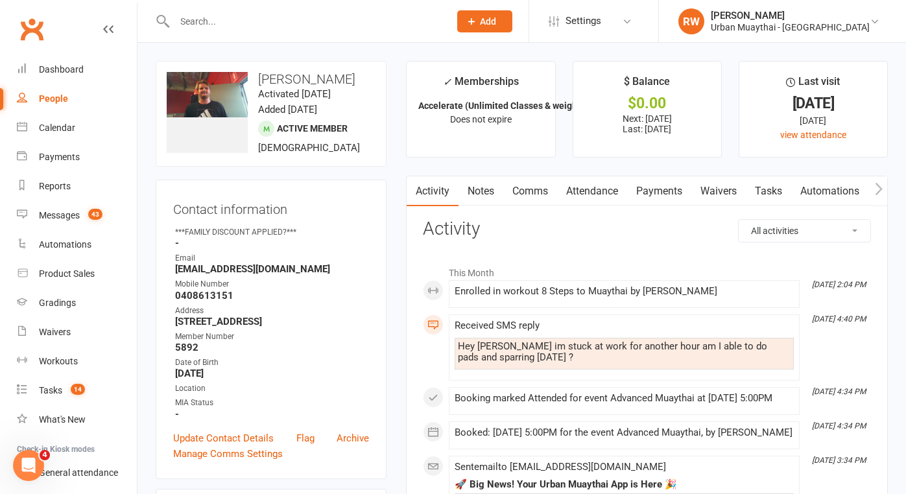
click at [210, 25] on input "text" at bounding box center [306, 21] width 270 height 18
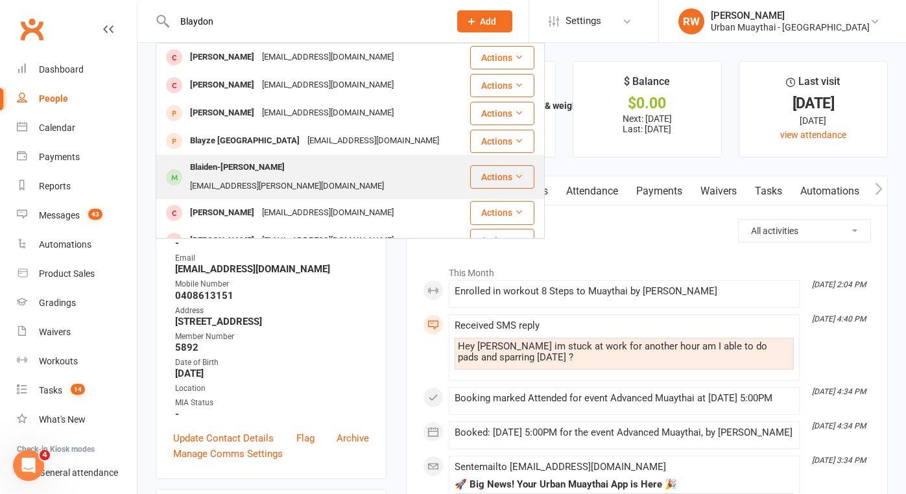
type input "Blaydon"
click at [207, 172] on div "Blaiden-Jhy Hobson" at bounding box center [237, 167] width 102 height 19
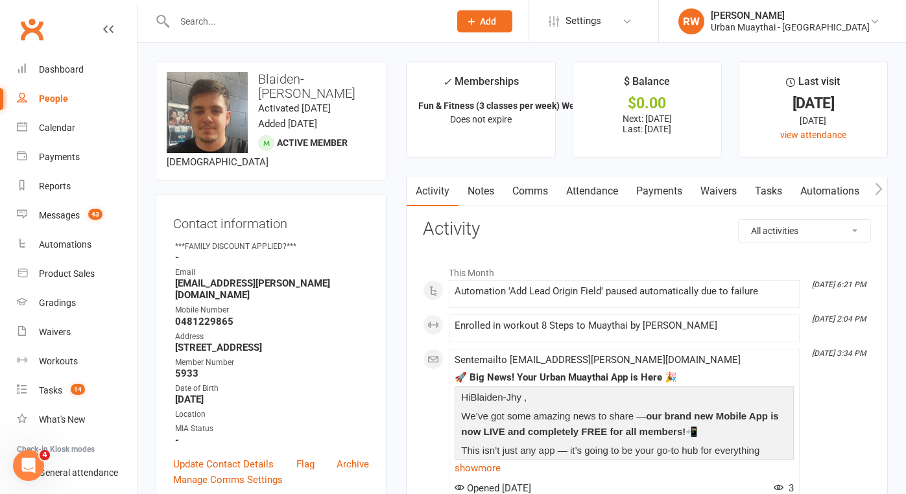
click at [663, 189] on link "Payments" at bounding box center [659, 191] width 64 height 30
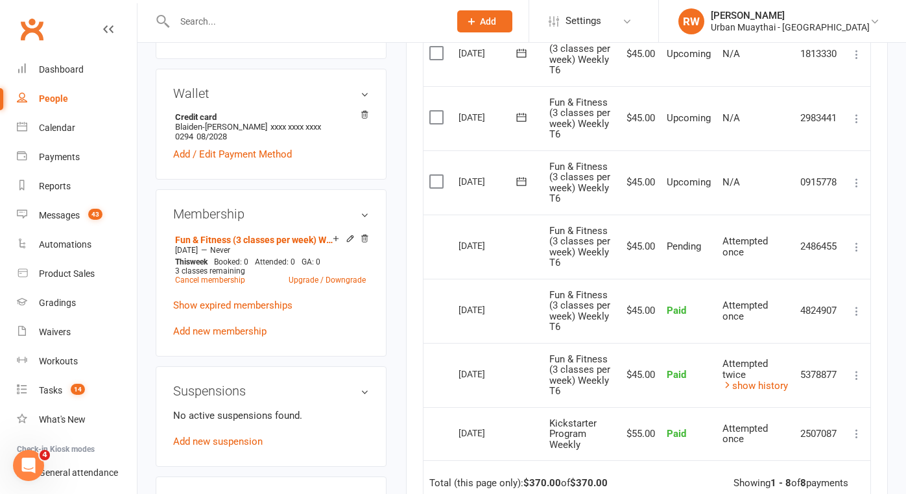
scroll to position [436, 0]
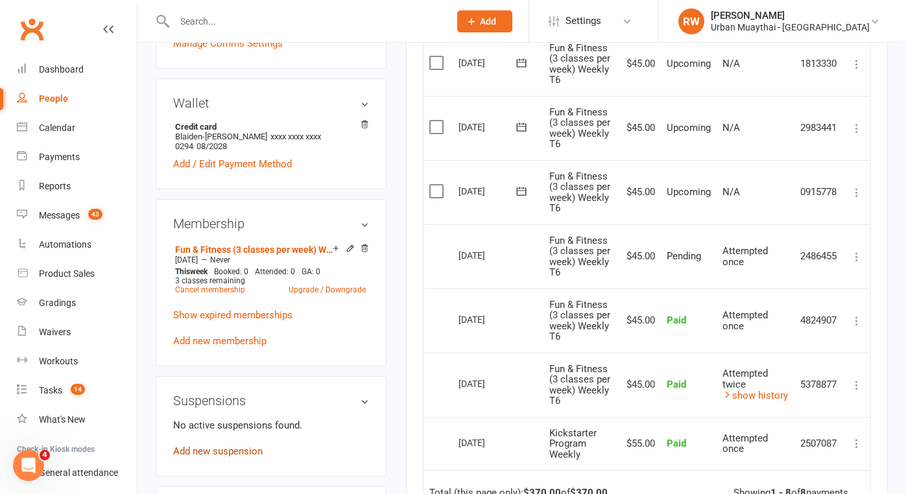
click at [235, 445] on link "Add new suspension" at bounding box center [217, 451] width 89 height 12
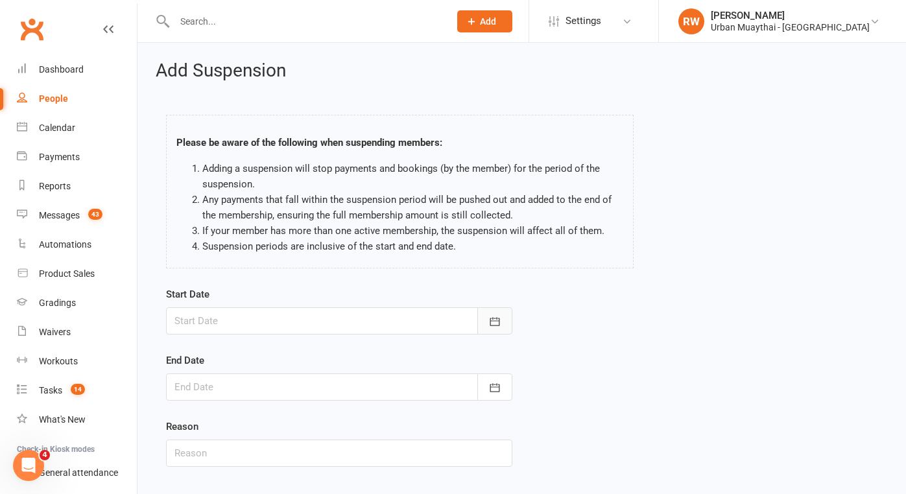
click at [494, 322] on icon "button" at bounding box center [494, 321] width 13 height 13
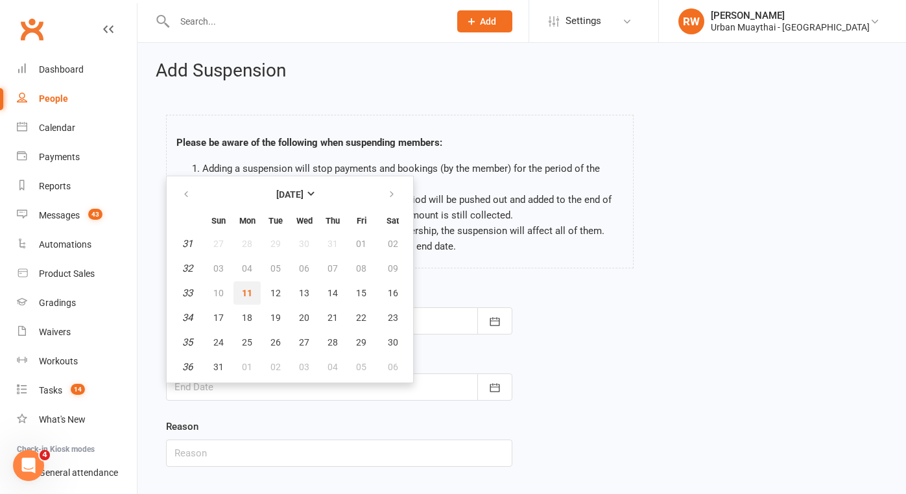
click at [244, 292] on span "11" at bounding box center [247, 293] width 10 height 10
type input "[DATE]"
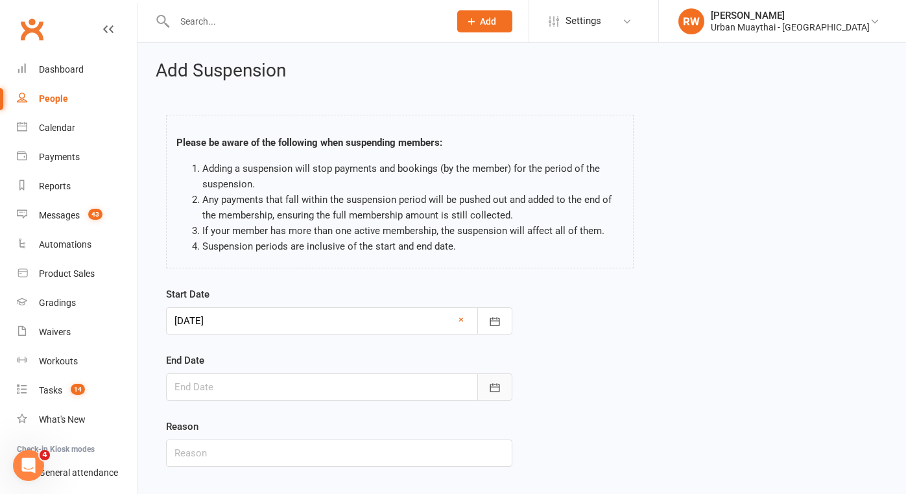
click at [503, 381] on button "button" at bounding box center [494, 386] width 35 height 27
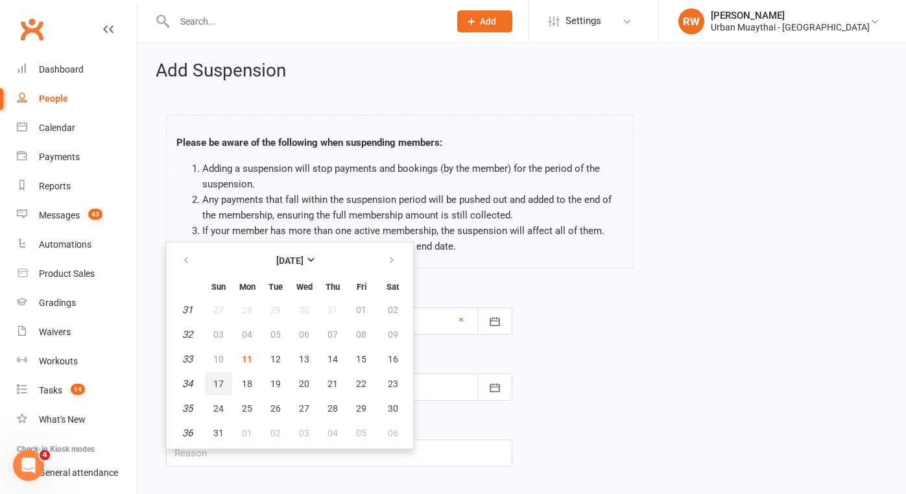
click at [220, 384] on span "17" at bounding box center [218, 384] width 10 height 10
type input "17 Aug 2025"
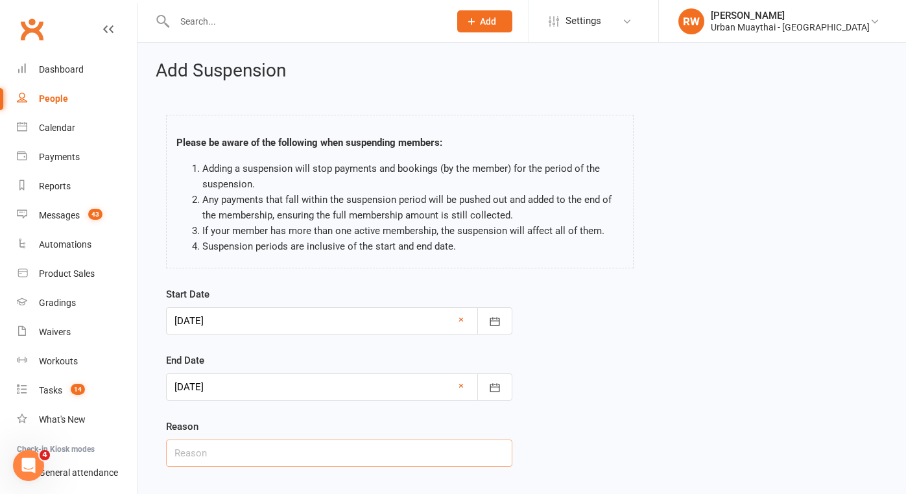
click at [391, 456] on input "text" at bounding box center [339, 453] width 346 height 27
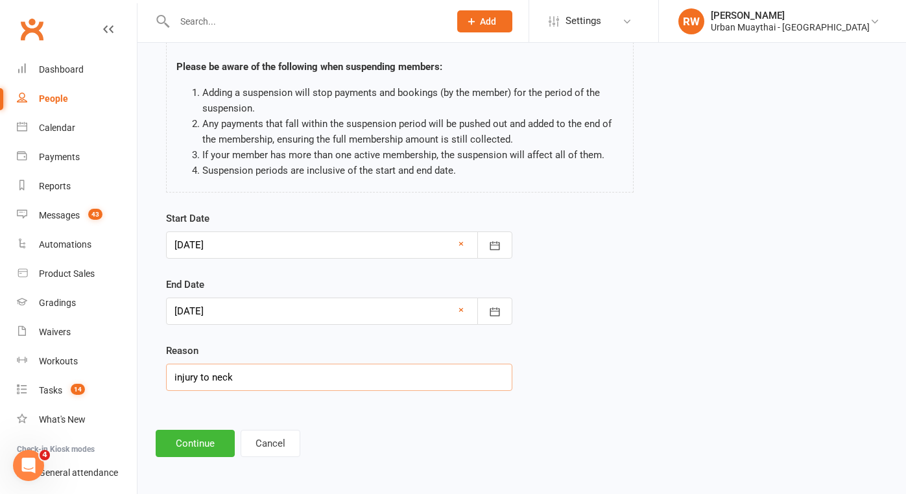
scroll to position [86, 0]
type input "injury to neck"
click at [188, 431] on button "Continue" at bounding box center [195, 443] width 79 height 27
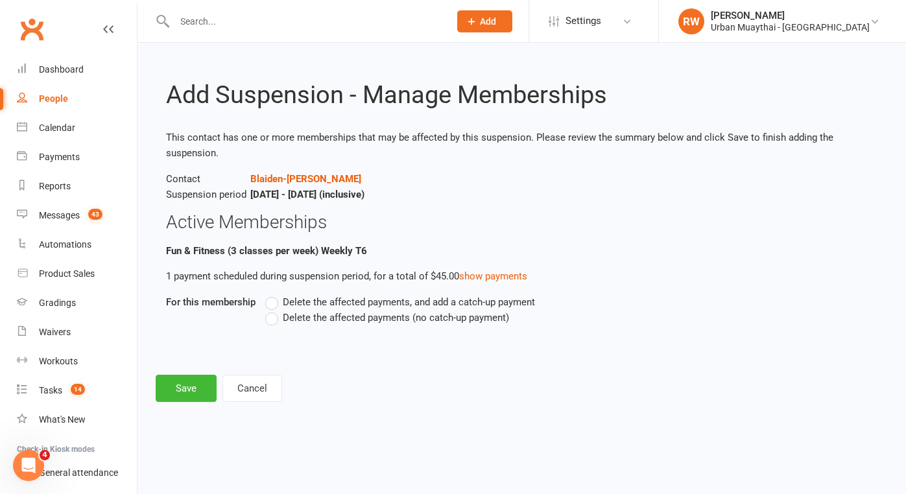
click at [272, 318] on label "Delete the affected payments (no catch-up payment)" at bounding box center [387, 318] width 244 height 16
click at [272, 310] on input "Delete the affected payments (no catch-up payment)" at bounding box center [269, 310] width 8 height 0
click at [184, 388] on button "Save" at bounding box center [186, 388] width 61 height 27
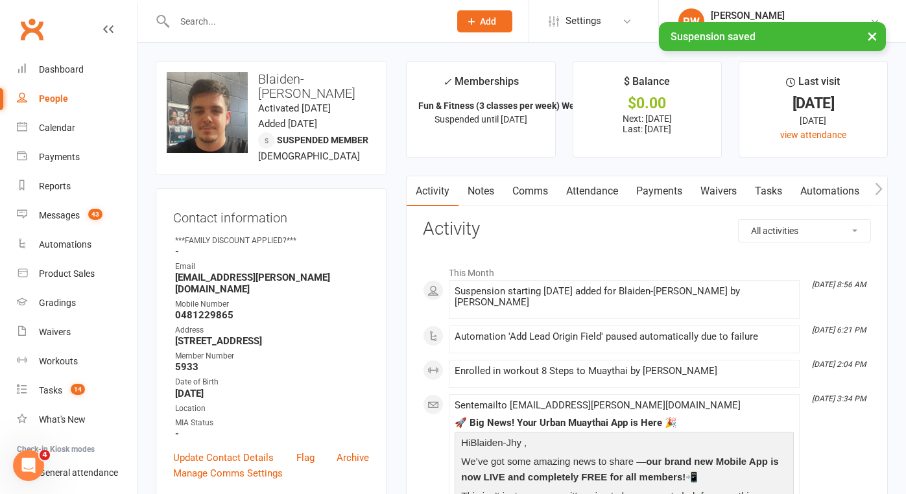
click at [486, 190] on link "Notes" at bounding box center [480, 191] width 45 height 30
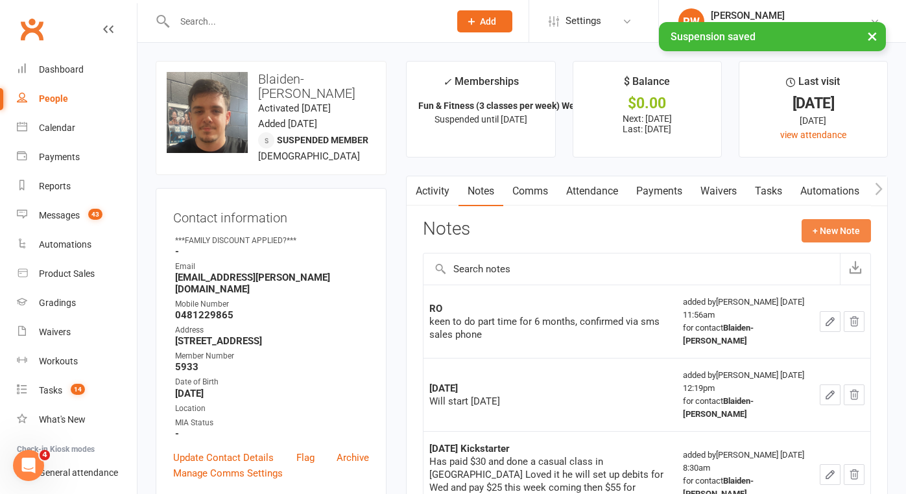
click at [834, 226] on button "+ New Note" at bounding box center [835, 230] width 69 height 23
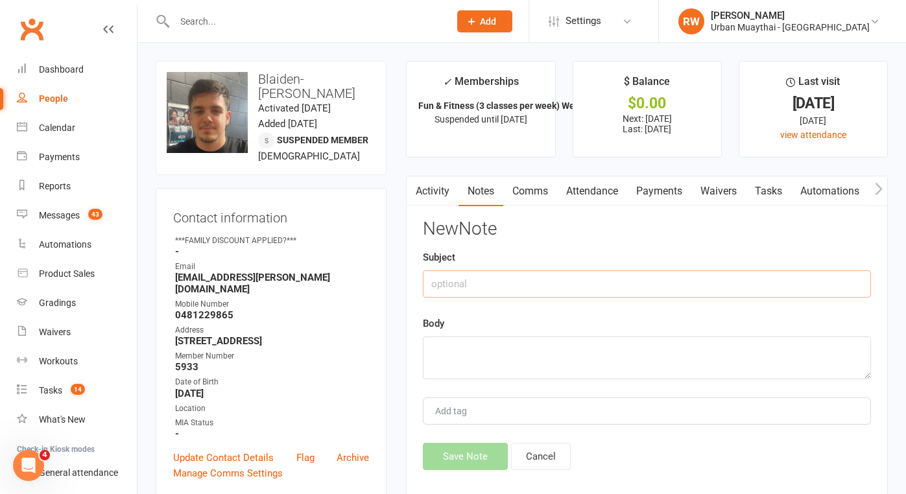
click at [448, 285] on input "text" at bounding box center [647, 283] width 448 height 27
type input "11th Aug"
click at [433, 359] on textarea at bounding box center [647, 358] width 448 height 43
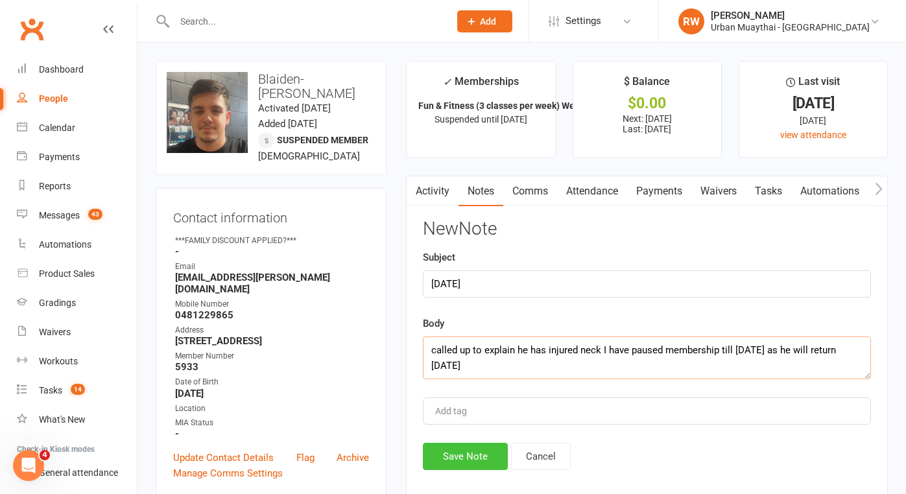
type textarea "called up to explain he has injured neck I have paused membership till Sunday a…"
click at [463, 447] on button "Save Note" at bounding box center [465, 456] width 85 height 27
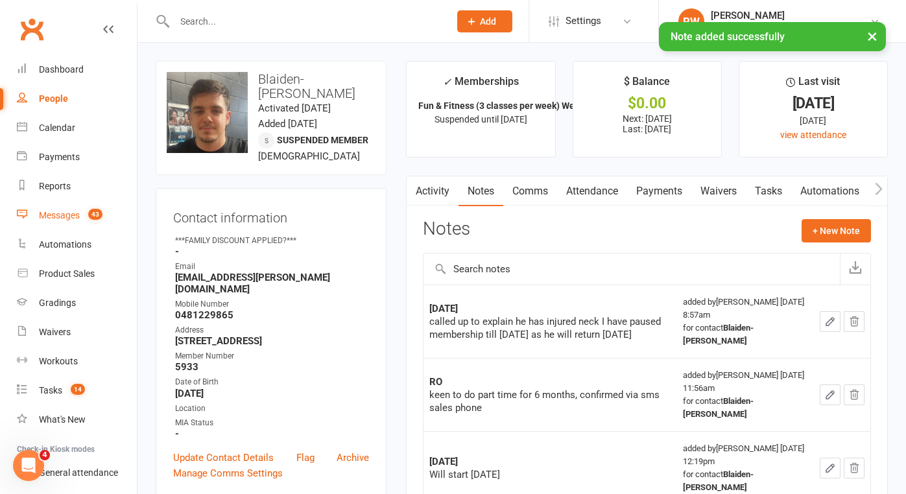
click at [54, 217] on div "Messages" at bounding box center [59, 215] width 41 height 10
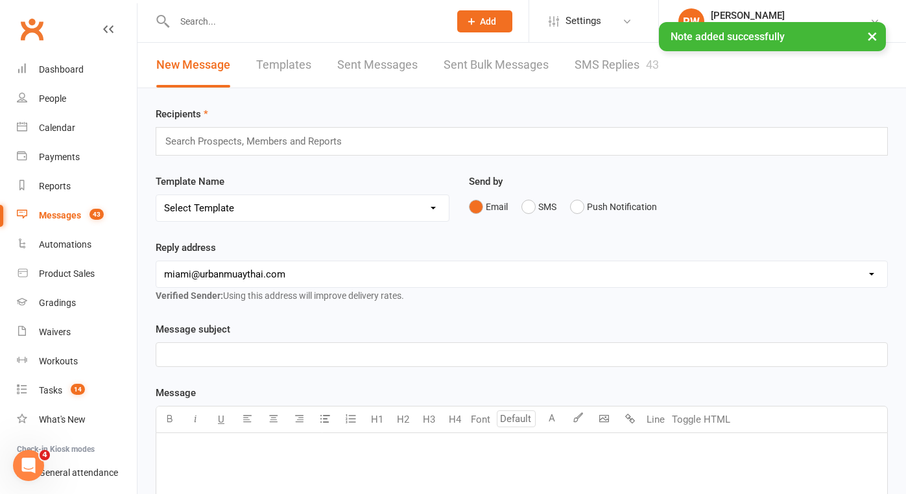
click at [593, 65] on link "SMS Replies 43" at bounding box center [616, 65] width 84 height 45
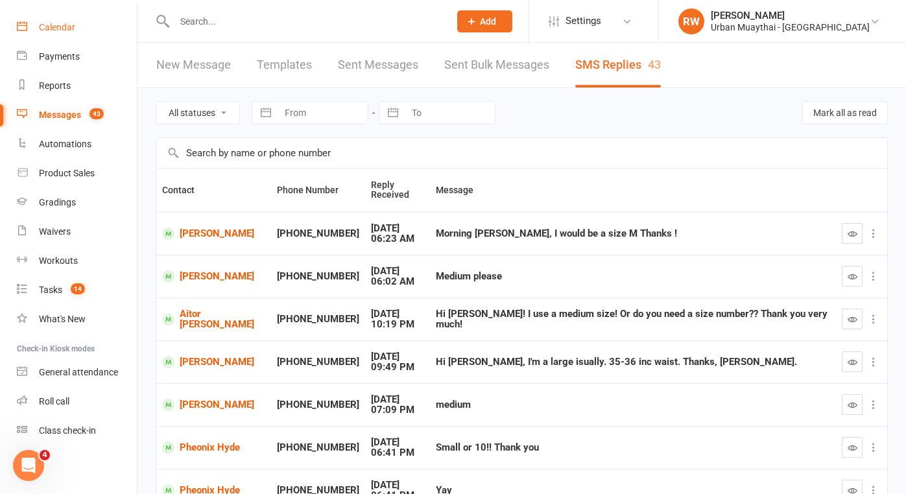
click at [66, 29] on div "Calendar" at bounding box center [57, 27] width 36 height 10
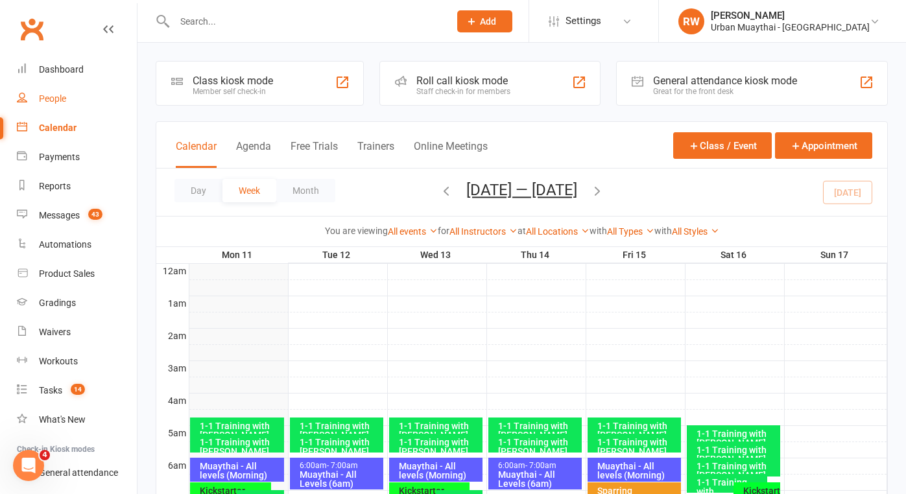
click at [54, 97] on div "People" at bounding box center [52, 98] width 27 height 10
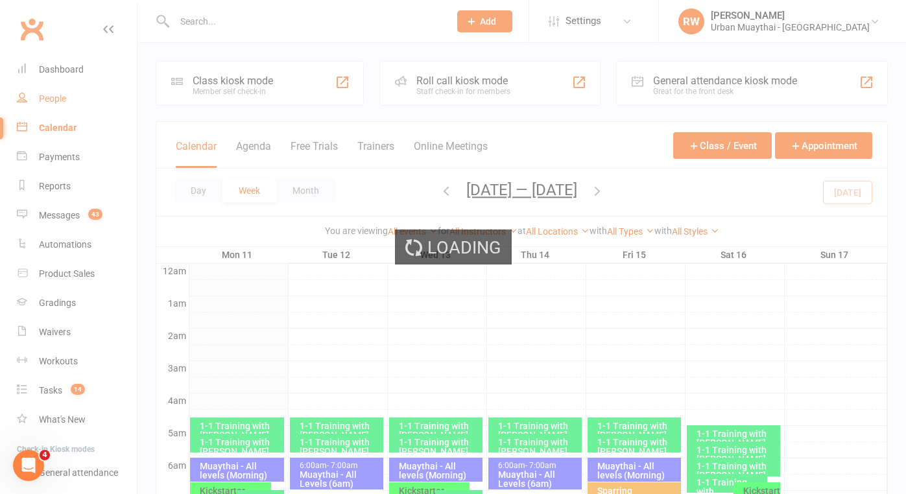
select select "50"
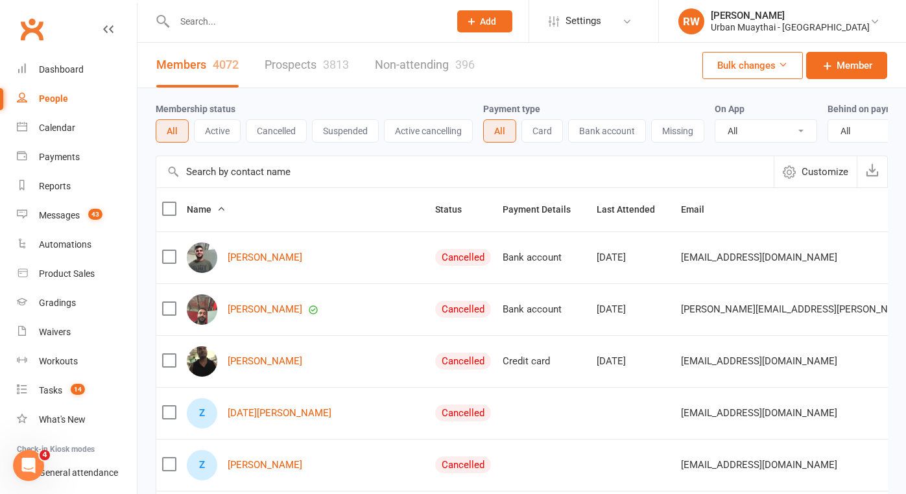
click at [298, 67] on link "Prospects 3813" at bounding box center [307, 65] width 84 height 45
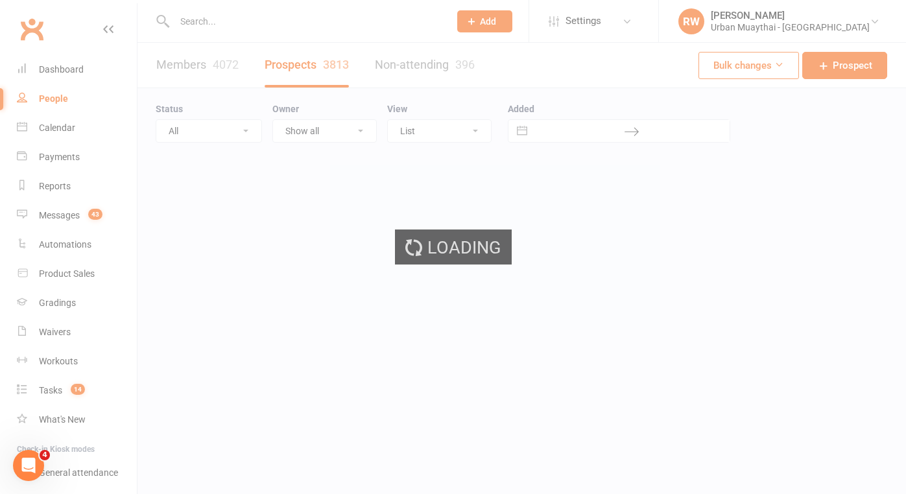
select select "100"
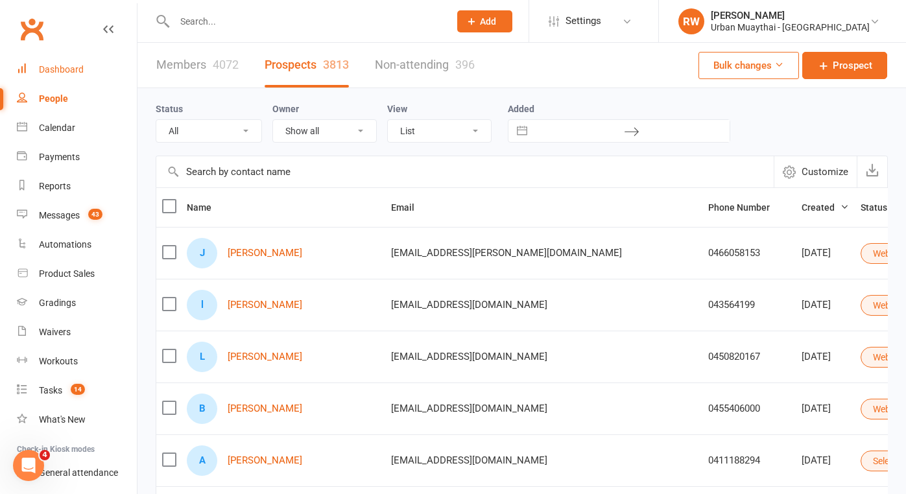
click at [70, 68] on div "Dashboard" at bounding box center [61, 69] width 45 height 10
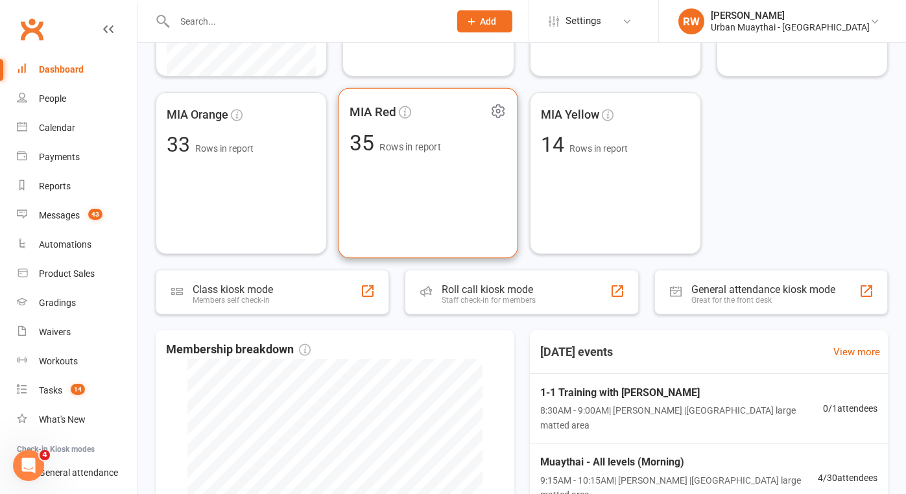
scroll to position [368, 0]
click at [405, 173] on div "MIA Red 35 Rows in report" at bounding box center [428, 174] width 180 height 171
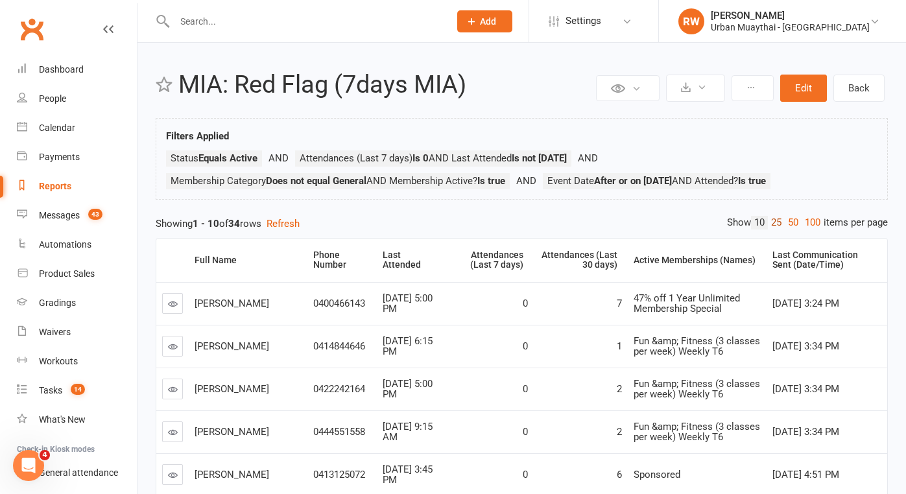
click at [774, 222] on link "25" at bounding box center [776, 223] width 17 height 14
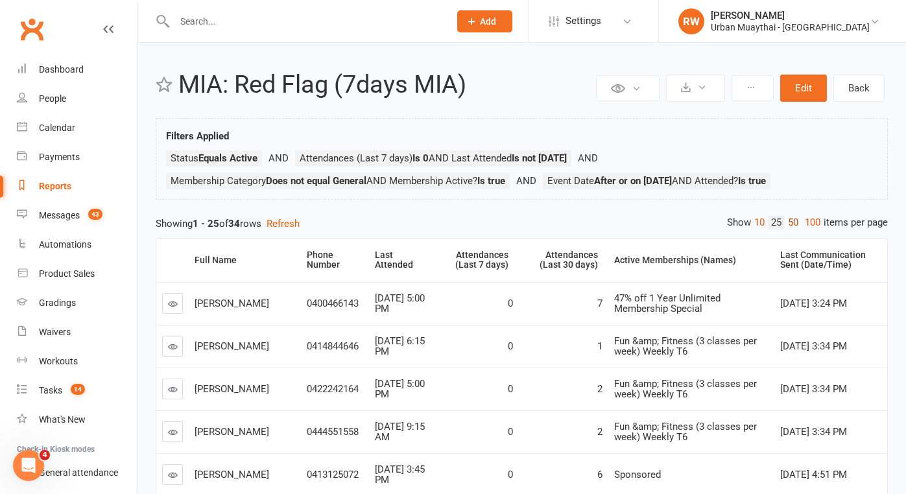
click at [790, 222] on link "50" at bounding box center [793, 223] width 17 height 14
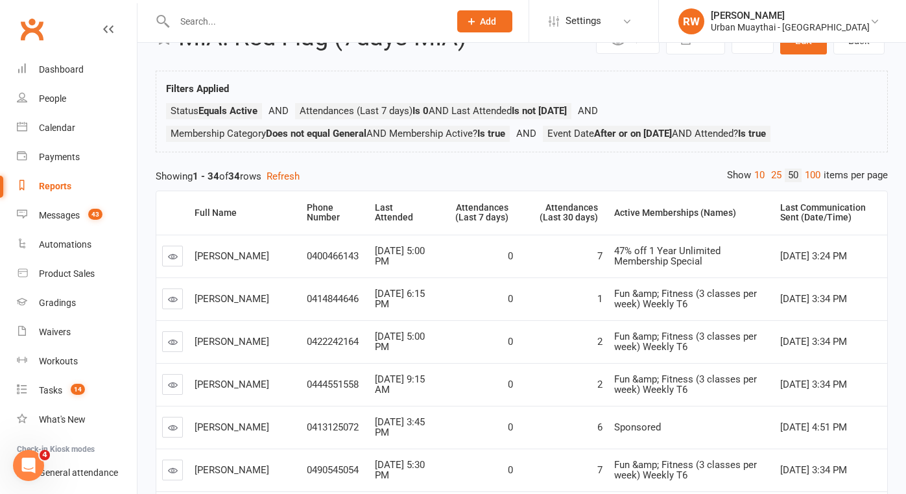
scroll to position [47, 0]
click at [62, 128] on div "Calendar" at bounding box center [57, 128] width 36 height 10
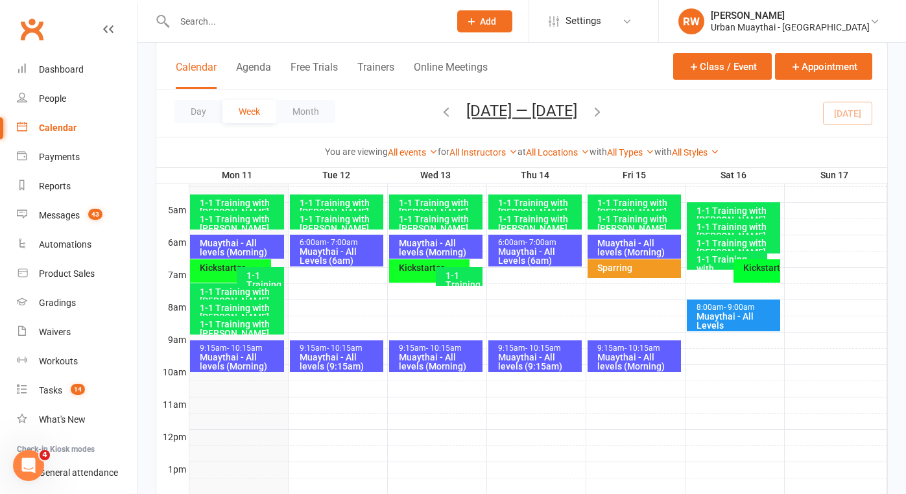
scroll to position [233, 0]
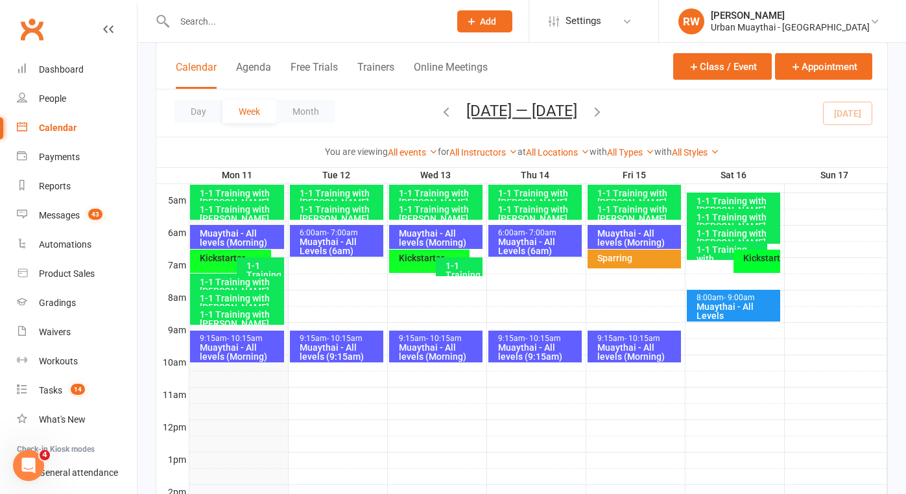
click at [233, 233] on div "Muaythai - All levels (Morning)" at bounding box center [240, 238] width 82 height 18
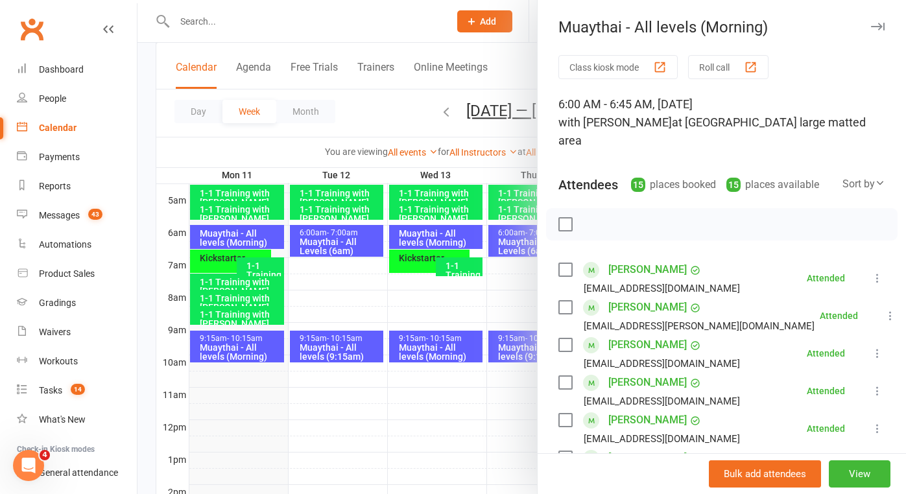
scroll to position [0, 0]
click at [115, 63] on link "Dashboard" at bounding box center [77, 69] width 120 height 29
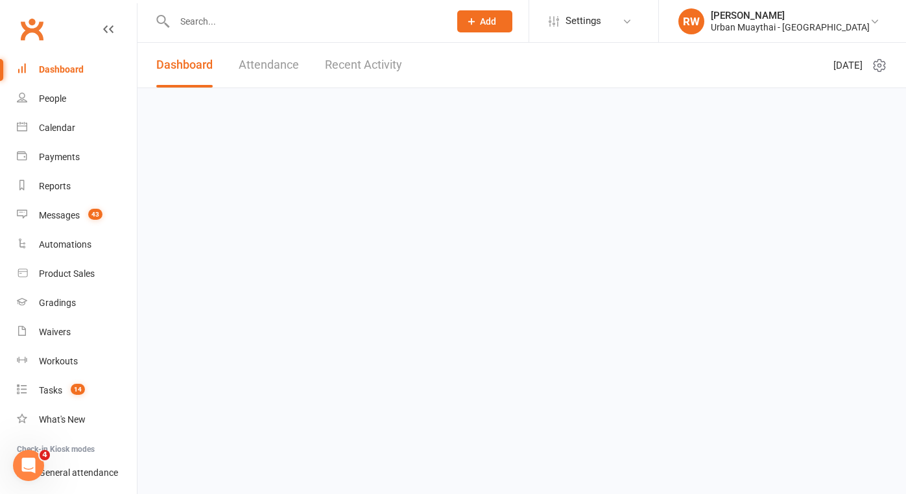
click at [77, 64] on div "Dashboard" at bounding box center [61, 69] width 45 height 10
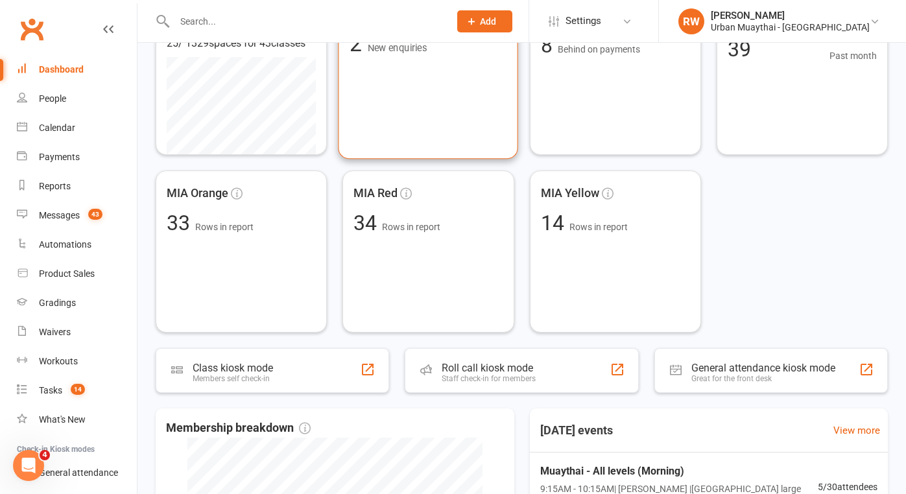
scroll to position [292, 0]
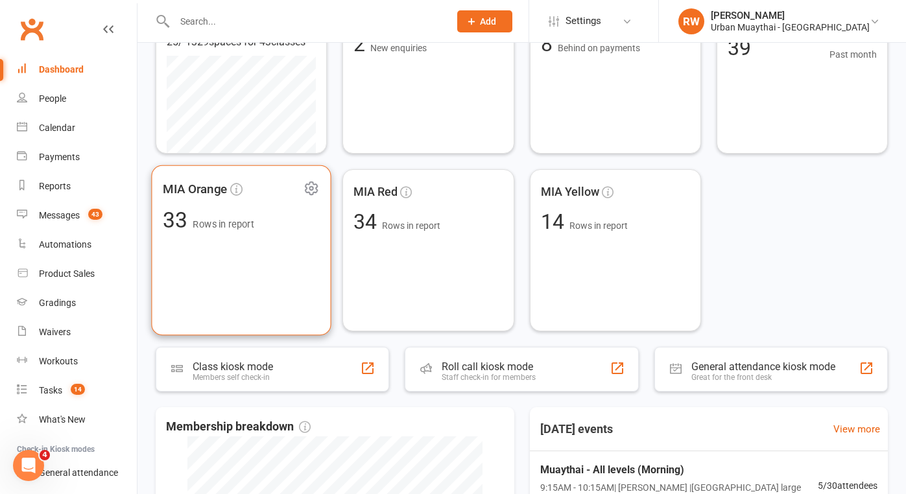
click at [268, 247] on div "MIA Orange 33 Rows in report" at bounding box center [241, 250] width 180 height 171
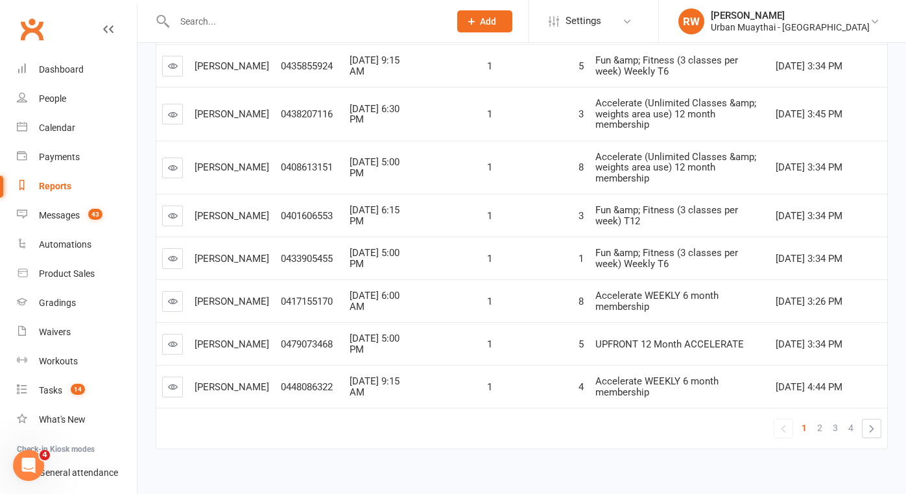
scroll to position [351, 0]
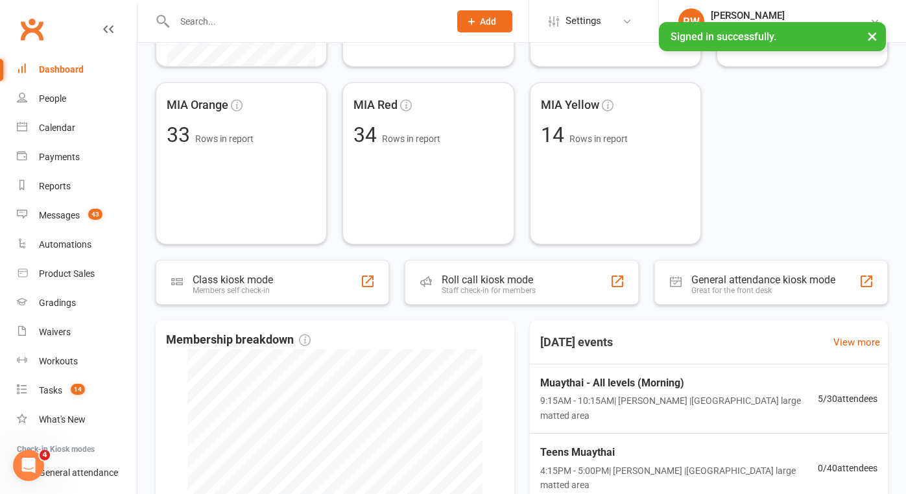
scroll to position [380, 0]
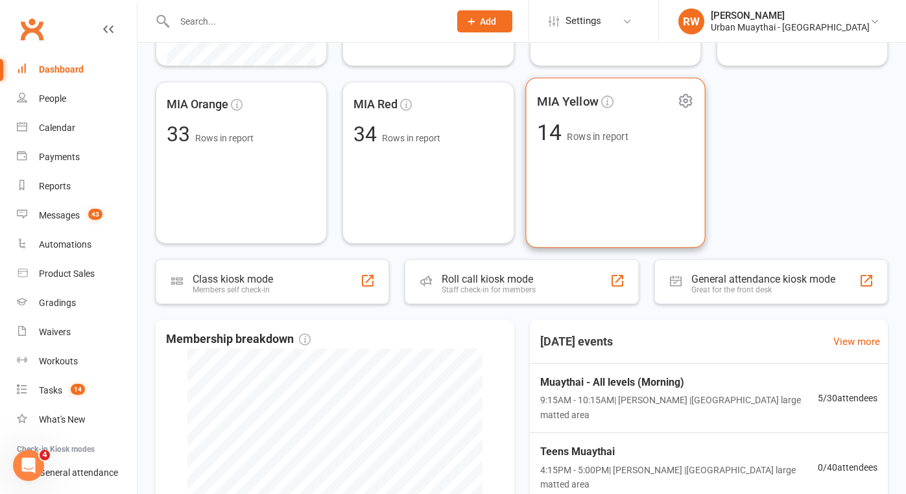
click at [593, 171] on div "MIA Yellow 14 Rows in report" at bounding box center [615, 163] width 180 height 171
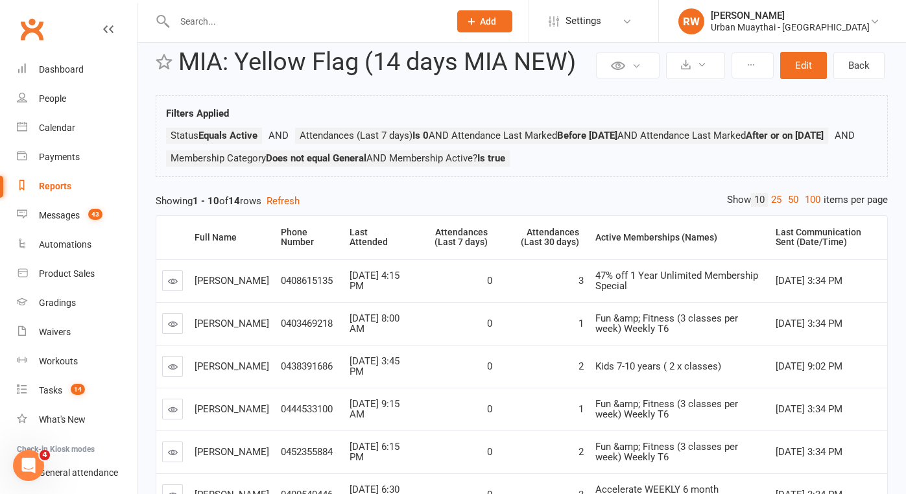
scroll to position [76, 0]
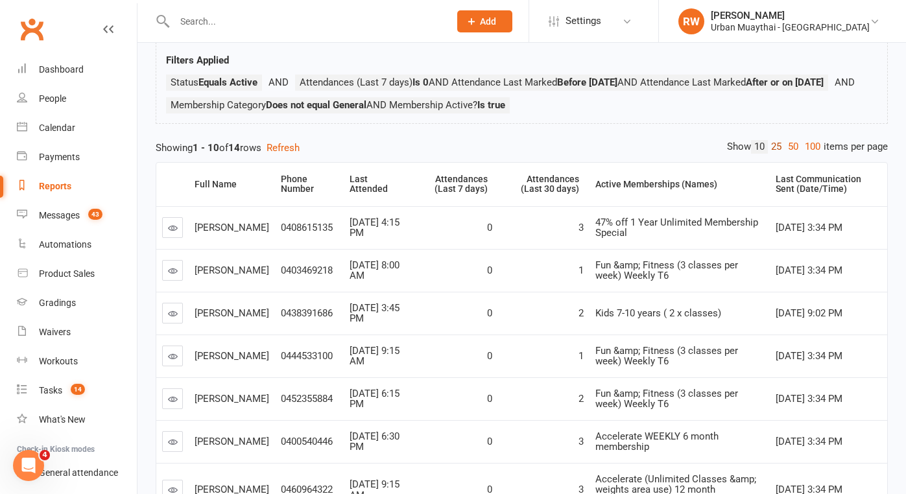
click at [771, 154] on link "25" at bounding box center [776, 147] width 17 height 14
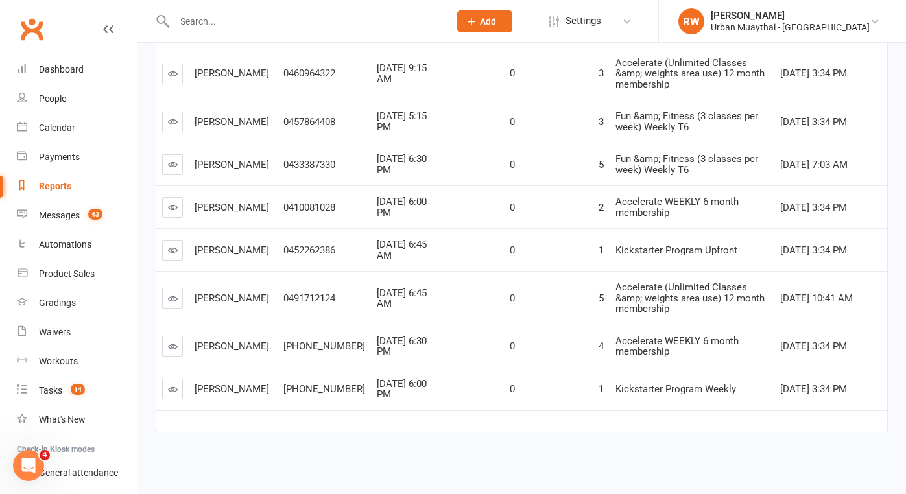
scroll to position [495, 0]
click at [206, 23] on input "text" at bounding box center [306, 21] width 270 height 18
click at [172, 384] on icon at bounding box center [173, 389] width 10 height 10
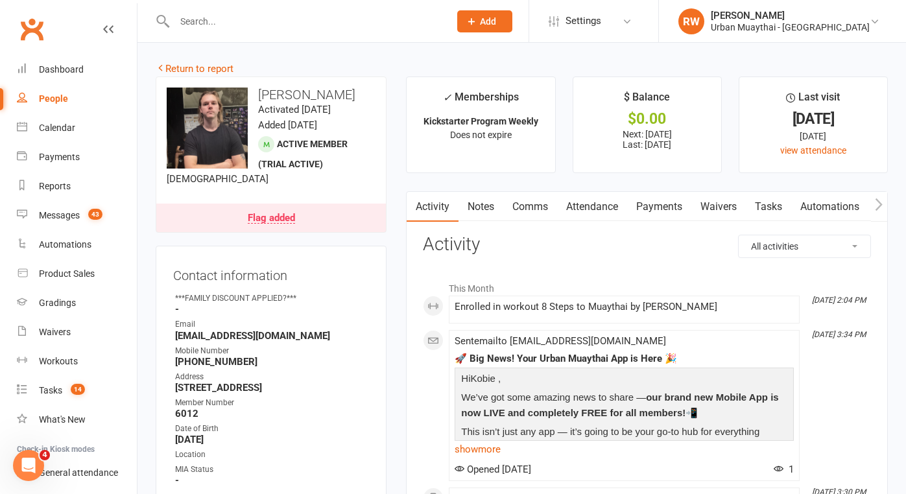
click at [287, 219] on div "Flag added" at bounding box center [271, 218] width 47 height 10
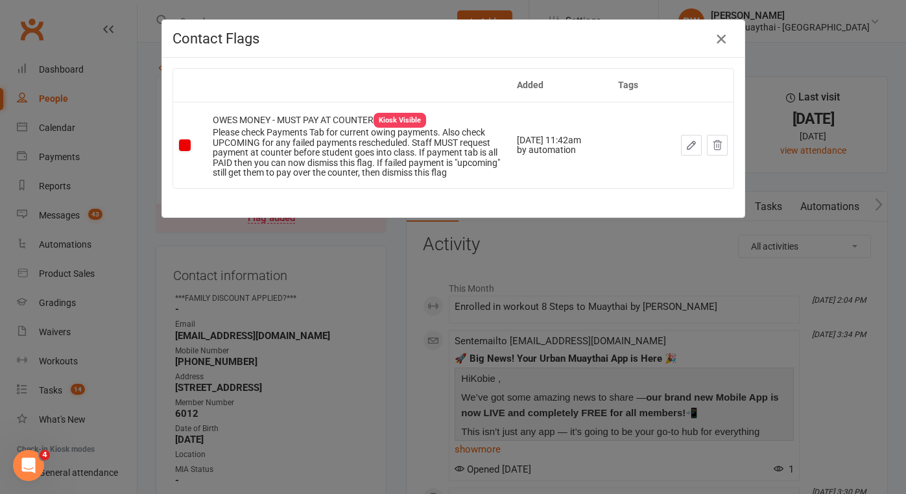
click at [720, 30] on button "button" at bounding box center [721, 39] width 21 height 21
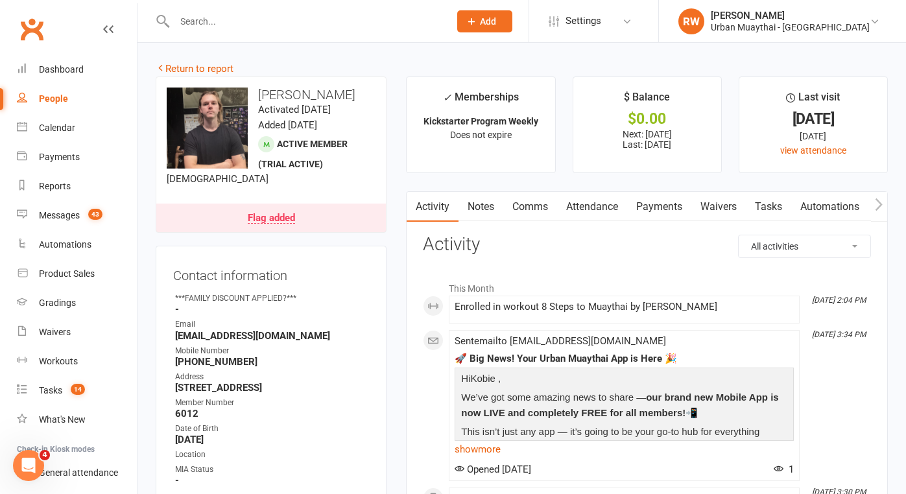
click at [662, 206] on link "Payments" at bounding box center [659, 207] width 64 height 30
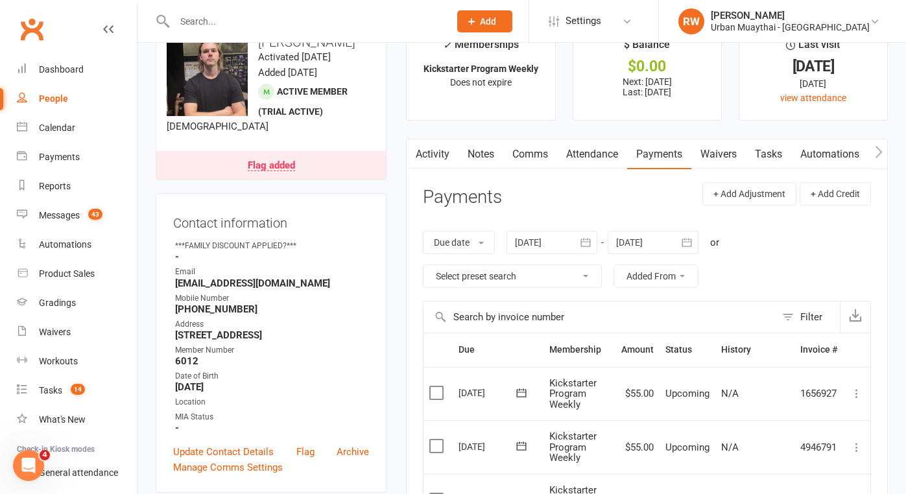
scroll to position [36, 0]
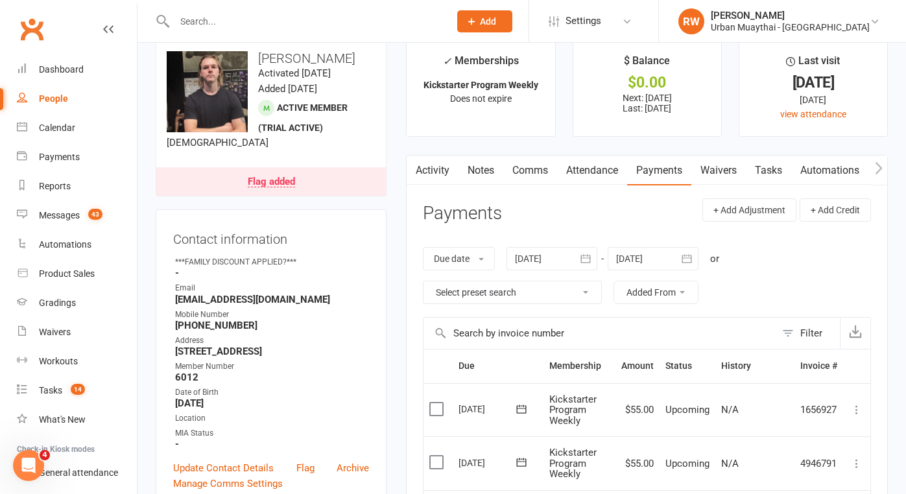
click at [488, 169] on link "Notes" at bounding box center [480, 171] width 45 height 30
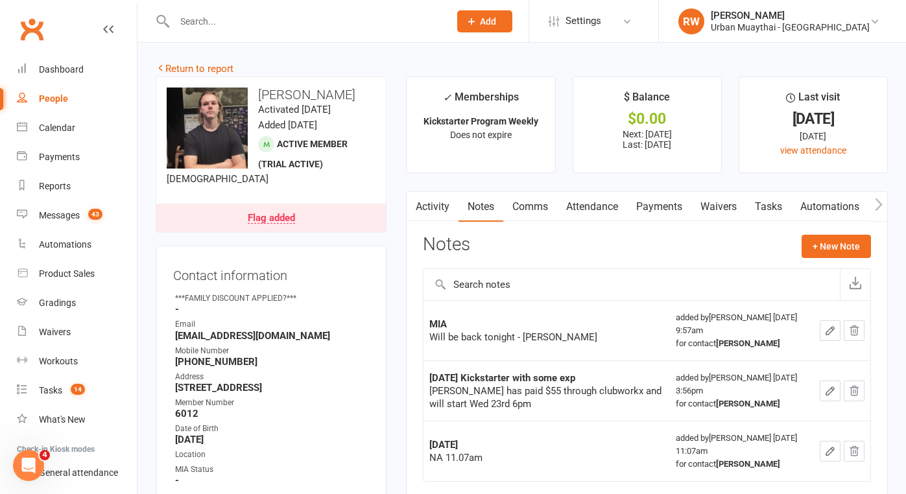
click at [434, 209] on link "Activity" at bounding box center [433, 207] width 52 height 30
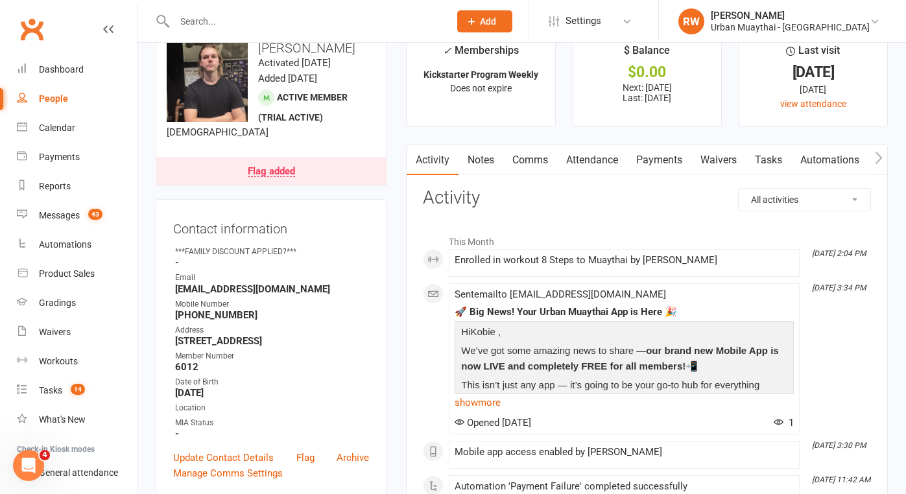
scroll to position [41, 0]
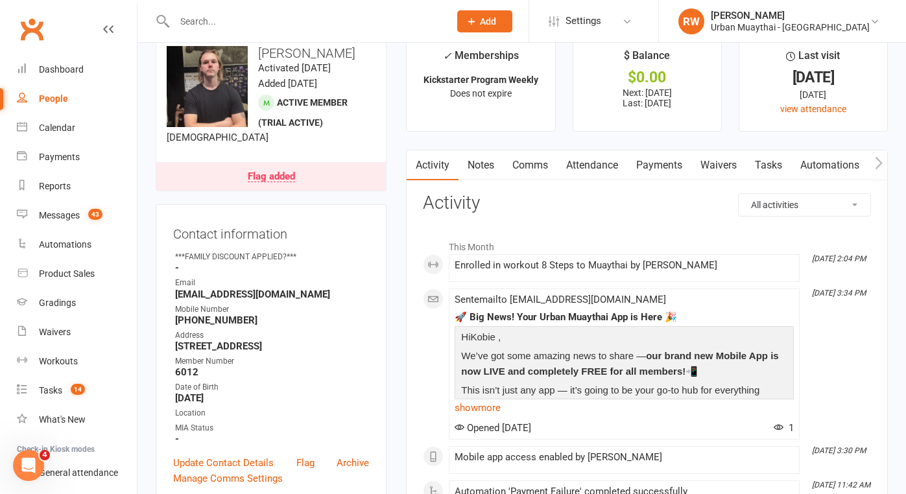
click at [480, 162] on link "Notes" at bounding box center [480, 165] width 45 height 30
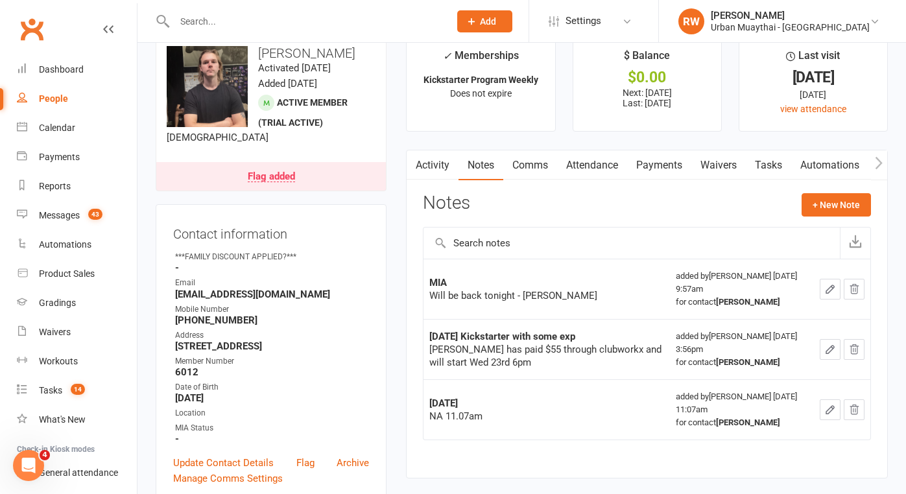
click at [601, 161] on link "Attendance" at bounding box center [592, 165] width 70 height 30
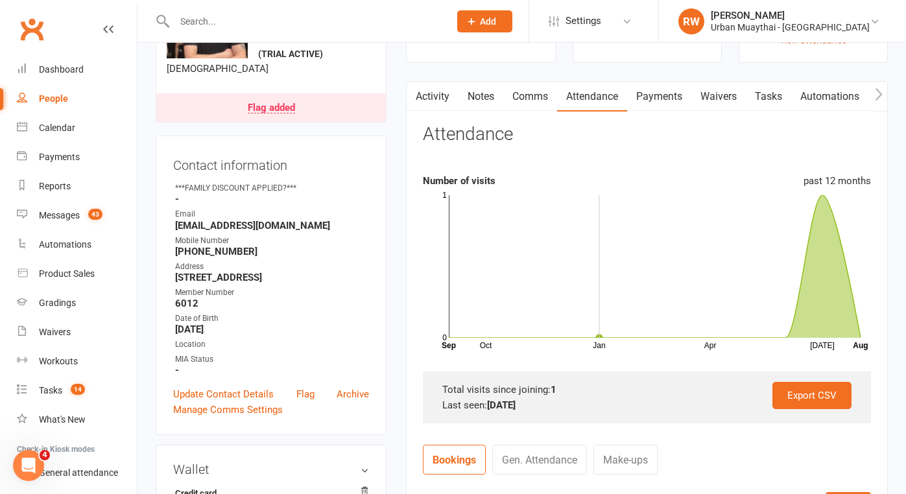
scroll to position [112, 0]
click at [482, 95] on link "Notes" at bounding box center [480, 95] width 45 height 30
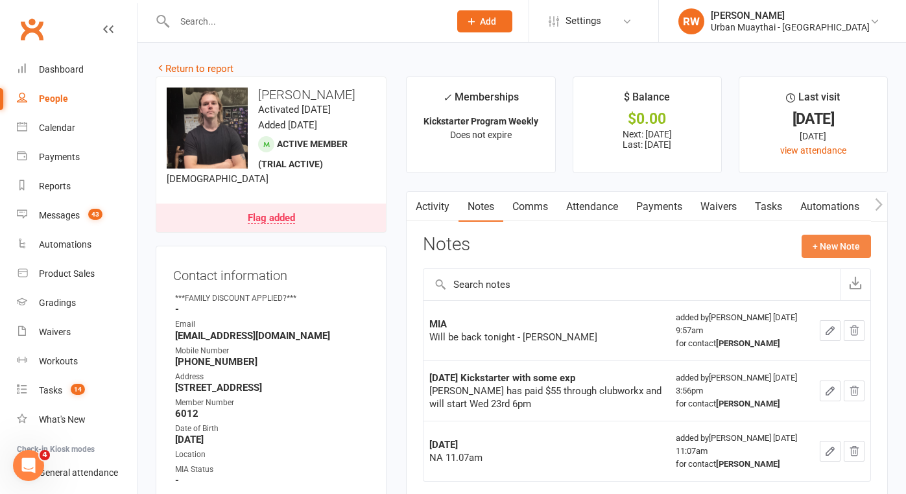
click at [834, 242] on button "+ New Note" at bounding box center [835, 246] width 69 height 23
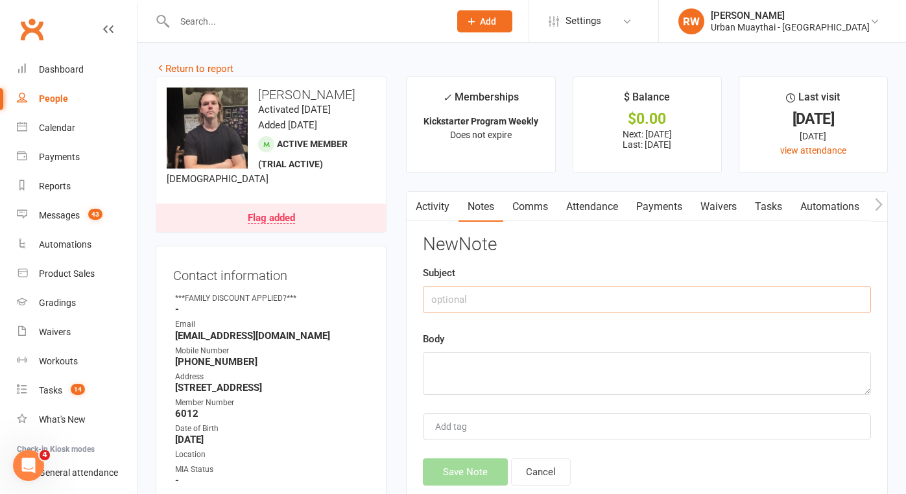
click at [466, 301] on input "text" at bounding box center [647, 299] width 448 height 27
type input "11 August MIA"
click at [467, 372] on textarea at bounding box center [647, 373] width 448 height 43
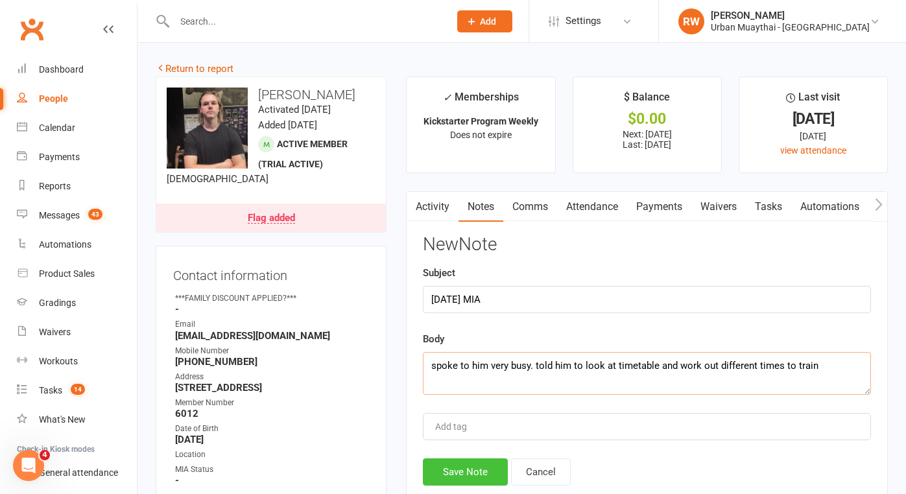
type textarea "spoke to him very busy. told him to look at timetable and work out different ti…"
click at [458, 474] on button "Save Note" at bounding box center [465, 471] width 85 height 27
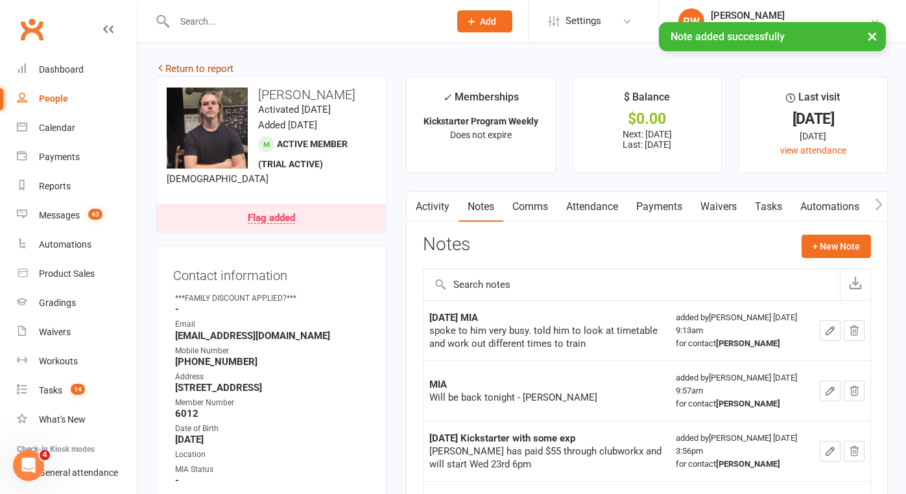
click at [176, 68] on link "Return to report" at bounding box center [195, 69] width 78 height 12
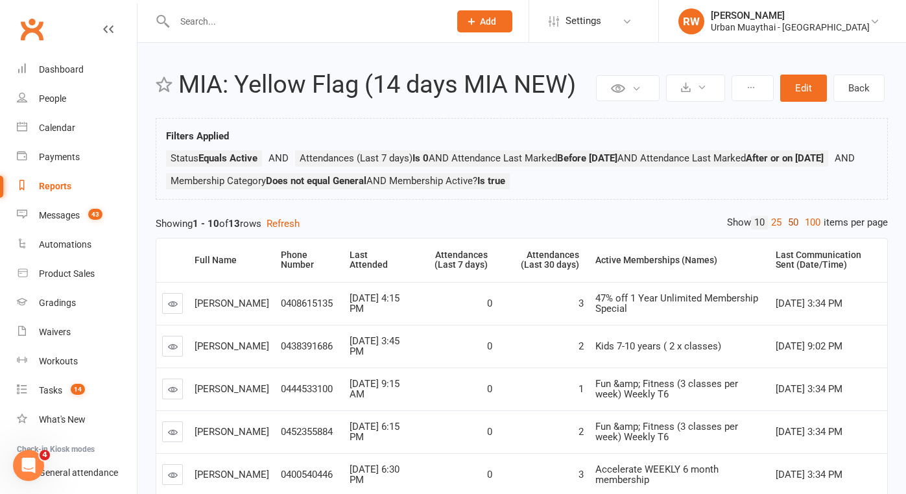
click at [790, 230] on link "50" at bounding box center [793, 223] width 17 height 14
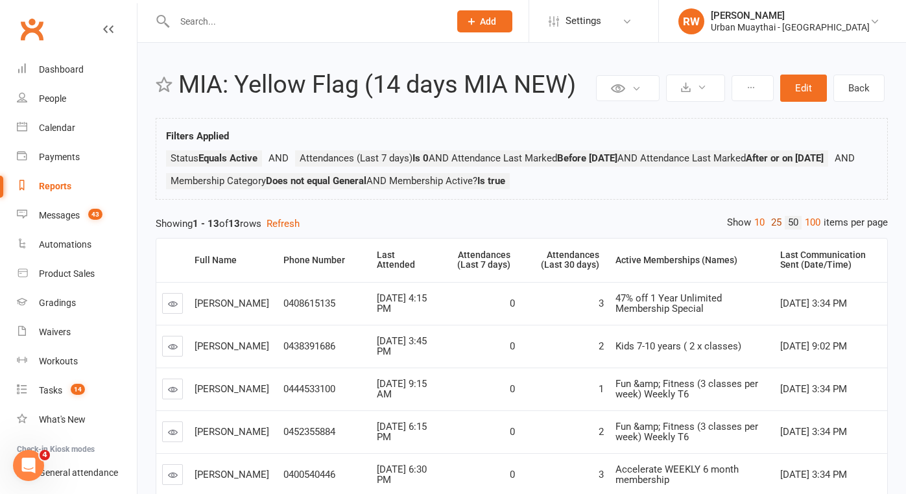
click at [771, 230] on link "25" at bounding box center [776, 223] width 17 height 14
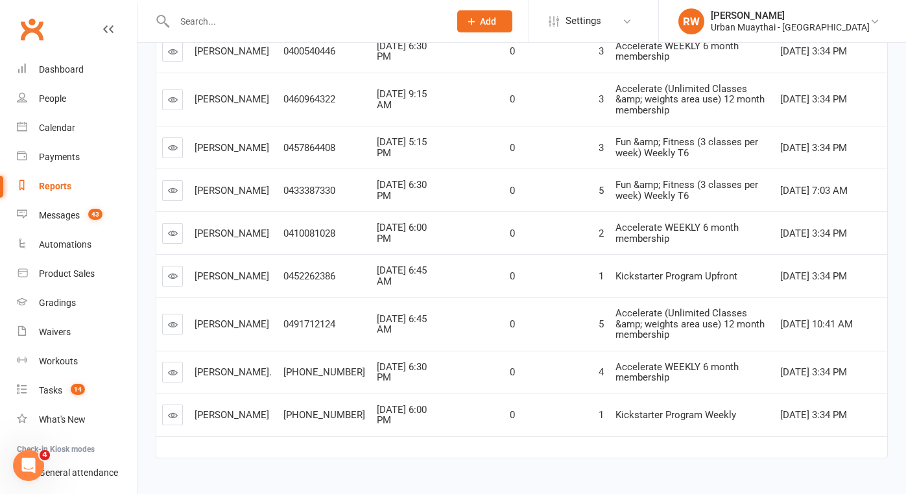
scroll to position [420, 0]
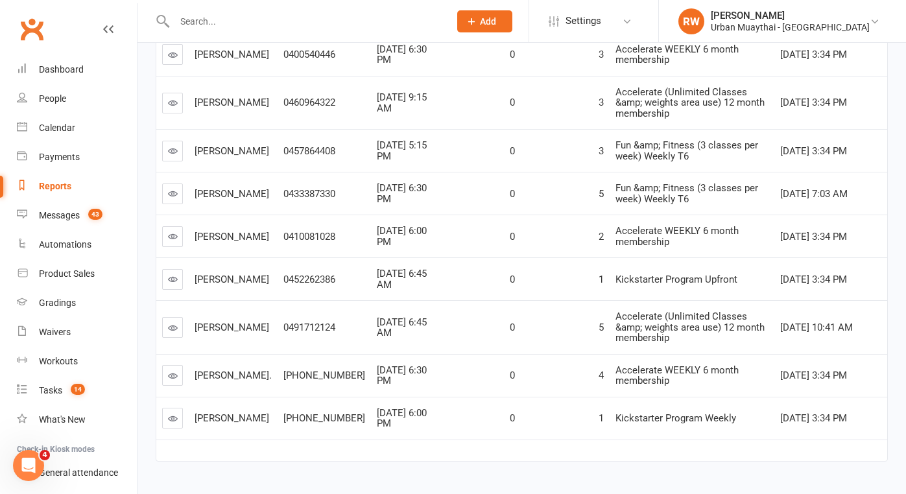
click at [172, 283] on icon at bounding box center [173, 279] width 10 height 10
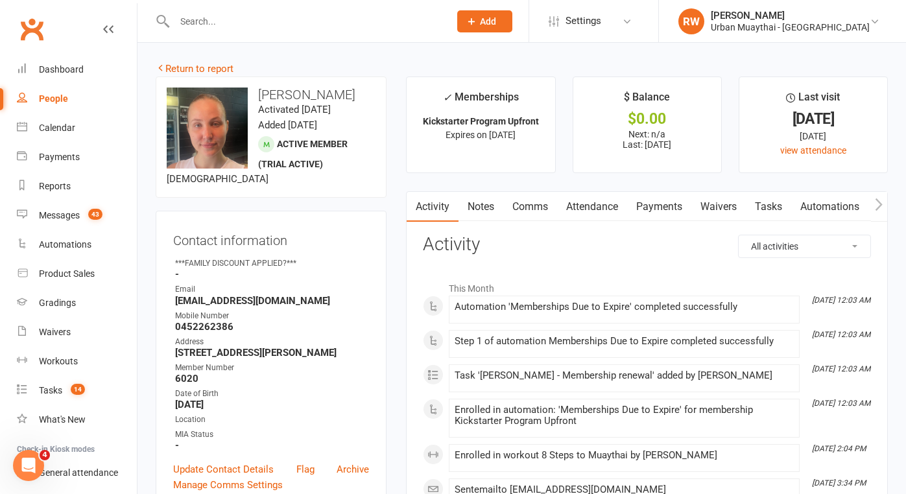
click at [486, 207] on link "Notes" at bounding box center [480, 207] width 45 height 30
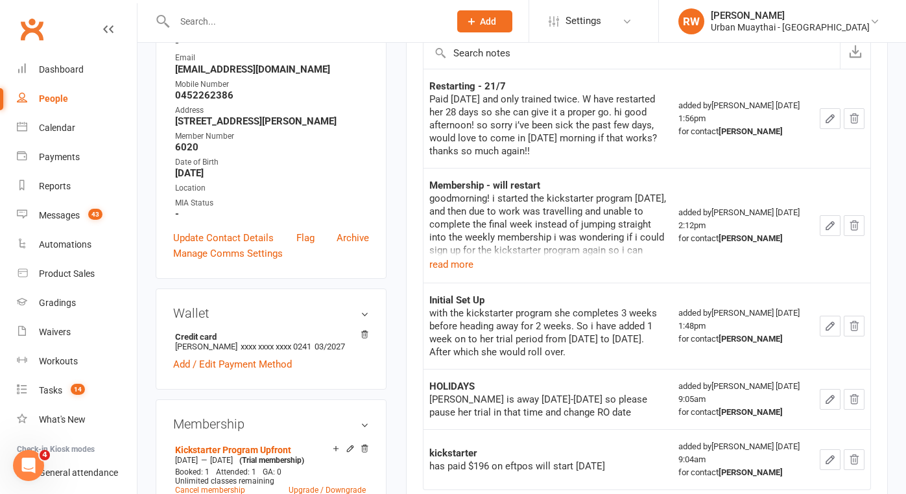
scroll to position [241, 0]
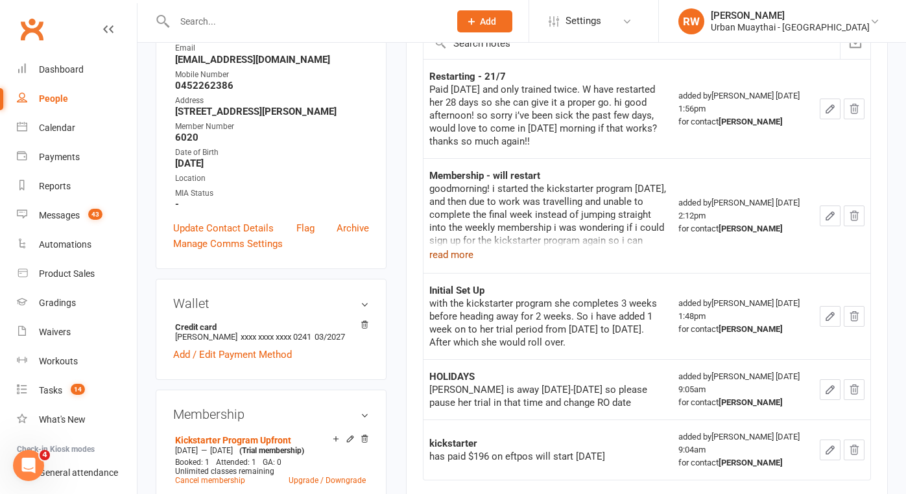
click at [449, 256] on button "read more" at bounding box center [451, 255] width 44 height 16
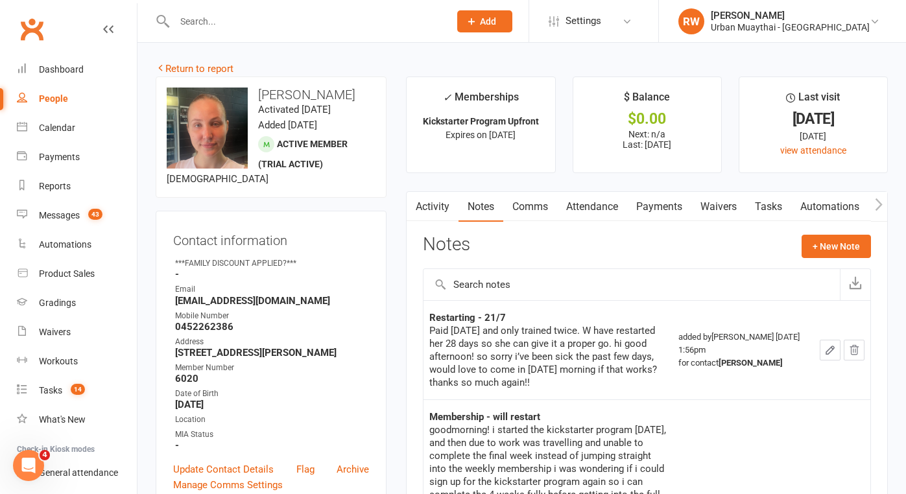
scroll to position [0, 0]
click at [211, 23] on input "text" at bounding box center [306, 21] width 270 height 18
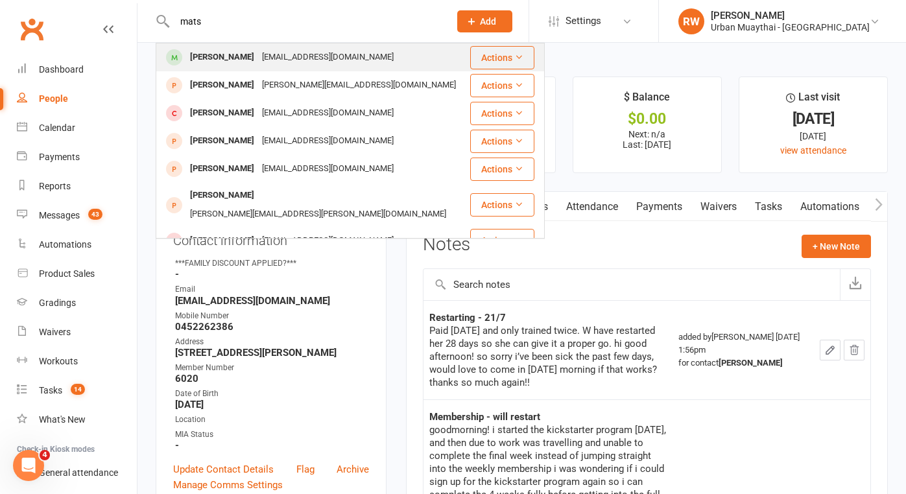
type input "mats"
click at [229, 58] on div "Mats Haugli" at bounding box center [222, 57] width 72 height 19
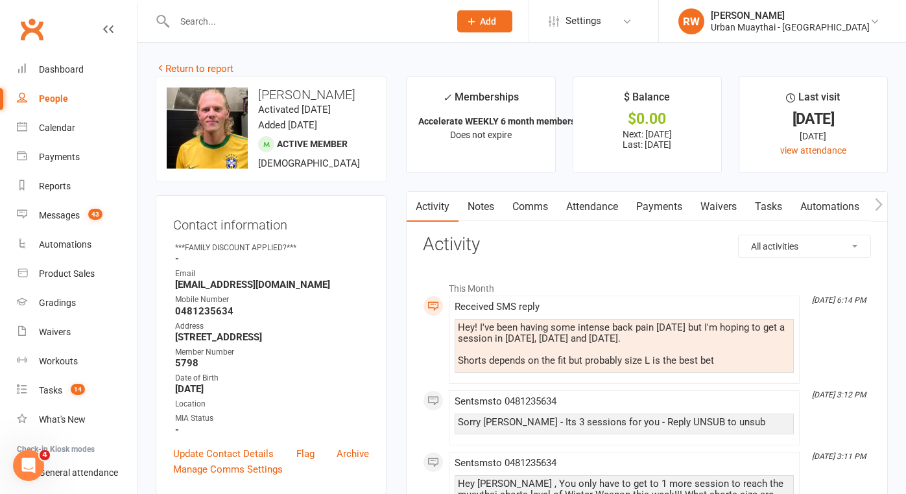
click at [486, 207] on link "Notes" at bounding box center [480, 207] width 45 height 30
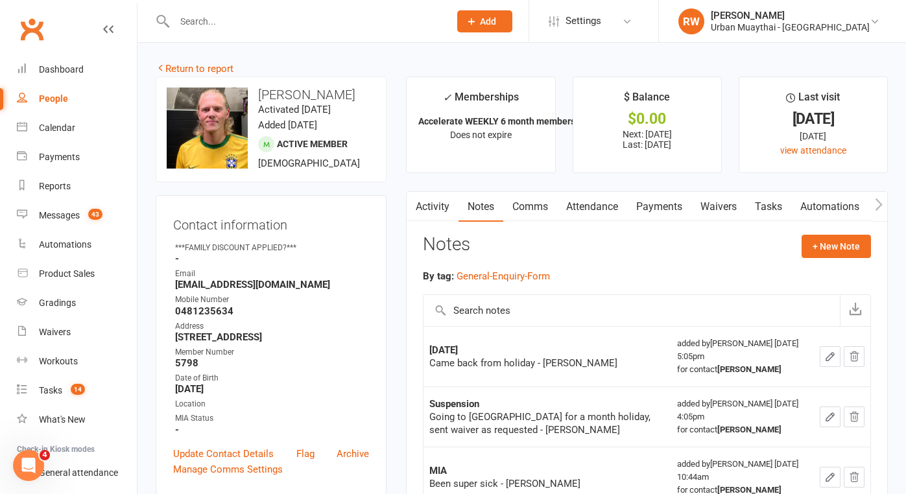
click at [598, 257] on div "Notes + New Note" at bounding box center [647, 252] width 448 height 34
click at [442, 205] on link "Activity" at bounding box center [433, 207] width 52 height 30
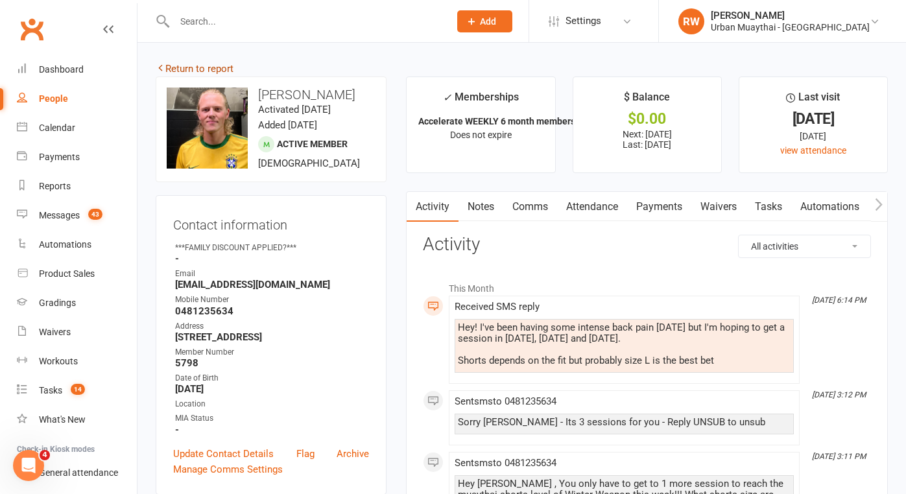
click at [206, 70] on link "Return to report" at bounding box center [195, 69] width 78 height 12
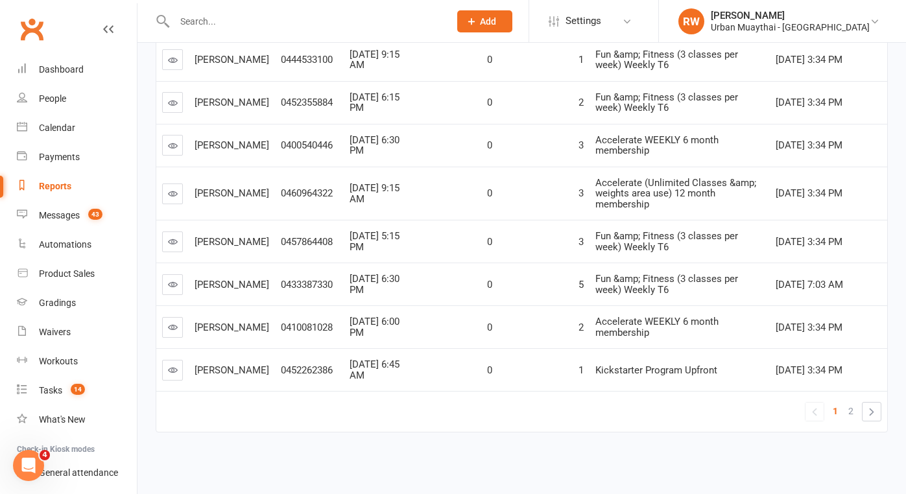
scroll to position [346, 0]
click at [174, 365] on icon at bounding box center [173, 370] width 10 height 10
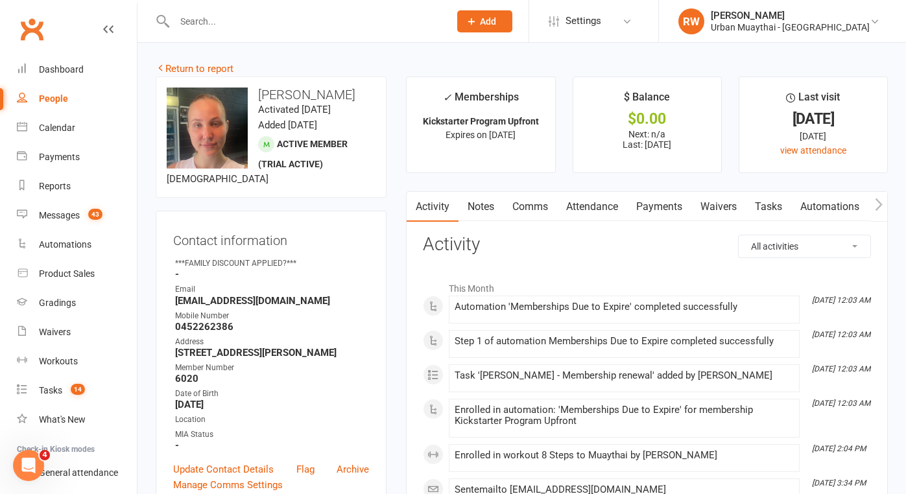
click at [597, 202] on link "Attendance" at bounding box center [592, 207] width 70 height 30
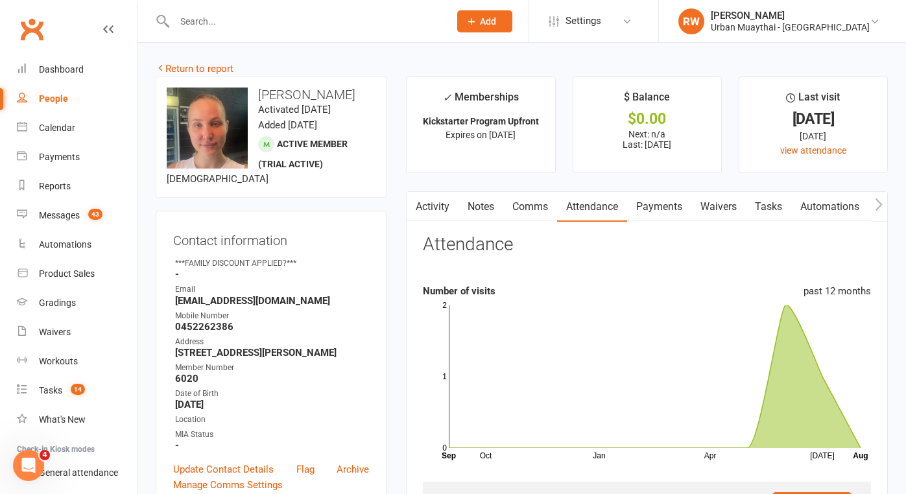
click at [476, 207] on link "Notes" at bounding box center [480, 207] width 45 height 30
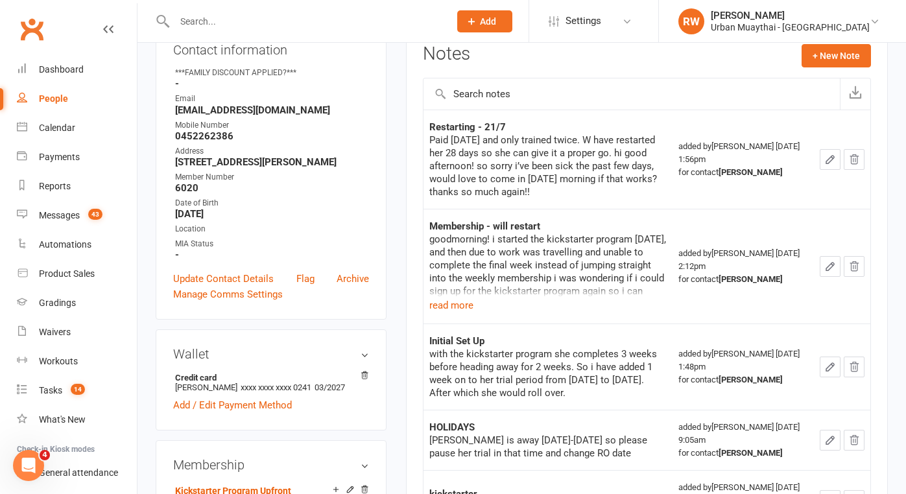
scroll to position [192, 0]
click at [456, 300] on button "read more" at bounding box center [451, 304] width 44 height 16
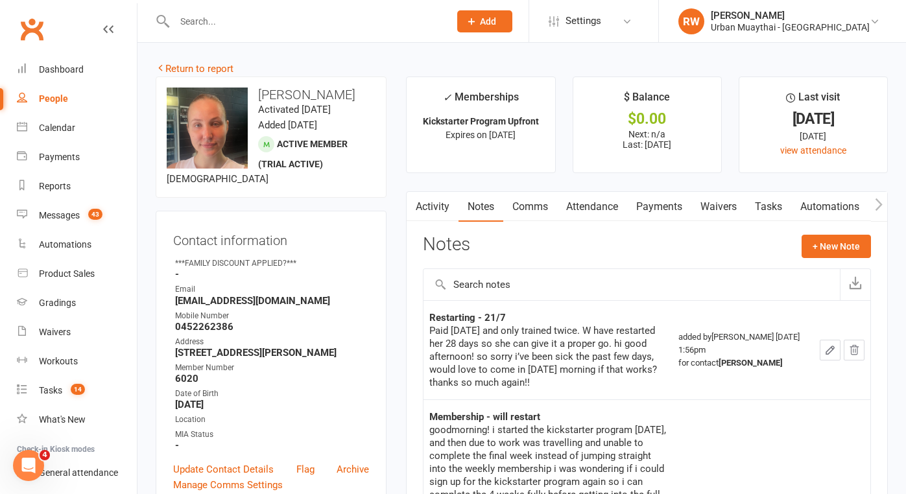
scroll to position [0, 0]
click at [185, 68] on link "Return to report" at bounding box center [195, 69] width 78 height 12
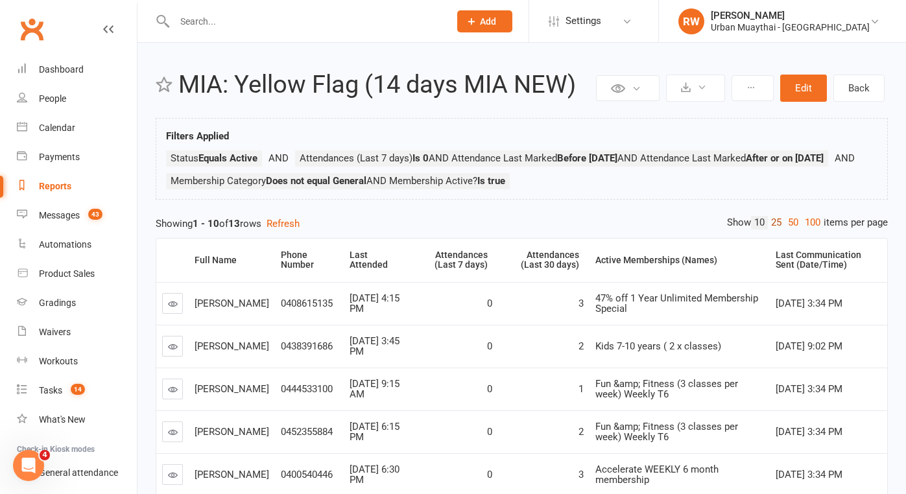
click at [768, 230] on link "25" at bounding box center [776, 223] width 17 height 14
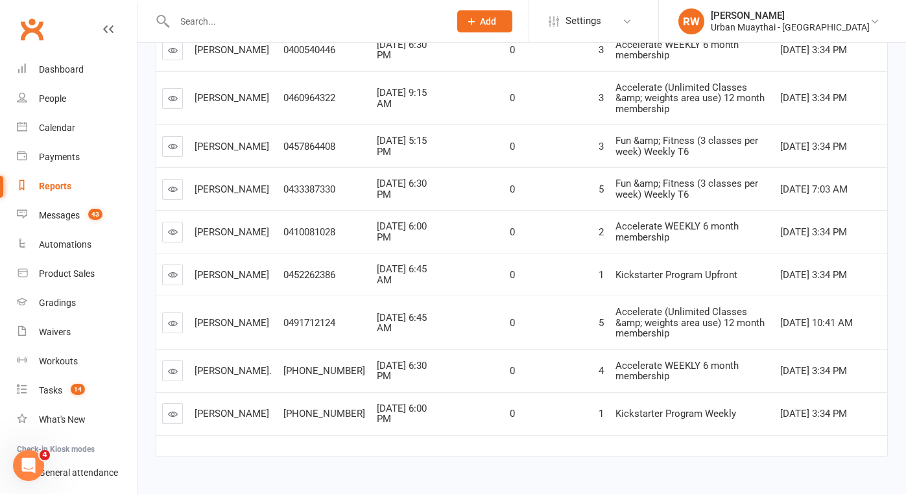
scroll to position [426, 0]
click at [171, 189] on icon at bounding box center [173, 188] width 10 height 10
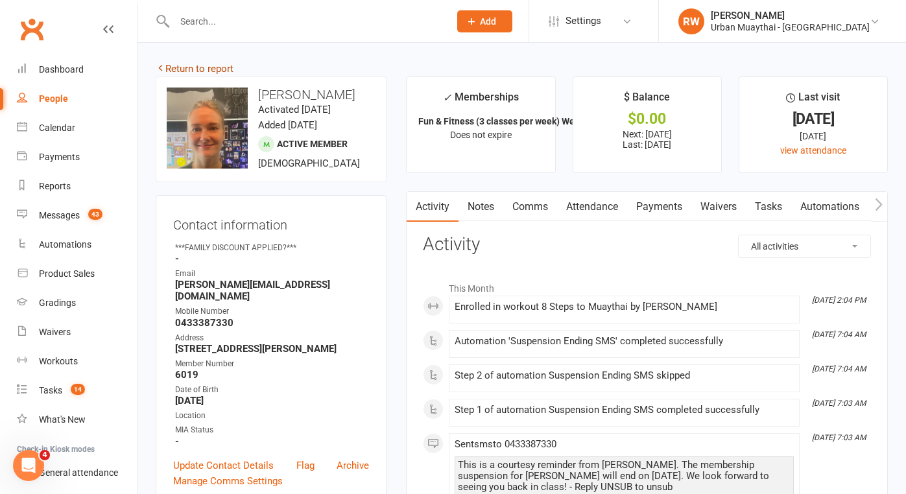
click at [188, 67] on link "Return to report" at bounding box center [195, 69] width 78 height 12
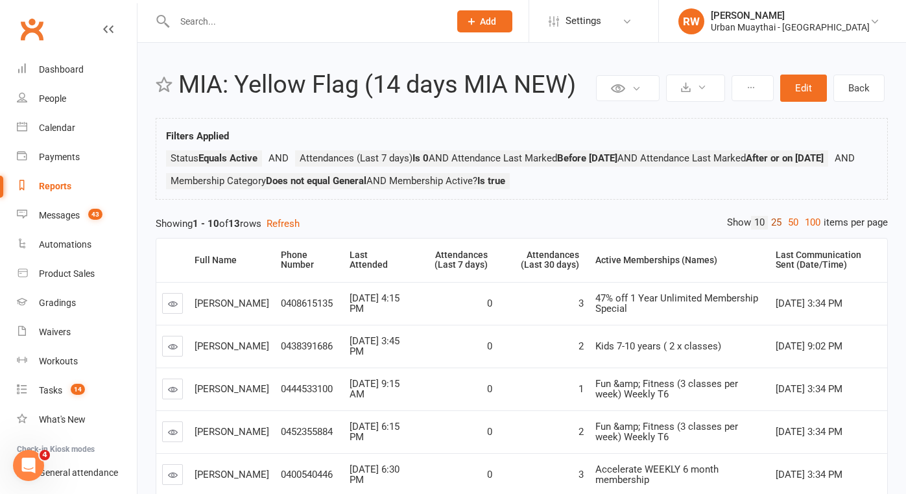
click at [772, 230] on link "25" at bounding box center [776, 223] width 17 height 14
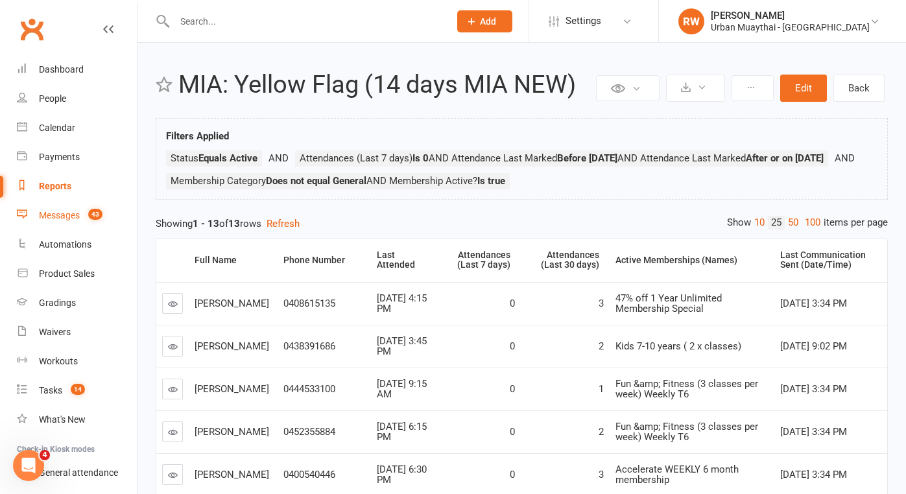
click at [60, 215] on div "Messages" at bounding box center [59, 215] width 41 height 10
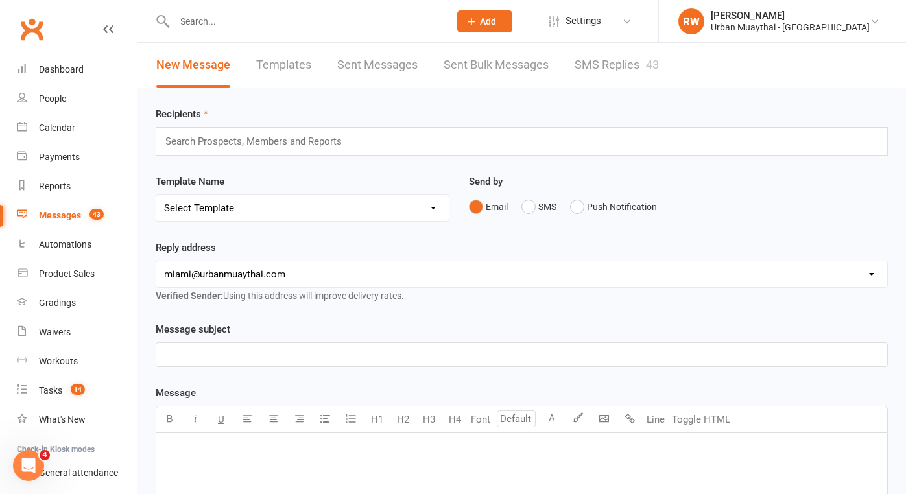
click at [483, 66] on link "Sent Bulk Messages" at bounding box center [495, 65] width 105 height 45
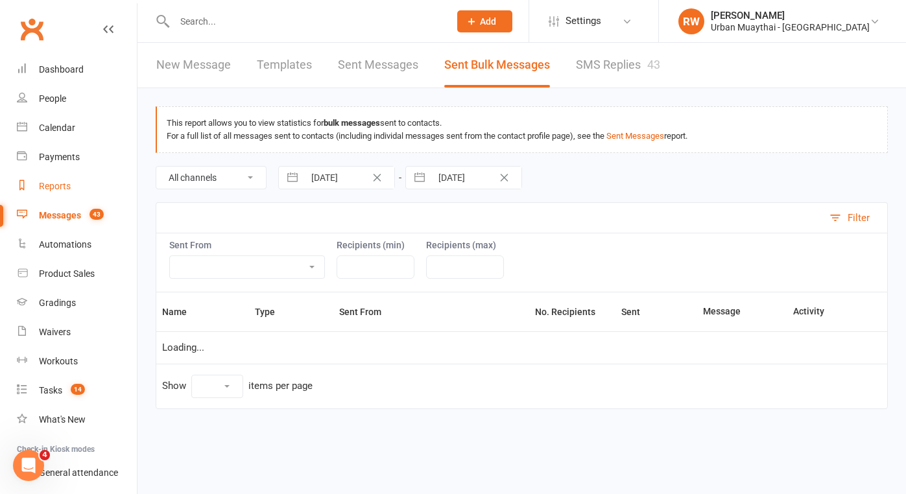
select select "10"
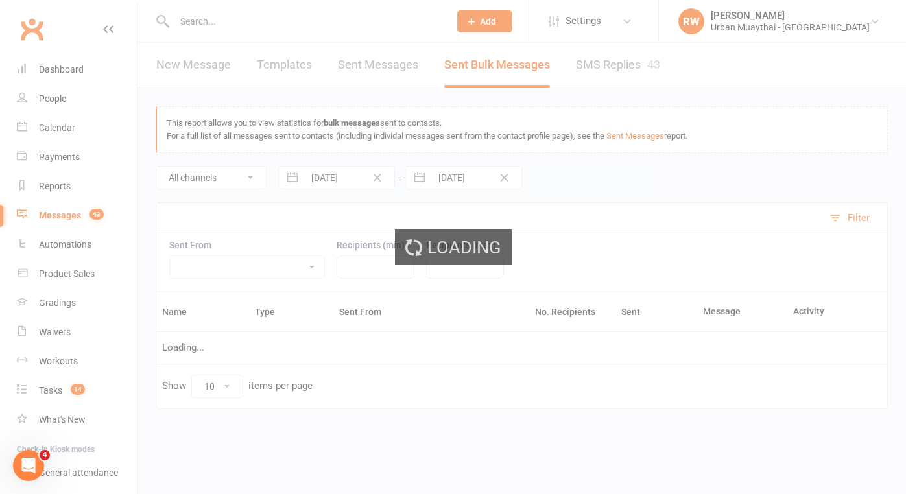
click at [53, 217] on div "Messages" at bounding box center [60, 215] width 42 height 10
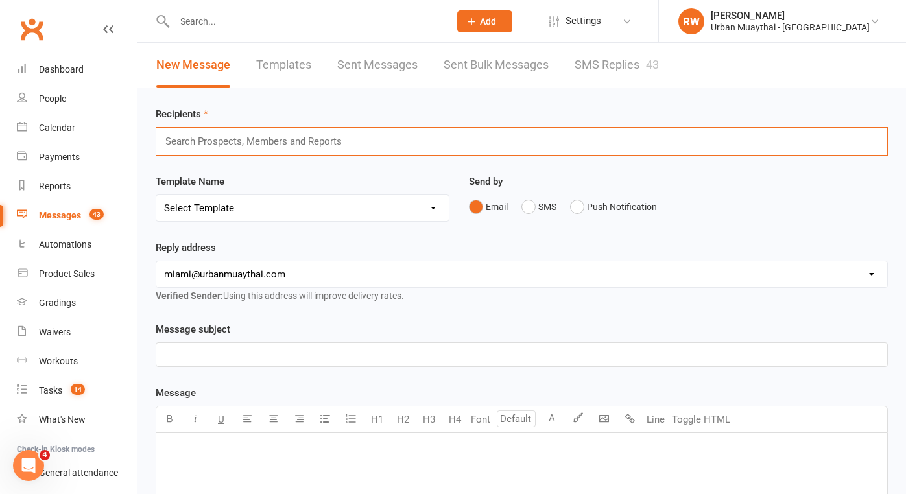
click at [204, 137] on input "text" at bounding box center [259, 141] width 191 height 17
type input "M"
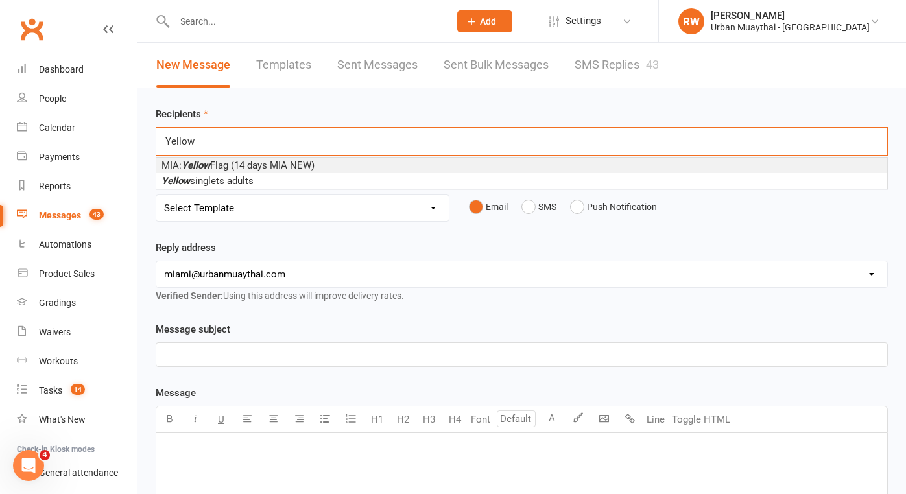
type input "Yellow"
click at [226, 166] on span "MIA: Yellow Flag (14 days MIA NEW)" at bounding box center [237, 166] width 153 height 12
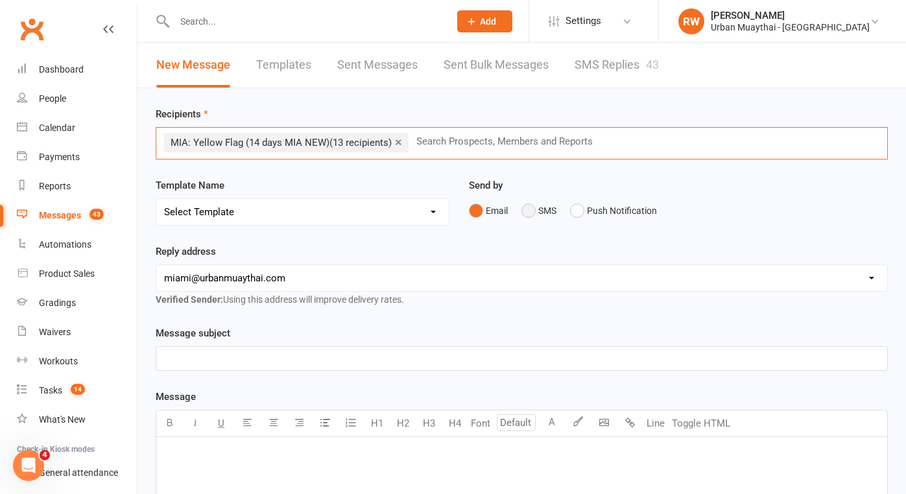
click at [528, 212] on button "SMS" at bounding box center [538, 210] width 35 height 25
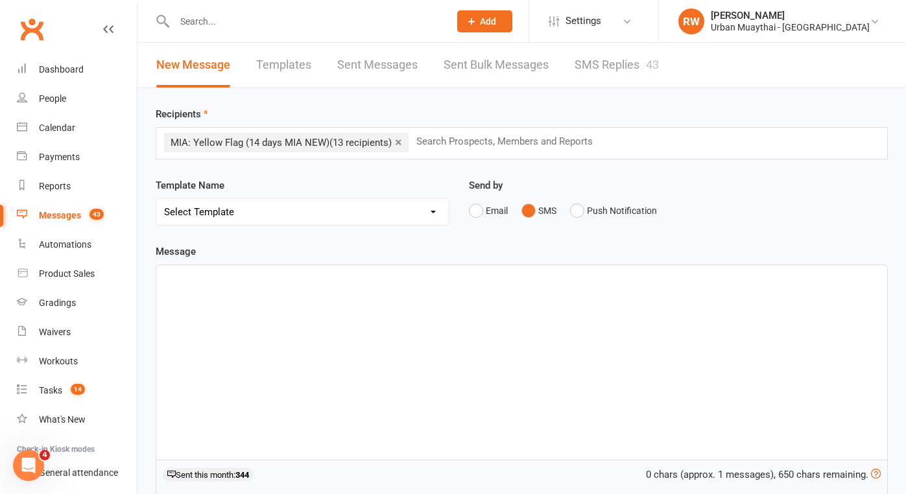
click at [176, 281] on p "﻿" at bounding box center [521, 277] width 715 height 16
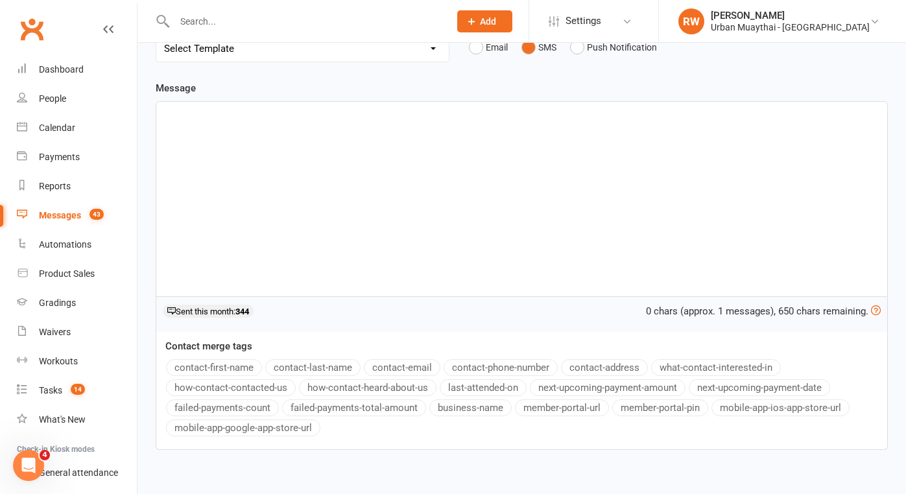
scroll to position [162, 0]
click at [237, 368] on button "contact-first-name" at bounding box center [214, 369] width 96 height 17
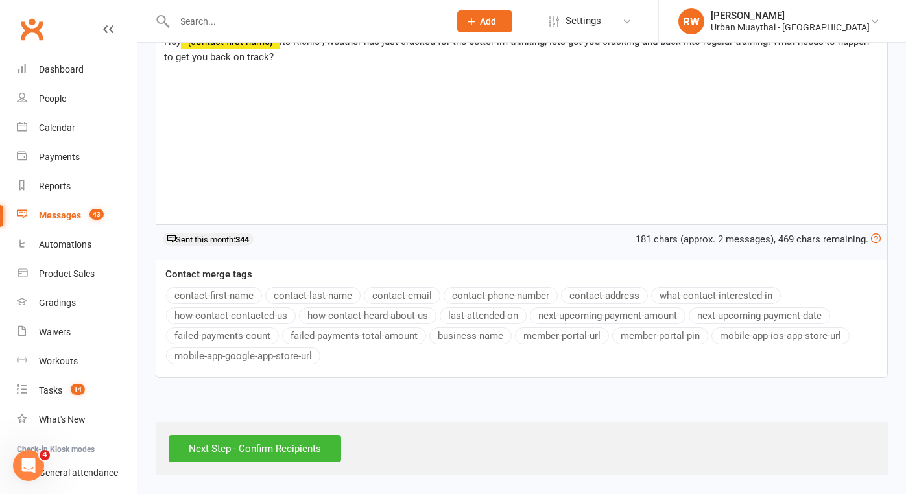
scroll to position [246, 0]
click at [243, 436] on input "Next Step - Confirm Recipients" at bounding box center [255, 448] width 172 height 27
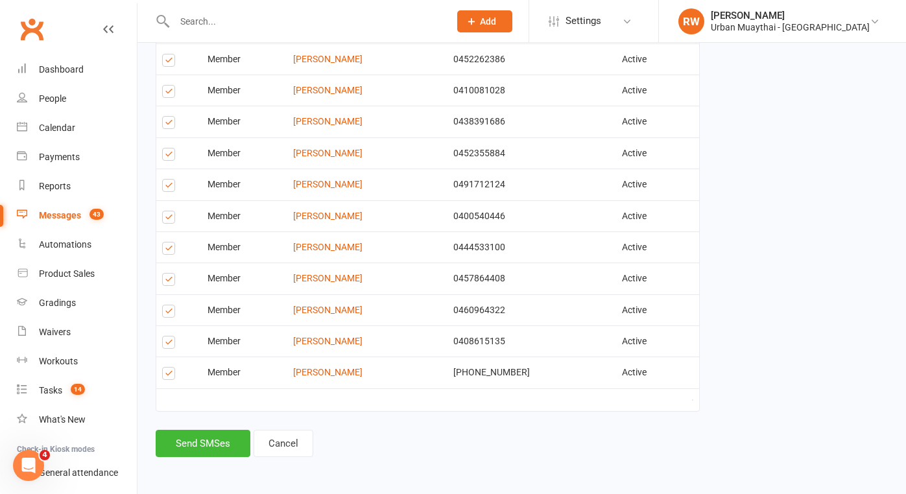
scroll to position [371, 0]
click at [196, 430] on button "Send SMSes" at bounding box center [203, 443] width 95 height 27
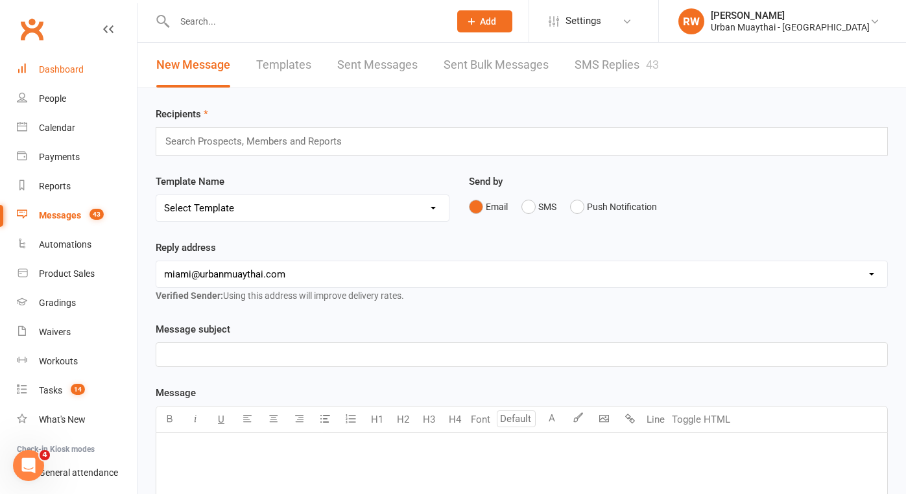
click at [65, 74] on div "Dashboard" at bounding box center [61, 69] width 45 height 10
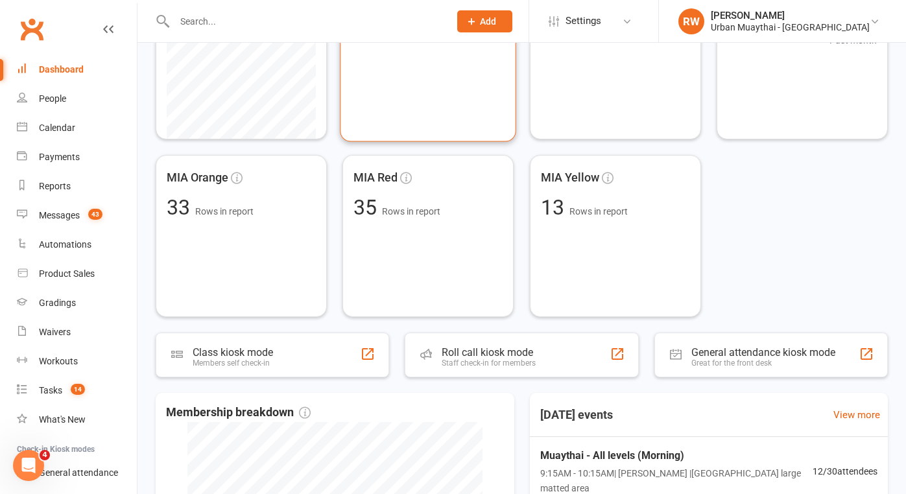
scroll to position [286, 0]
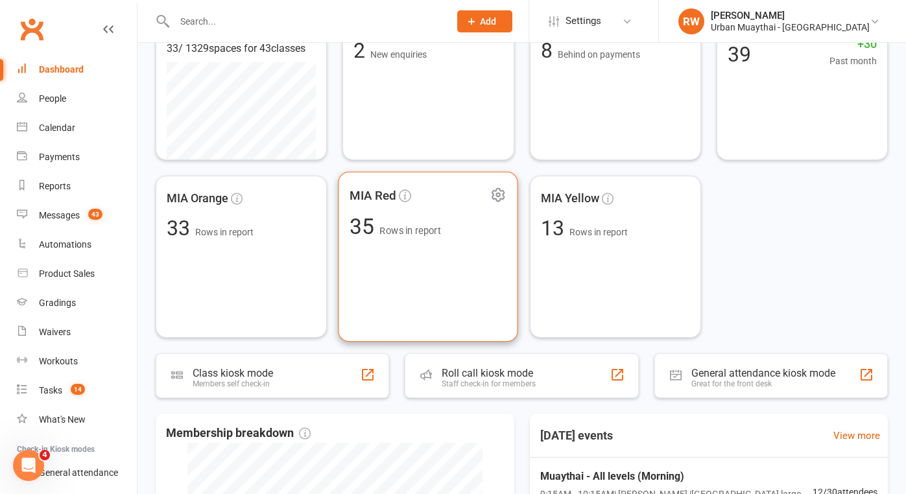
click at [431, 235] on span "Rows in report" at bounding box center [411, 231] width 62 height 11
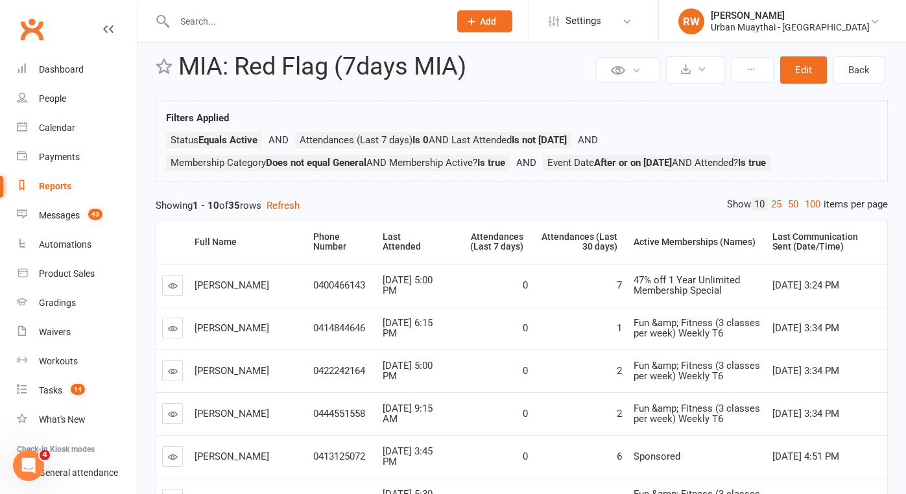
scroll to position [19, 0]
click at [785, 206] on link "50" at bounding box center [793, 204] width 17 height 14
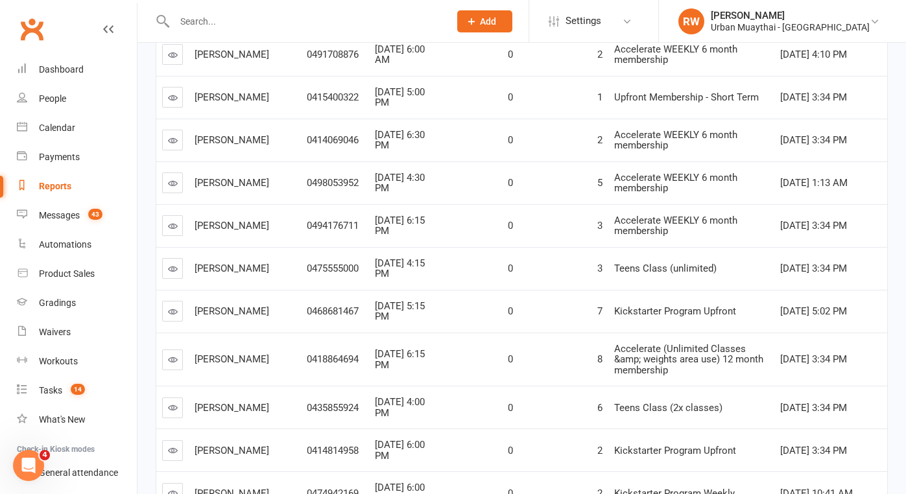
scroll to position [1295, 0]
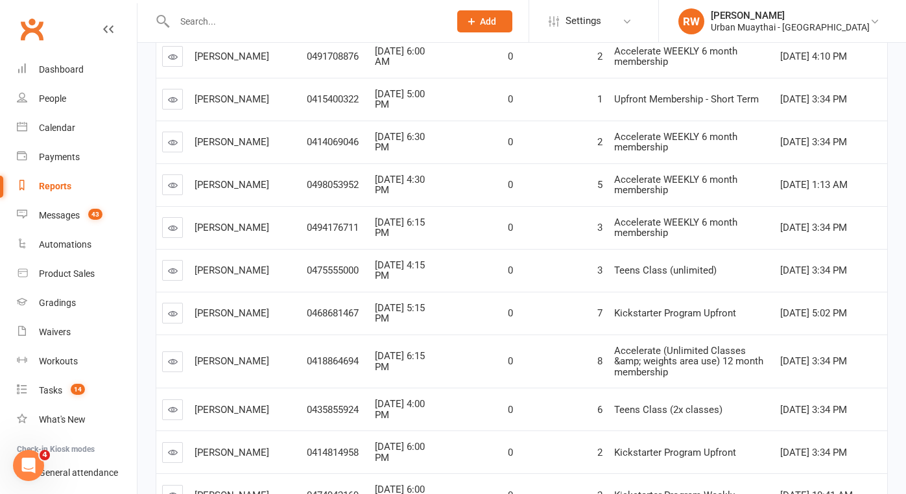
click at [172, 405] on icon at bounding box center [173, 410] width 10 height 10
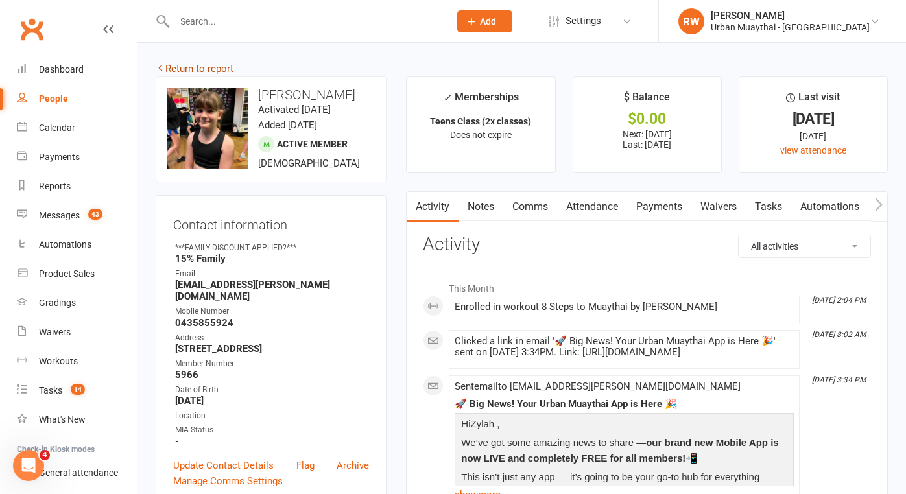
click at [199, 67] on link "Return to report" at bounding box center [195, 69] width 78 height 12
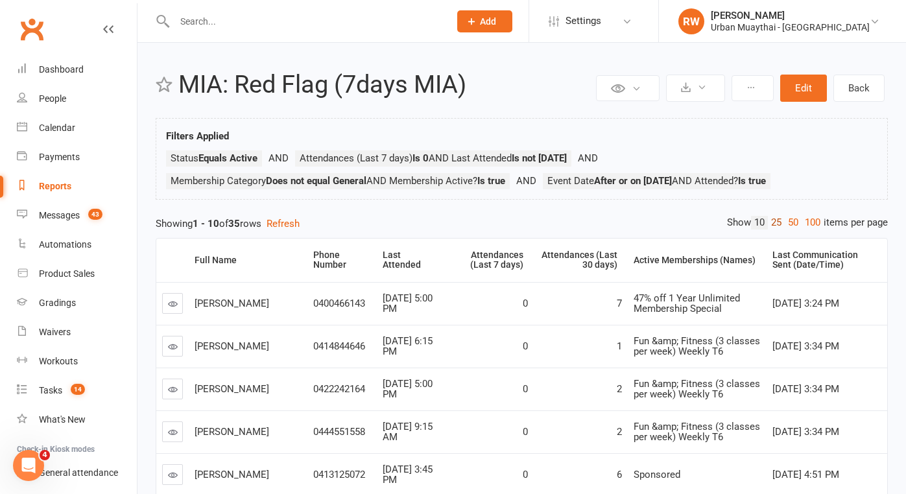
click at [773, 222] on link "25" at bounding box center [776, 223] width 17 height 14
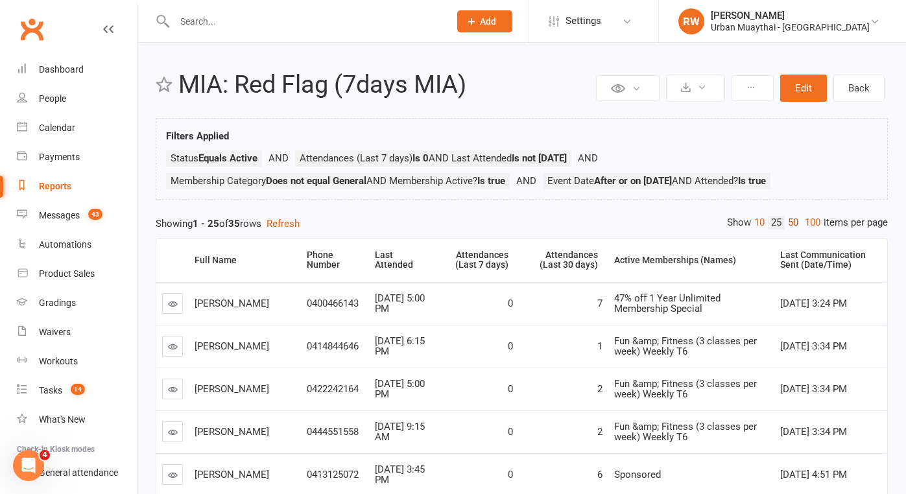
click at [789, 222] on link "50" at bounding box center [793, 223] width 17 height 14
click at [55, 215] on div "Messages" at bounding box center [59, 215] width 41 height 10
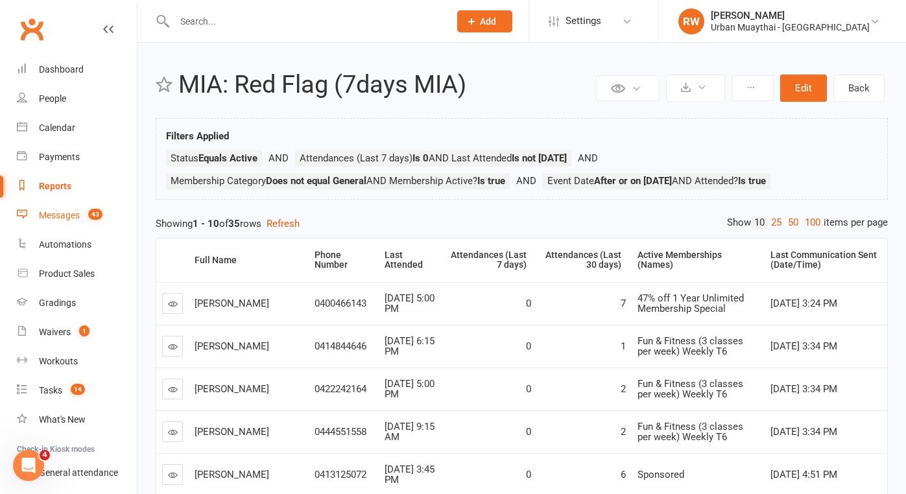
click at [57, 215] on div "Messages" at bounding box center [59, 215] width 41 height 10
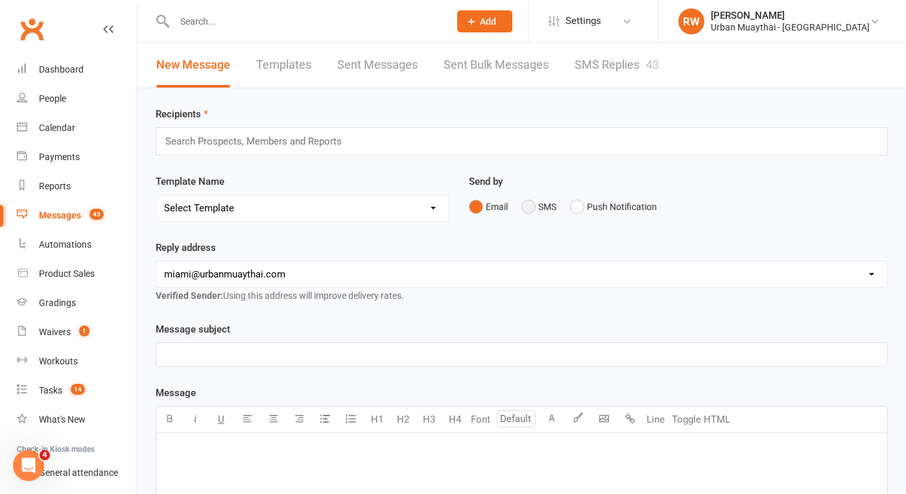
click at [530, 205] on button "SMS" at bounding box center [538, 207] width 35 height 25
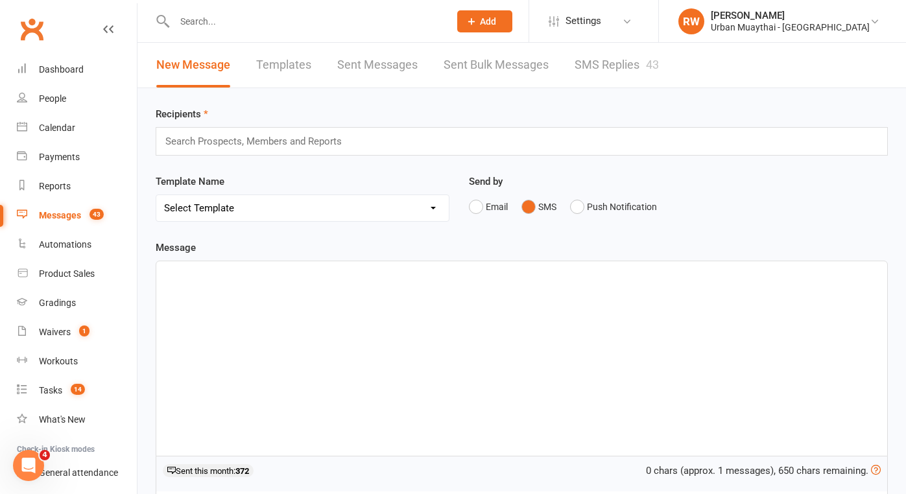
click at [202, 154] on div "Search Prospects, Members and Reports" at bounding box center [522, 141] width 732 height 29
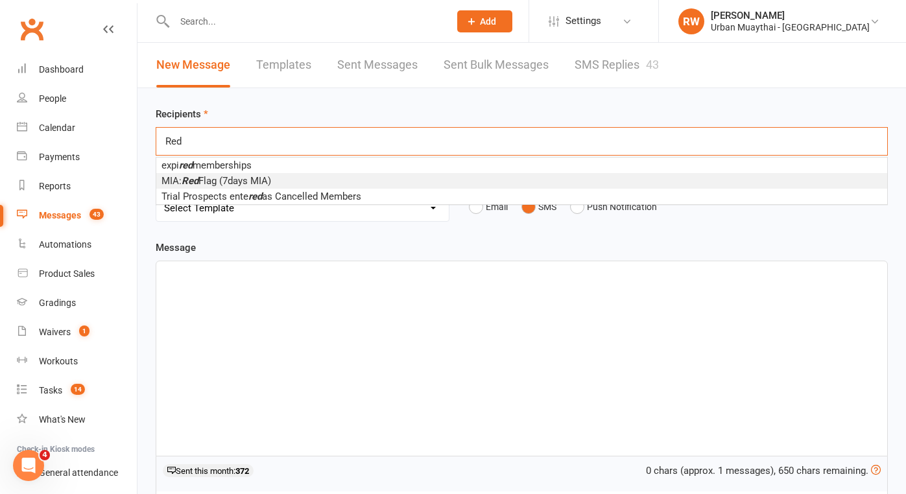
type input "Red"
click at [206, 180] on span "MIA: Red Flag (7days MIA)" at bounding box center [216, 181] width 110 height 12
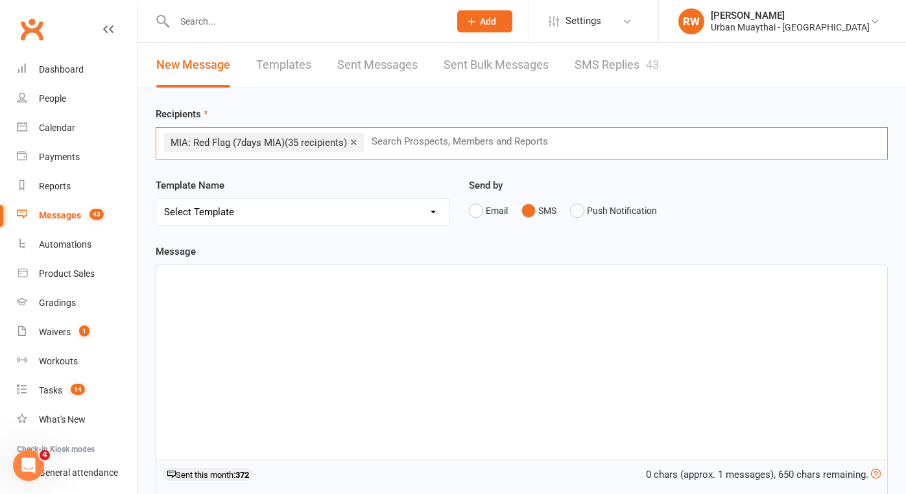
click at [189, 278] on p "﻿" at bounding box center [521, 277] width 715 height 16
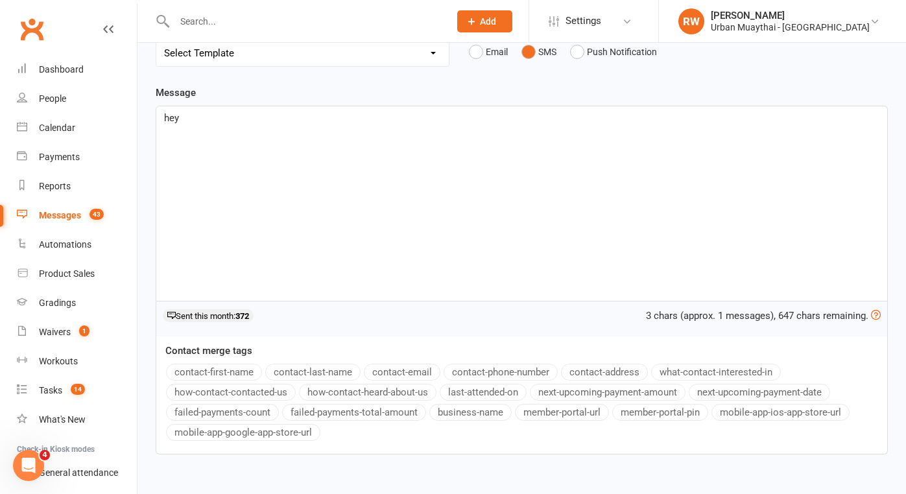
scroll to position [160, 0]
click at [228, 372] on button "contact-first-name" at bounding box center [214, 370] width 96 height 17
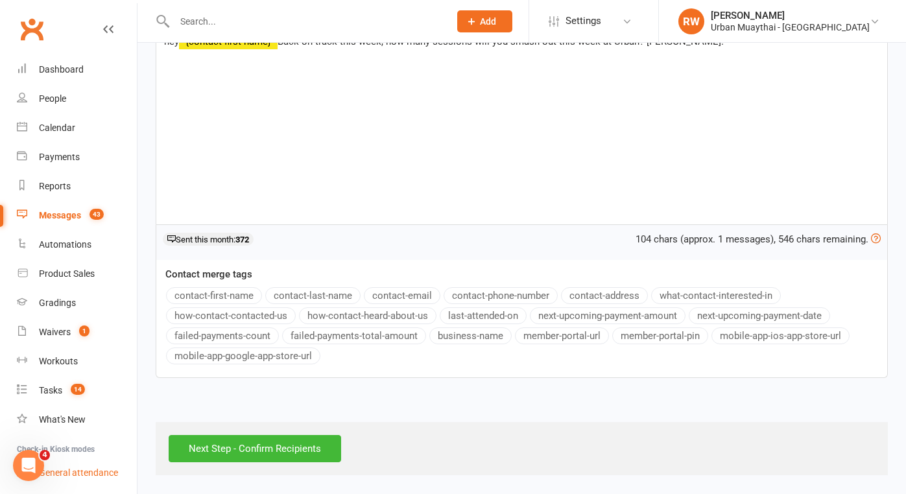
scroll to position [246, 0]
click at [219, 435] on input "Next Step - Confirm Recipients" at bounding box center [255, 448] width 172 height 27
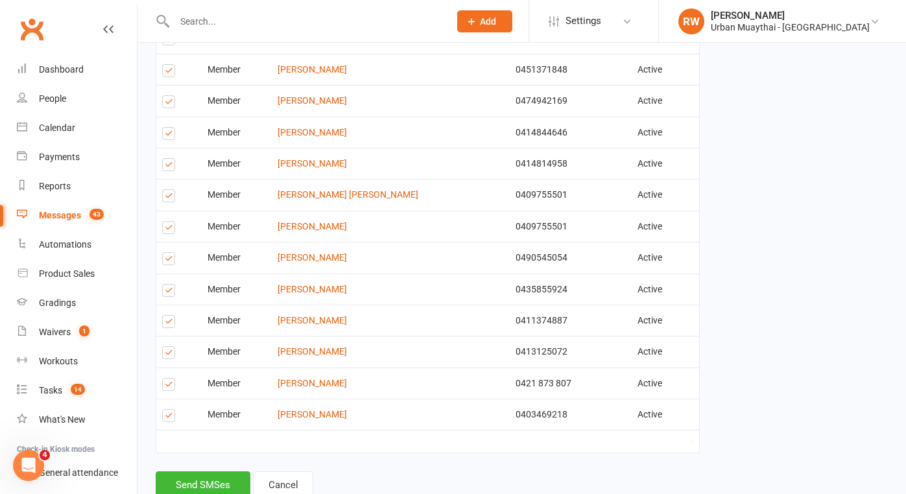
scroll to position [1011, 0]
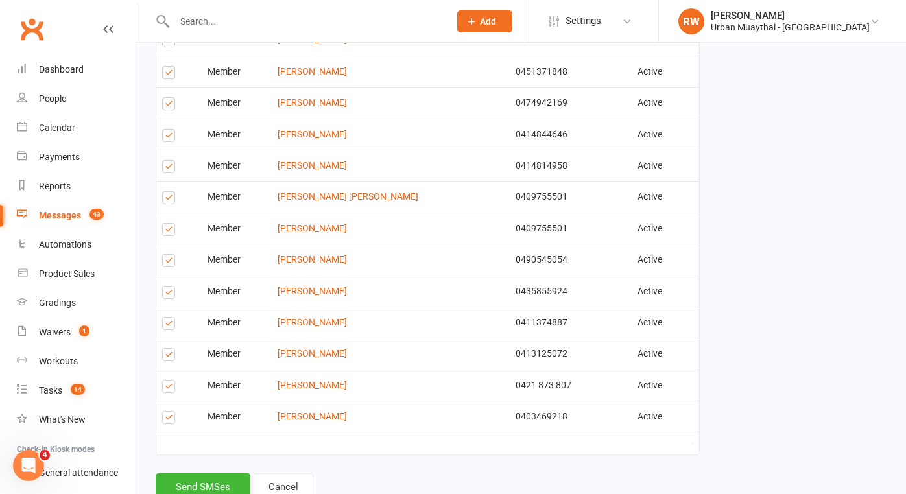
click at [169, 357] on label at bounding box center [171, 357] width 18 height 0
click at [169, 349] on input "checkbox" at bounding box center [166, 349] width 8 height 0
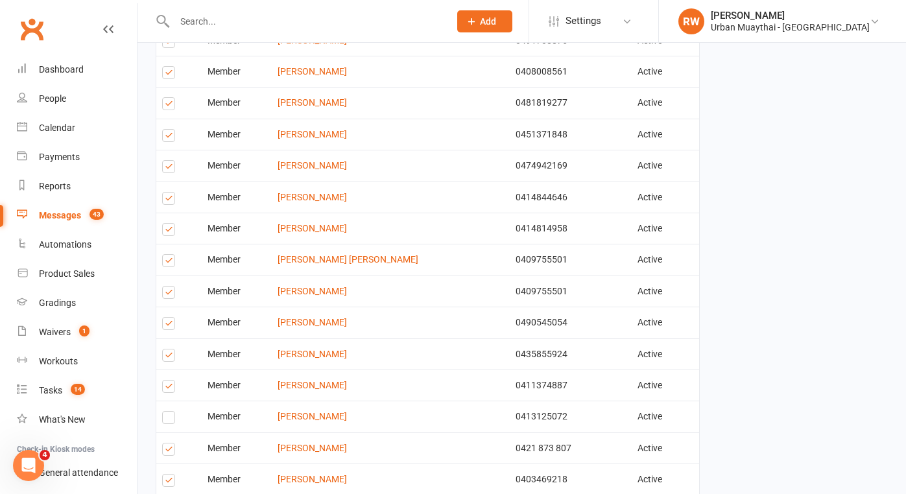
scroll to position [945, 0]
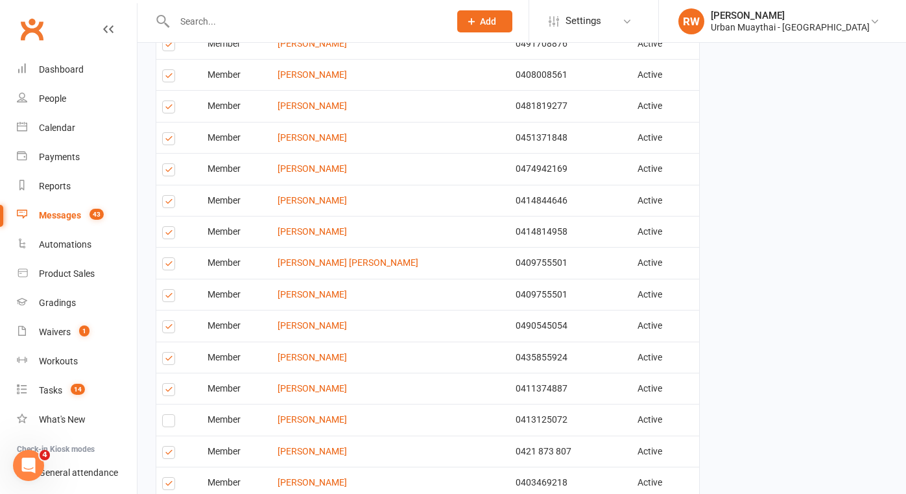
click at [168, 361] on label at bounding box center [171, 361] width 18 height 0
click at [168, 353] on input "checkbox" at bounding box center [166, 353] width 8 height 0
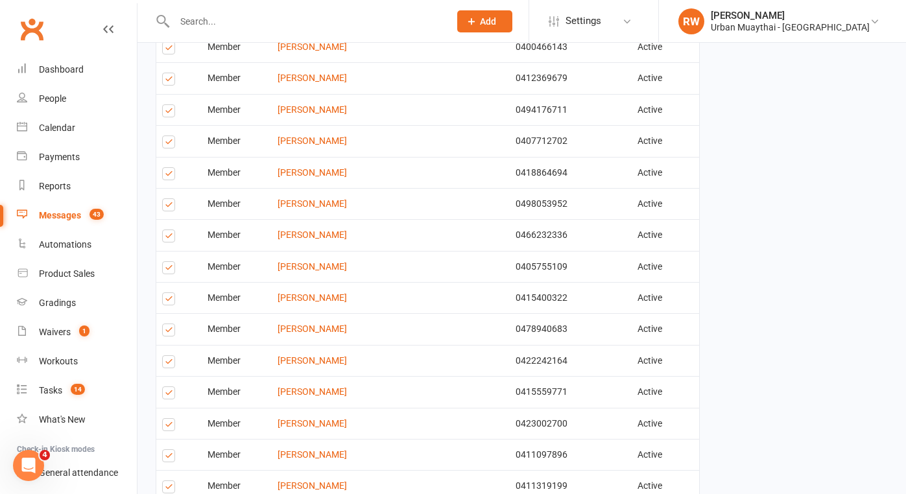
scroll to position [421, 0]
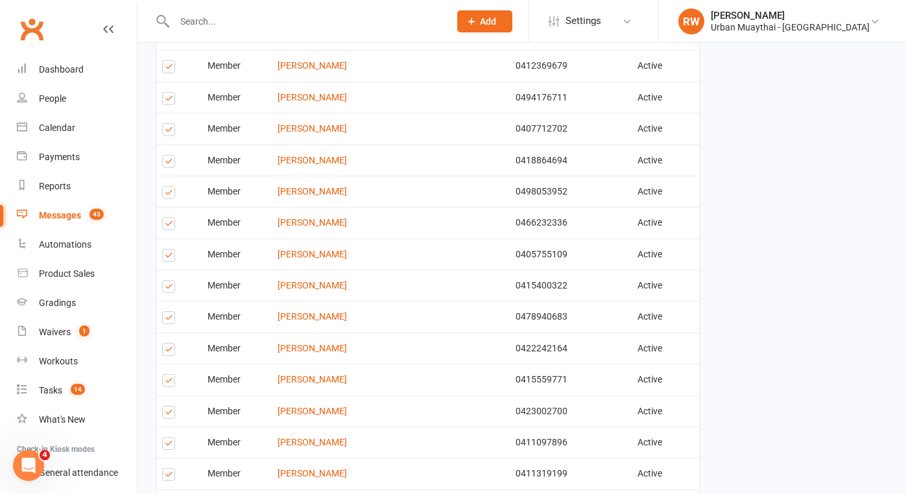
click at [169, 414] on label at bounding box center [171, 414] width 18 height 0
click at [169, 407] on input "checkbox" at bounding box center [166, 407] width 8 height 0
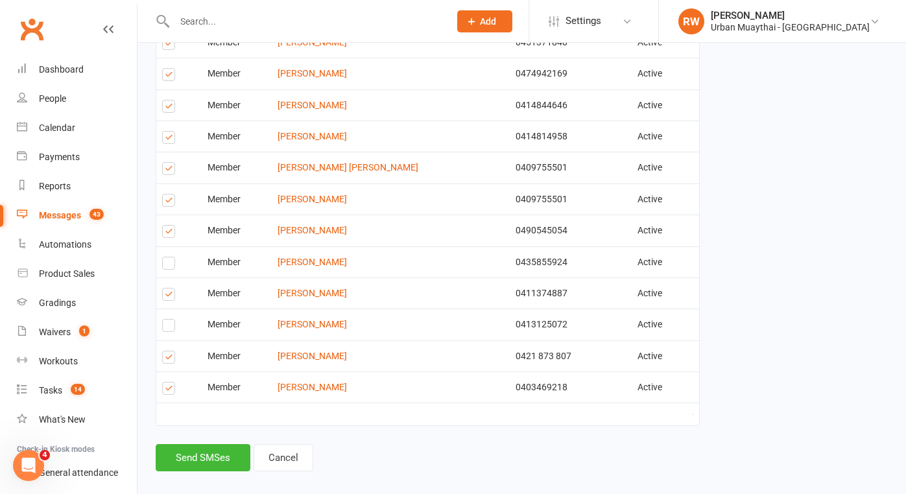
scroll to position [1040, 0]
click at [204, 445] on button "Send SMSes" at bounding box center [203, 458] width 95 height 27
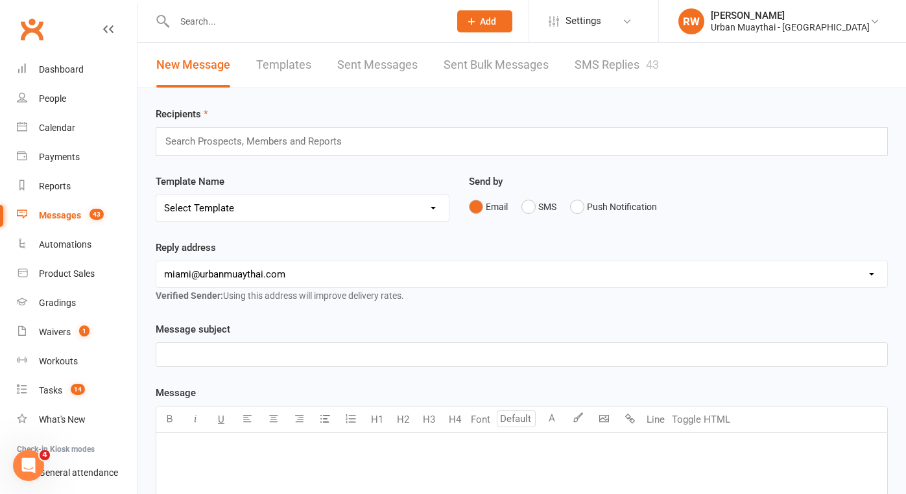
click at [726, 73] on div "New Message Templates Sent Messages Sent Bulk Messages SMS Replies 43" at bounding box center [521, 65] width 768 height 45
click at [57, 94] on div "People" at bounding box center [52, 98] width 27 height 10
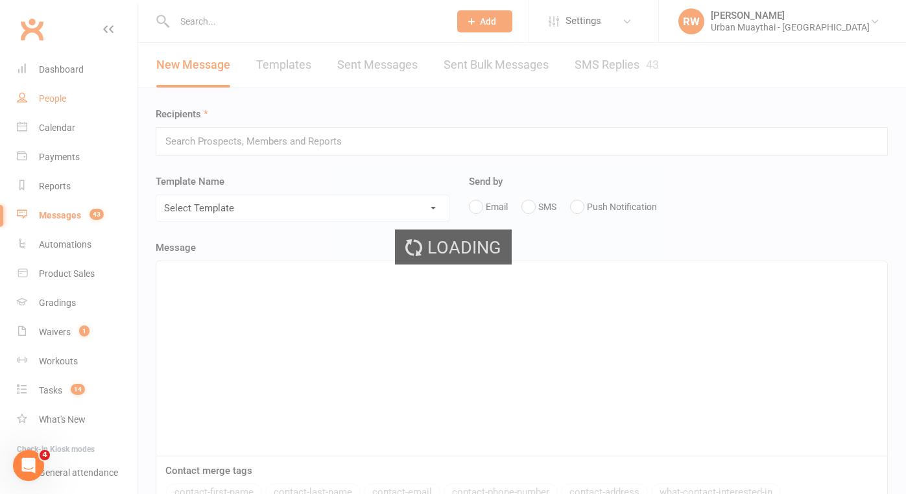
select select "100"
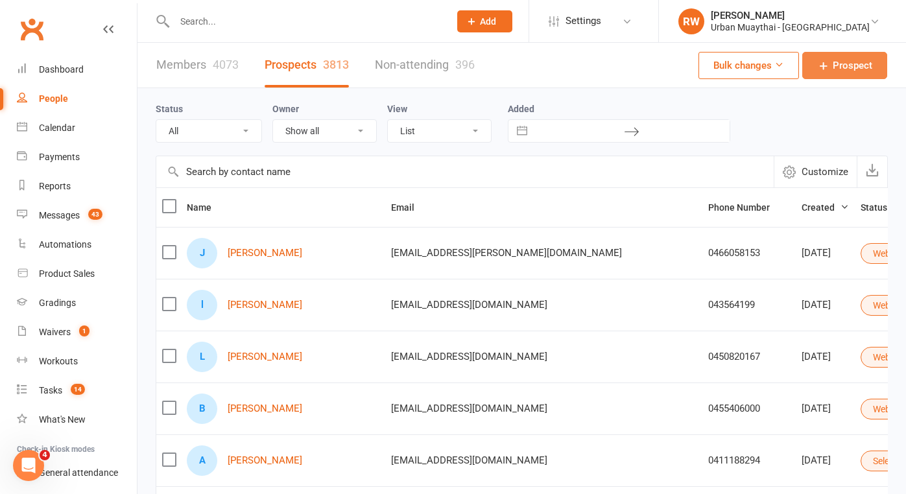
click at [849, 65] on span "Prospect" at bounding box center [853, 66] width 40 height 16
select select "100"
click at [440, 66] on link "Non-attending 396" at bounding box center [425, 65] width 100 height 45
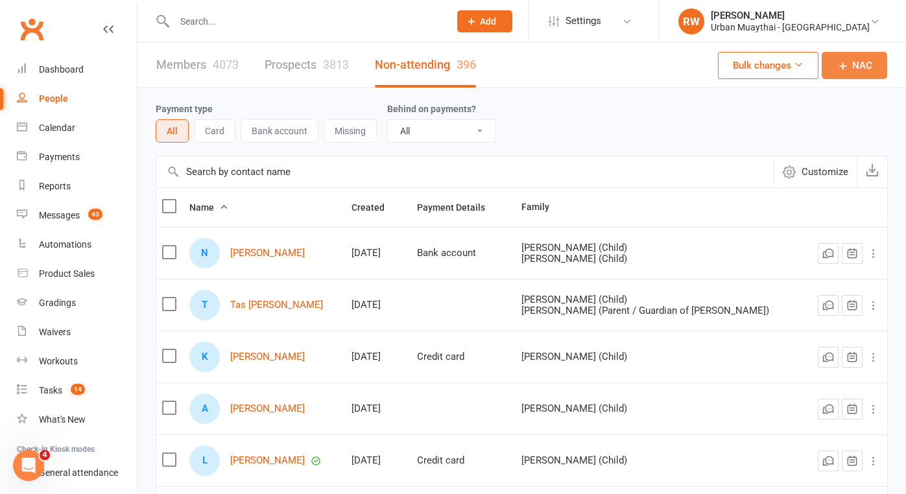
click at [852, 67] on span "NAC" at bounding box center [862, 66] width 20 height 16
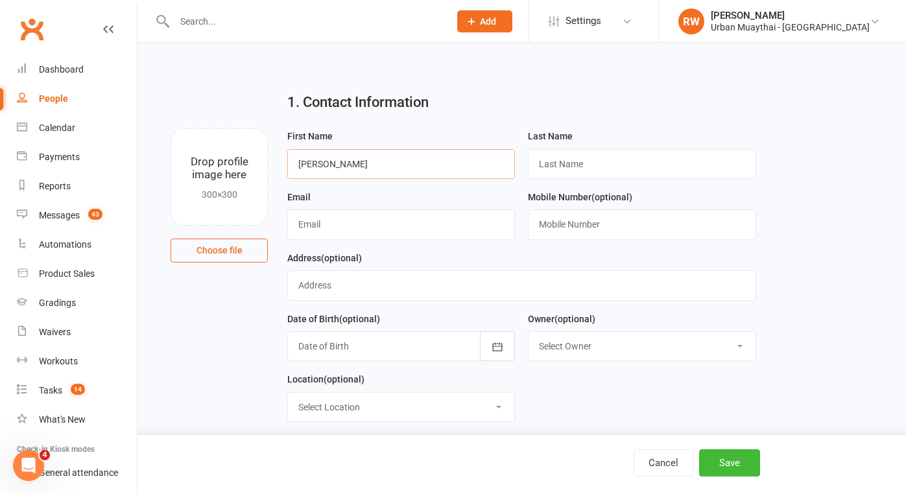
type input "Amanda"
type input "Semple"
type input "amandasemple33@gmail.com"
type input "0431088587"
click at [722, 466] on button "Save" at bounding box center [729, 462] width 61 height 27
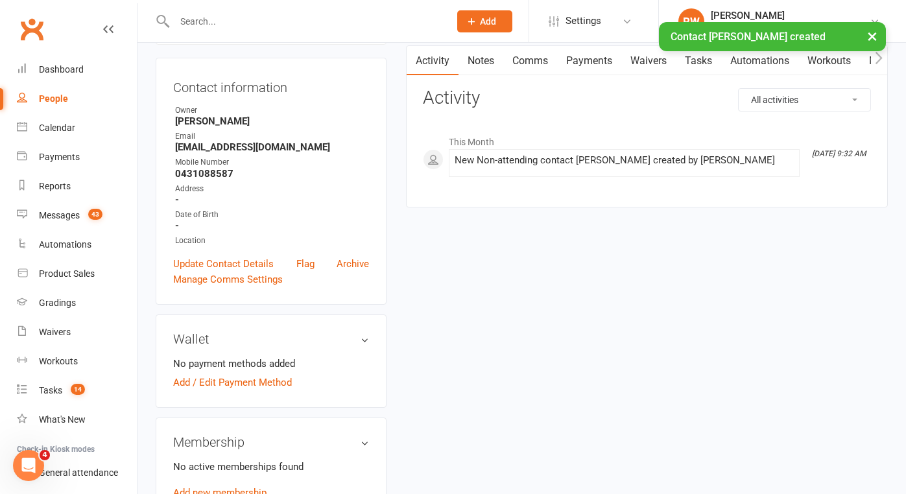
scroll to position [128, 0]
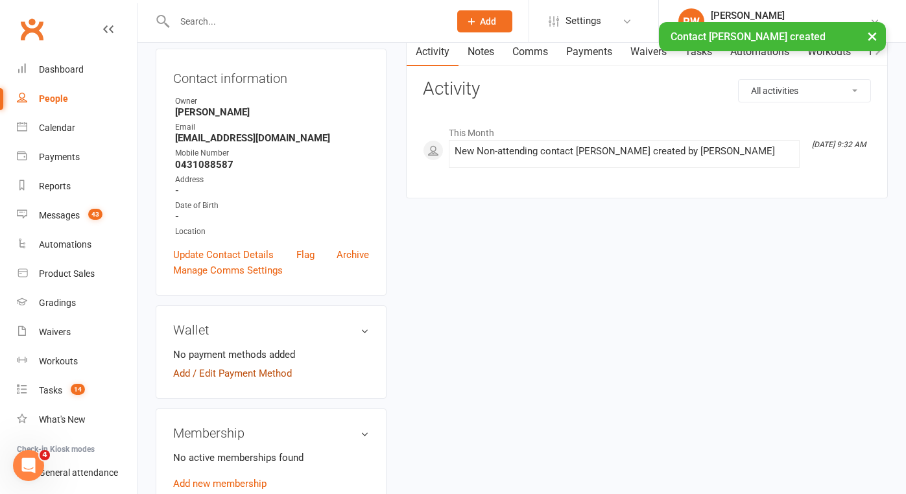
click at [249, 375] on link "Add / Edit Payment Method" at bounding box center [232, 374] width 119 height 16
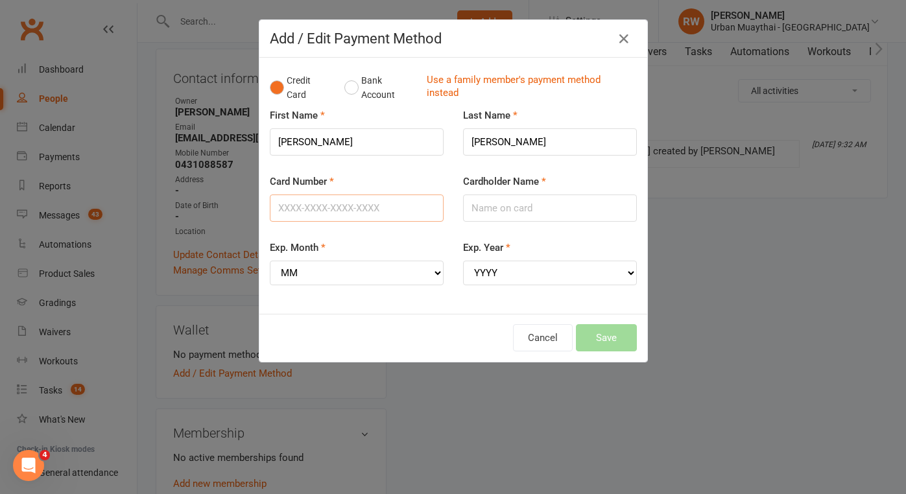
click at [307, 207] on input "Card Number" at bounding box center [357, 208] width 174 height 27
type input "4984156644302491"
click at [504, 207] on input "Cardholder Name" at bounding box center [550, 208] width 174 height 27
type input "Amanda Semple"
select select "02"
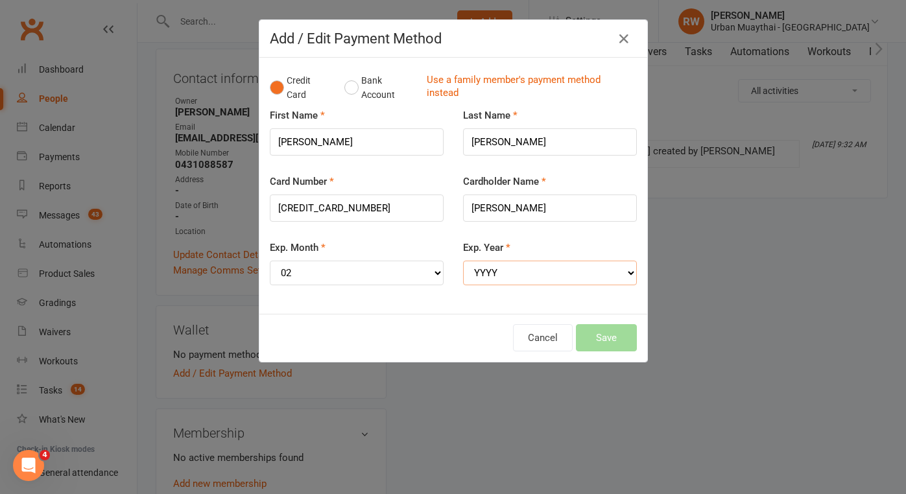
select select "2027"
click at [602, 327] on button "Save" at bounding box center [606, 337] width 61 height 27
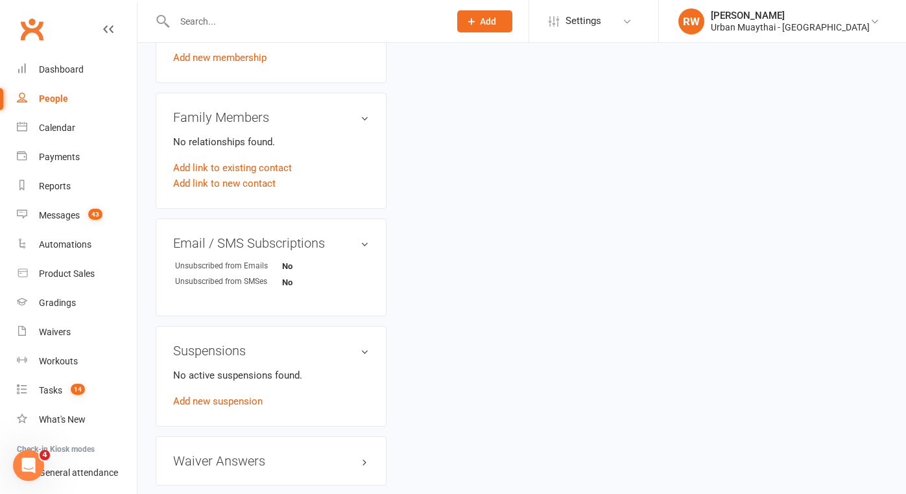
scroll to position [560, 0]
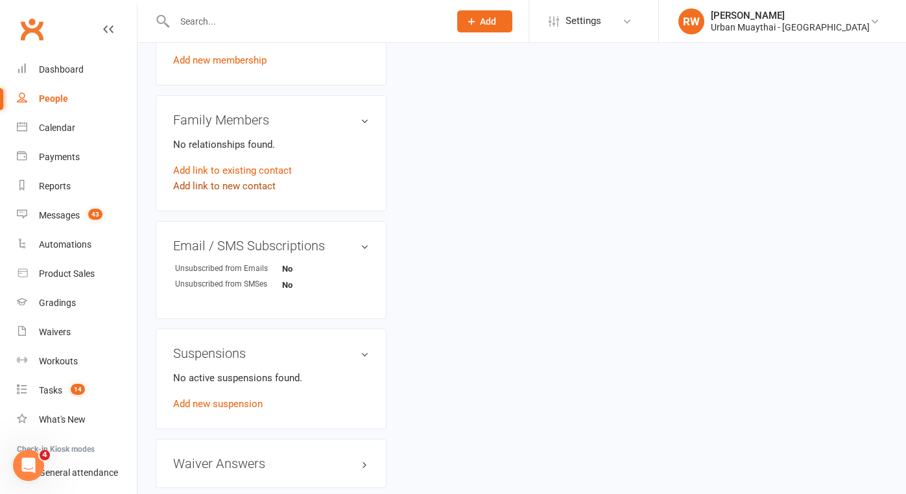
click at [228, 185] on link "Add link to new contact" at bounding box center [224, 186] width 102 height 16
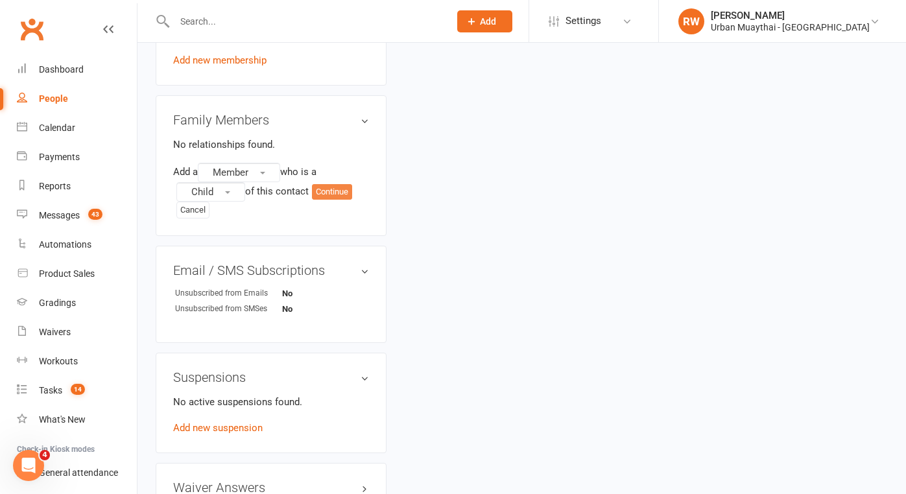
click at [341, 189] on button "Continue" at bounding box center [332, 192] width 40 height 16
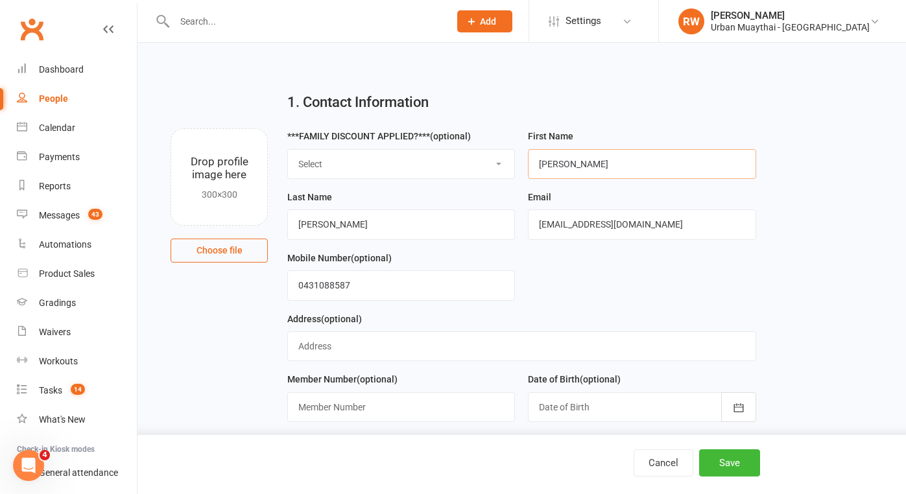
type input "Sebastian"
type input "S"
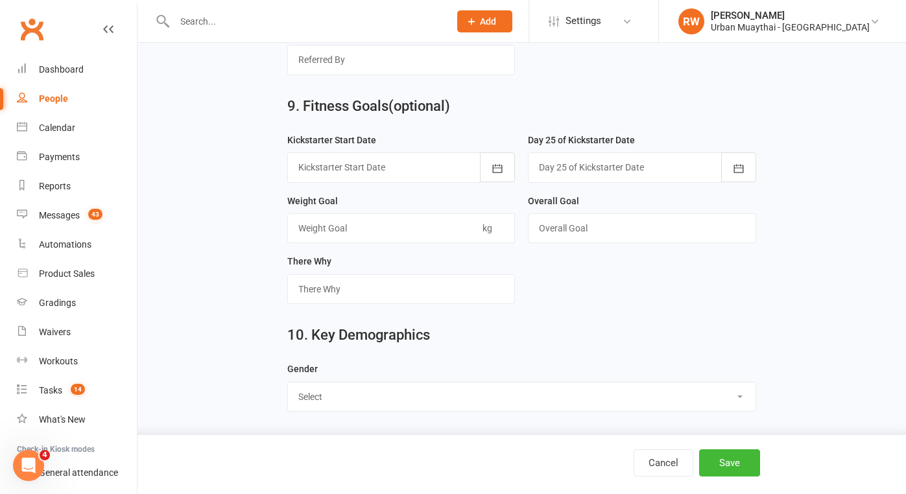
scroll to position [1836, 0]
type input "Turbill"
select select "Male"
click at [733, 463] on button "Save" at bounding box center [729, 462] width 61 height 27
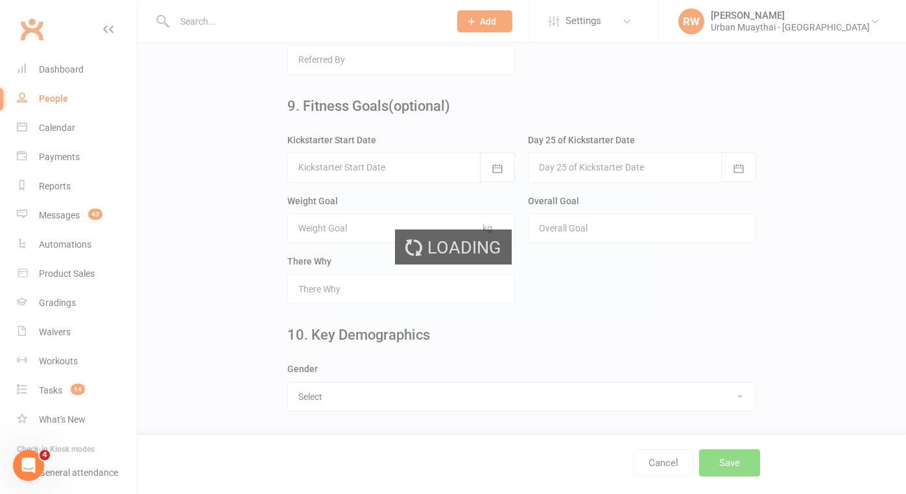
scroll to position [0, 0]
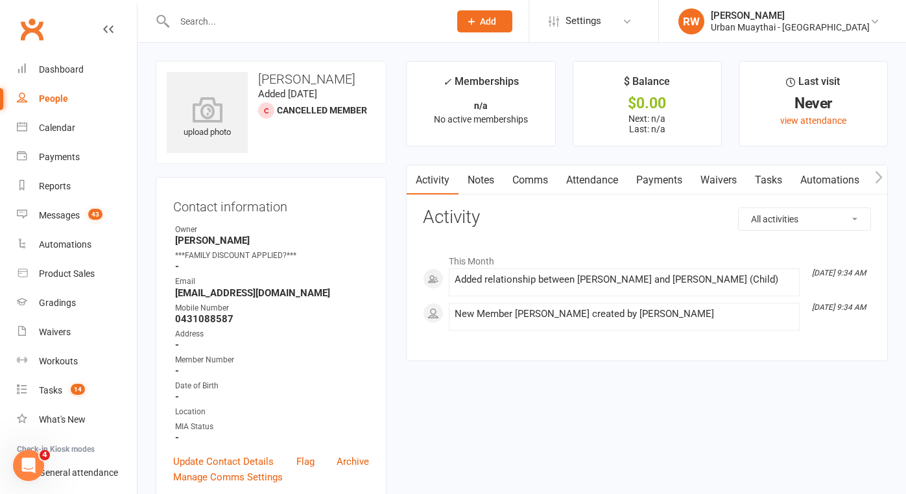
click at [482, 179] on link "Notes" at bounding box center [480, 180] width 45 height 30
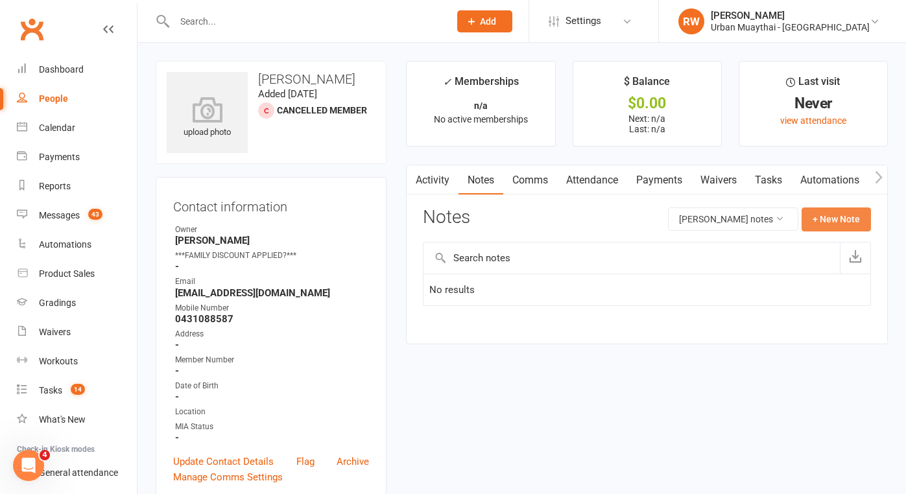
click at [845, 222] on button "+ New Note" at bounding box center [835, 218] width 69 height 23
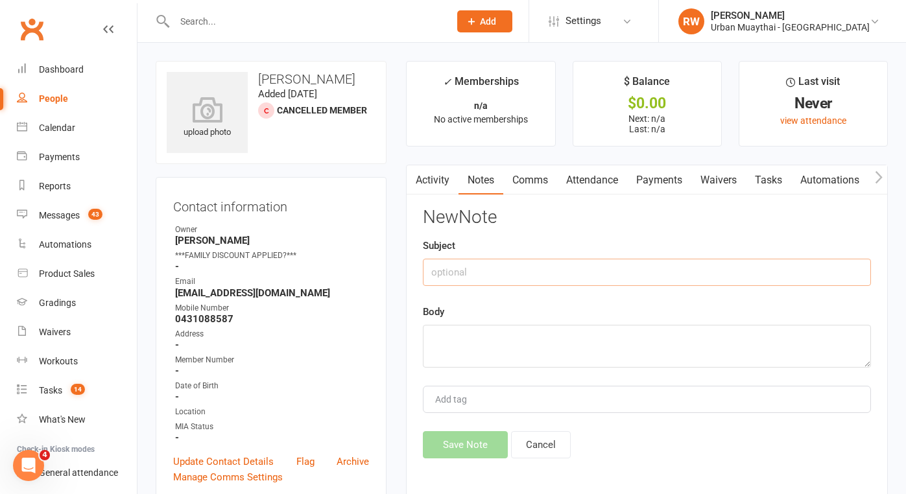
click at [471, 275] on input "text" at bounding box center [647, 272] width 448 height 27
type input "11th Aug"
click at [454, 339] on textarea at bounding box center [647, 346] width 448 height 43
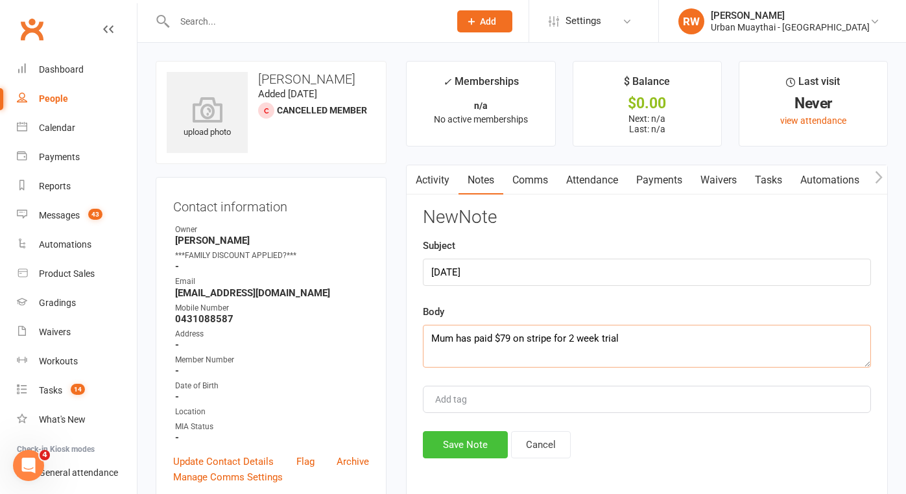
type textarea "Mum has paid $79 on stripe for 2 week trial"
click at [464, 449] on button "Save Note" at bounding box center [465, 444] width 85 height 27
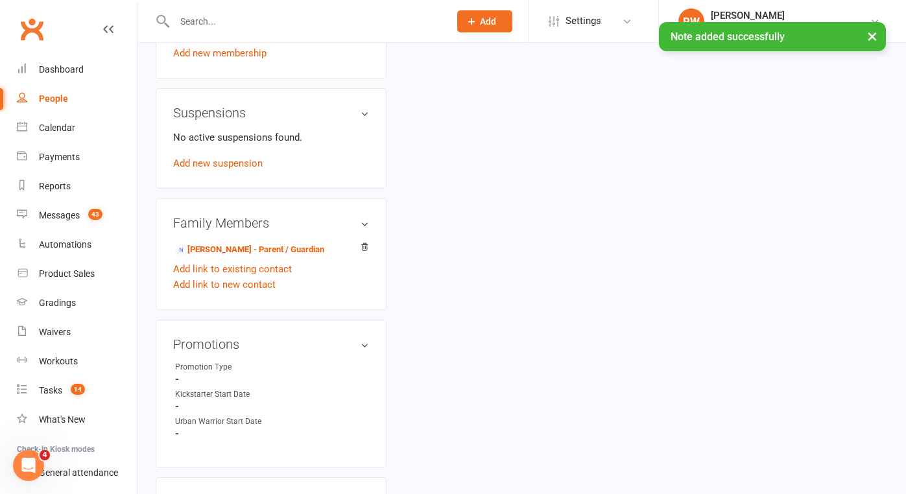
scroll to position [638, 0]
click at [231, 249] on link "Amanda Semple - Parent / Guardian" at bounding box center [249, 249] width 149 height 14
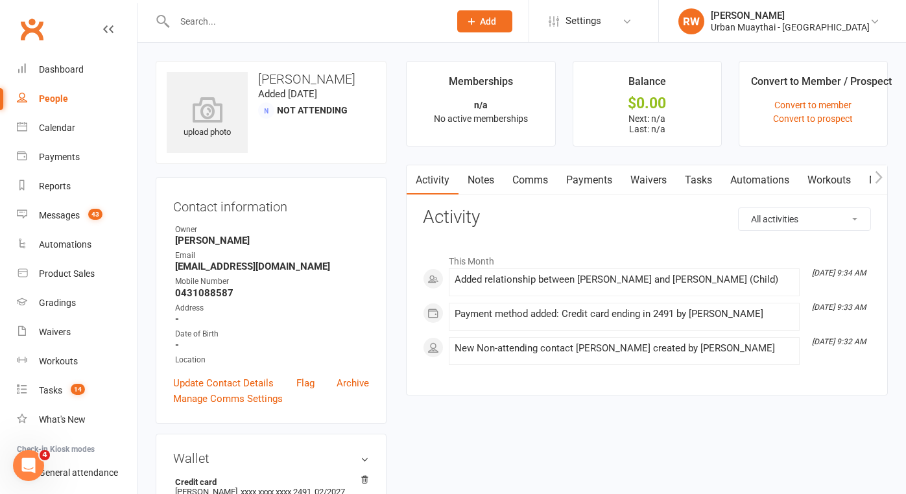
click at [654, 181] on link "Waivers" at bounding box center [648, 180] width 54 height 30
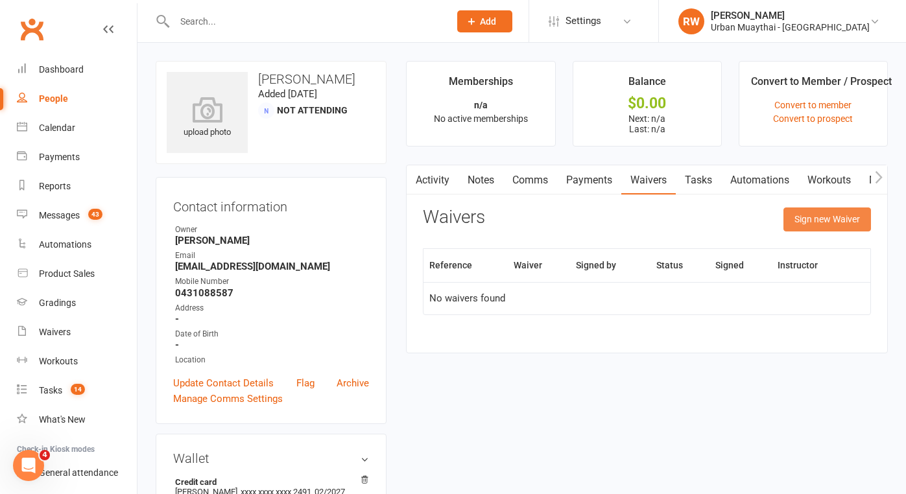
click at [816, 217] on button "Sign new Waiver" at bounding box center [827, 218] width 88 height 23
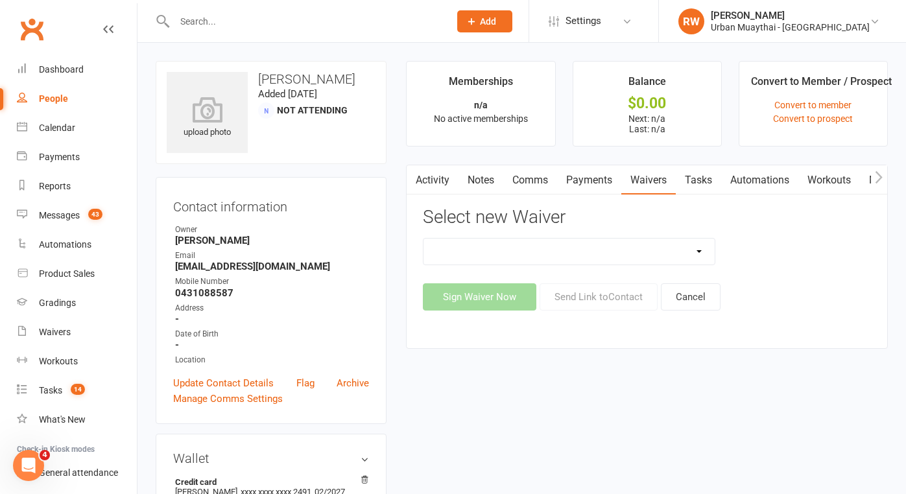
select select "13494"
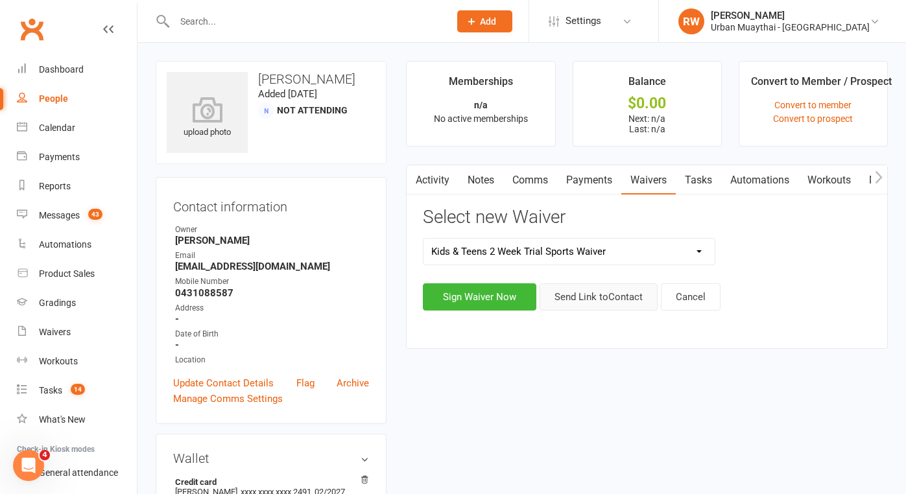
click at [613, 294] on button "Send Link to Contact" at bounding box center [598, 296] width 118 height 27
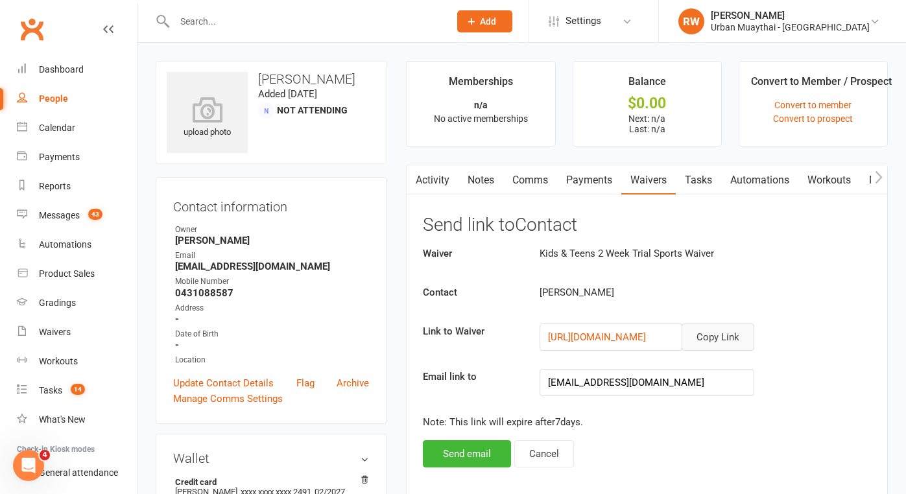
click at [715, 337] on button "Copy Link" at bounding box center [717, 337] width 73 height 27
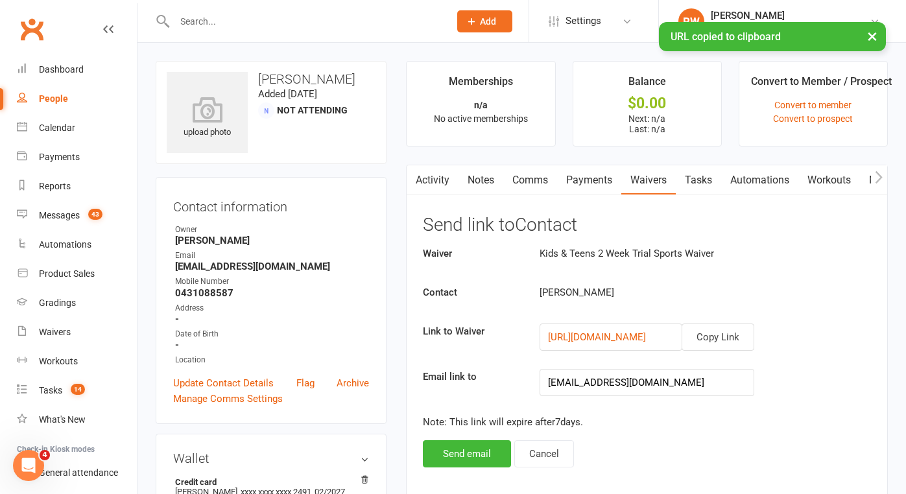
click at [532, 182] on link "Comms" at bounding box center [530, 180] width 54 height 30
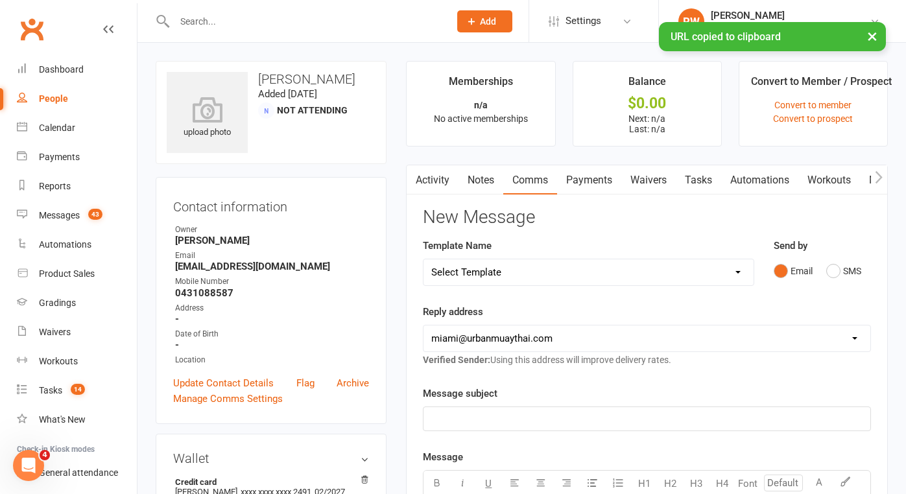
click at [443, 422] on p "﻿" at bounding box center [646, 419] width 431 height 16
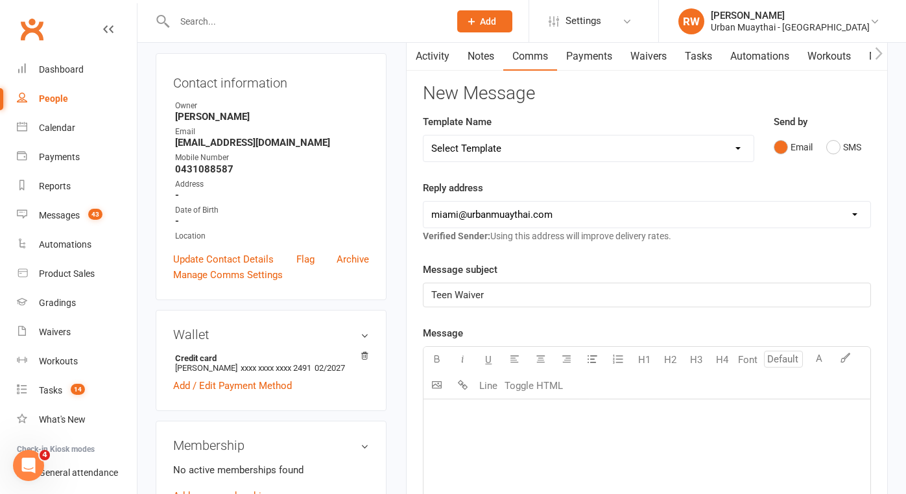
scroll to position [125, 0]
click at [452, 416] on p "﻿" at bounding box center [646, 415] width 431 height 16
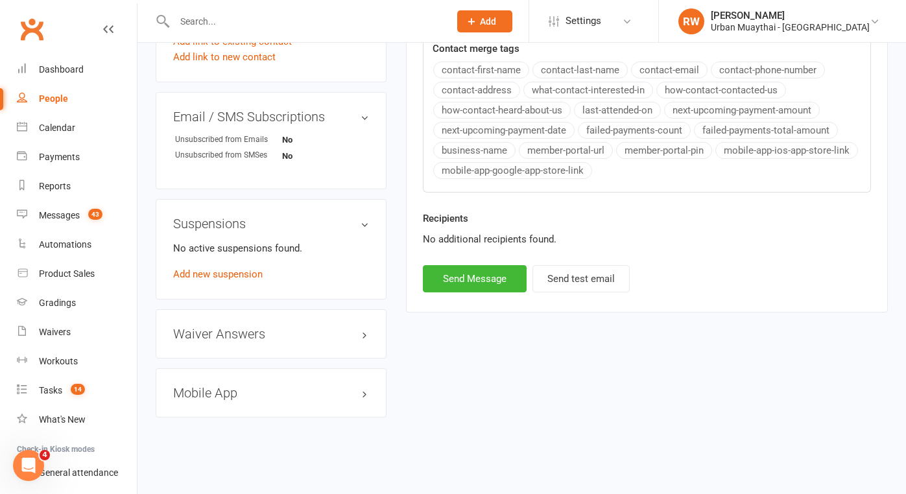
scroll to position [694, 0]
click at [462, 268] on button "Send Message" at bounding box center [475, 278] width 104 height 27
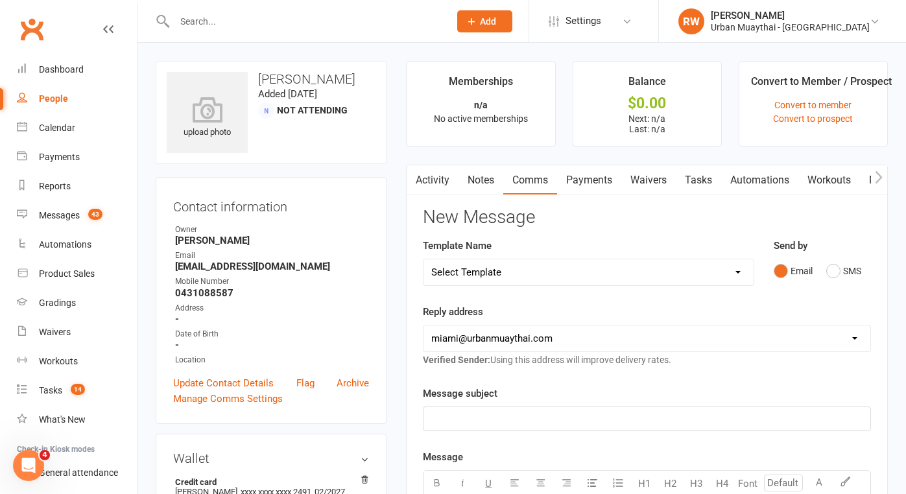
scroll to position [0, 0]
click at [68, 225] on link "Messages 43" at bounding box center [77, 215] width 120 height 29
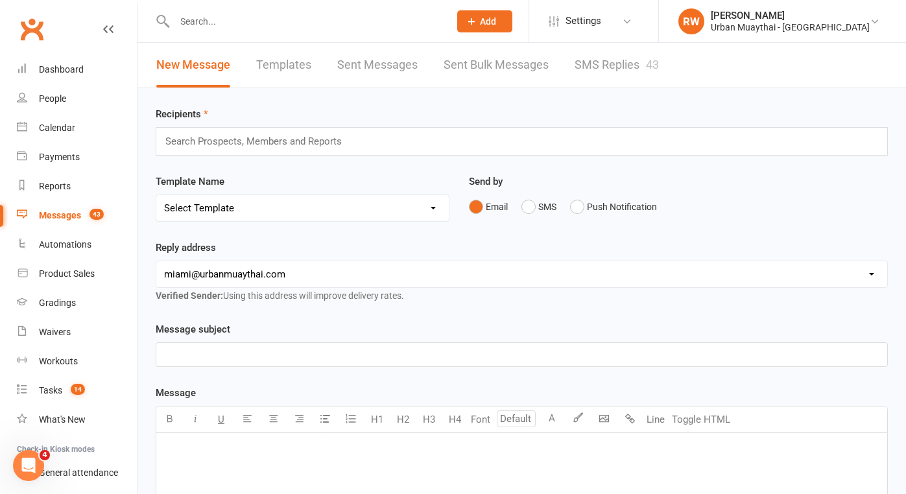
click at [616, 65] on link "SMS Replies 43" at bounding box center [616, 65] width 84 height 45
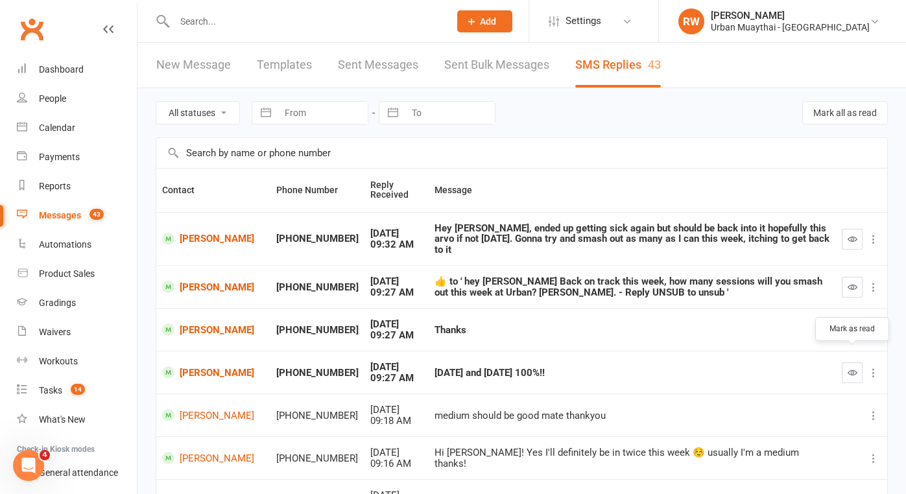
click at [850, 368] on icon "button" at bounding box center [852, 373] width 10 height 10
click at [857, 325] on icon "button" at bounding box center [852, 330] width 10 height 10
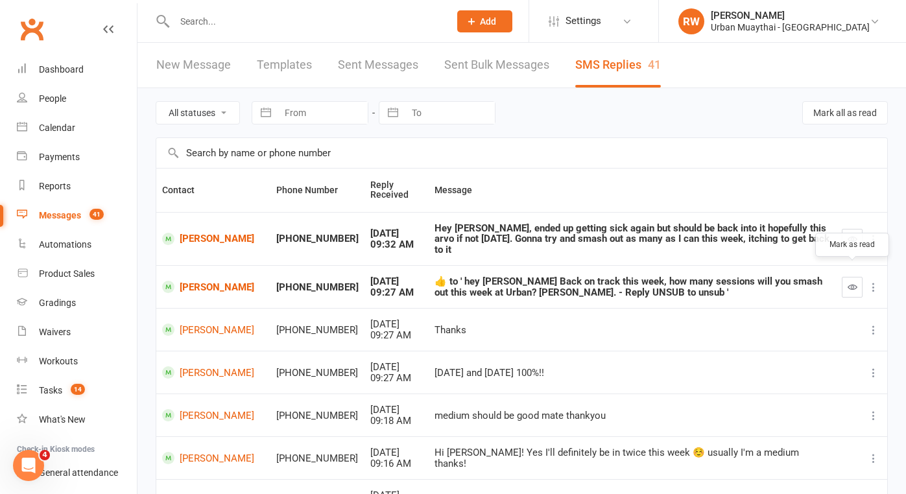
click at [855, 282] on icon "button" at bounding box center [852, 287] width 10 height 10
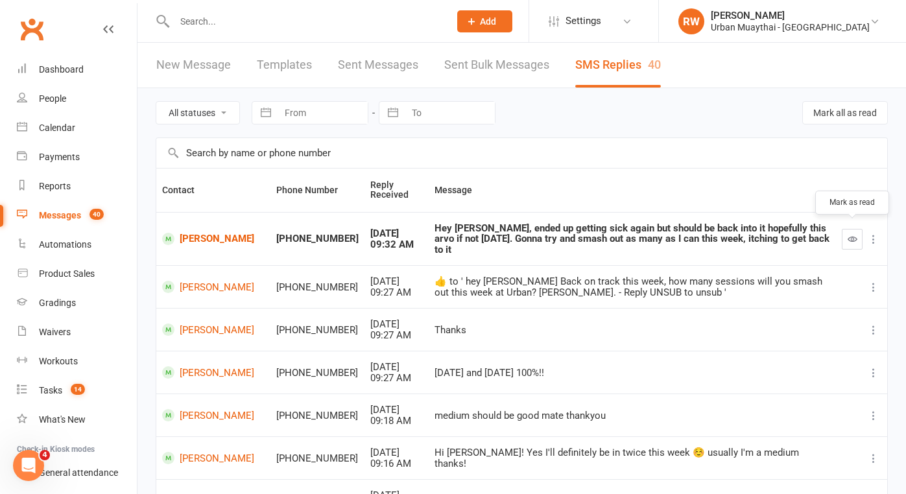
click at [850, 235] on icon "button" at bounding box center [852, 239] width 10 height 10
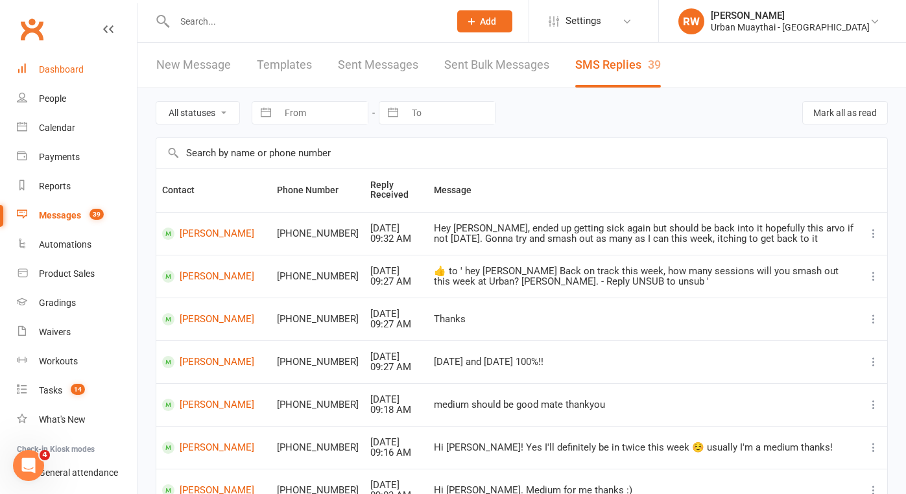
click at [71, 66] on div "Dashboard" at bounding box center [61, 69] width 45 height 10
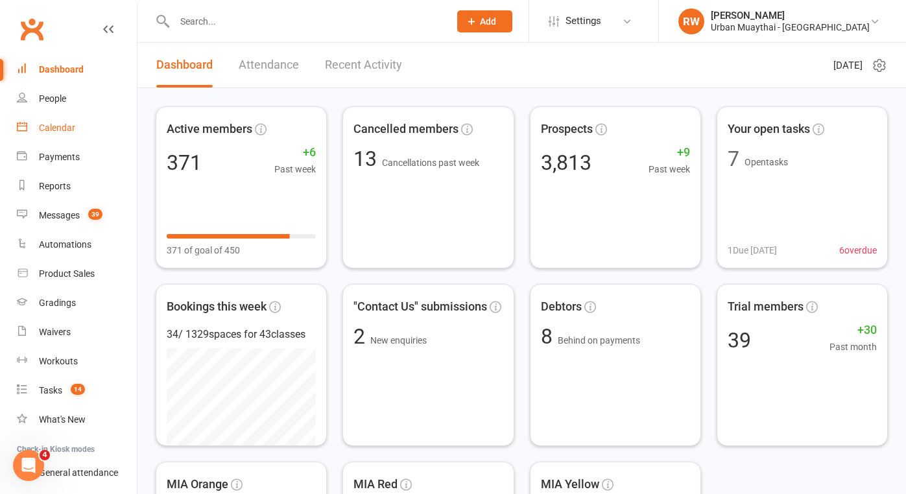
click at [61, 128] on div "Calendar" at bounding box center [57, 128] width 36 height 10
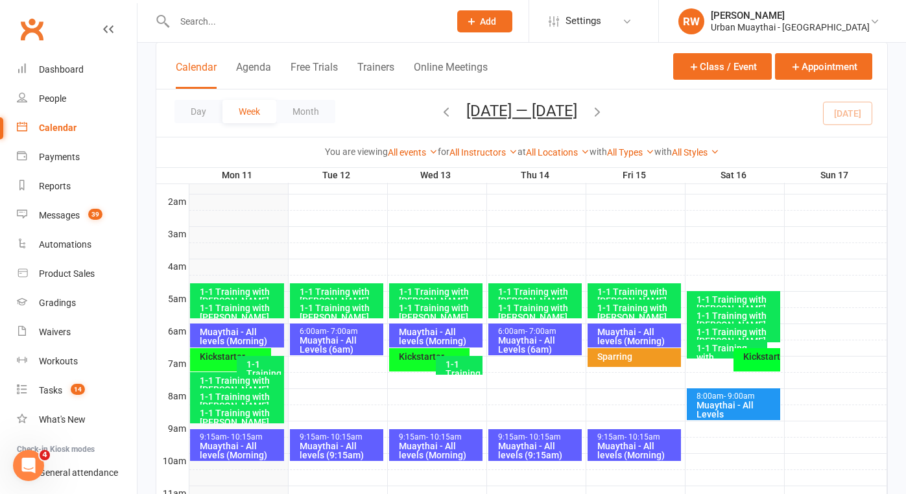
scroll to position [137, 0]
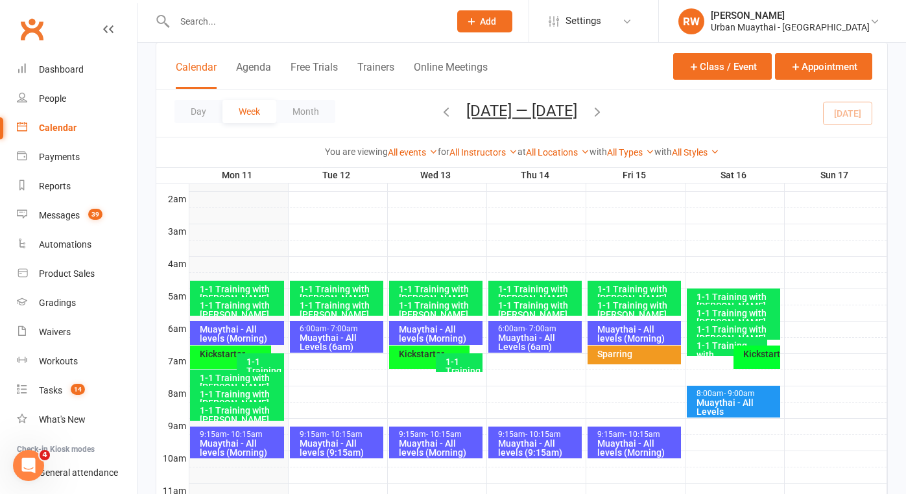
click at [239, 333] on div "Muaythai - All levels (Morning)" at bounding box center [240, 334] width 82 height 18
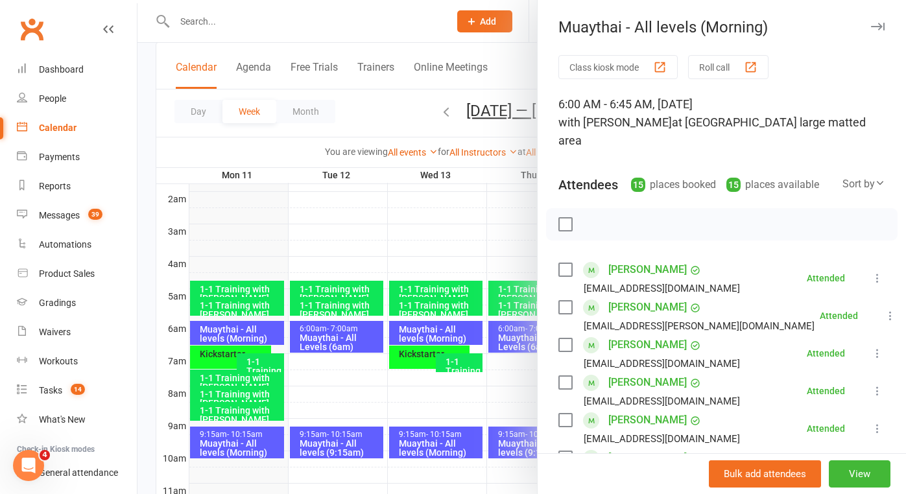
scroll to position [0, 0]
click at [217, 359] on div at bounding box center [521, 247] width 768 height 494
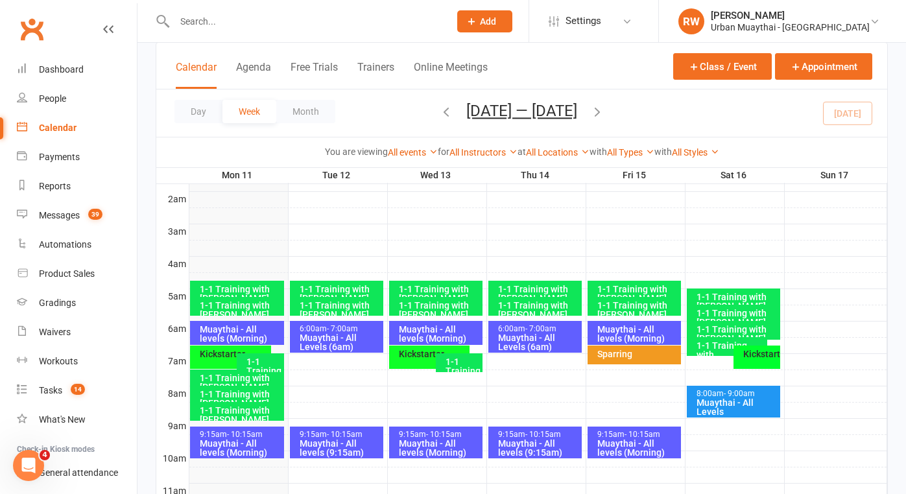
click at [217, 359] on div "Kickstarter" at bounding box center [233, 353] width 69 height 9
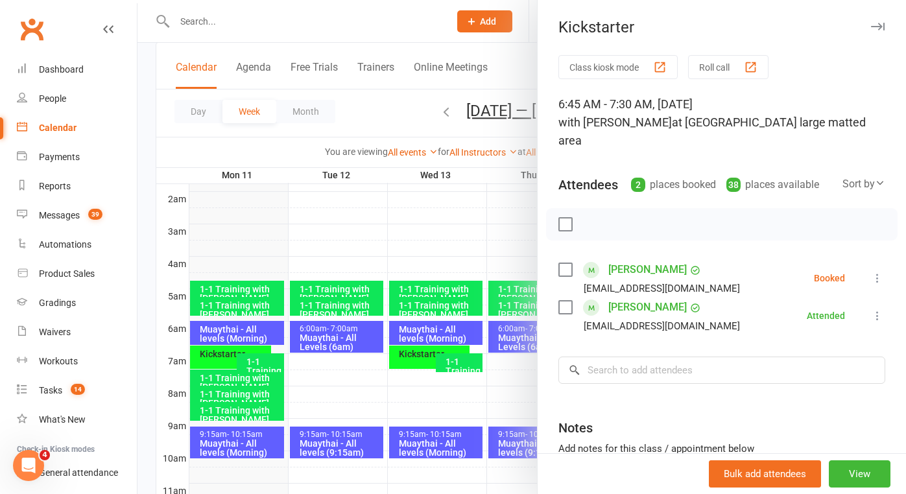
click at [345, 237] on div at bounding box center [521, 247] width 768 height 494
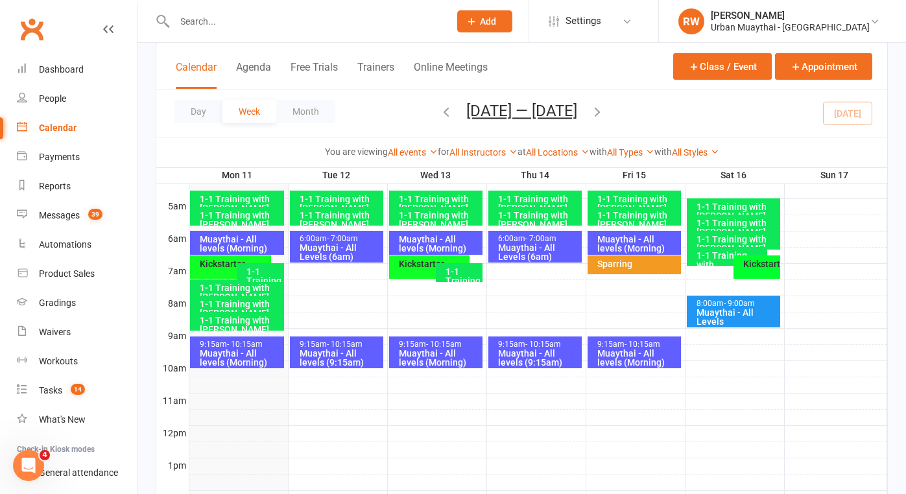
scroll to position [233, 0]
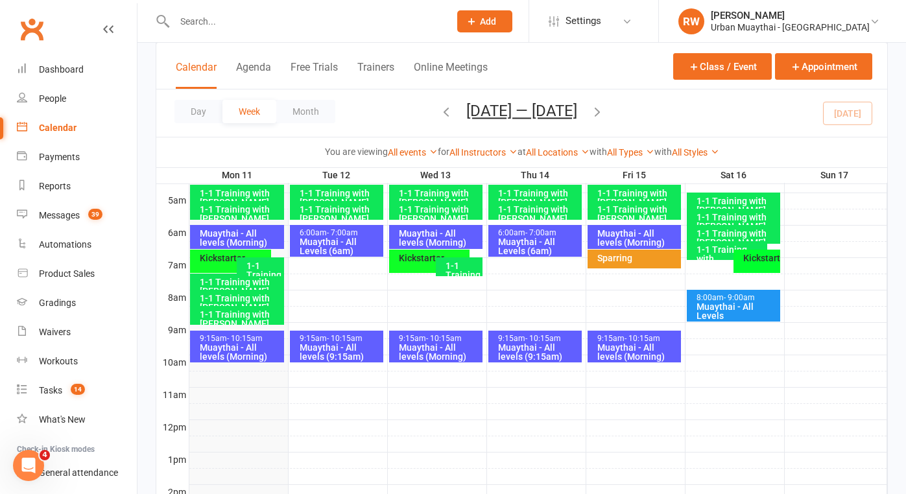
click at [233, 343] on div "Muaythai - All levels (Morning)" at bounding box center [240, 352] width 82 height 18
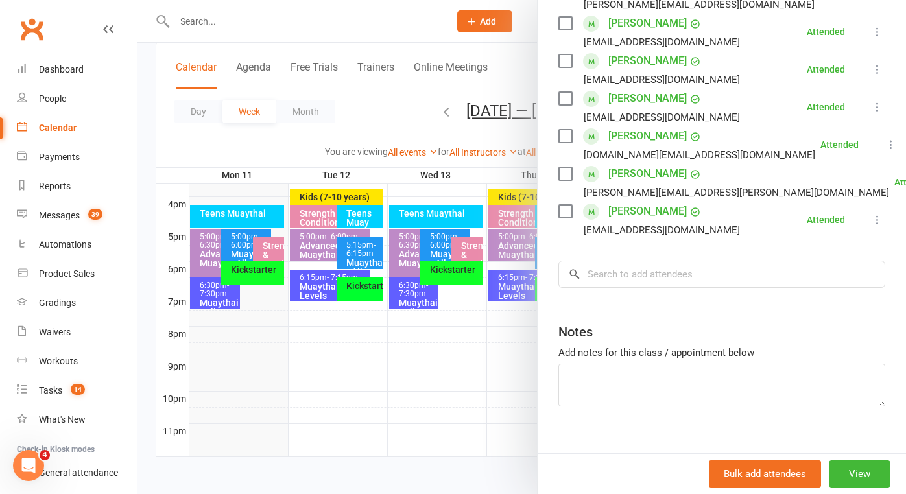
scroll to position [597, 0]
click at [54, 101] on div "People" at bounding box center [52, 98] width 27 height 10
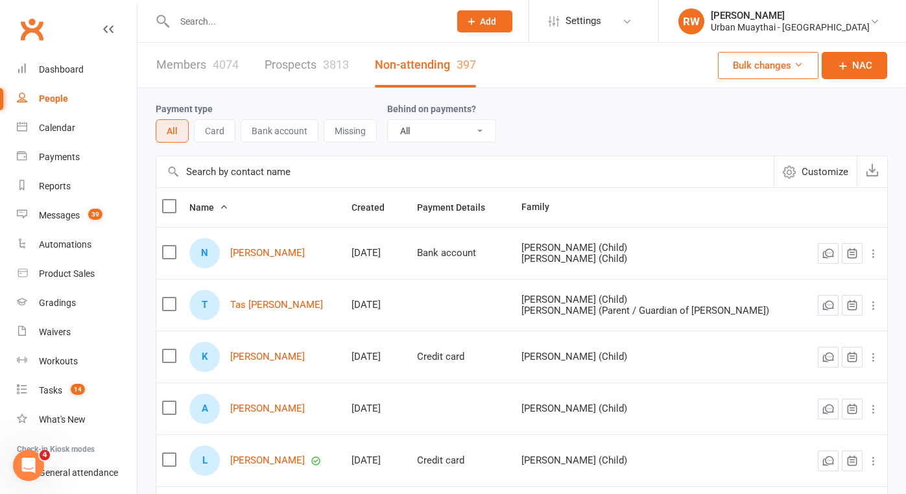
click at [298, 67] on link "Prospects 3813" at bounding box center [307, 65] width 84 height 45
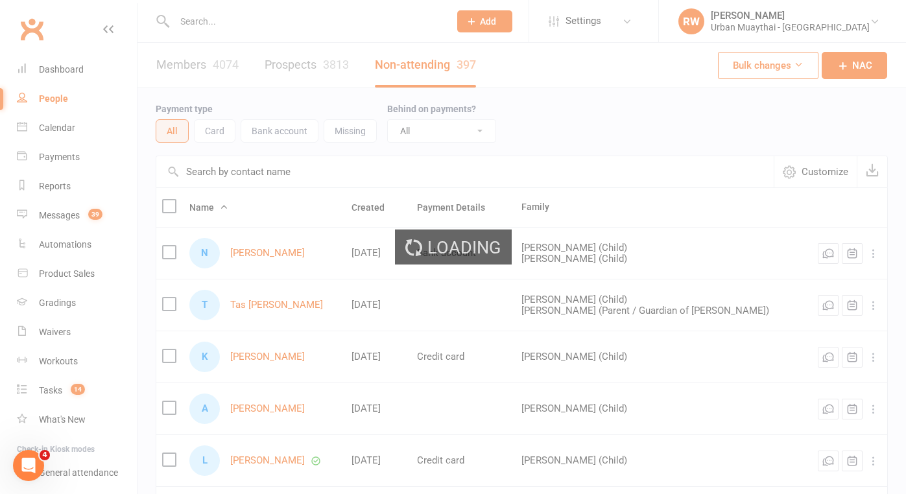
select select "100"
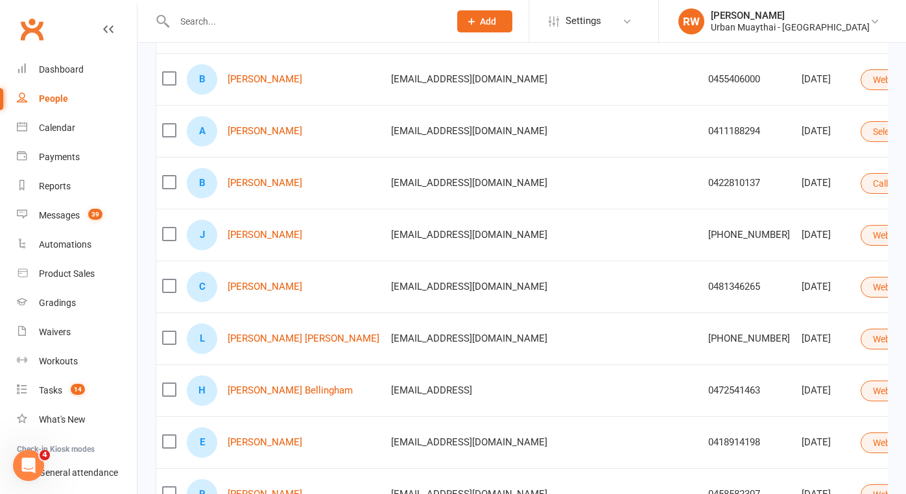
scroll to position [333, 0]
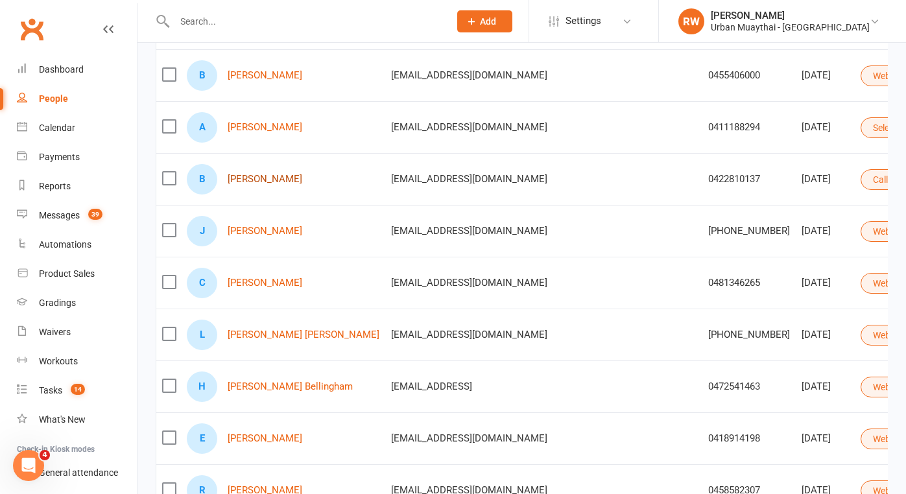
click at [264, 178] on link "Brett Duffy" at bounding box center [265, 179] width 75 height 11
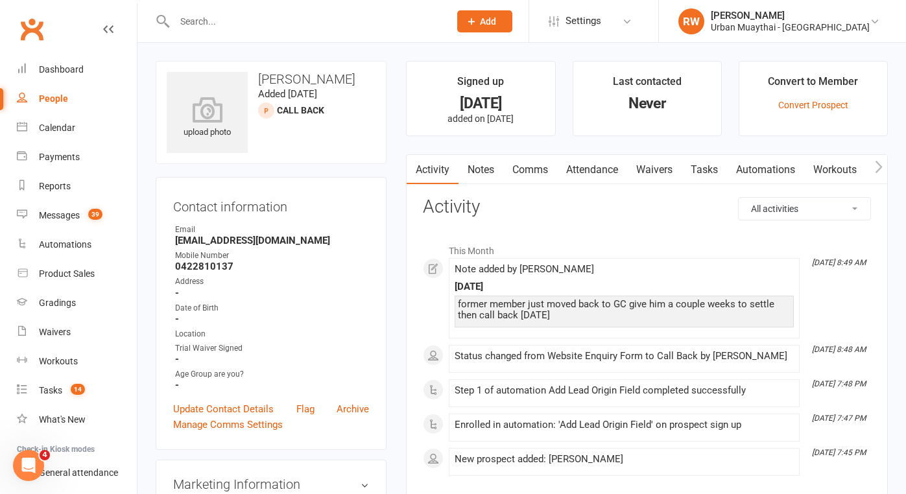
click at [56, 99] on div "People" at bounding box center [53, 98] width 29 height 10
select select "100"
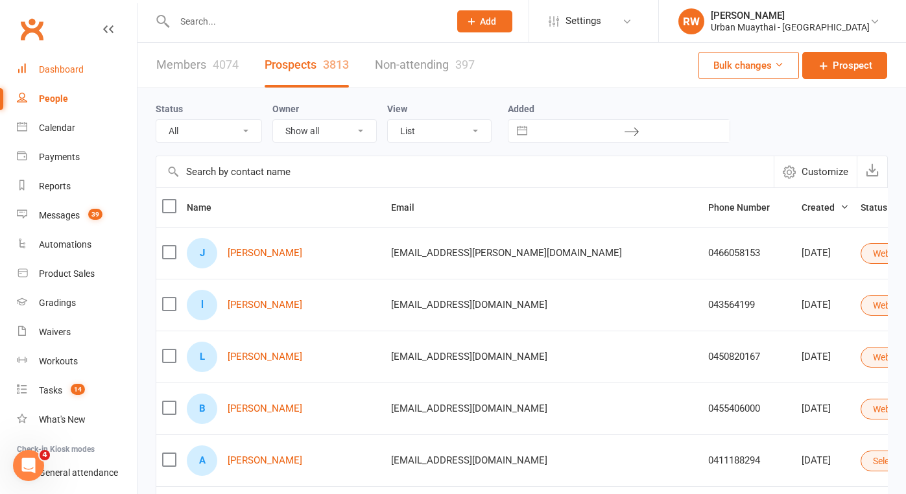
click at [53, 71] on div "Dashboard" at bounding box center [61, 69] width 45 height 10
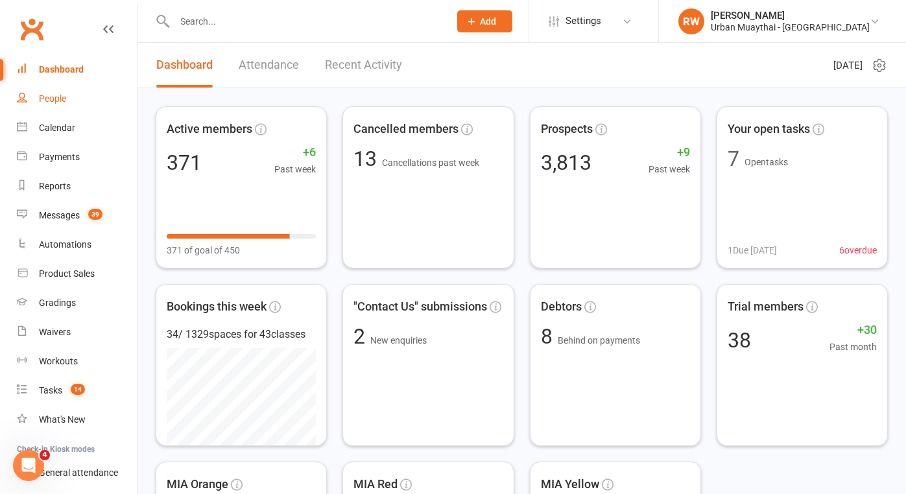
click at [54, 100] on div "People" at bounding box center [52, 98] width 27 height 10
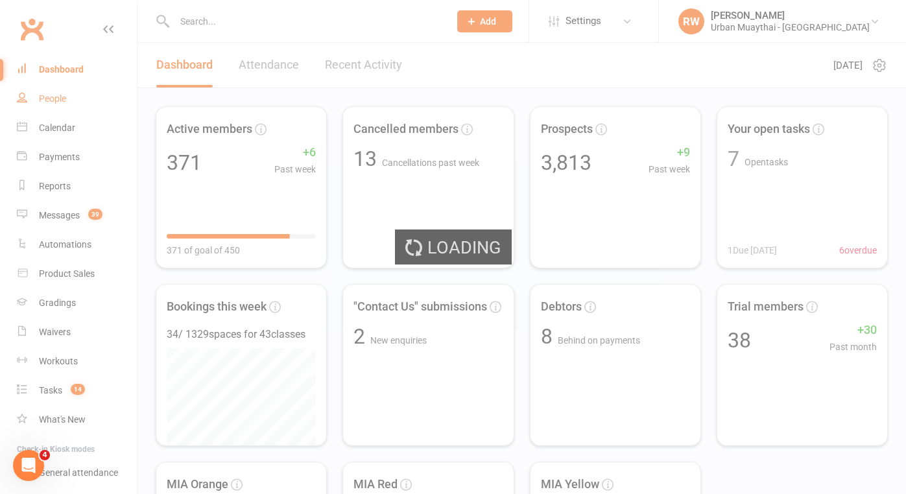
select select "100"
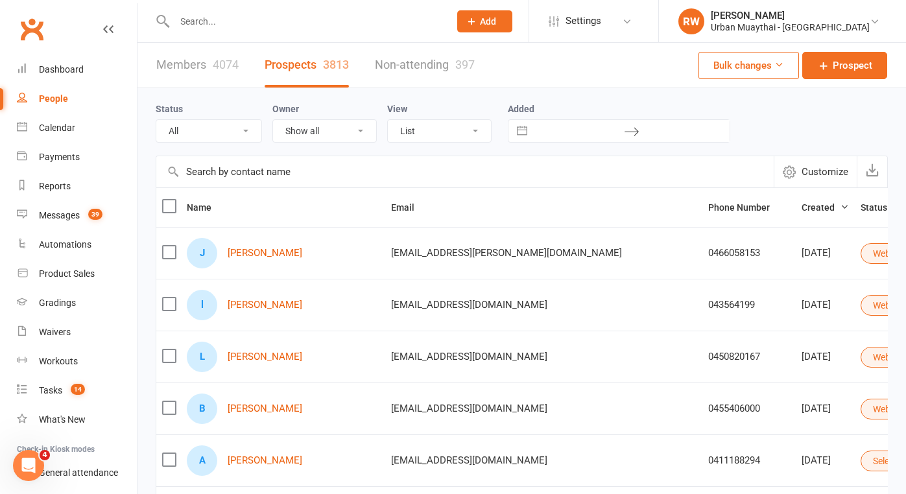
click at [201, 22] on input "text" at bounding box center [306, 21] width 270 height 18
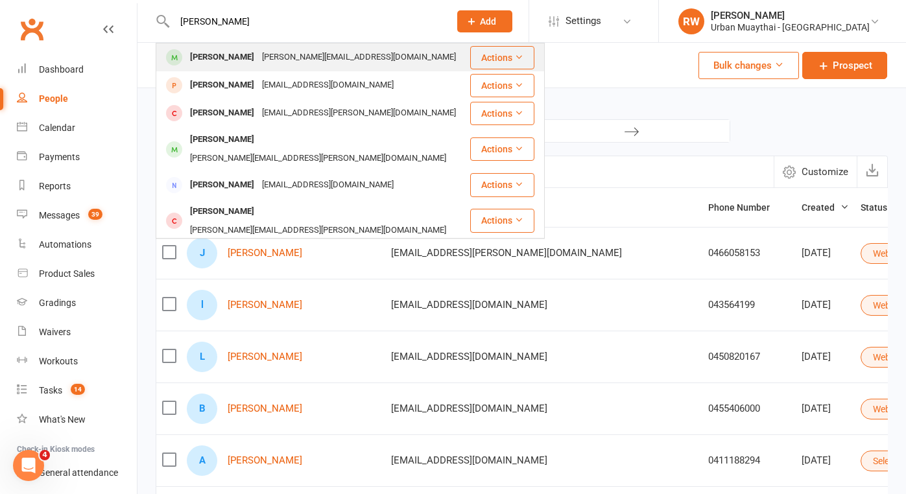
type input "[PERSON_NAME]"
click at [212, 53] on div "[PERSON_NAME]" at bounding box center [222, 57] width 72 height 19
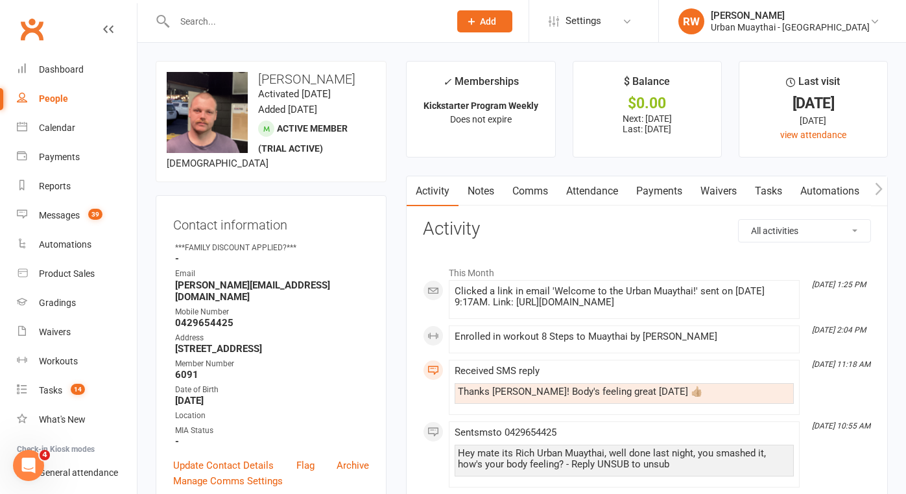
click at [532, 190] on link "Comms" at bounding box center [530, 191] width 54 height 30
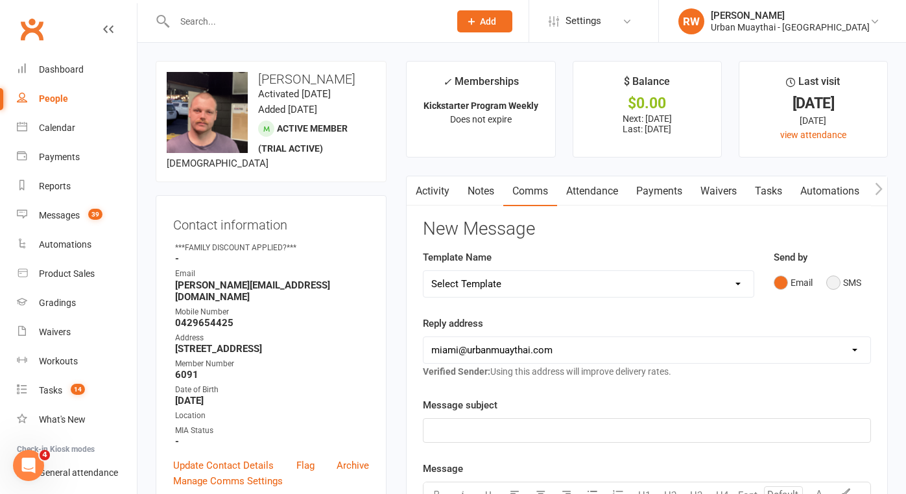
click at [836, 281] on button "SMS" at bounding box center [843, 282] width 35 height 25
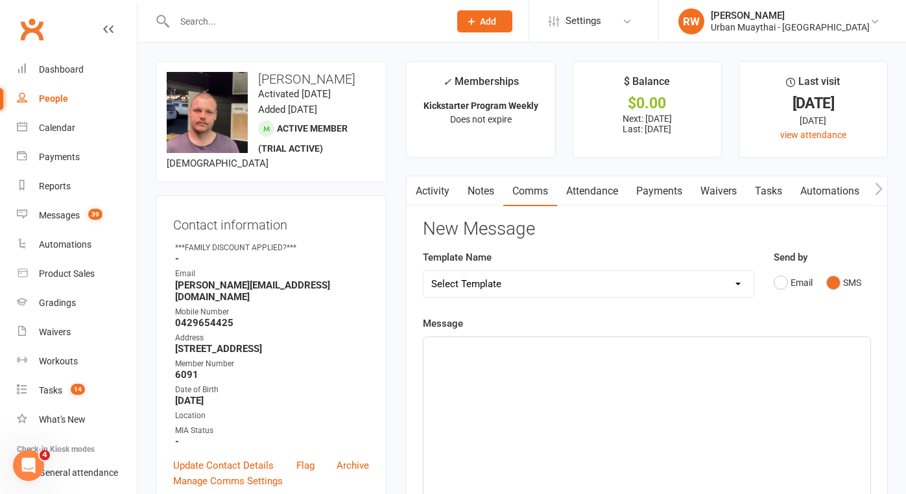
click at [445, 368] on div "﻿" at bounding box center [646, 434] width 447 height 195
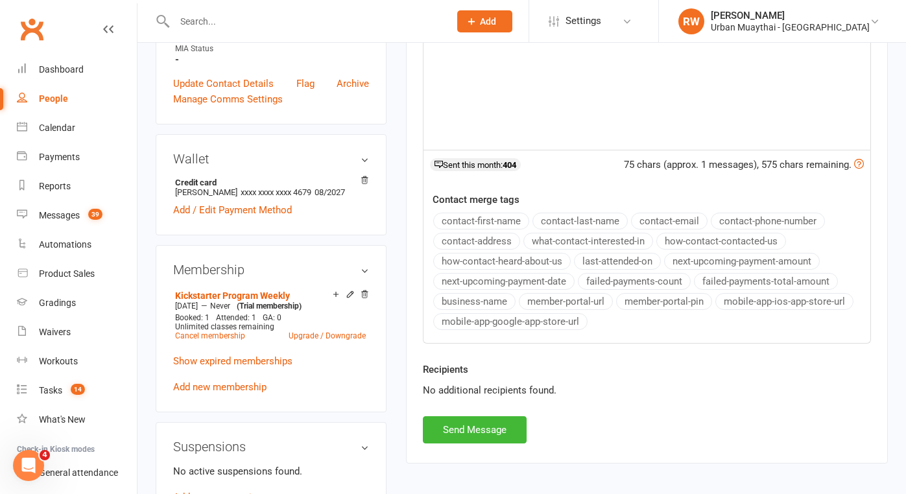
scroll to position [419, 0]
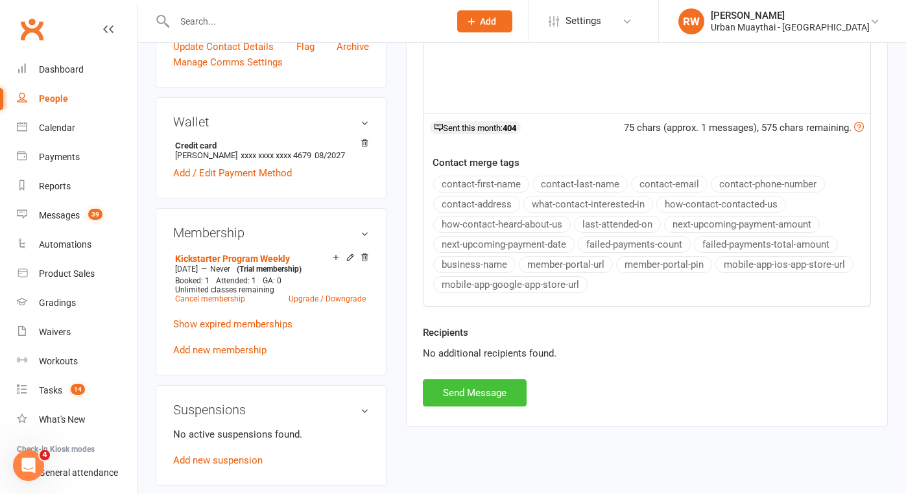
click at [453, 391] on button "Send Message" at bounding box center [475, 392] width 104 height 27
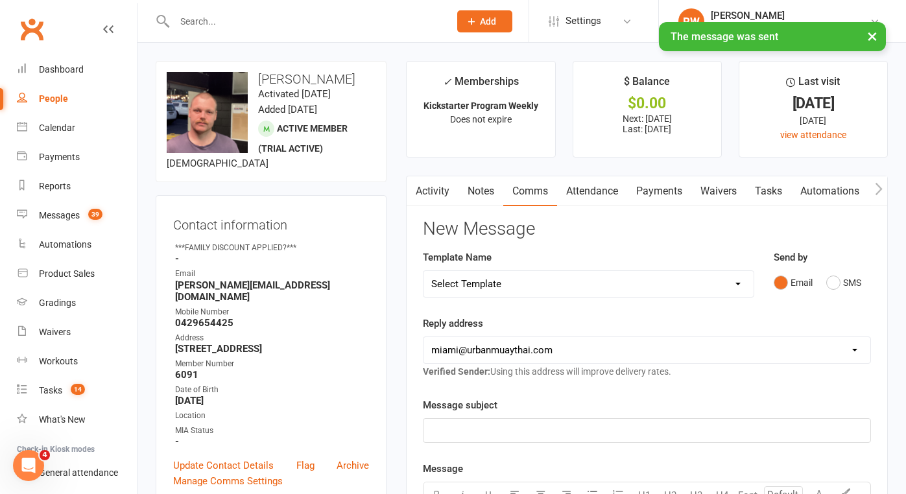
scroll to position [0, 0]
click at [204, 22] on div "× The message was sent" at bounding box center [444, 22] width 889 height 0
click at [215, 19] on input "text" at bounding box center [306, 21] width 270 height 18
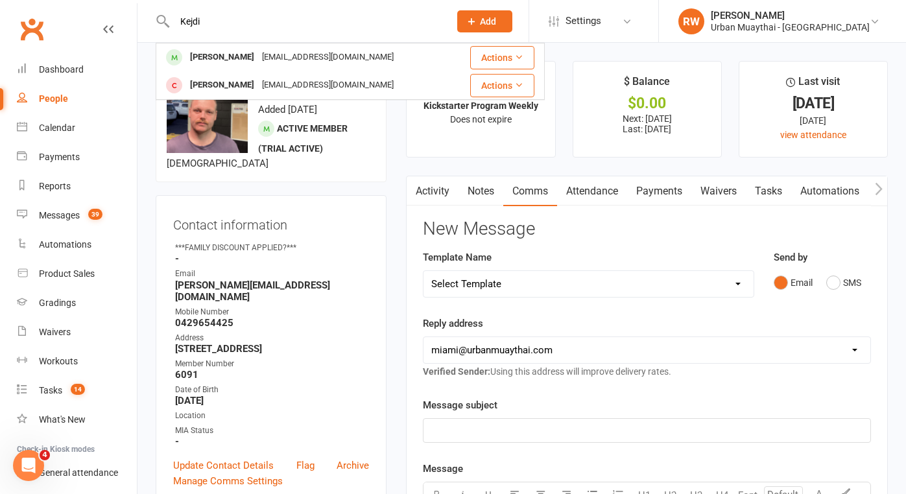
type input "Kendo"
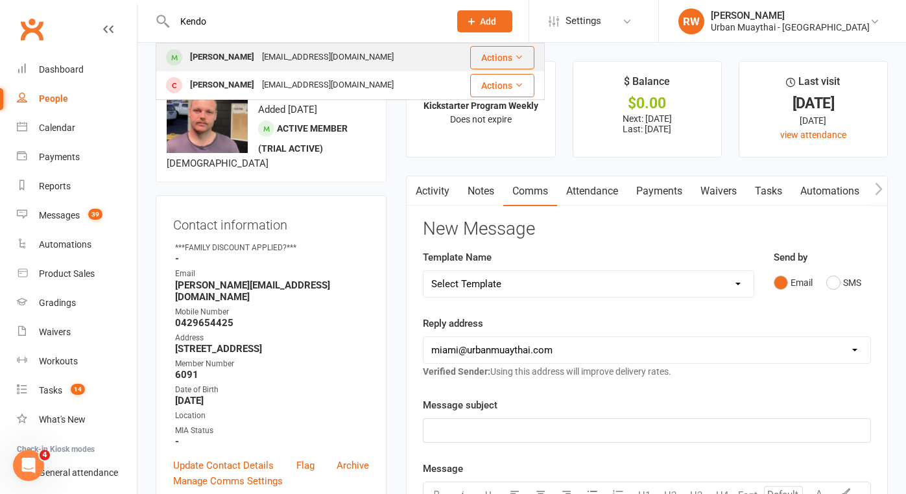
drag, startPoint x: 215, startPoint y: 19, endPoint x: 230, endPoint y: 60, distance: 43.5
click at [230, 60] on div "[PERSON_NAME]" at bounding box center [222, 57] width 72 height 19
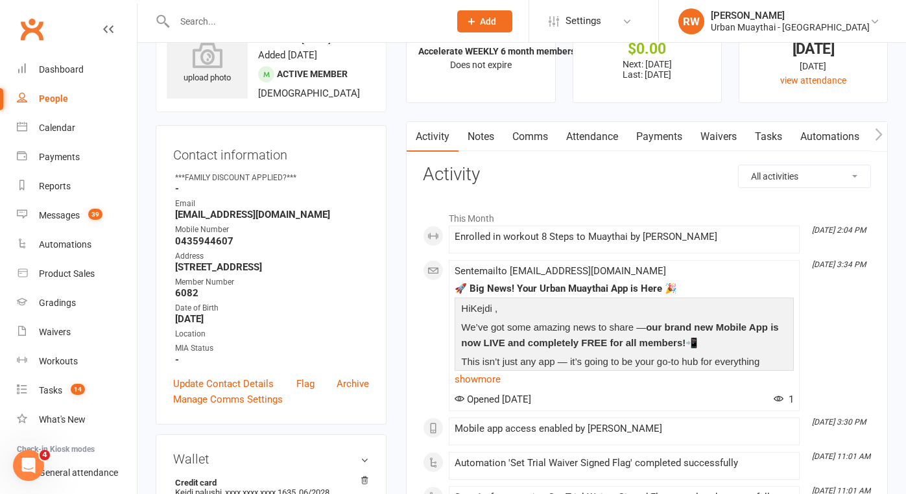
scroll to position [58, 0]
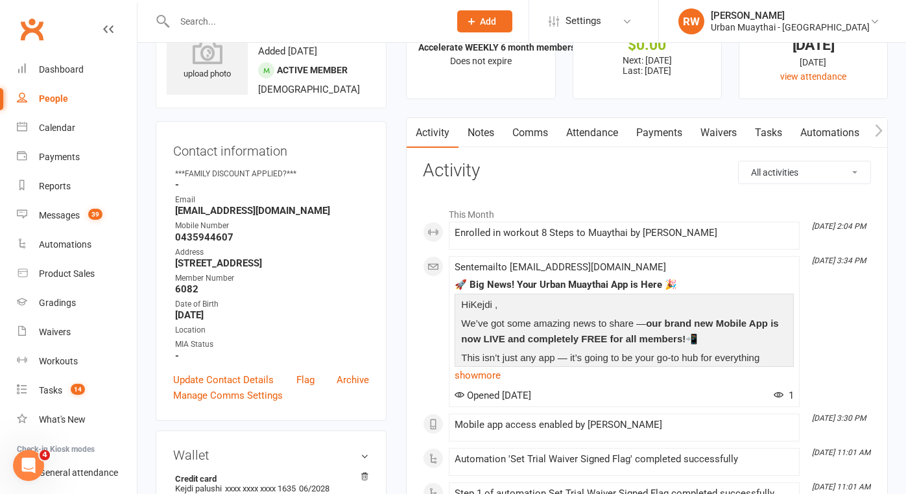
click at [603, 135] on link "Attendance" at bounding box center [592, 133] width 70 height 30
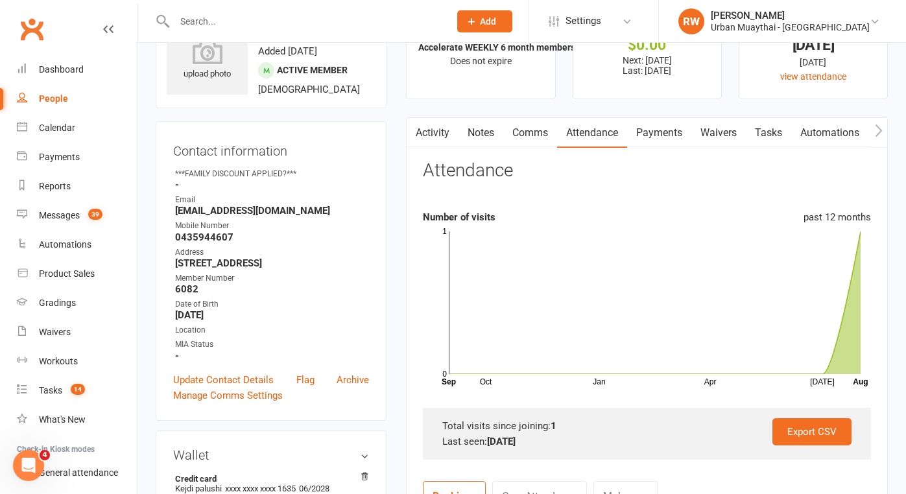
click at [484, 130] on link "Notes" at bounding box center [480, 133] width 45 height 30
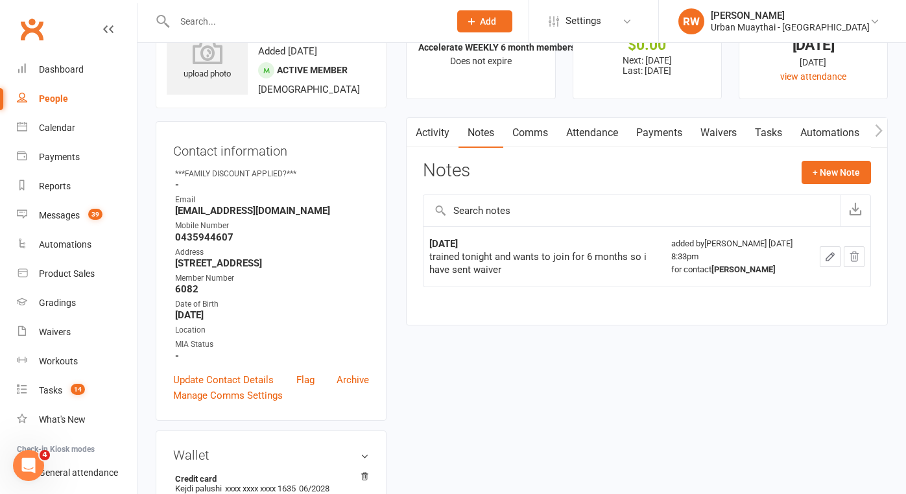
click at [716, 128] on link "Waivers" at bounding box center [718, 133] width 54 height 30
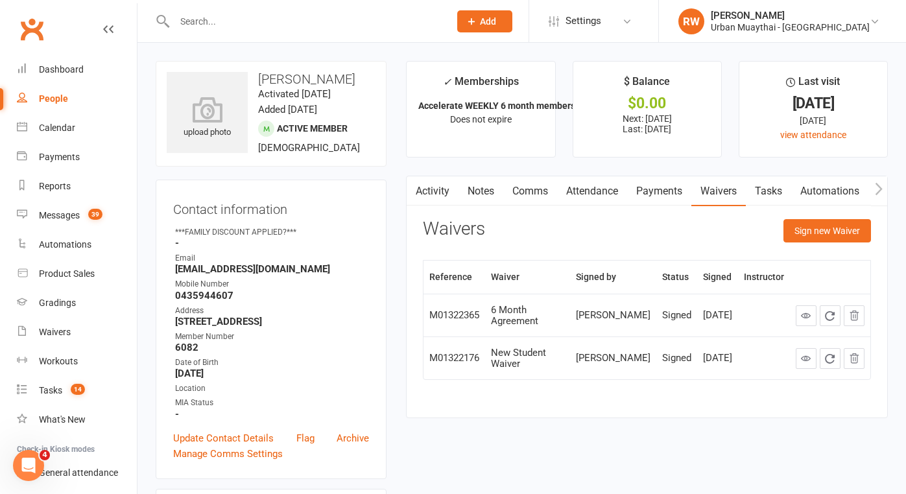
click at [668, 187] on link "Payments" at bounding box center [659, 191] width 64 height 30
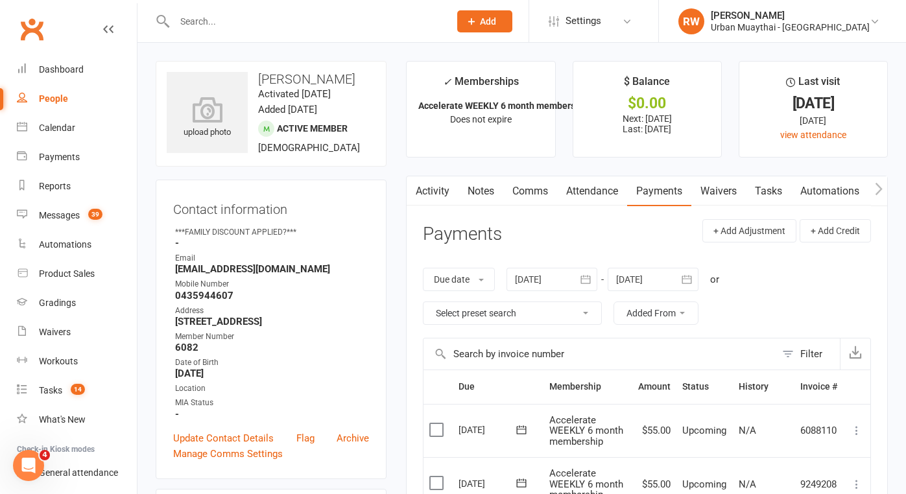
click at [528, 189] on link "Comms" at bounding box center [530, 191] width 54 height 30
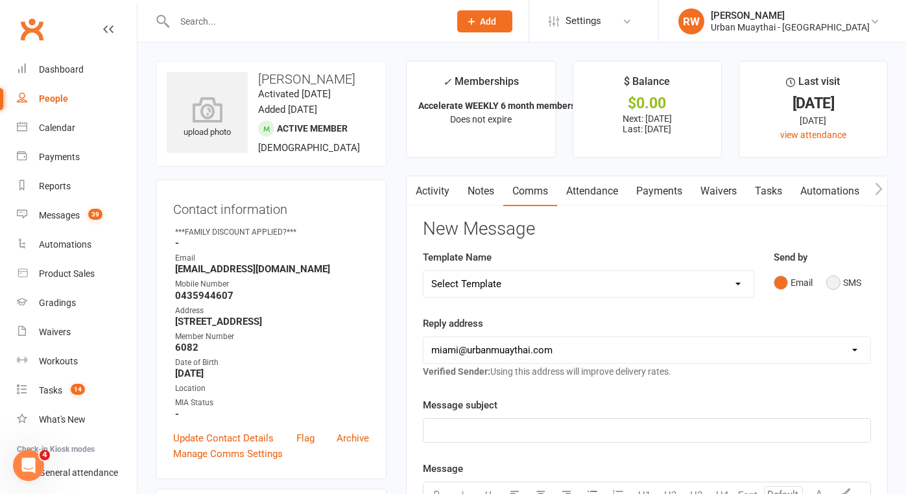
click at [831, 278] on button "SMS" at bounding box center [843, 282] width 35 height 25
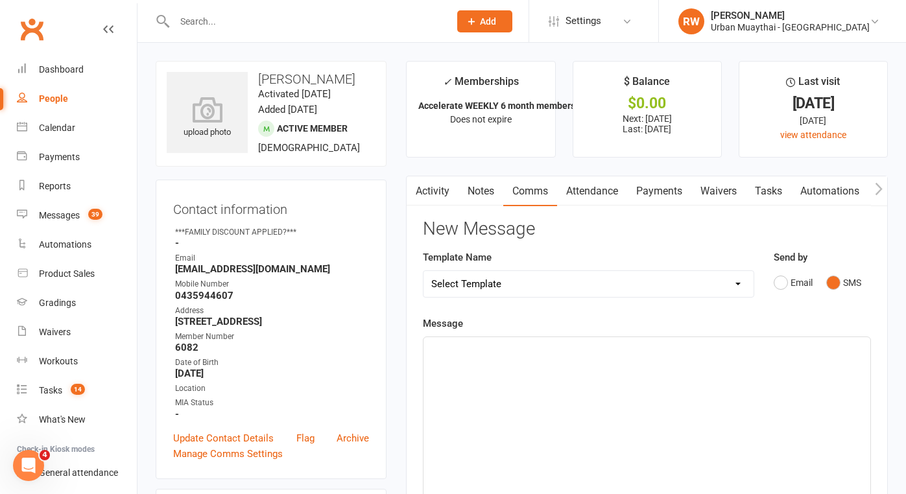
click at [467, 366] on div "﻿" at bounding box center [646, 434] width 447 height 195
click at [475, 193] on link "Notes" at bounding box center [480, 191] width 45 height 30
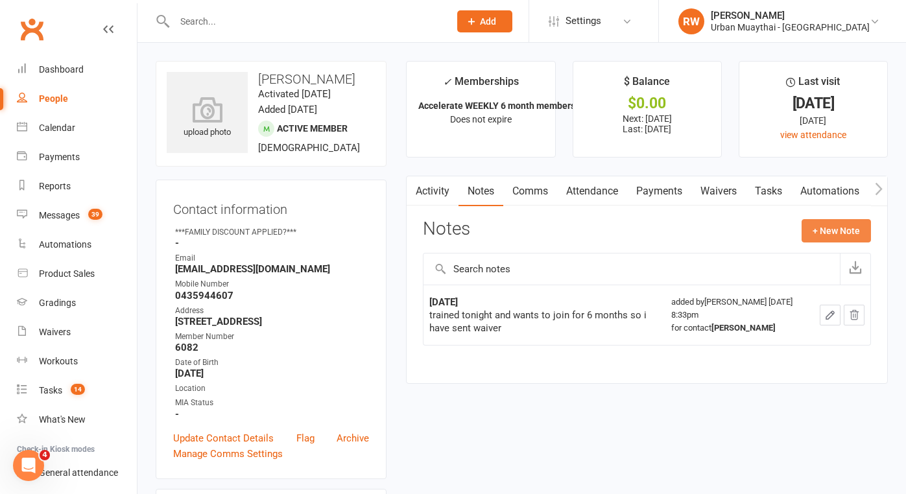
click at [825, 228] on button "+ New Note" at bounding box center [835, 230] width 69 height 23
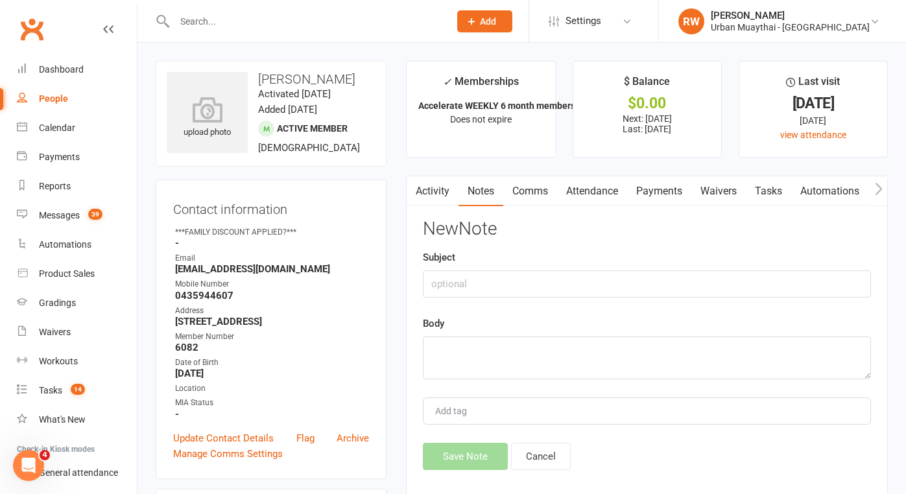
click at [528, 194] on link "Comms" at bounding box center [530, 191] width 54 height 30
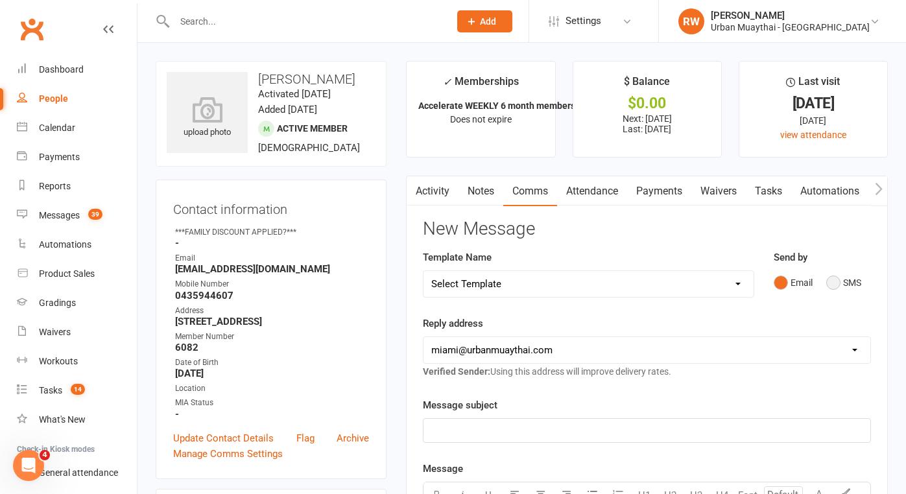
click at [836, 279] on button "SMS" at bounding box center [843, 282] width 35 height 25
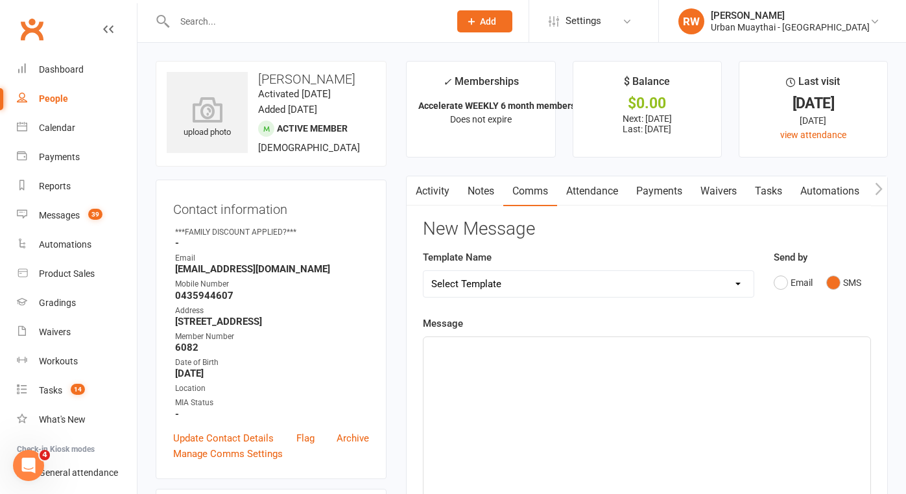
click at [429, 364] on div "﻿" at bounding box center [646, 434] width 447 height 195
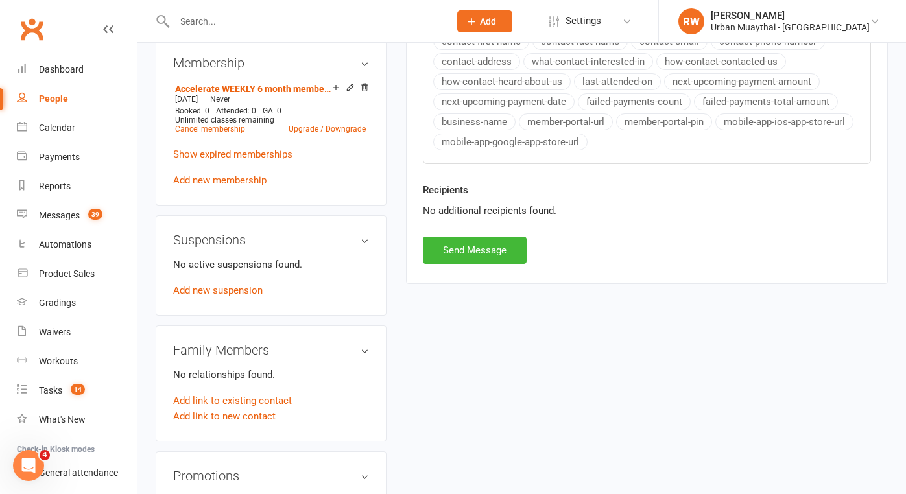
scroll to position [561, 0]
click at [456, 247] on button "Send Message" at bounding box center [475, 250] width 104 height 27
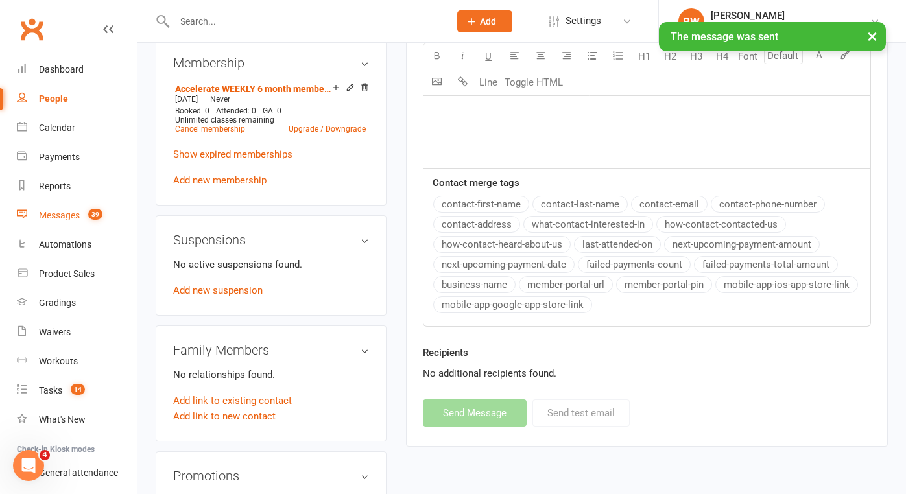
click at [61, 215] on div "Messages" at bounding box center [59, 215] width 41 height 10
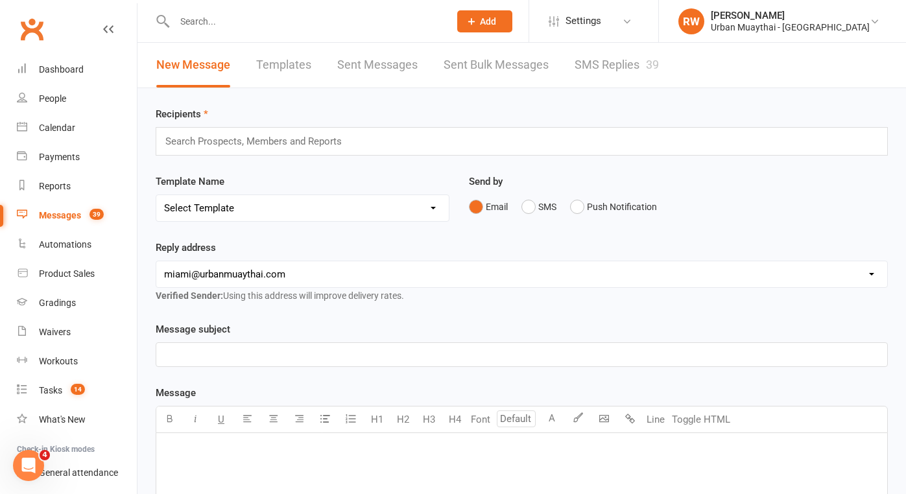
click at [621, 62] on link "SMS Replies 39" at bounding box center [616, 65] width 84 height 45
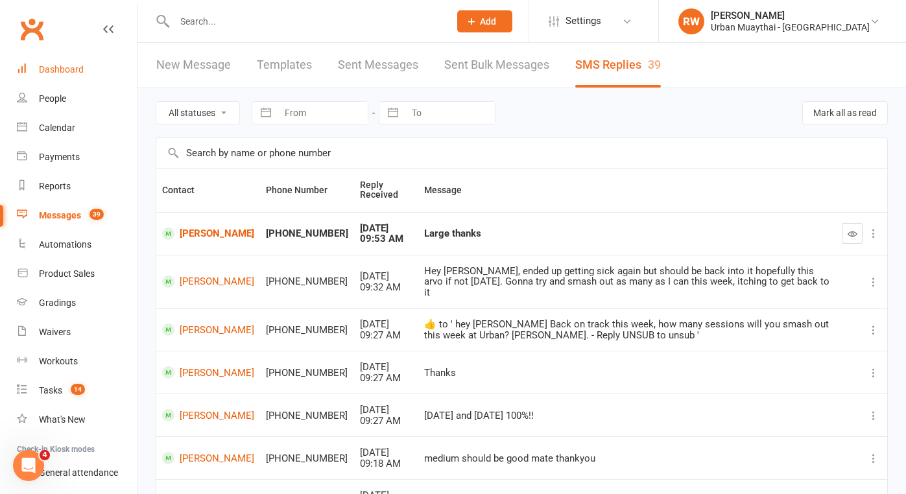
click at [67, 68] on div "Dashboard" at bounding box center [61, 69] width 45 height 10
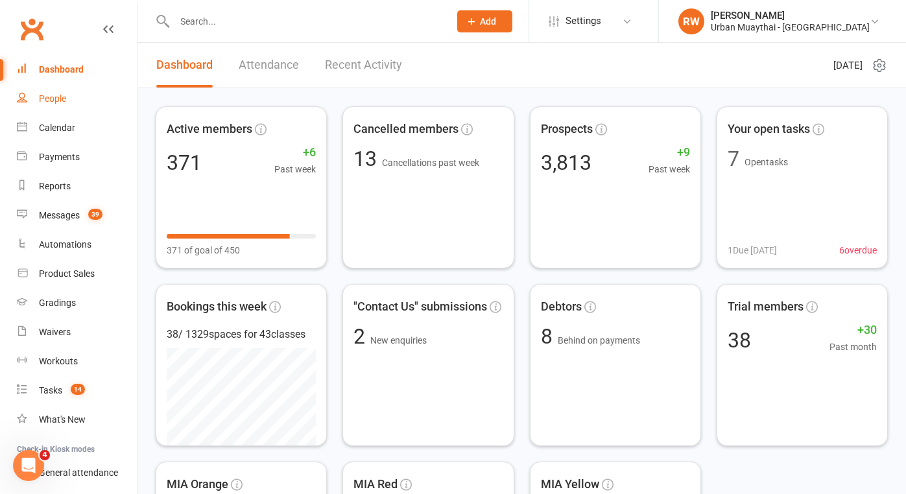
click at [57, 98] on div "People" at bounding box center [52, 98] width 27 height 10
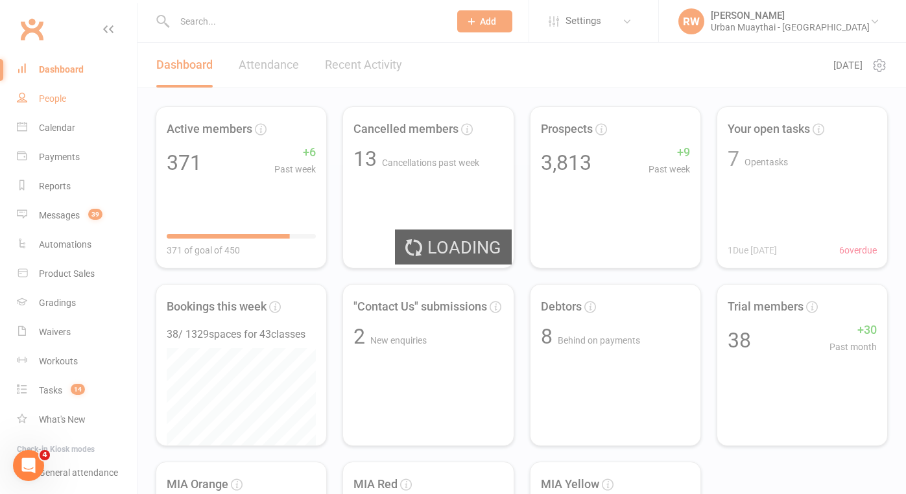
select select "100"
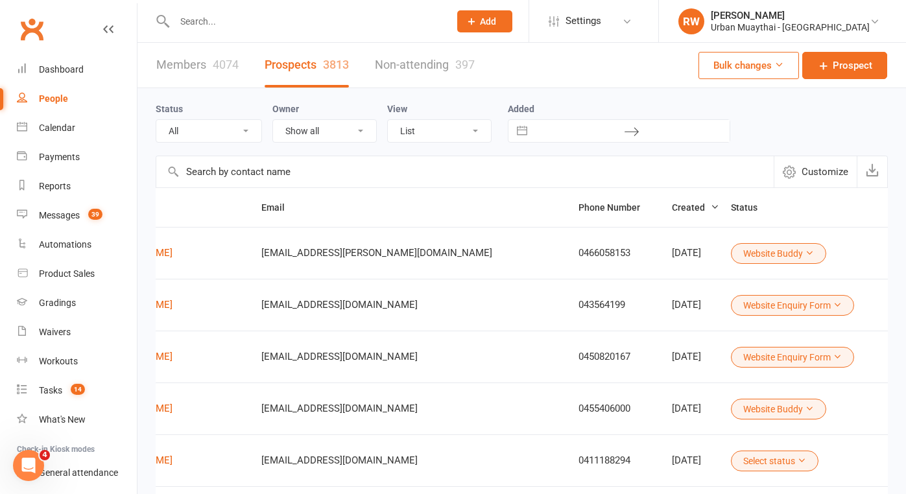
scroll to position [0, 129]
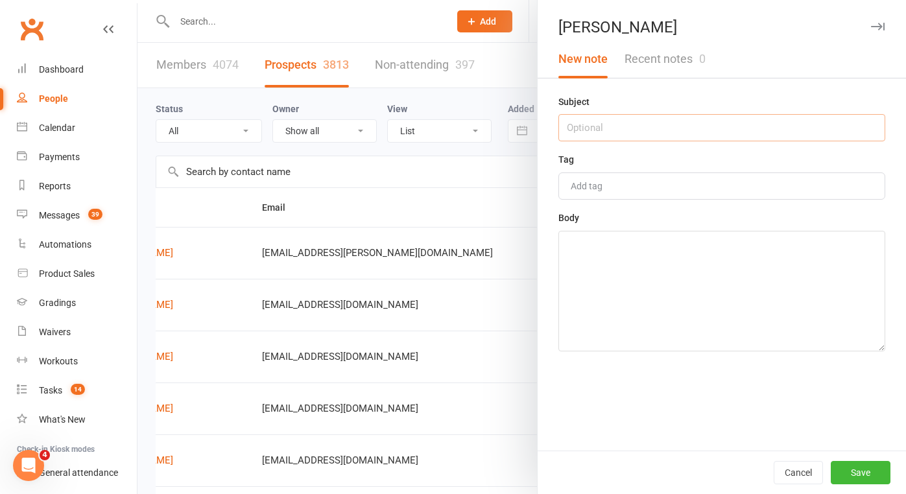
click at [612, 132] on input "text" at bounding box center [721, 127] width 327 height 27
type input "11th Aug"
click at [604, 250] on textarea at bounding box center [721, 291] width 327 height 121
type textarea "NA 10.07am"
click at [842, 475] on button "Save" at bounding box center [861, 472] width 60 height 23
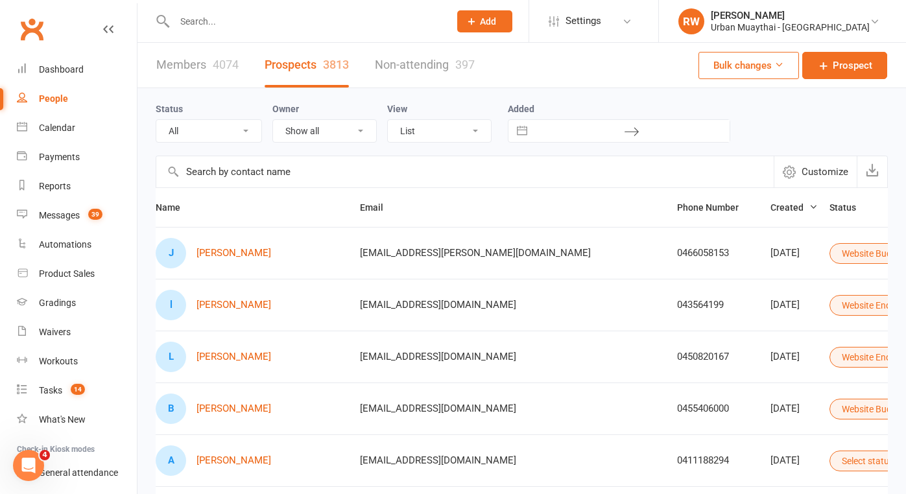
scroll to position [0, 22]
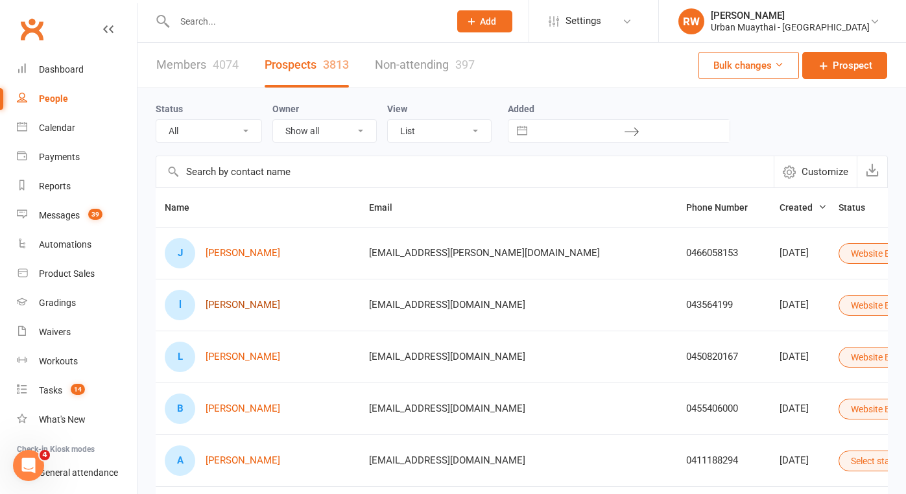
click at [248, 305] on link "[PERSON_NAME]" at bounding box center [243, 305] width 75 height 11
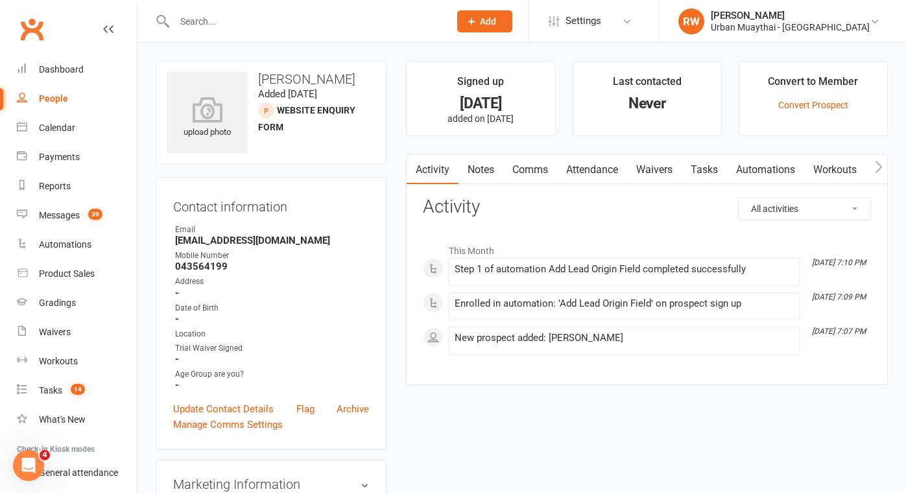
click at [531, 169] on link "Comms" at bounding box center [530, 170] width 54 height 30
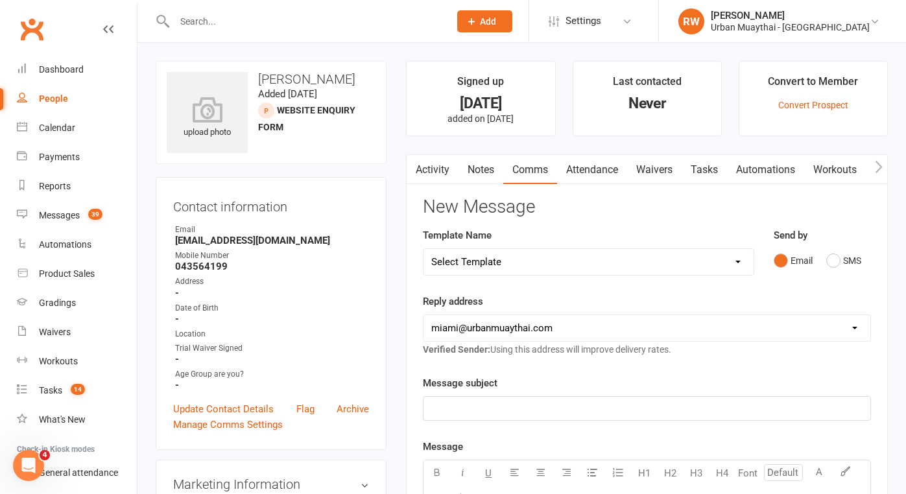
click at [445, 414] on p "﻿" at bounding box center [646, 409] width 431 height 16
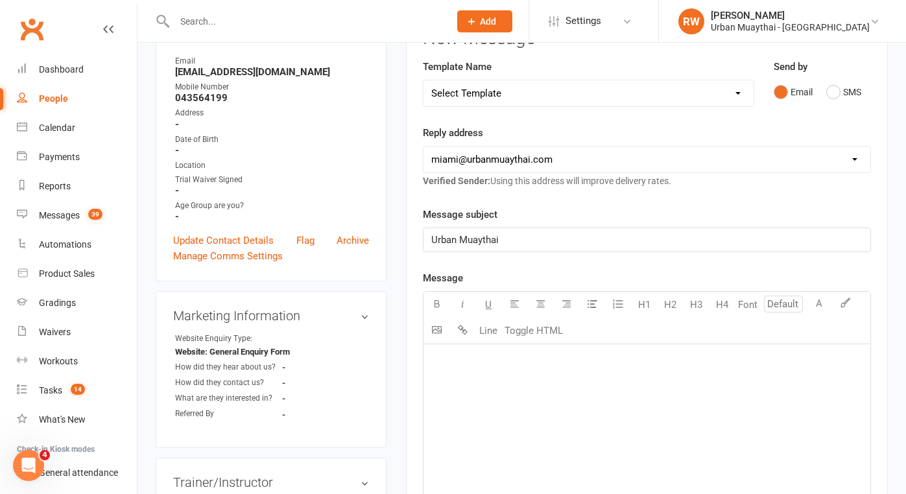
scroll to position [168, 0]
click at [446, 372] on div "﻿" at bounding box center [646, 442] width 447 height 195
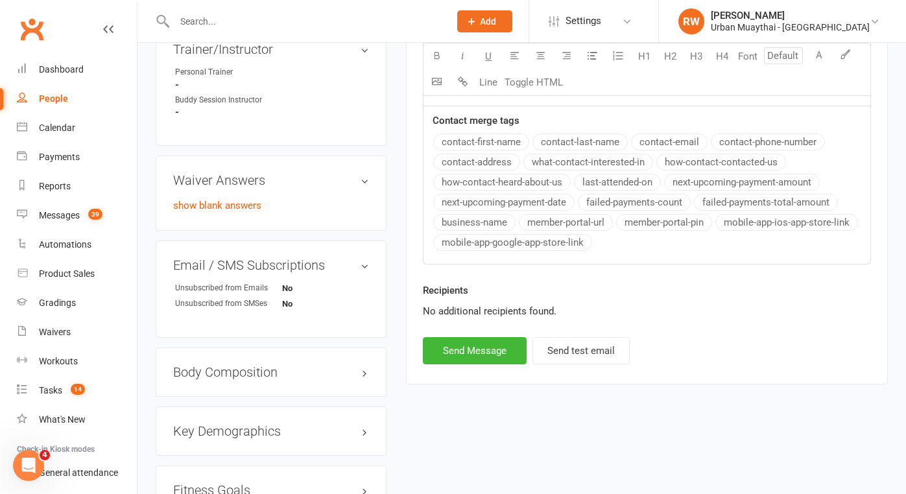
scroll to position [645, 0]
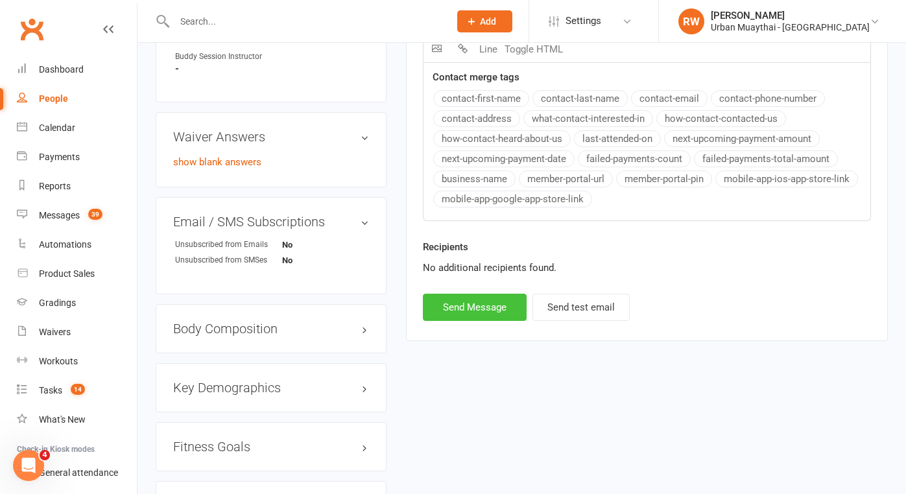
click at [470, 300] on button "Send Message" at bounding box center [475, 307] width 104 height 27
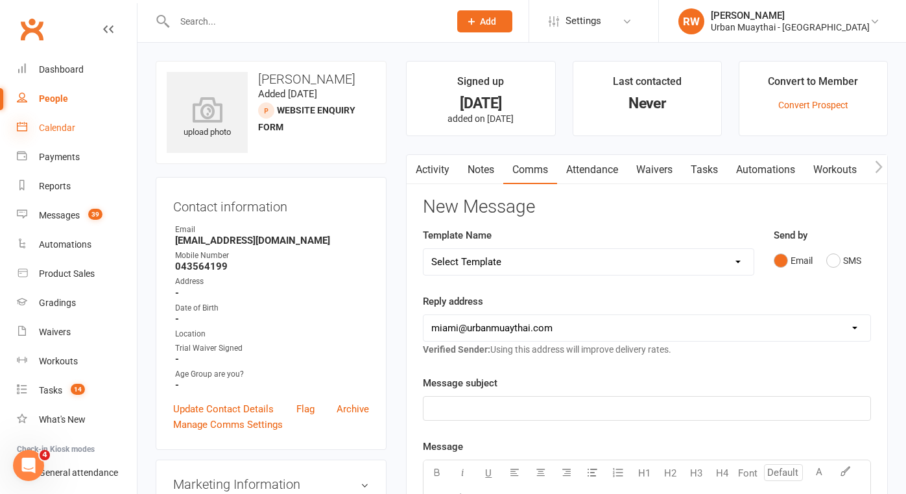
scroll to position [0, 0]
click at [56, 99] on div "People" at bounding box center [53, 98] width 29 height 10
select select "100"
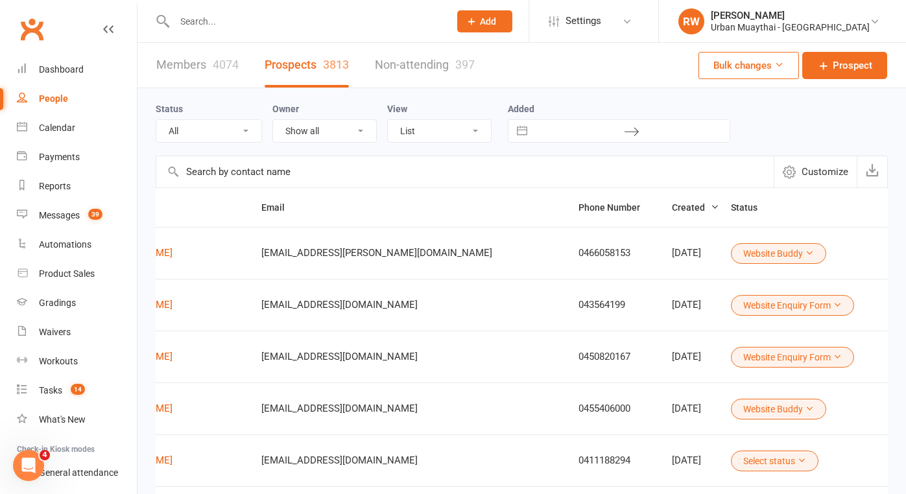
scroll to position [0, 129]
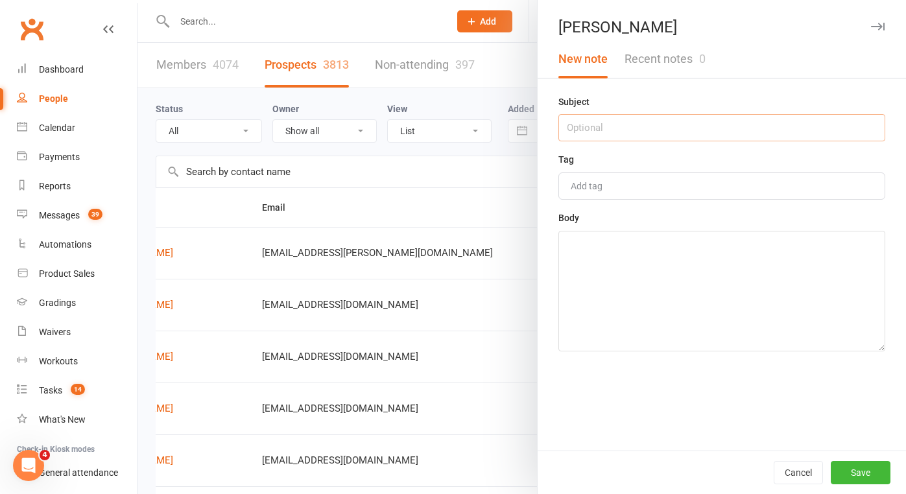
click at [609, 134] on input "text" at bounding box center [721, 127] width 327 height 27
type input "[DATE]"
drag, startPoint x: 609, startPoint y: 134, endPoint x: 606, endPoint y: 252, distance: 118.1
click at [606, 252] on textarea at bounding box center [721, 291] width 327 height 121
type textarea "incomplete ph number so I have emailed"
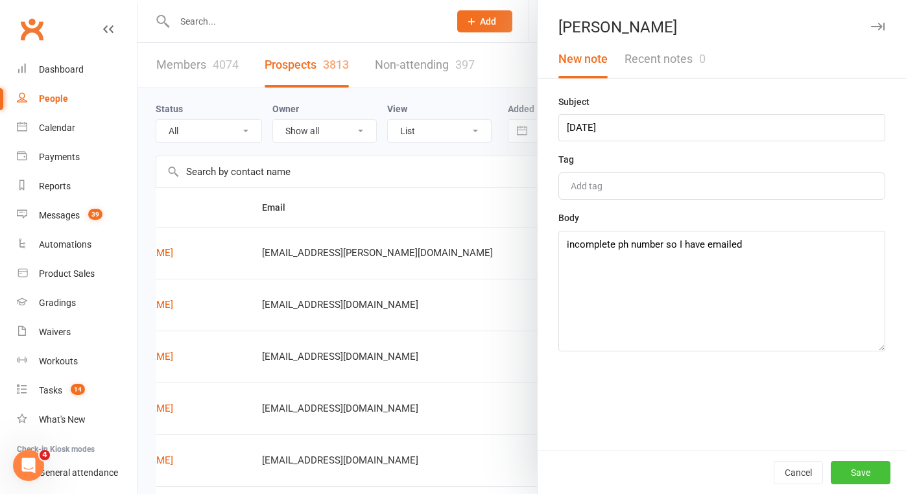
drag, startPoint x: 858, startPoint y: 480, endPoint x: 860, endPoint y: 469, distance: 11.1
click at [860, 469] on button "Save" at bounding box center [861, 472] width 60 height 23
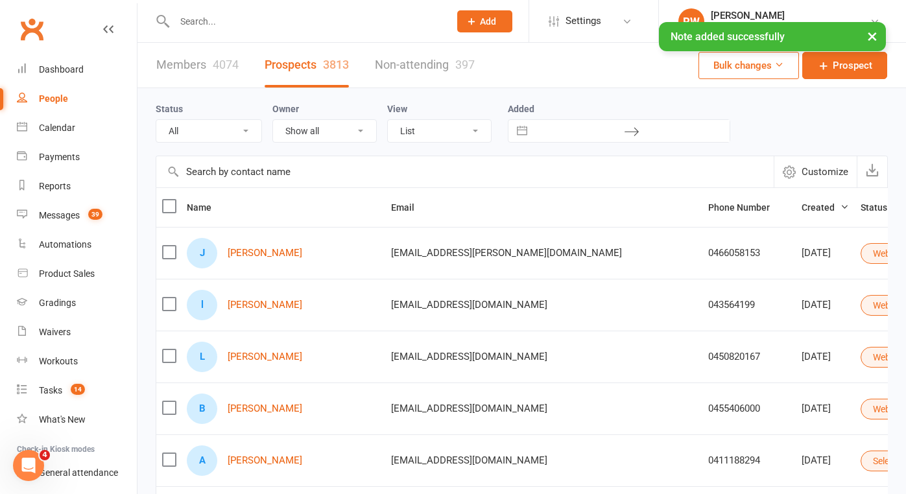
scroll to position [0, 0]
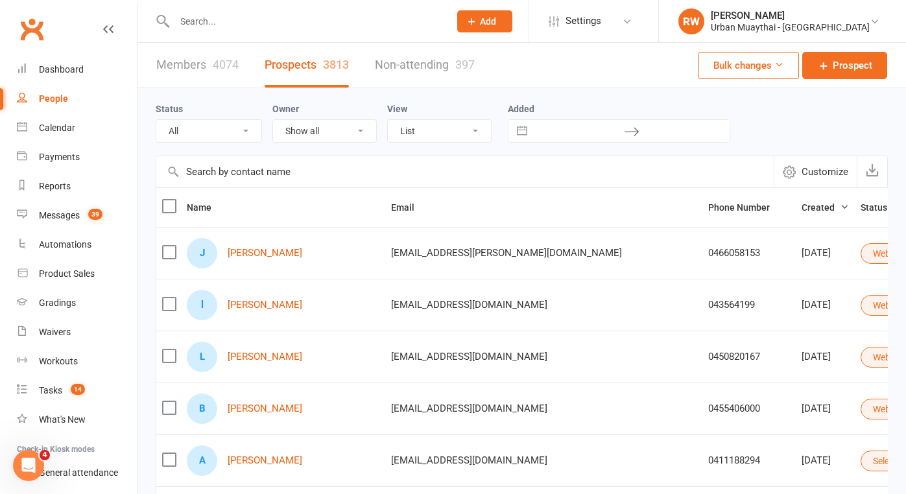
click at [702, 366] on td "0450820167" at bounding box center [748, 357] width 93 height 52
click at [272, 359] on link "[PERSON_NAME]" at bounding box center [265, 356] width 75 height 11
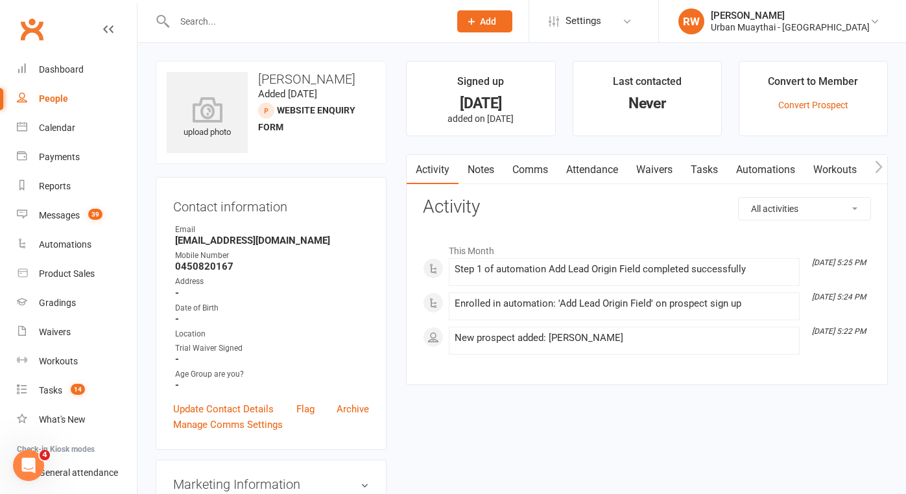
click at [661, 169] on link "Waivers" at bounding box center [654, 170] width 54 height 30
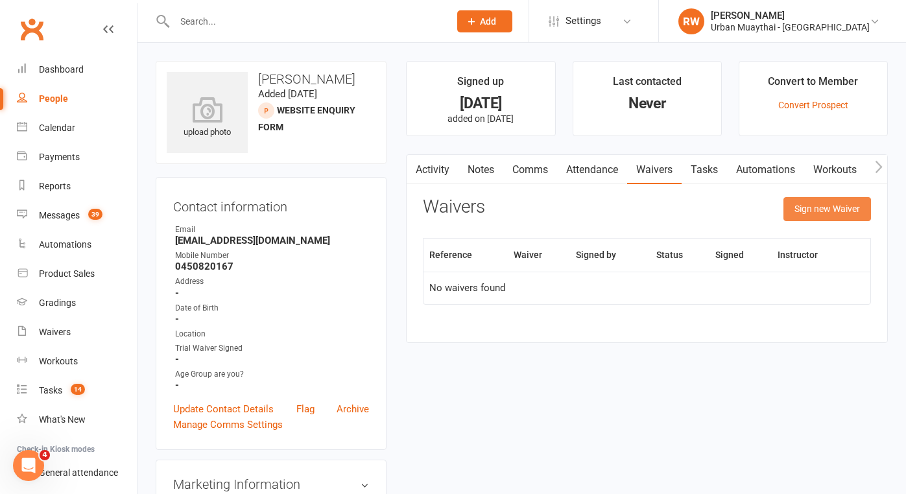
click at [824, 206] on button "Sign new Waiver" at bounding box center [827, 208] width 88 height 23
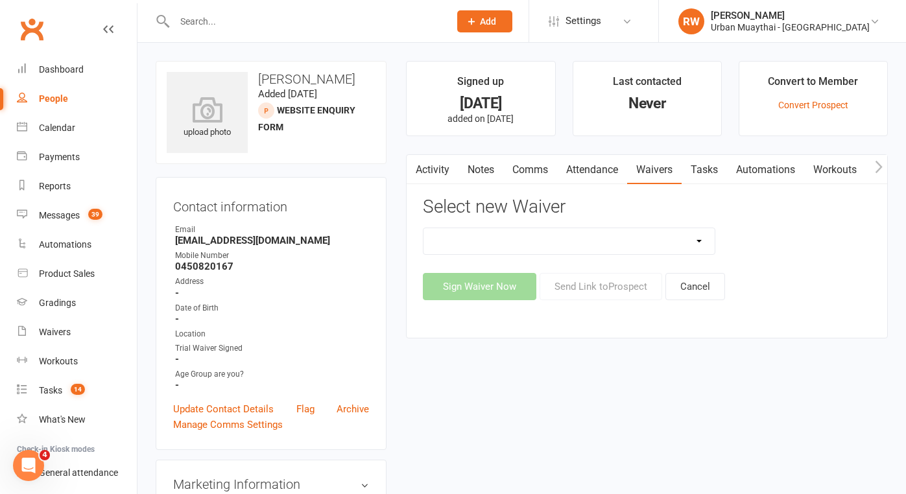
select select "520"
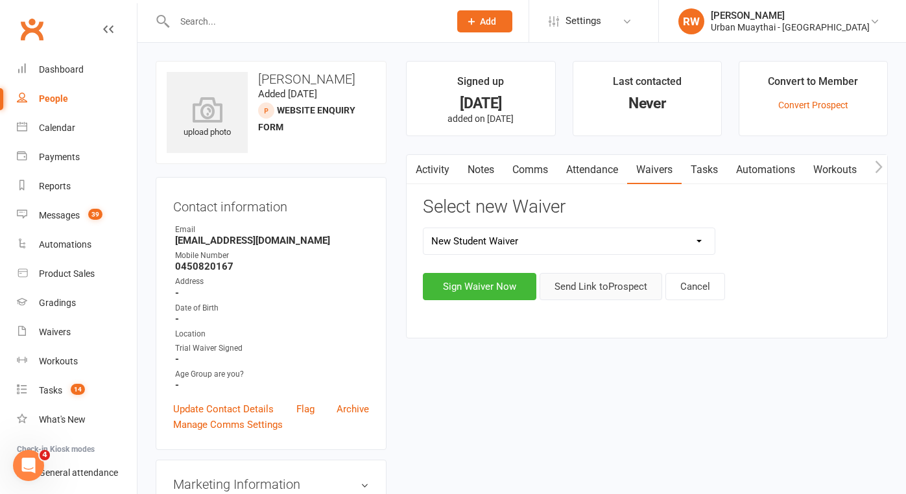
click at [625, 286] on button "Send Link to Prospect" at bounding box center [600, 286] width 123 height 27
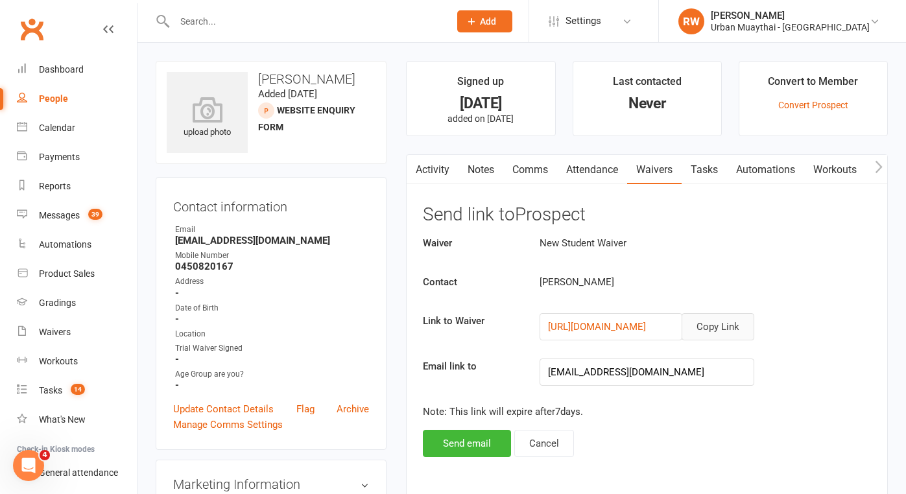
click at [707, 327] on button "Copy Link" at bounding box center [717, 326] width 73 height 27
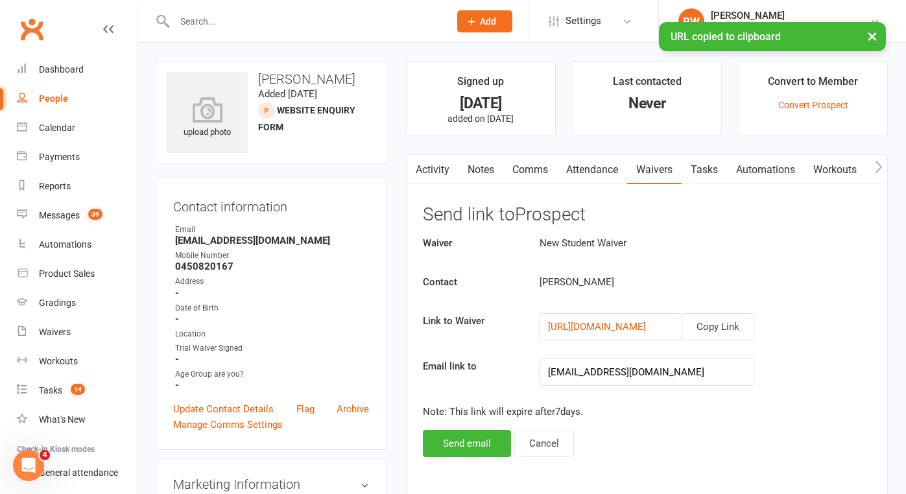
click at [535, 165] on link "Comms" at bounding box center [530, 170] width 54 height 30
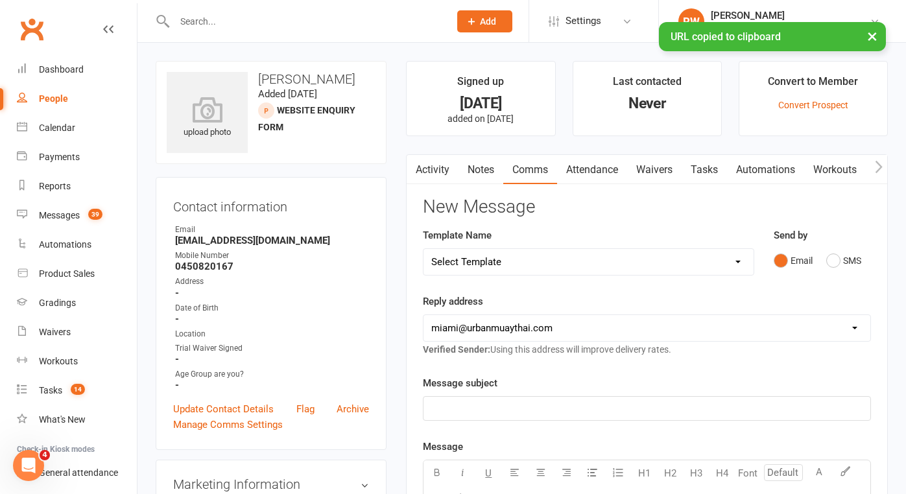
click at [480, 407] on p "﻿" at bounding box center [646, 409] width 431 height 16
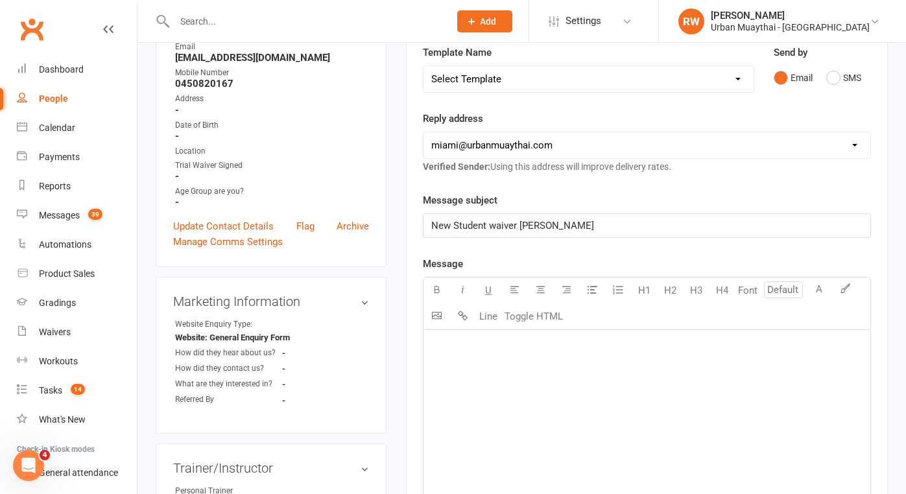
scroll to position [183, 0]
click at [451, 346] on p "﻿" at bounding box center [646, 346] width 431 height 16
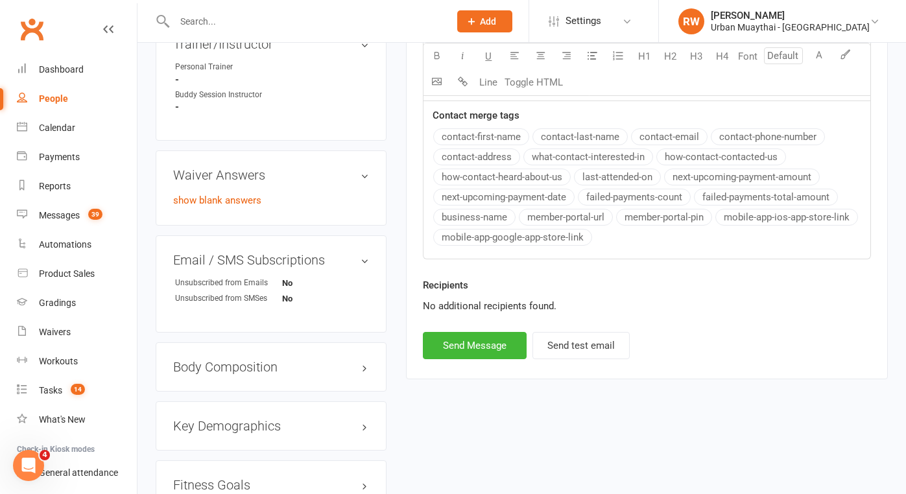
scroll to position [610, 0]
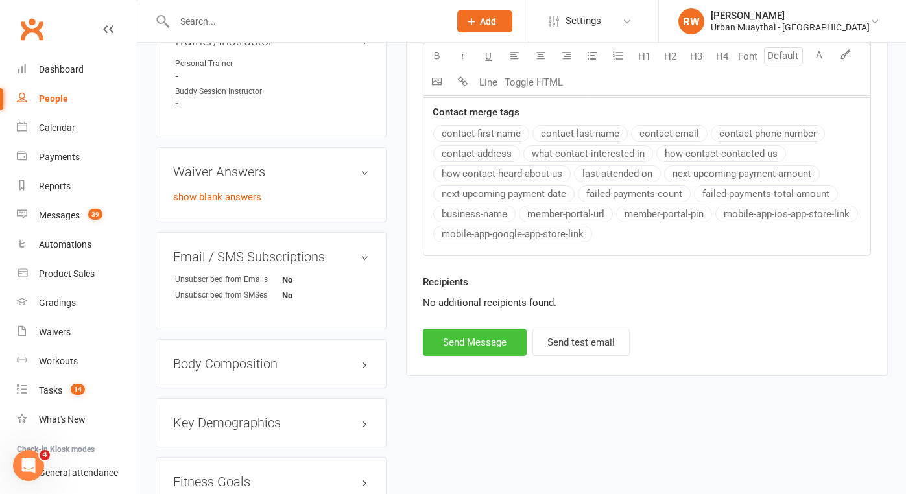
click at [473, 341] on button "Send Message" at bounding box center [475, 342] width 104 height 27
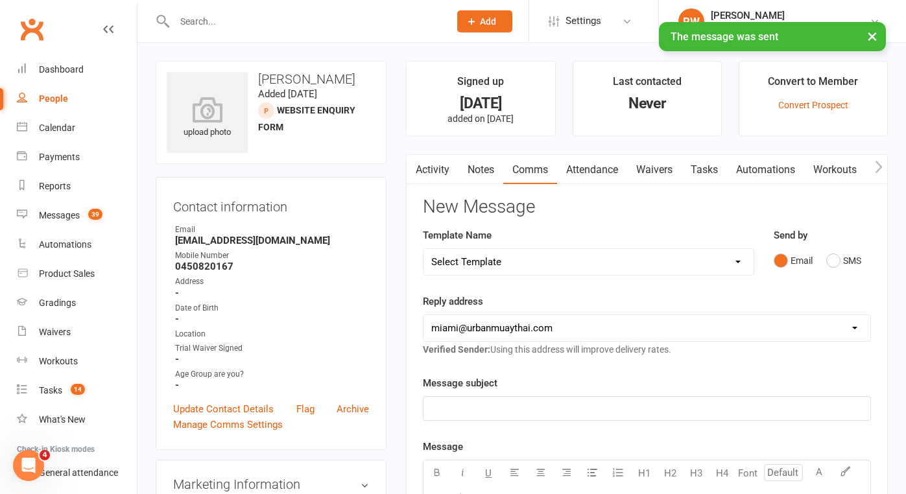
scroll to position [0, 0]
click at [479, 171] on link "Notes" at bounding box center [480, 170] width 45 height 30
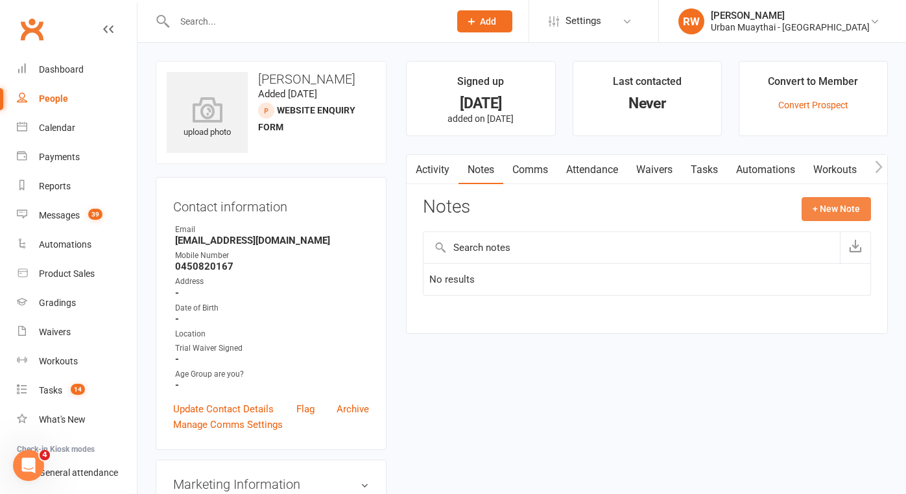
click at [825, 209] on button "+ New Note" at bounding box center [835, 208] width 69 height 23
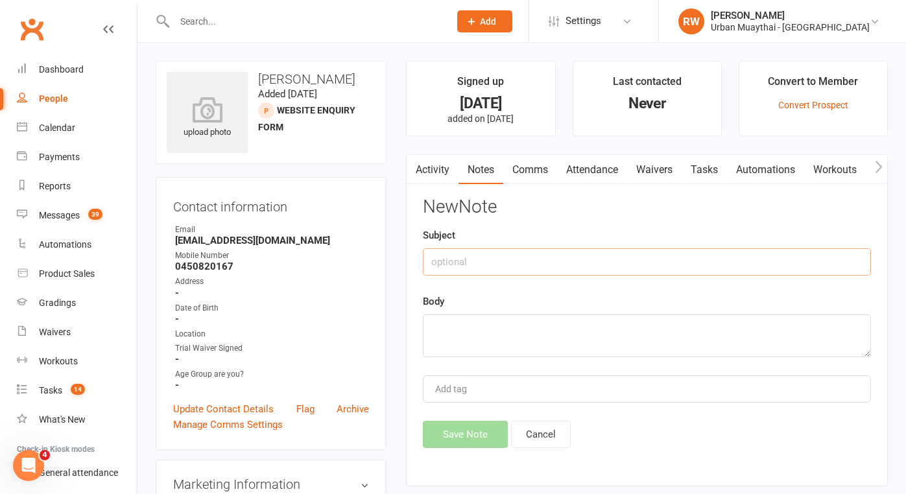
click at [453, 262] on input "text" at bounding box center [647, 261] width 448 height 27
type input "Kickstarter"
click at [444, 327] on textarea at bounding box center [647, 335] width 448 height 43
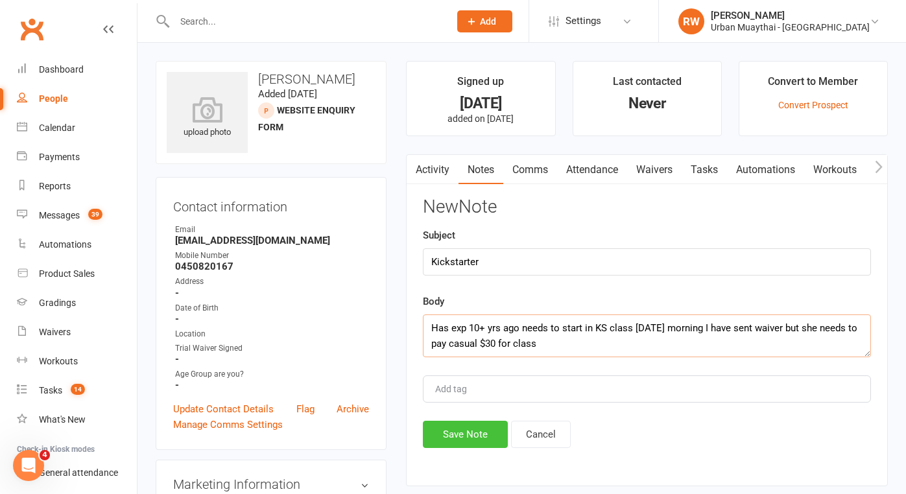
type textarea "Has exp 10+ yrs ago needs to start in KS class Saturday morning I have sent wai…"
click at [462, 440] on button "Save Note" at bounding box center [465, 434] width 85 height 27
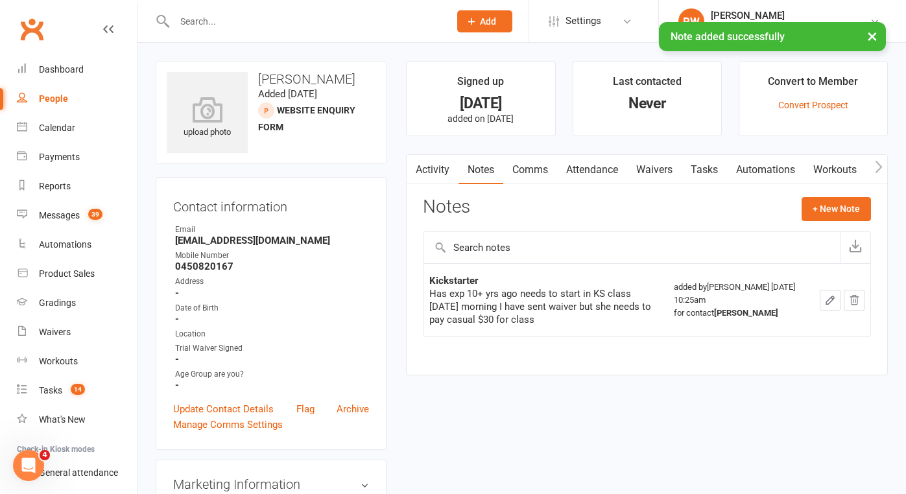
click at [57, 103] on div "People" at bounding box center [53, 98] width 29 height 10
select select "100"
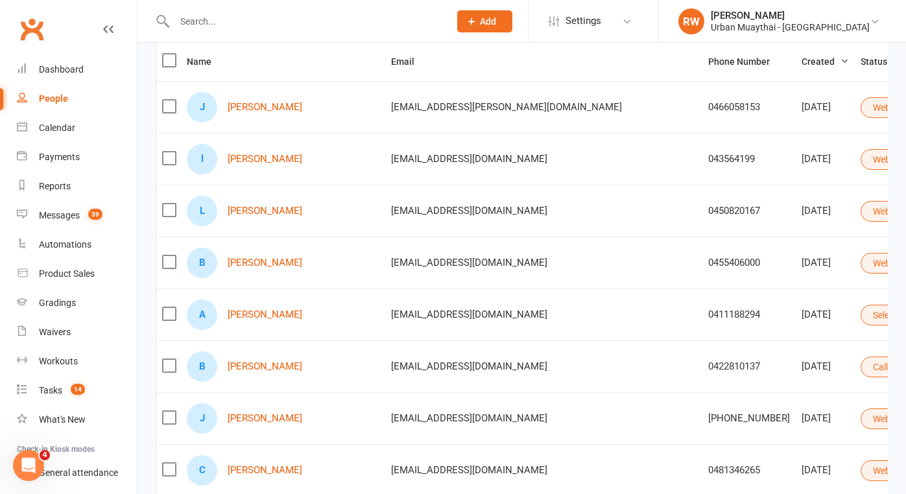
scroll to position [148, 0]
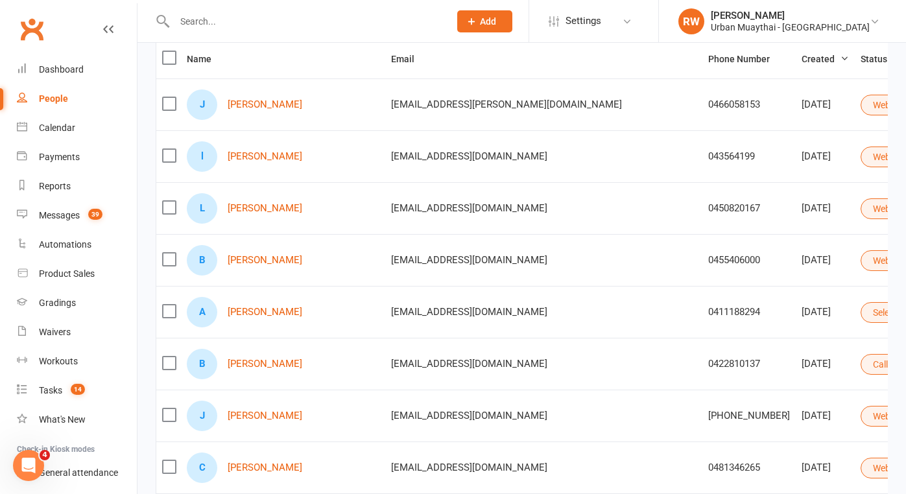
click at [702, 266] on td "0455406000" at bounding box center [748, 260] width 93 height 52
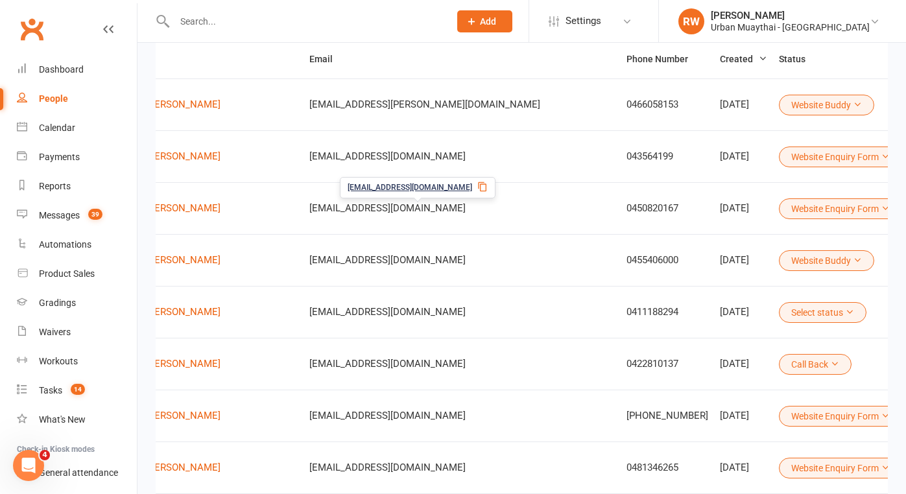
scroll to position [0, 114]
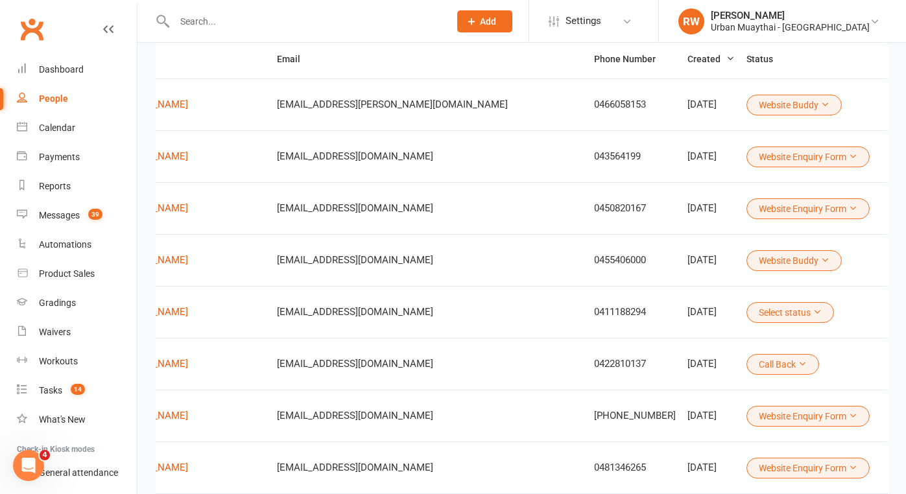
click at [848, 210] on icon at bounding box center [852, 208] width 9 height 9
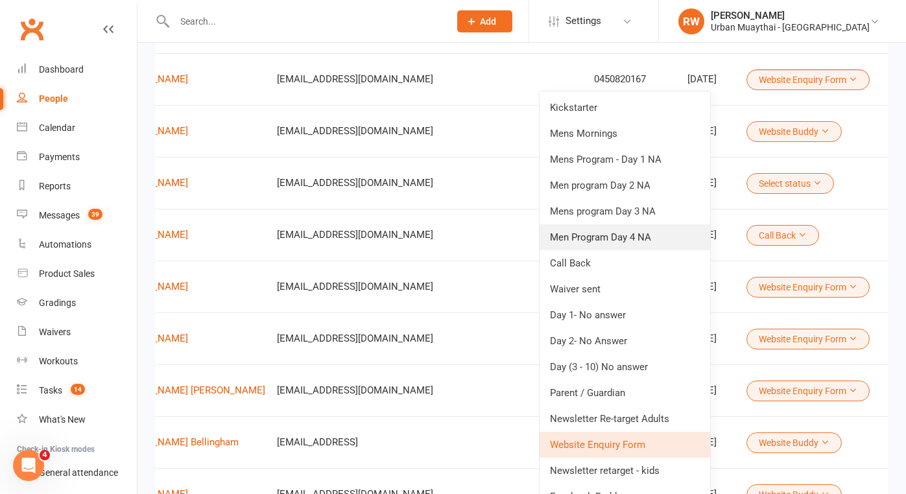
scroll to position [278, 0]
click at [617, 418] on link "Newsletter Re-target Adults" at bounding box center [624, 418] width 171 height 26
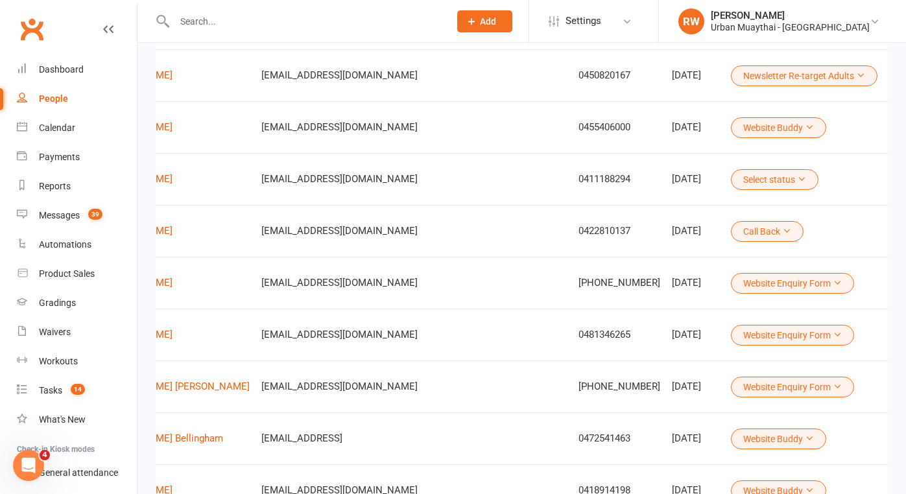
scroll to position [0, 129]
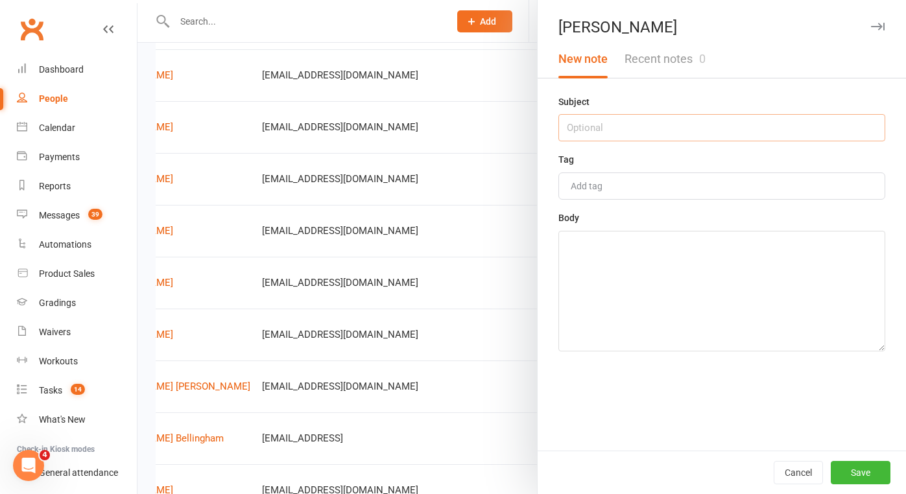
click at [596, 133] on input "text" at bounding box center [721, 127] width 327 height 27
type input "[DATE]"
drag, startPoint x: 596, startPoint y: 133, endPoint x: 595, endPoint y: 262, distance: 129.0
click at [595, 262] on textarea at bounding box center [721, 291] width 327 height 121
type textarea "NA 10.26am"
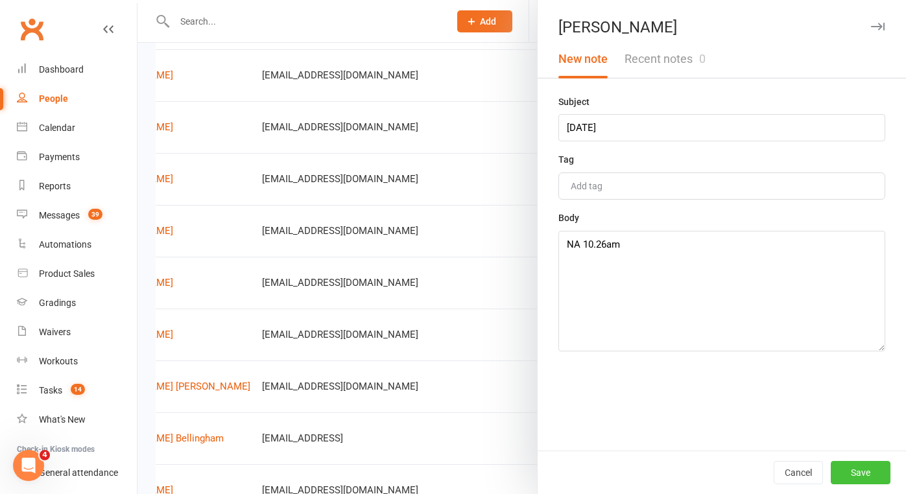
click at [866, 473] on button "Save" at bounding box center [861, 472] width 60 height 23
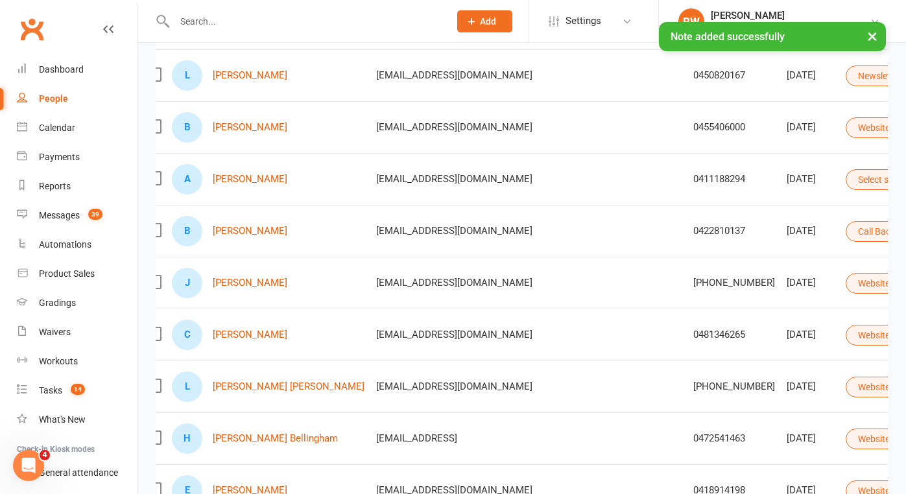
scroll to position [0, 16]
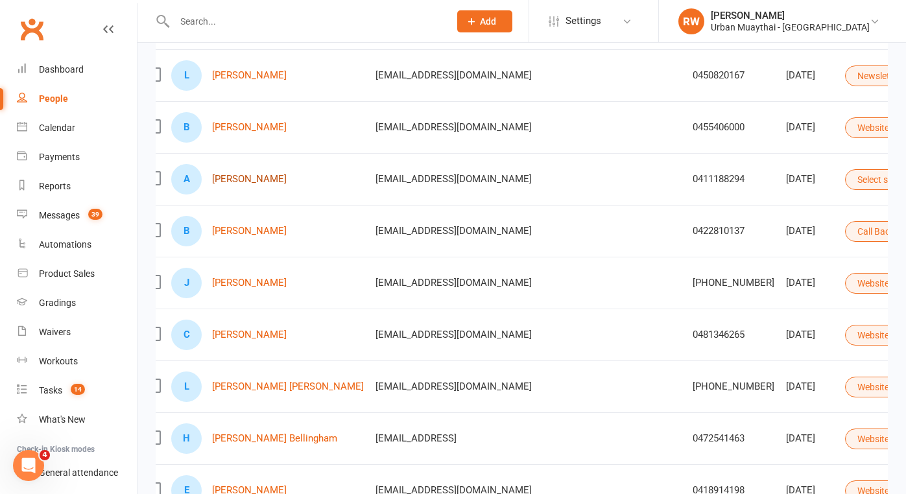
click at [234, 182] on link "[PERSON_NAME]" at bounding box center [249, 179] width 75 height 11
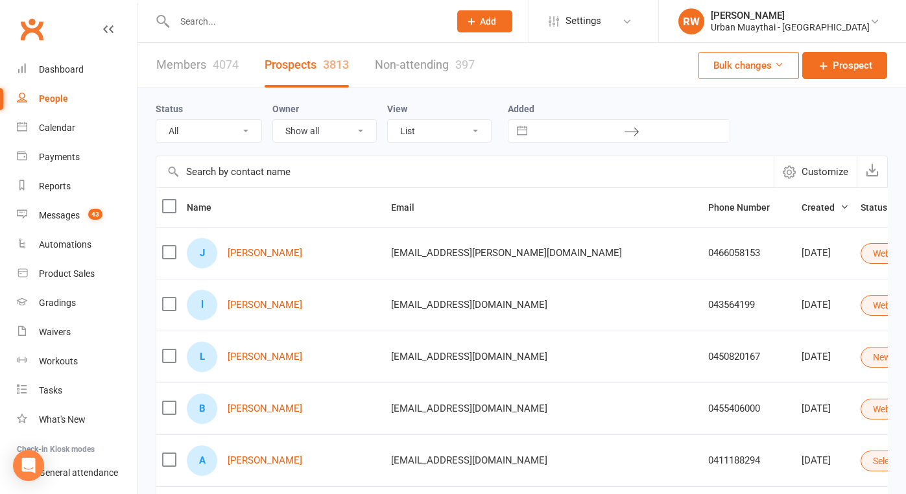
select select "100"
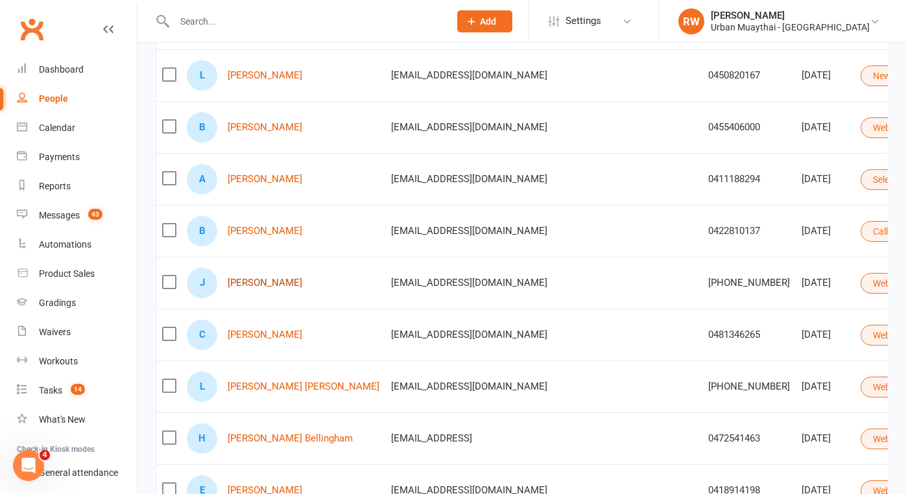
click at [250, 282] on link "[PERSON_NAME]" at bounding box center [265, 283] width 75 height 11
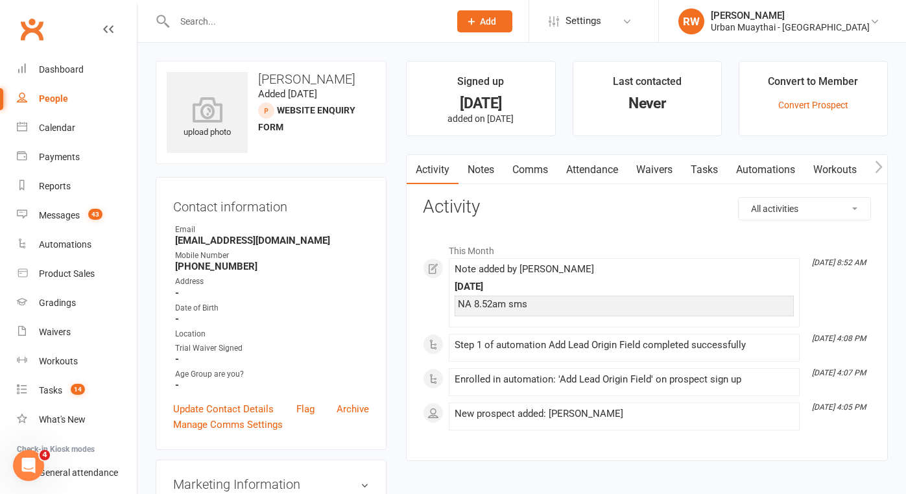
click at [266, 266] on strong "[PHONE_NUMBER]" at bounding box center [272, 267] width 194 height 12
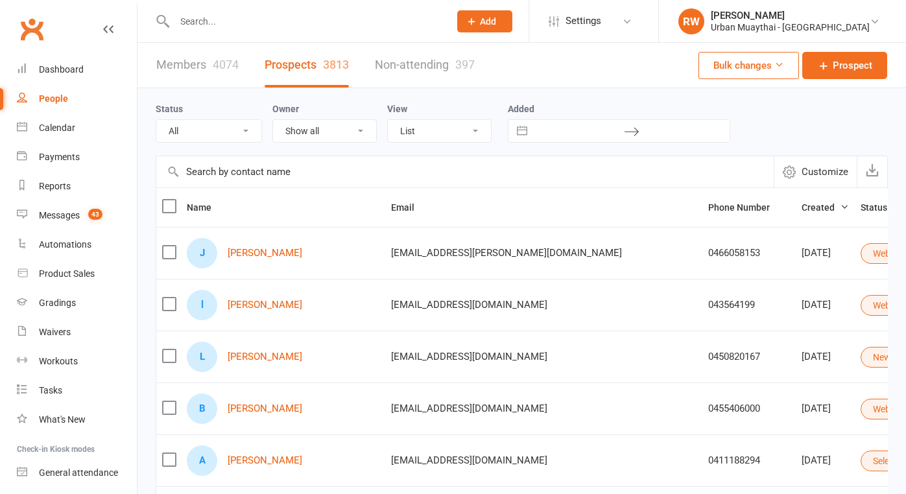
select select "100"
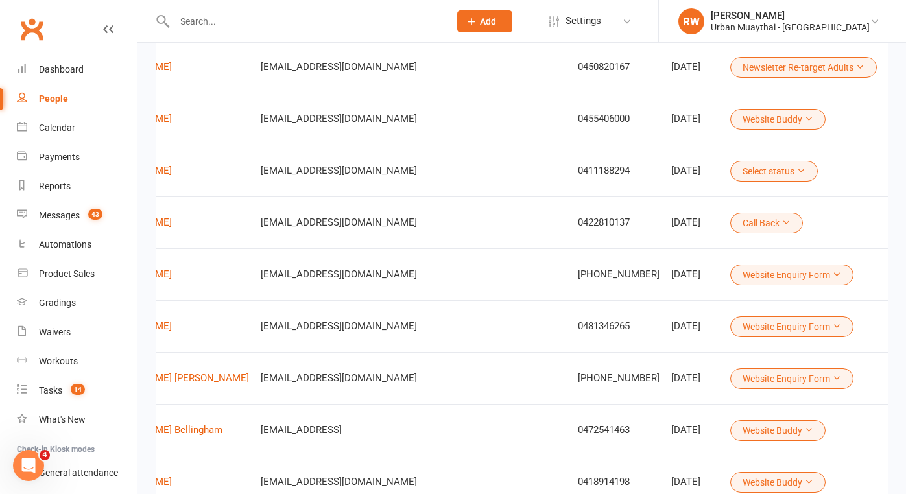
scroll to position [0, 129]
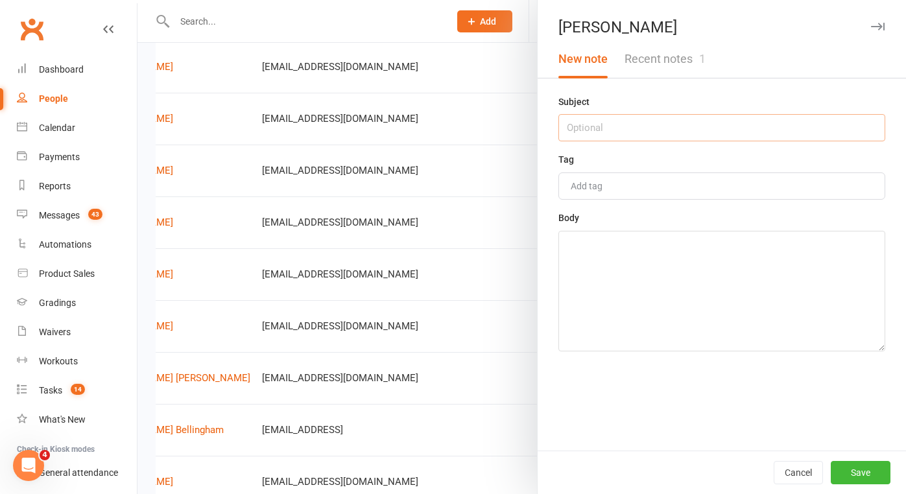
click at [591, 128] on input "text" at bounding box center [721, 127] width 327 height 27
type input "11th AUG"
click at [580, 248] on textarea at bounding box center [721, 291] width 327 height 121
type textarea "NA 10.29am"
click at [867, 472] on button "Save" at bounding box center [861, 472] width 60 height 23
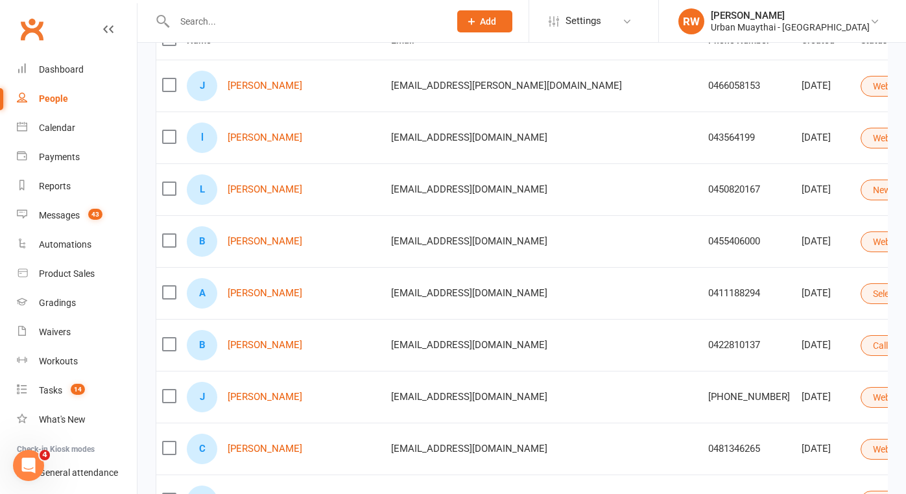
scroll to position [165, 0]
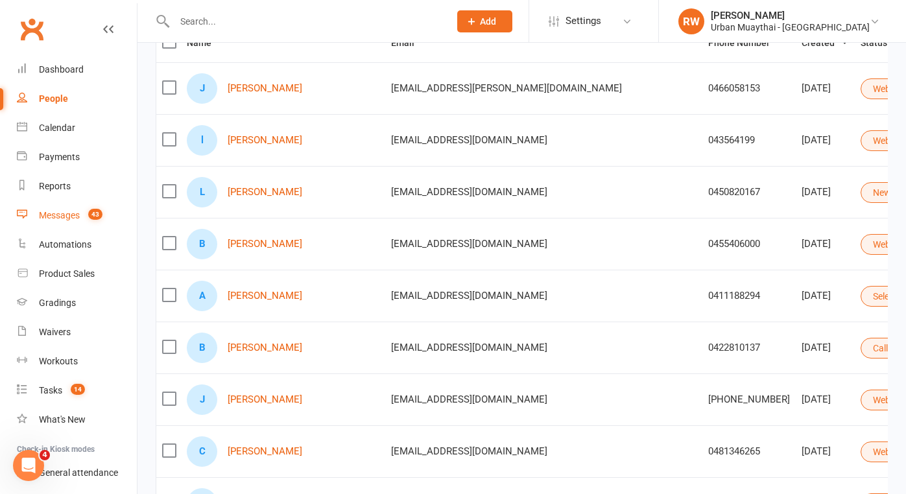
click at [54, 215] on div "Messages" at bounding box center [59, 215] width 41 height 10
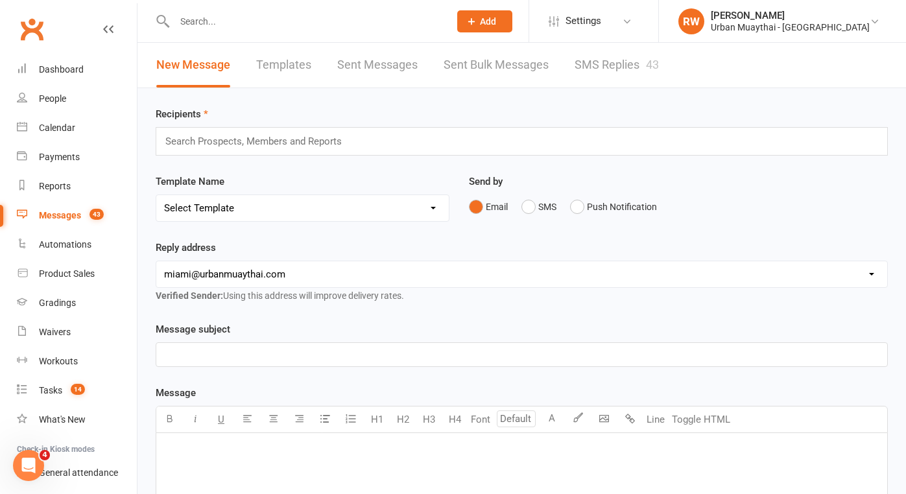
click at [606, 63] on link "SMS Replies 43" at bounding box center [616, 65] width 84 height 45
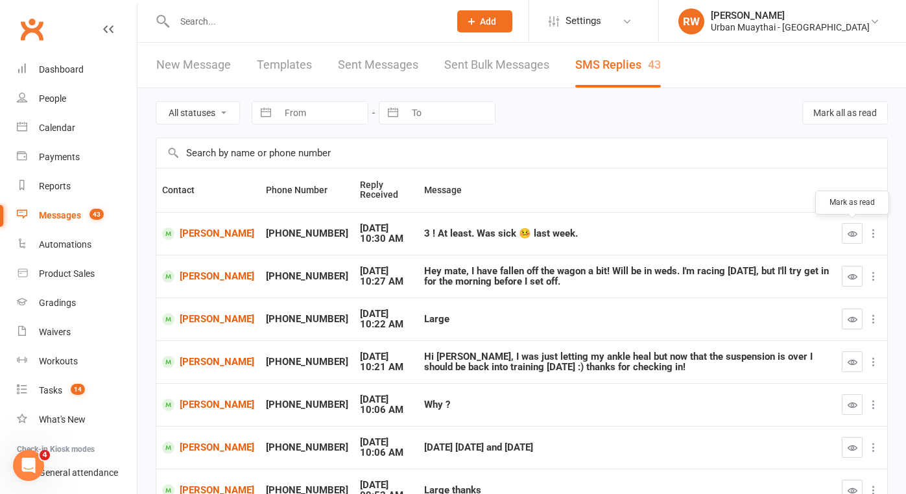
click at [854, 232] on icon "button" at bounding box center [852, 234] width 10 height 10
click at [855, 277] on icon "button" at bounding box center [852, 277] width 10 height 10
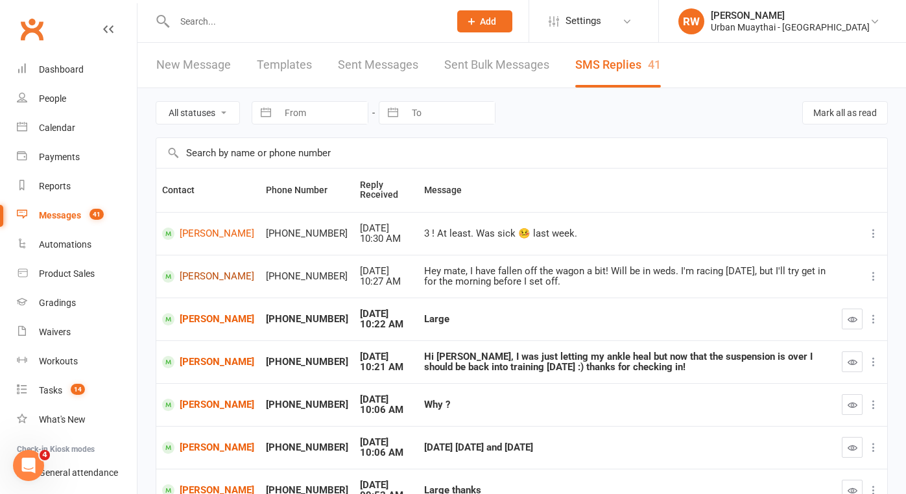
click at [192, 273] on link "[PERSON_NAME]" at bounding box center [208, 276] width 92 height 12
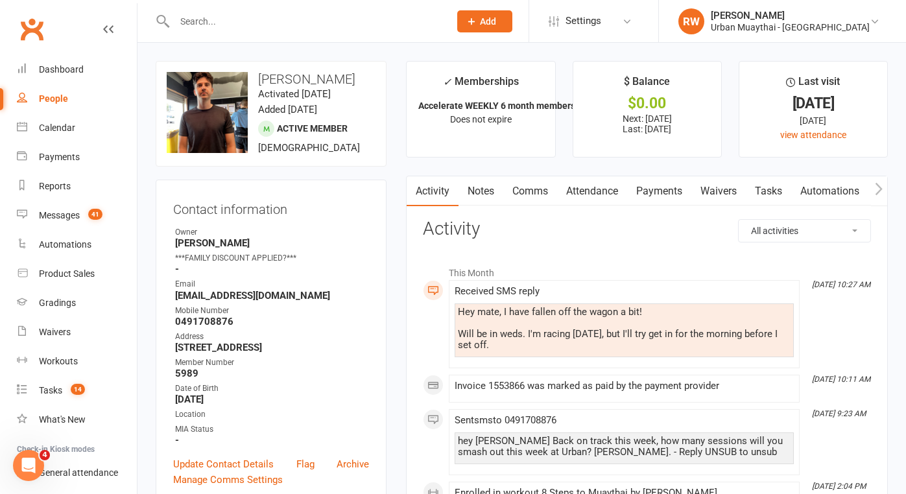
click at [528, 191] on link "Comms" at bounding box center [530, 191] width 54 height 30
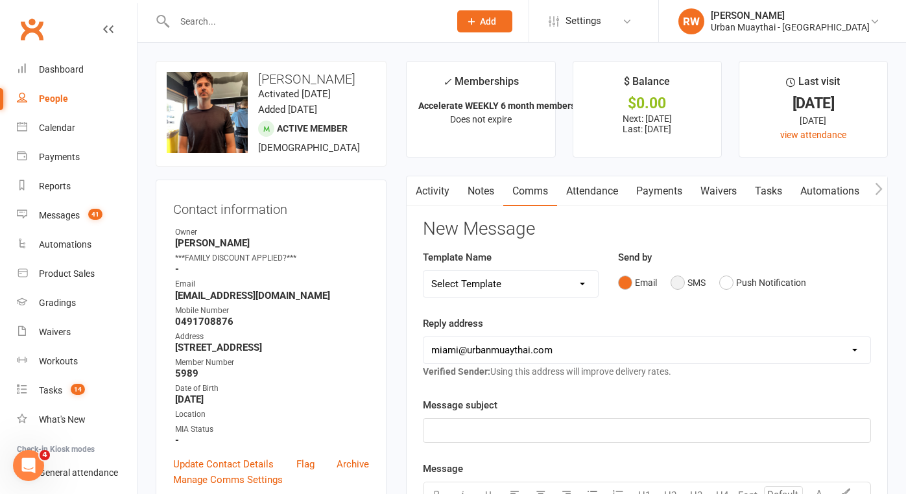
click at [675, 278] on button "SMS" at bounding box center [687, 282] width 35 height 25
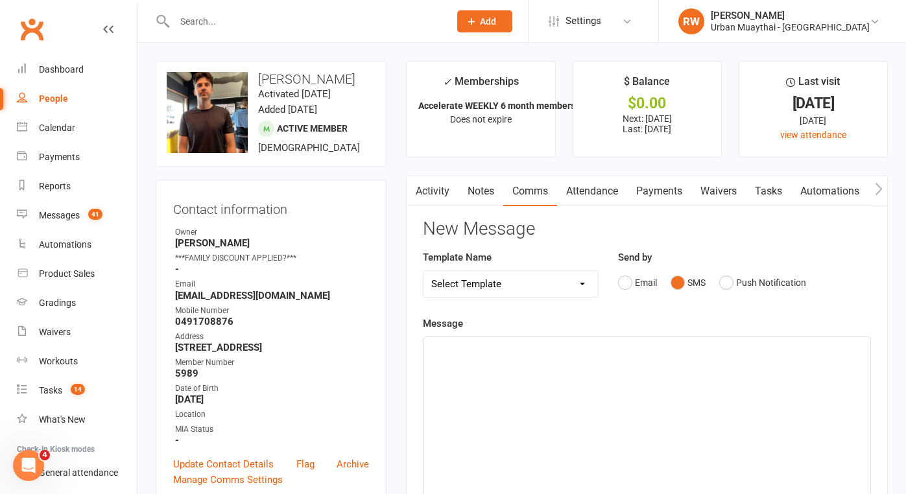
click at [476, 359] on div "﻿" at bounding box center [646, 434] width 447 height 195
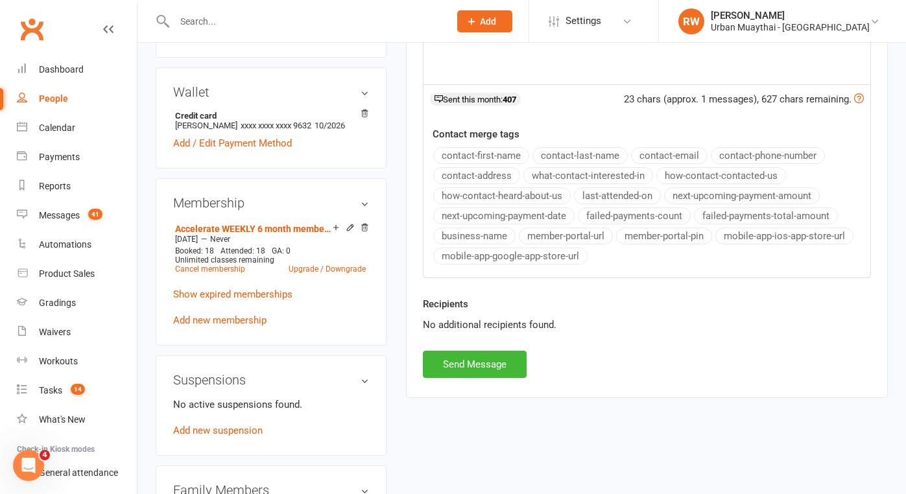
scroll to position [498, 0]
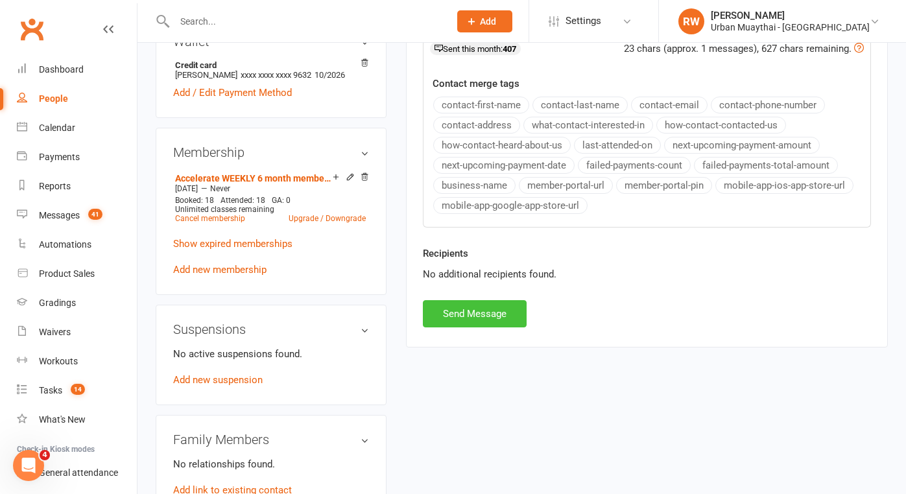
click at [469, 313] on button "Send Message" at bounding box center [475, 313] width 104 height 27
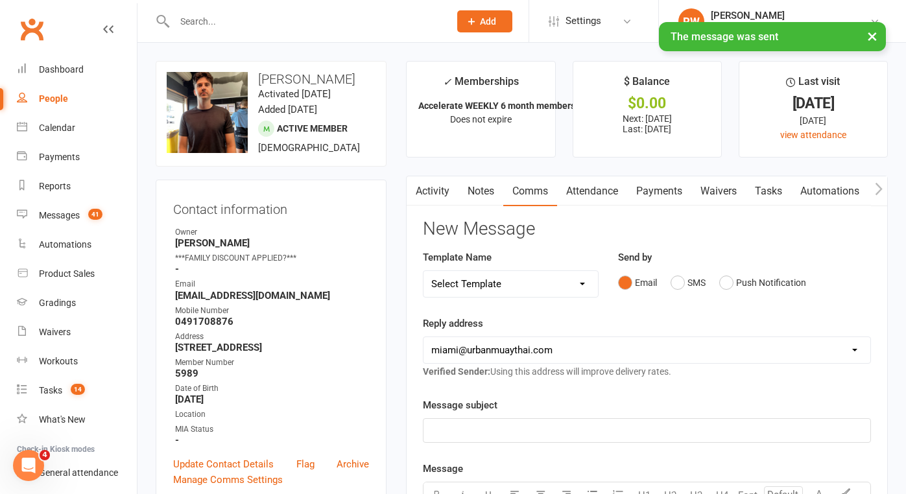
scroll to position [0, 0]
click at [63, 218] on div "Messages" at bounding box center [59, 215] width 41 height 10
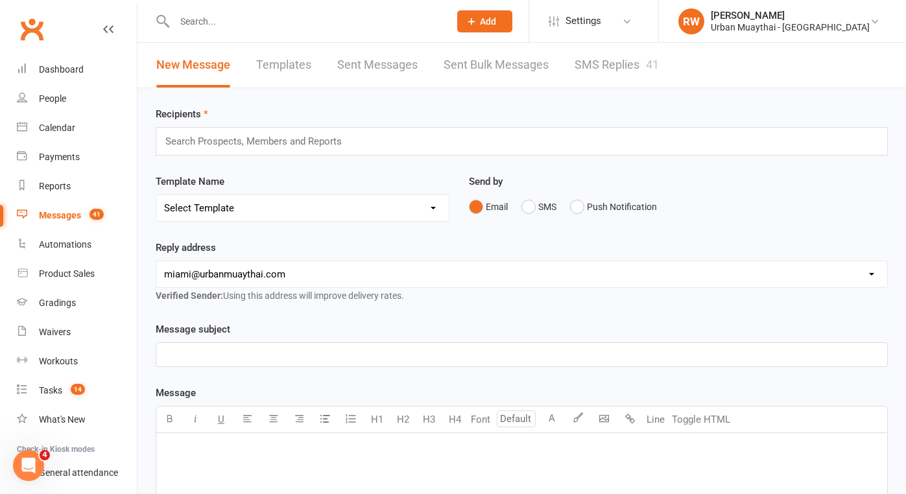
click at [615, 64] on link "SMS Replies 41" at bounding box center [616, 65] width 84 height 45
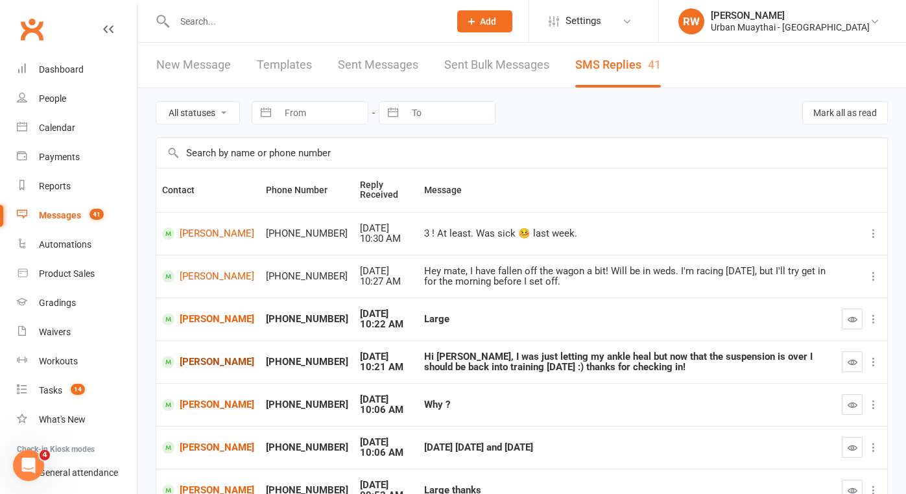
click at [221, 357] on link "[PERSON_NAME]" at bounding box center [208, 362] width 92 height 12
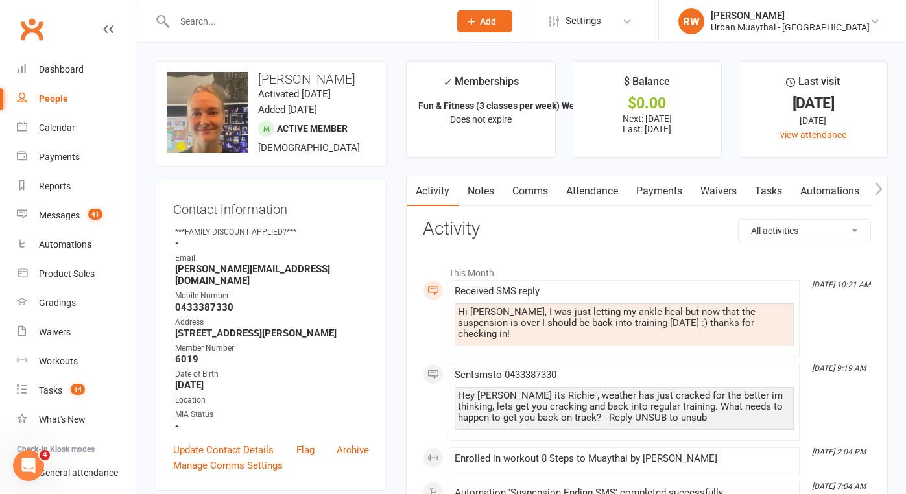
click at [537, 191] on link "Comms" at bounding box center [530, 191] width 54 height 30
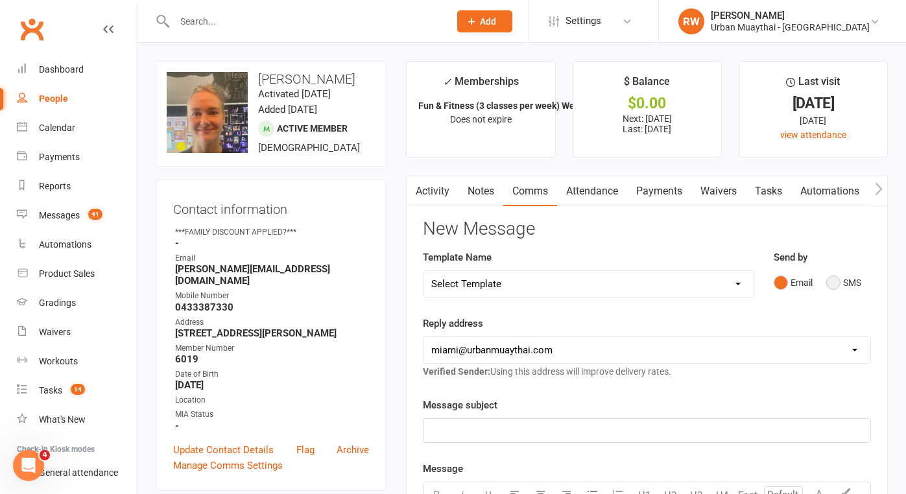
click at [838, 281] on button "SMS" at bounding box center [843, 282] width 35 height 25
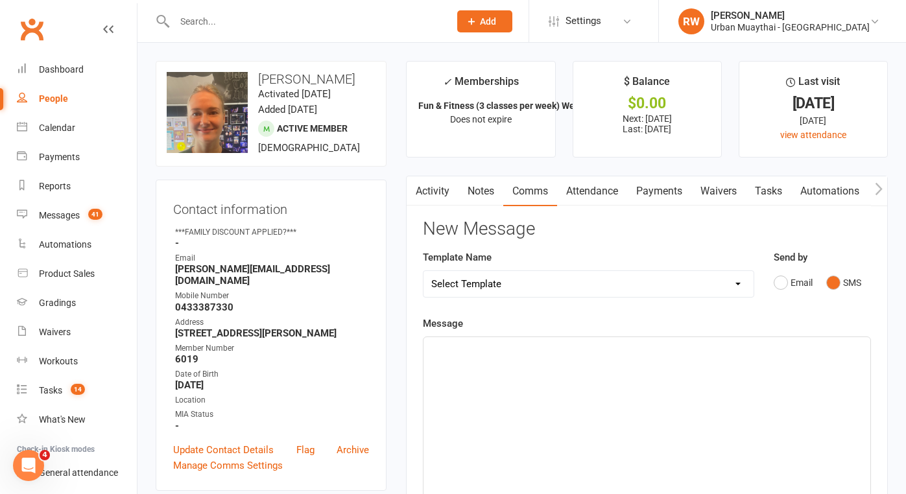
click at [454, 360] on div "﻿" at bounding box center [646, 434] width 447 height 195
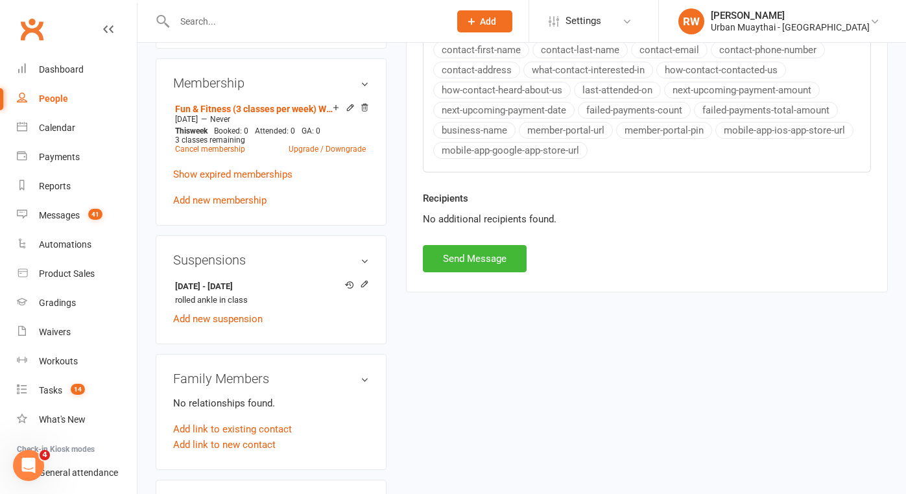
scroll to position [560, 0]
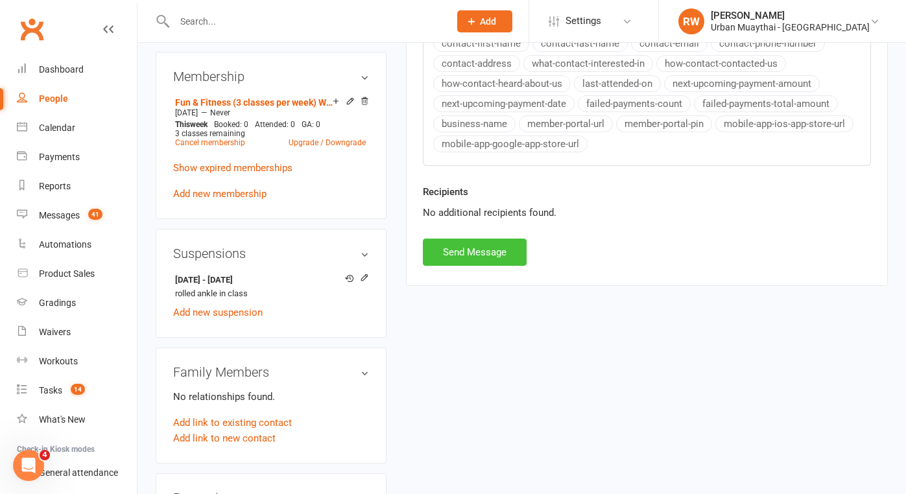
click at [478, 247] on button "Send Message" at bounding box center [475, 252] width 104 height 27
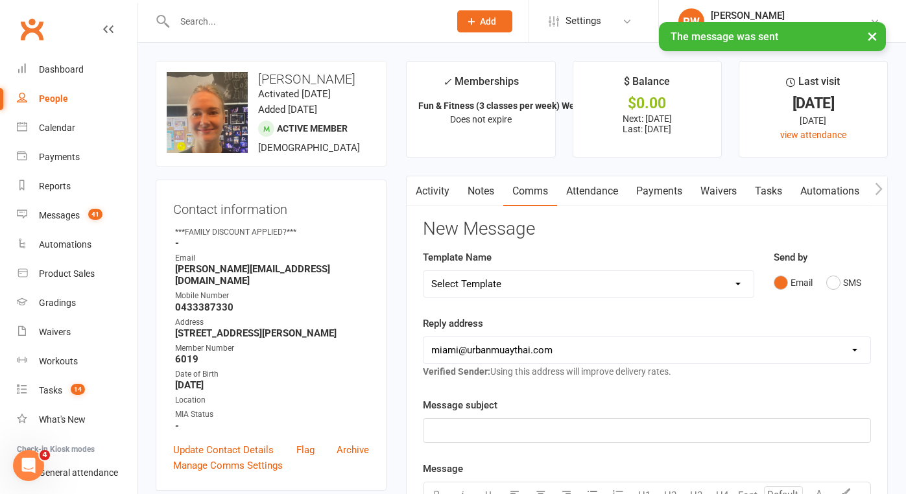
scroll to position [0, 0]
click at [62, 218] on div "Messages" at bounding box center [59, 215] width 41 height 10
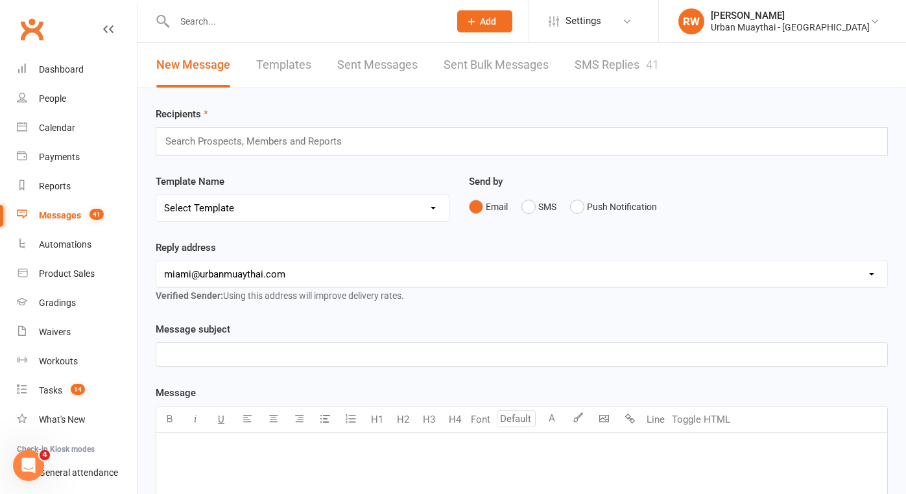
click at [630, 58] on link "SMS Replies 41" at bounding box center [616, 65] width 84 height 45
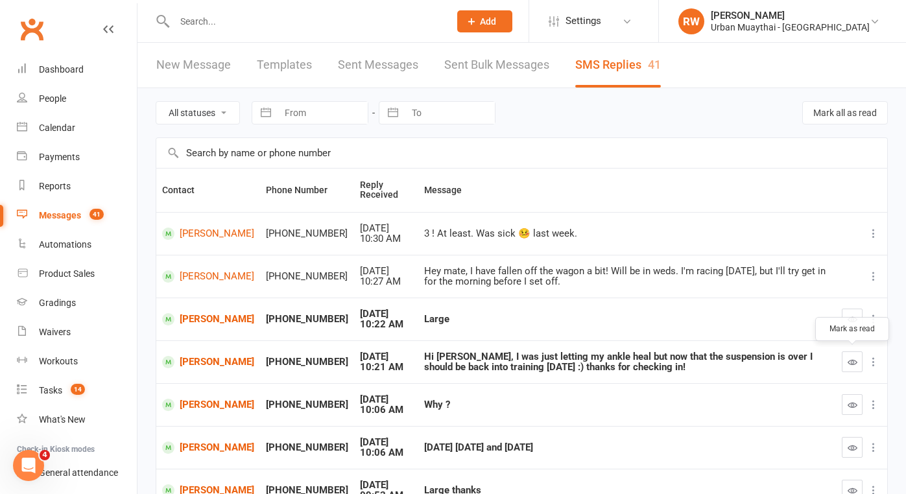
click at [851, 361] on icon "button" at bounding box center [852, 362] width 10 height 10
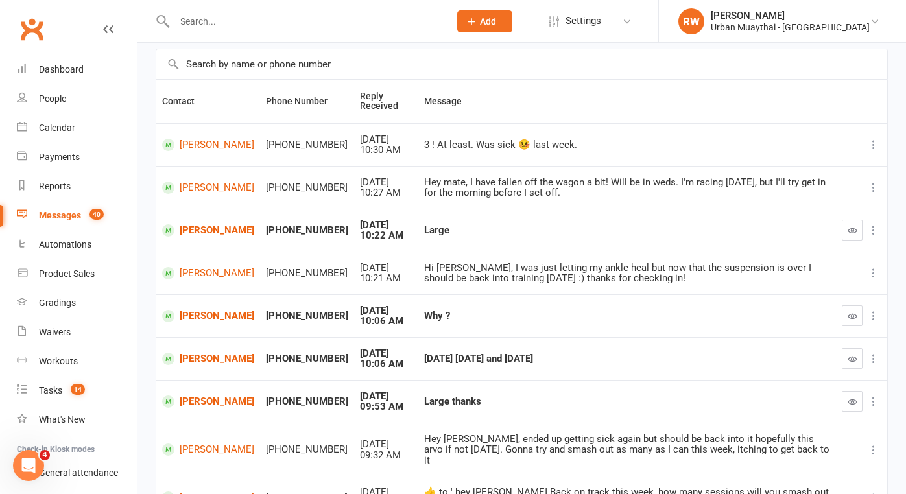
scroll to position [89, 0]
click at [848, 312] on icon "button" at bounding box center [852, 316] width 10 height 10
click at [857, 354] on icon "button" at bounding box center [852, 359] width 10 height 10
click at [196, 318] on link "[PERSON_NAME]" at bounding box center [208, 316] width 92 height 12
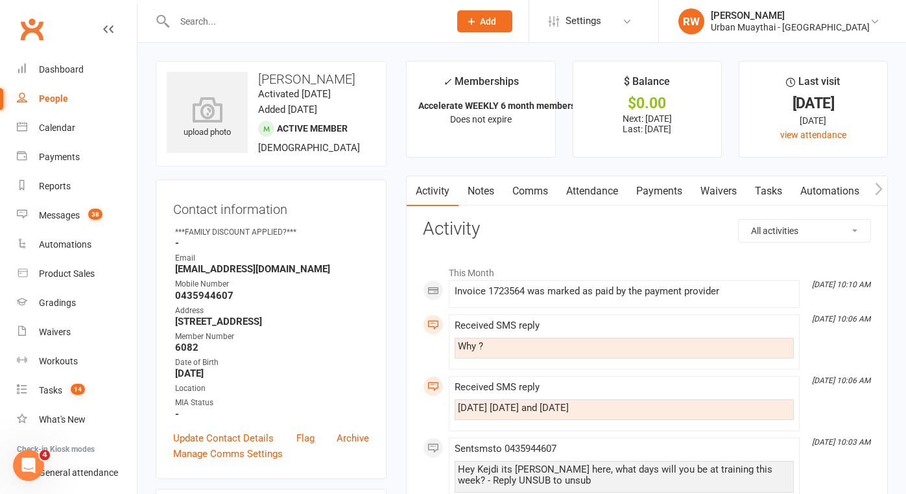
click at [599, 193] on link "Attendance" at bounding box center [592, 191] width 70 height 30
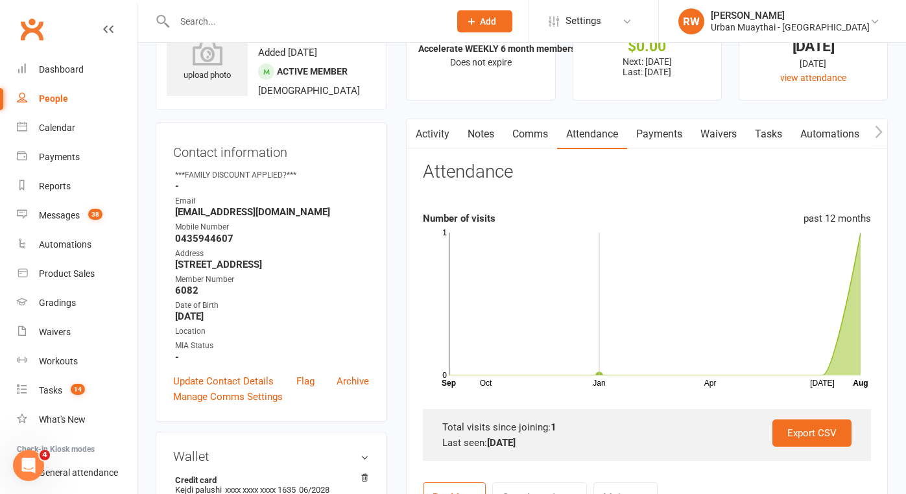
scroll to position [45, 0]
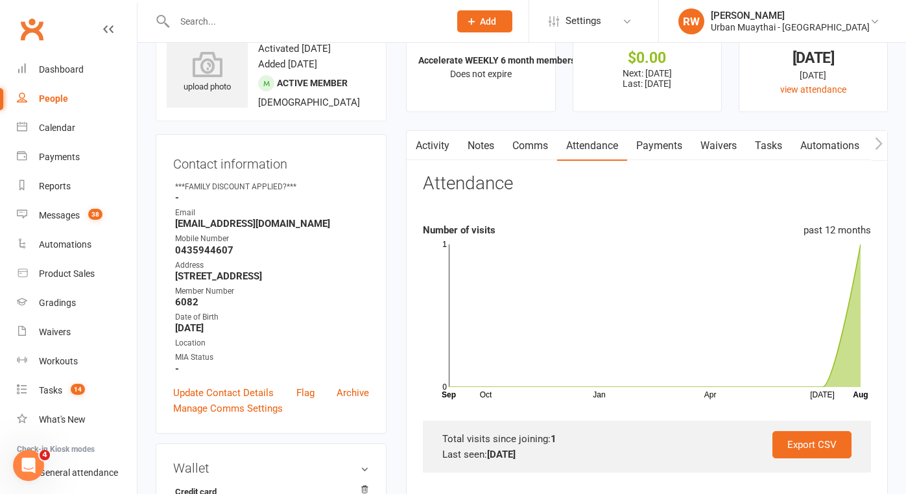
click at [537, 145] on link "Comms" at bounding box center [530, 146] width 54 height 30
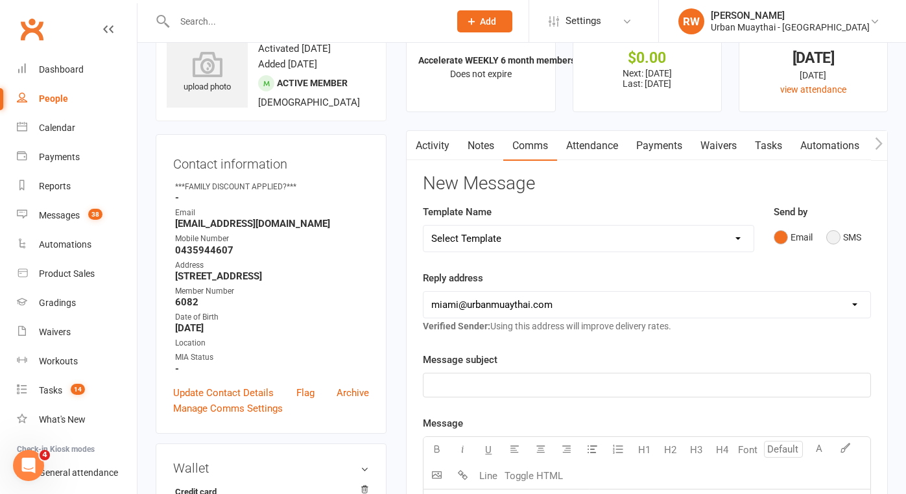
click at [837, 237] on button "SMS" at bounding box center [843, 237] width 35 height 25
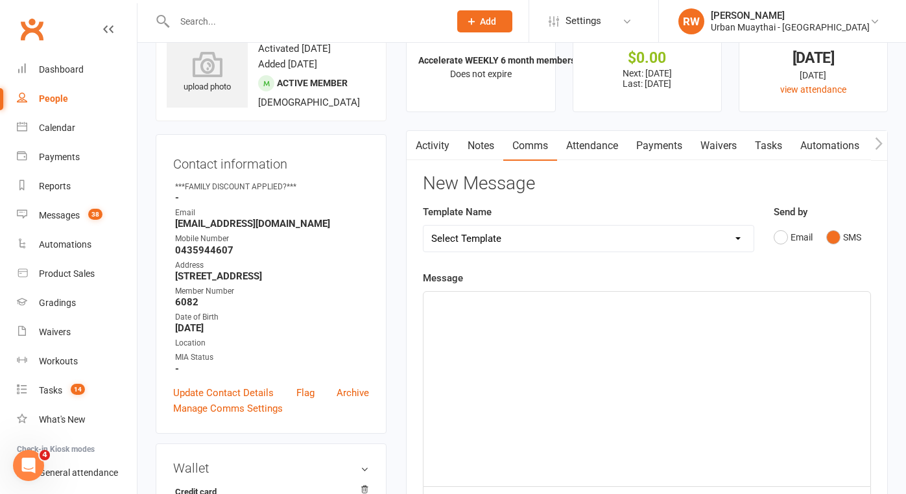
click at [465, 313] on div "﻿" at bounding box center [646, 389] width 447 height 195
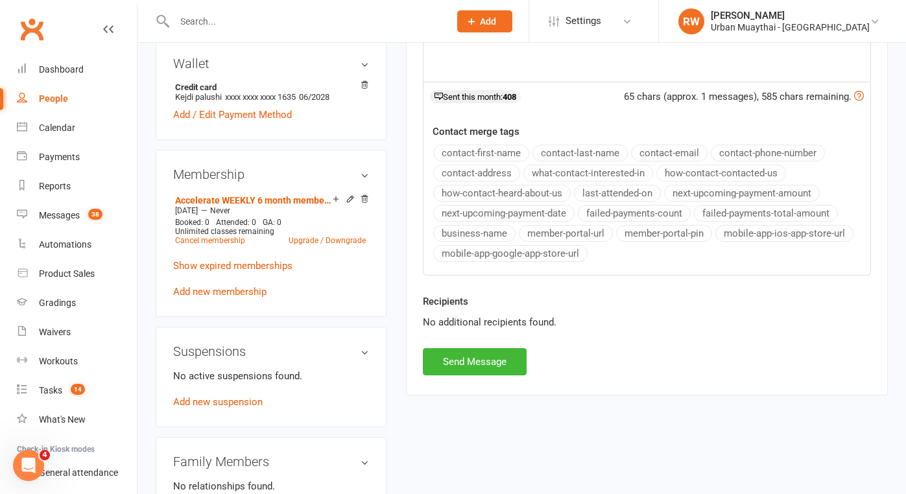
scroll to position [453, 0]
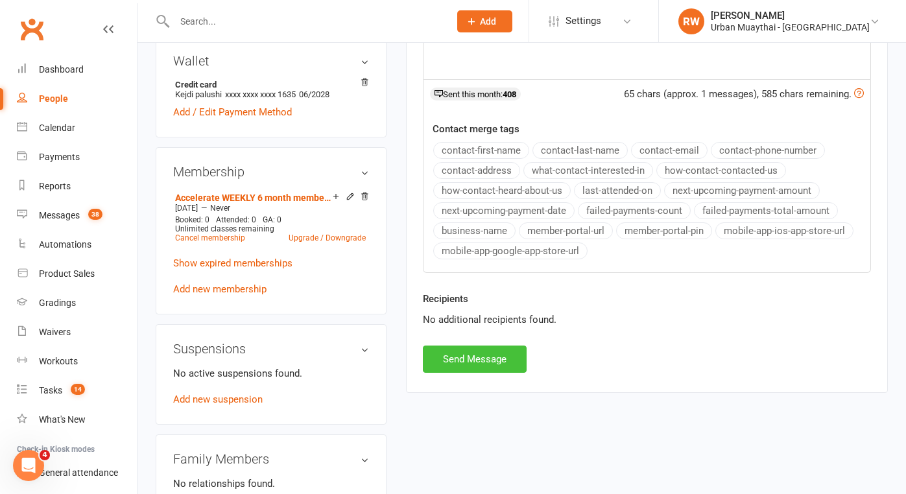
click at [469, 358] on button "Send Message" at bounding box center [475, 359] width 104 height 27
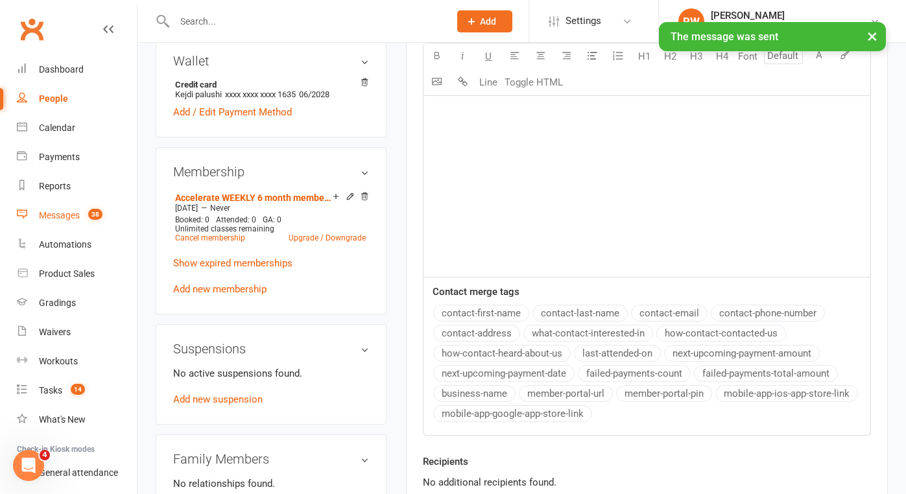
click at [65, 217] on div "Messages" at bounding box center [59, 215] width 41 height 10
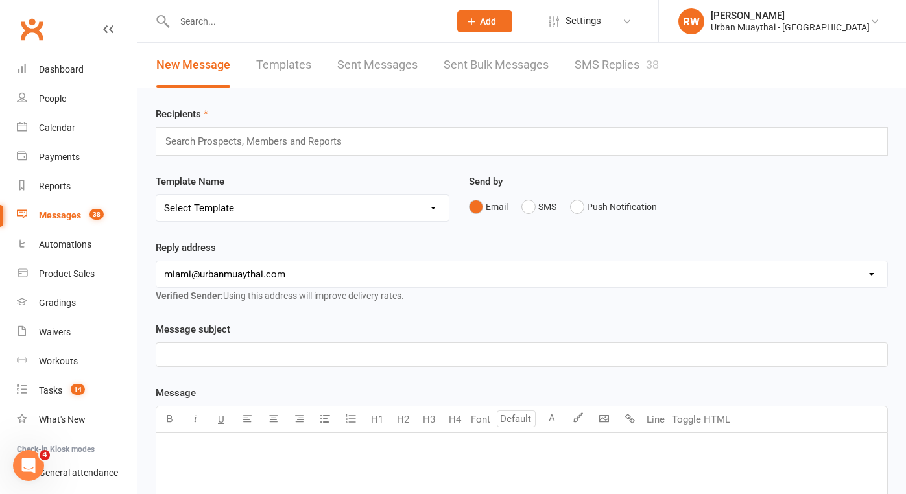
click at [624, 63] on link "SMS Replies 38" at bounding box center [616, 65] width 84 height 45
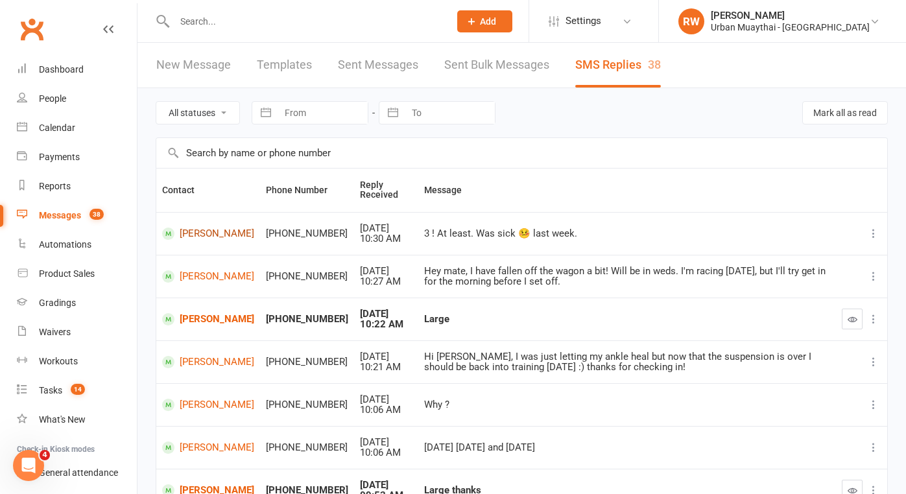
click at [190, 236] on link "[PERSON_NAME]" at bounding box center [208, 234] width 92 height 12
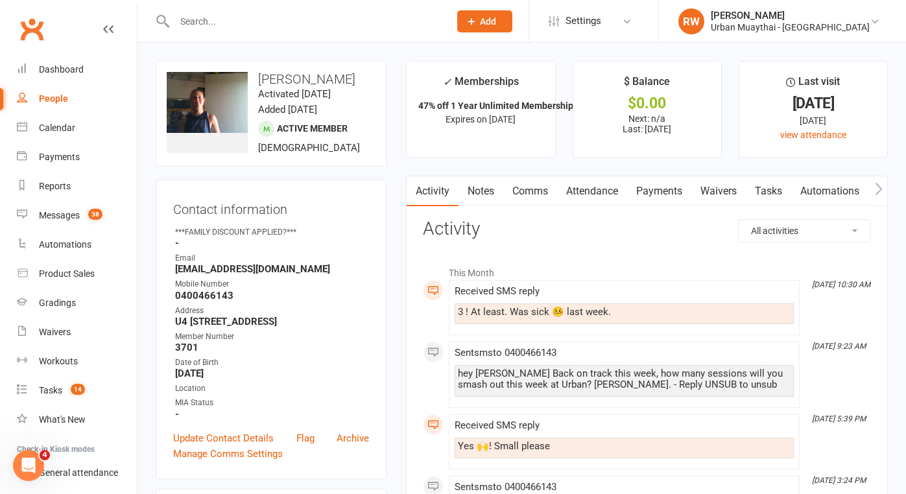
click at [527, 193] on link "Comms" at bounding box center [530, 191] width 54 height 30
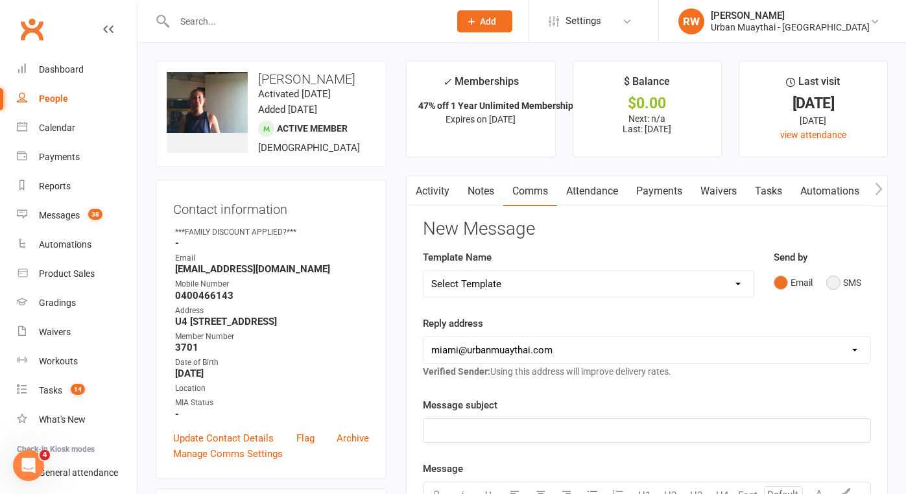
click at [833, 283] on button "SMS" at bounding box center [843, 282] width 35 height 25
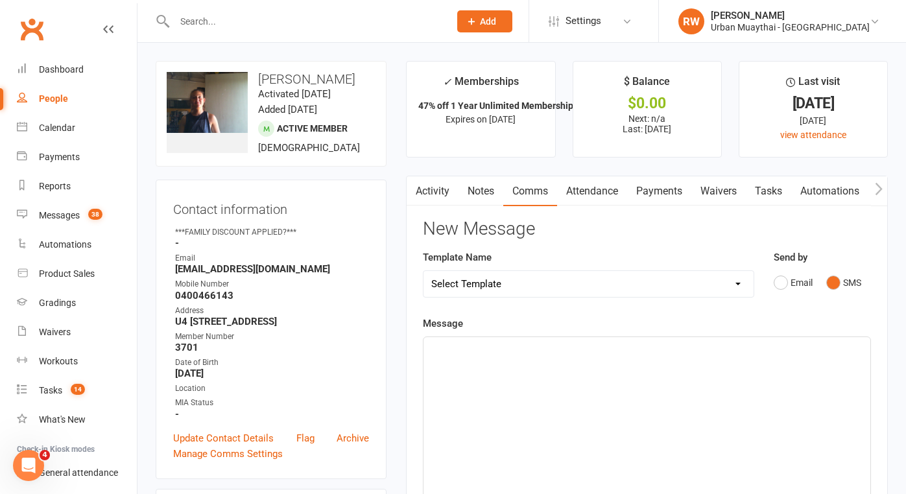
click at [480, 361] on div "﻿" at bounding box center [646, 434] width 447 height 195
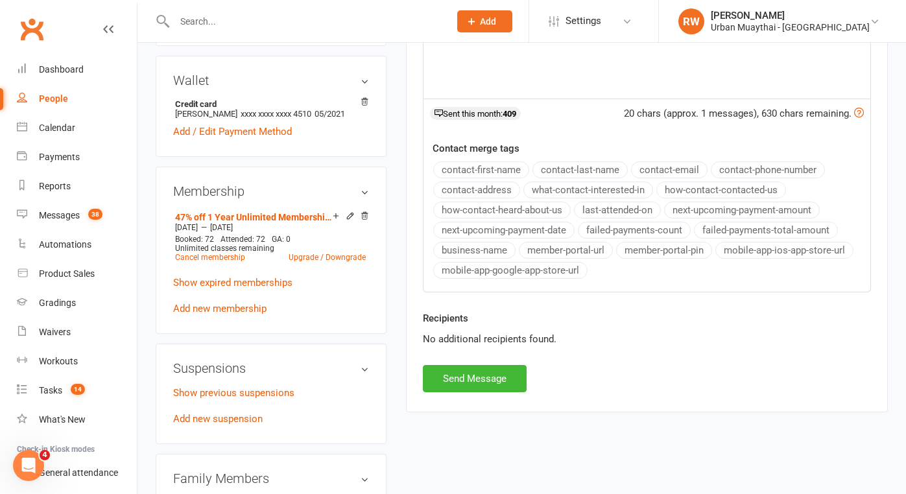
scroll to position [456, 0]
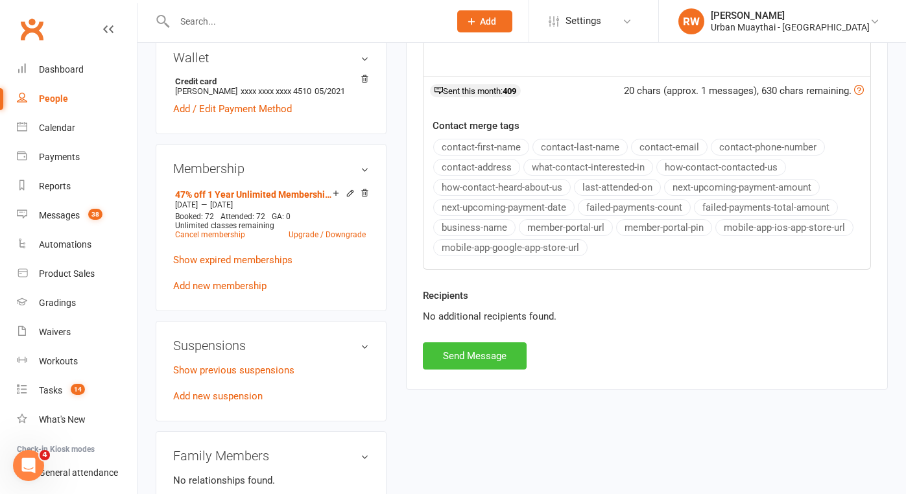
click at [453, 352] on button "Send Message" at bounding box center [475, 355] width 104 height 27
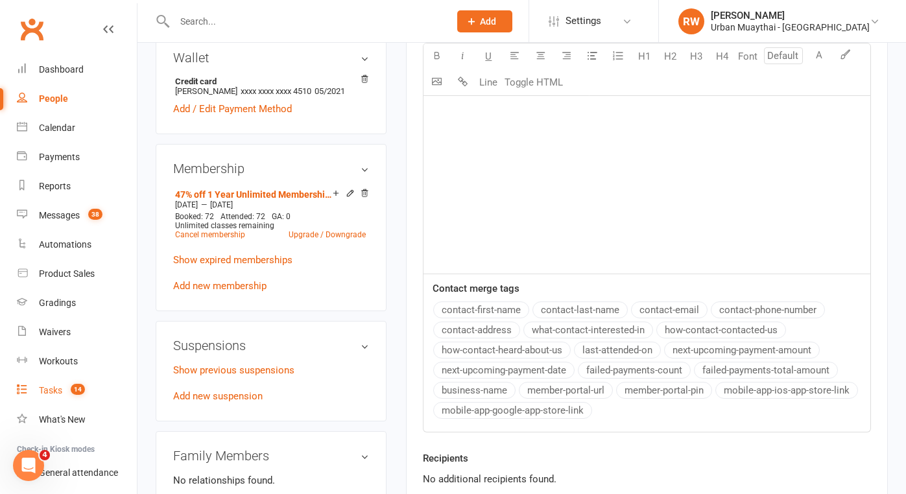
click at [47, 388] on div "Tasks" at bounding box center [50, 390] width 23 height 10
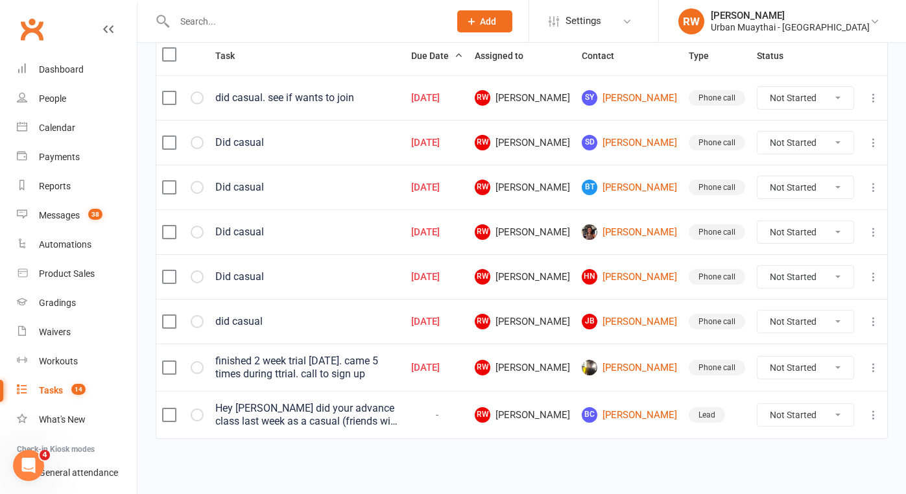
scroll to position [180, 0]
click at [645, 361] on link "George Leighton" at bounding box center [629, 368] width 95 height 16
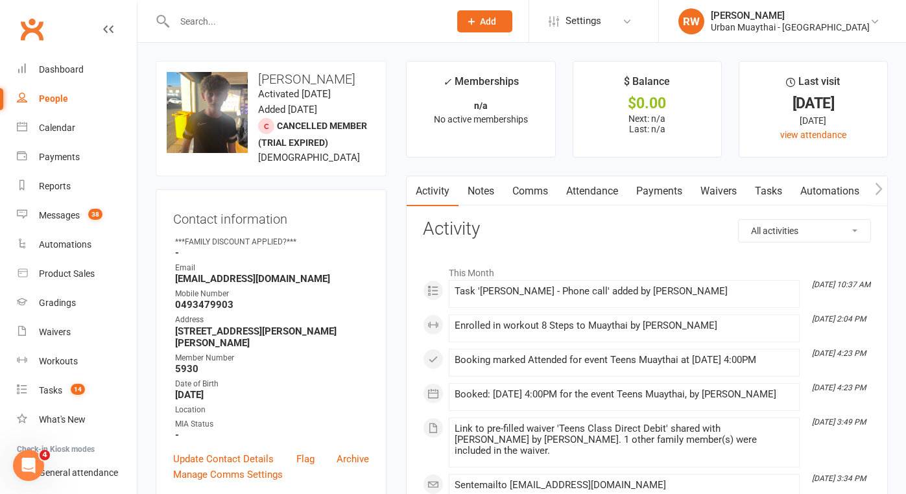
click at [721, 189] on link "Waivers" at bounding box center [718, 191] width 54 height 30
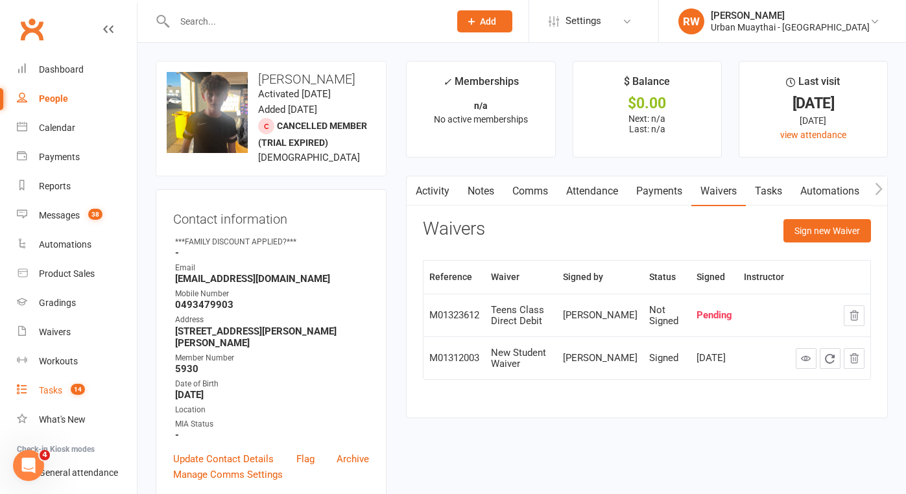
click at [45, 390] on div "Tasks" at bounding box center [50, 390] width 23 height 10
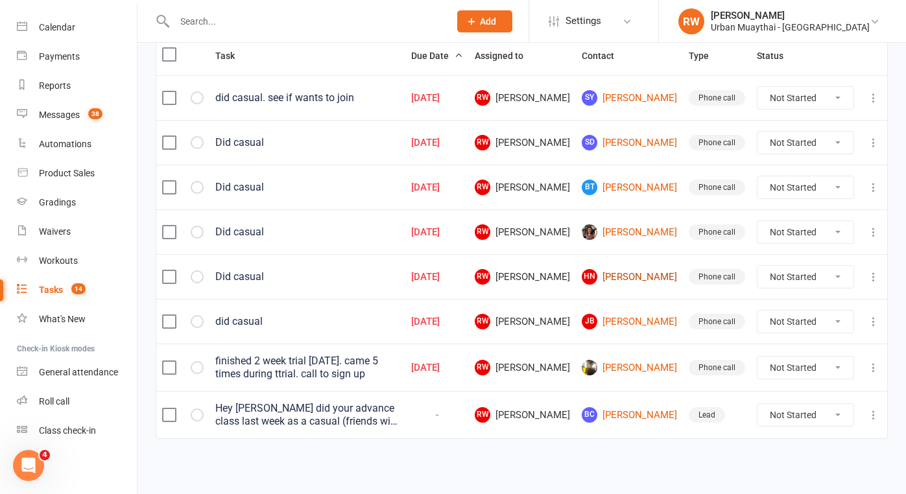
scroll to position [180, 0]
click at [877, 361] on icon at bounding box center [873, 367] width 13 height 13
select select "unstarted"
select select "started"
click at [667, 407] on link "BC Beau Cady" at bounding box center [629, 415] width 95 height 16
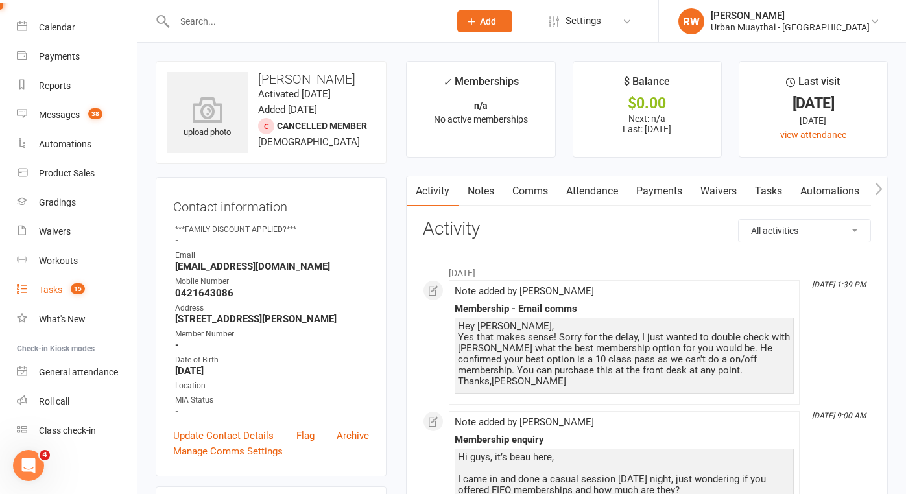
click at [49, 284] on link "Tasks 15" at bounding box center [77, 290] width 120 height 29
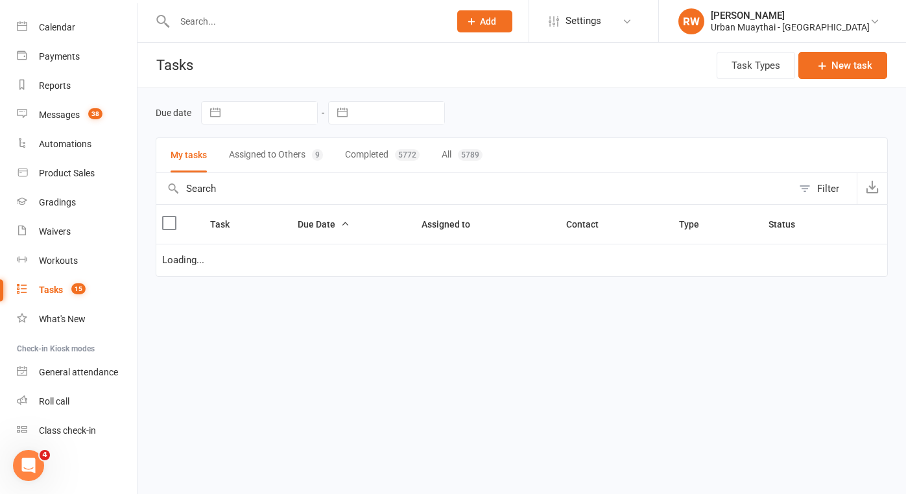
select select "started"
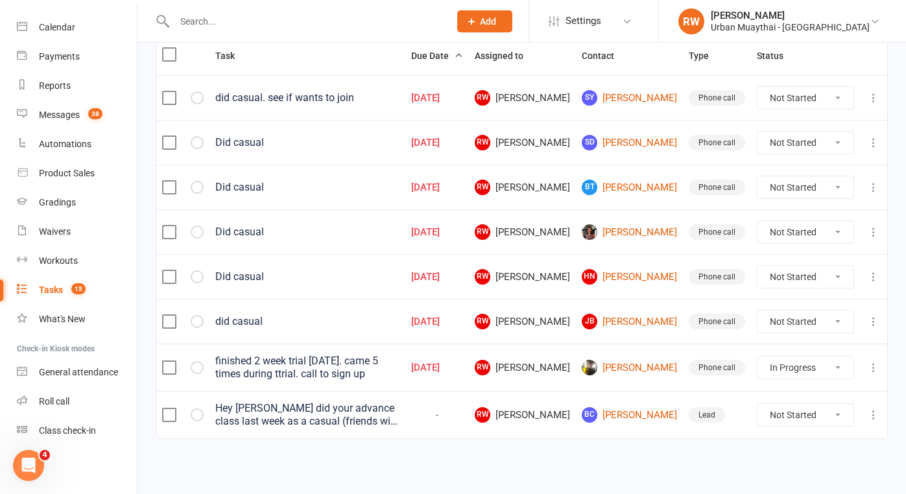
scroll to position [180, 0]
select select "unstarted"
select select "started"
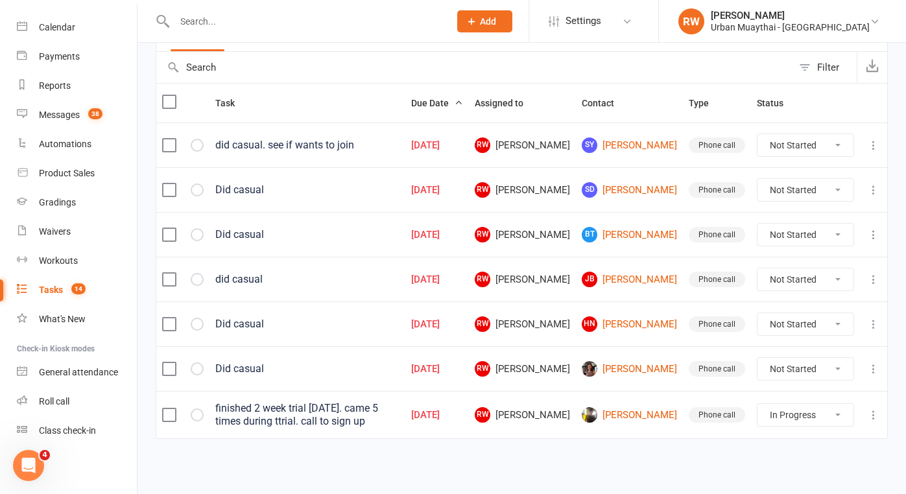
scroll to position [124, 0]
click at [647, 145] on link "SY Shoya Yoshikado" at bounding box center [629, 145] width 95 height 16
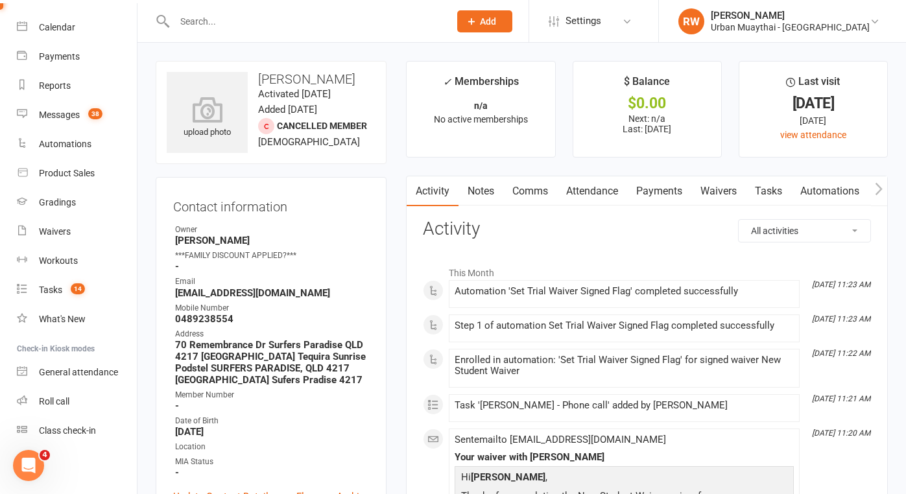
click at [482, 191] on link "Notes" at bounding box center [480, 191] width 45 height 30
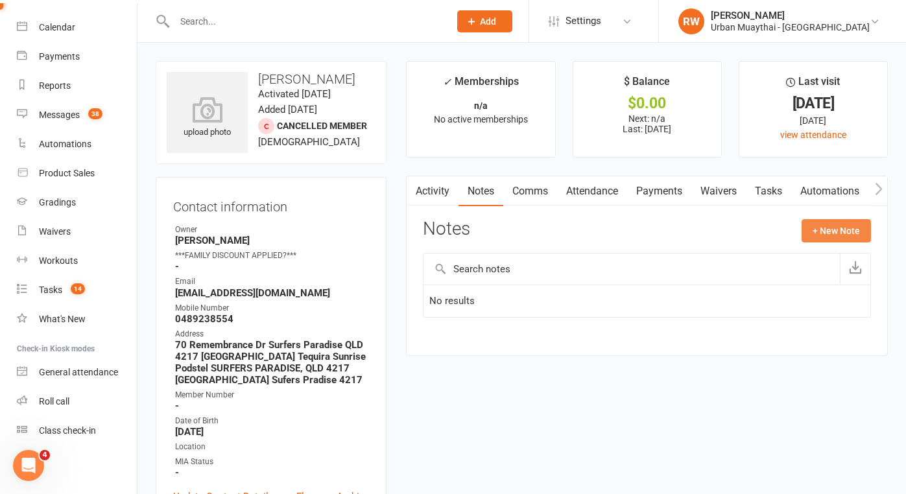
click at [836, 228] on button "+ New Note" at bounding box center [835, 230] width 69 height 23
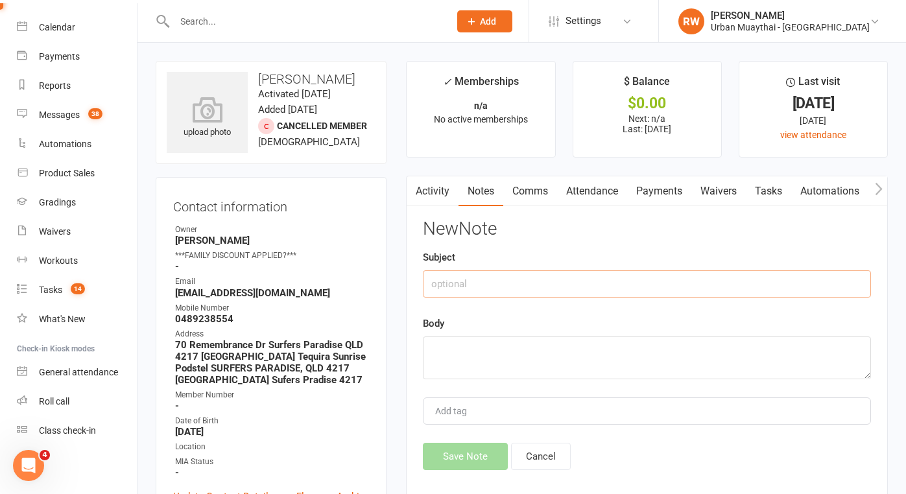
click at [454, 287] on input "text" at bounding box center [647, 283] width 448 height 27
type input "11th Aug"
click at [445, 345] on textarea at bounding box center [647, 358] width 448 height 43
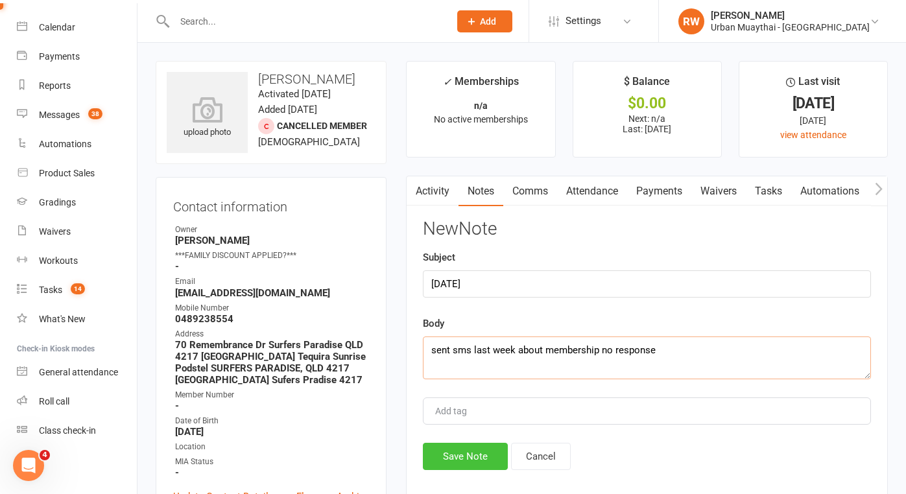
type textarea "sent sms last week about membership no response"
click at [475, 457] on button "Save Note" at bounding box center [465, 456] width 85 height 27
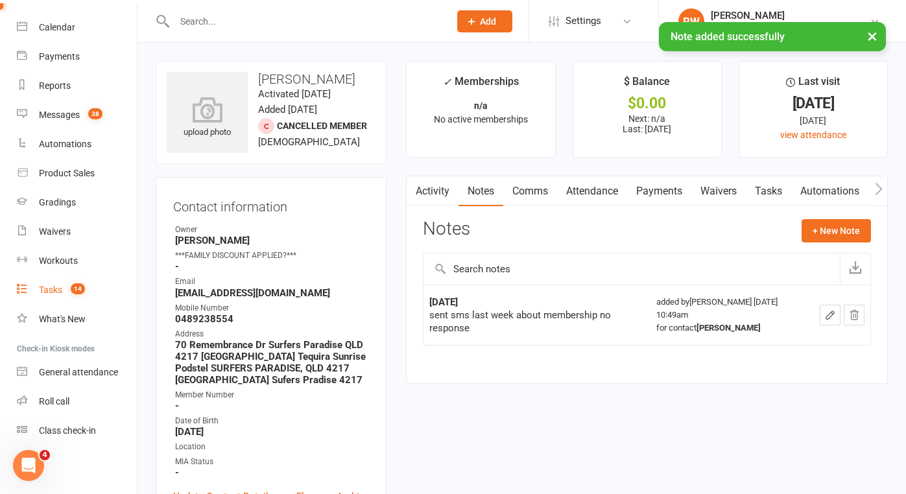
click at [54, 289] on div "Tasks" at bounding box center [50, 290] width 23 height 10
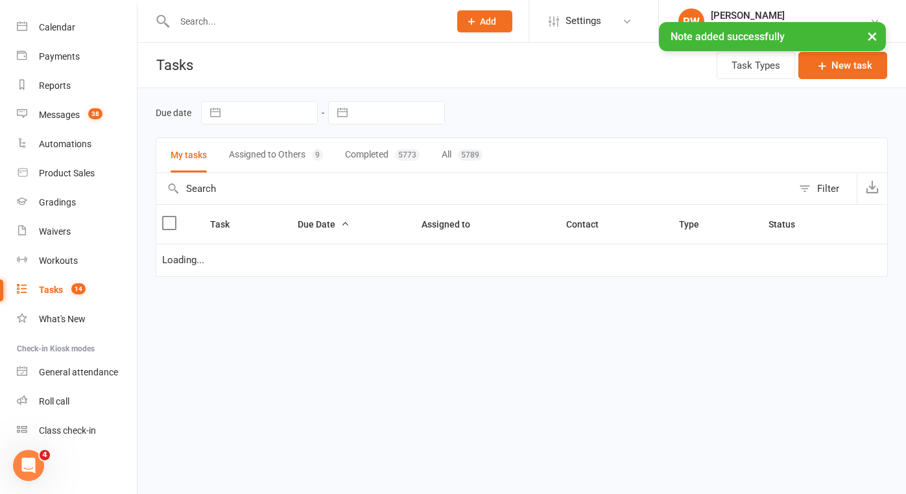
select select "started"
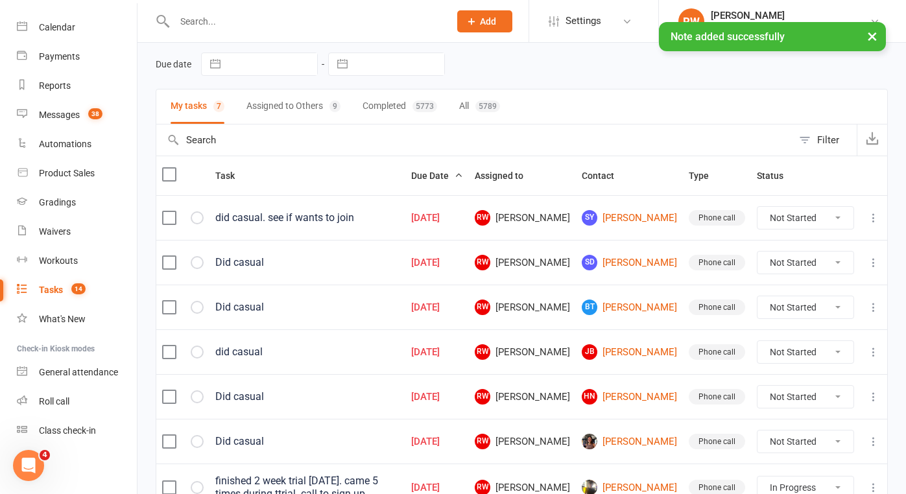
scroll to position [53, 0]
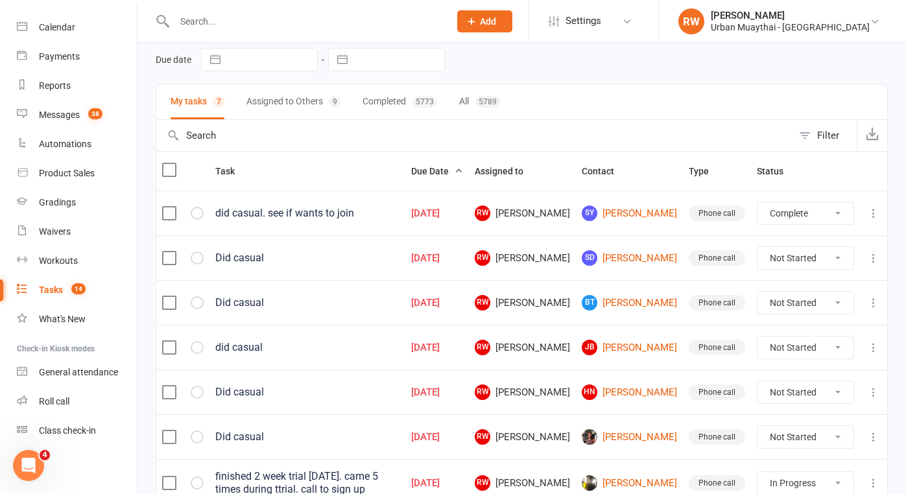
select select "unstarted"
select select "started"
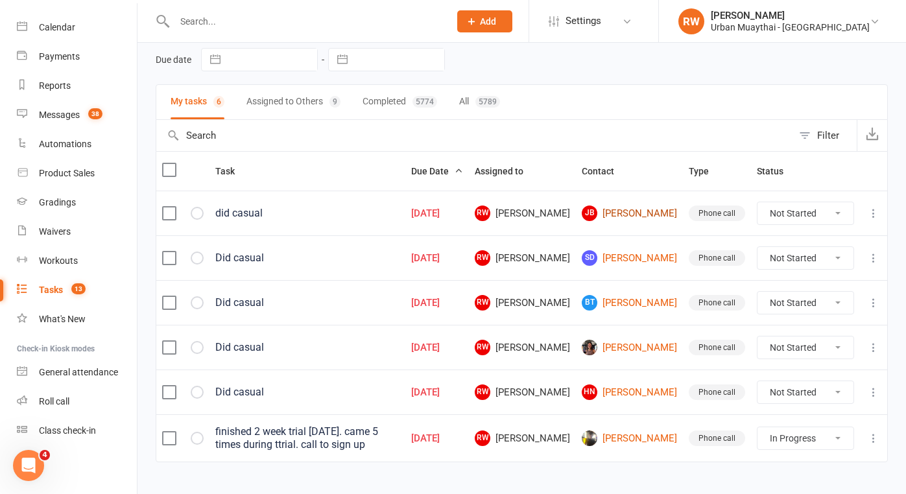
click at [640, 218] on link "JB Joseph Barker" at bounding box center [629, 214] width 95 height 16
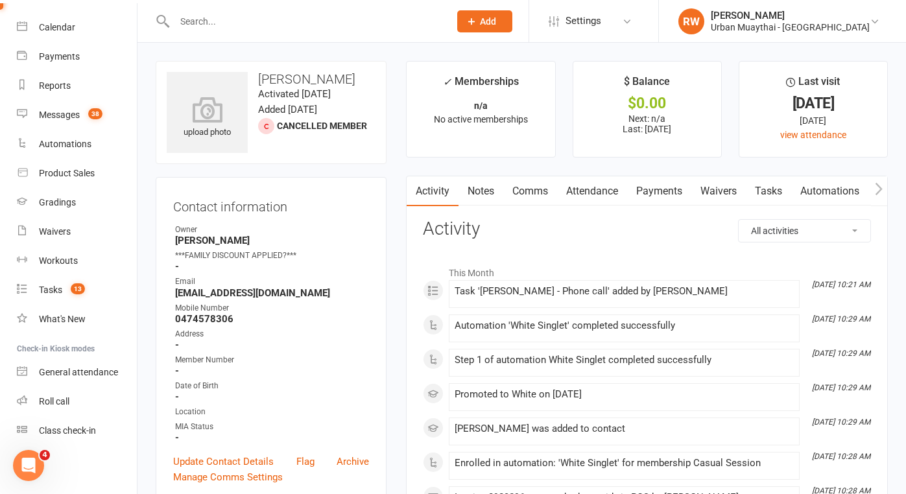
click at [590, 185] on link "Attendance" at bounding box center [592, 191] width 70 height 30
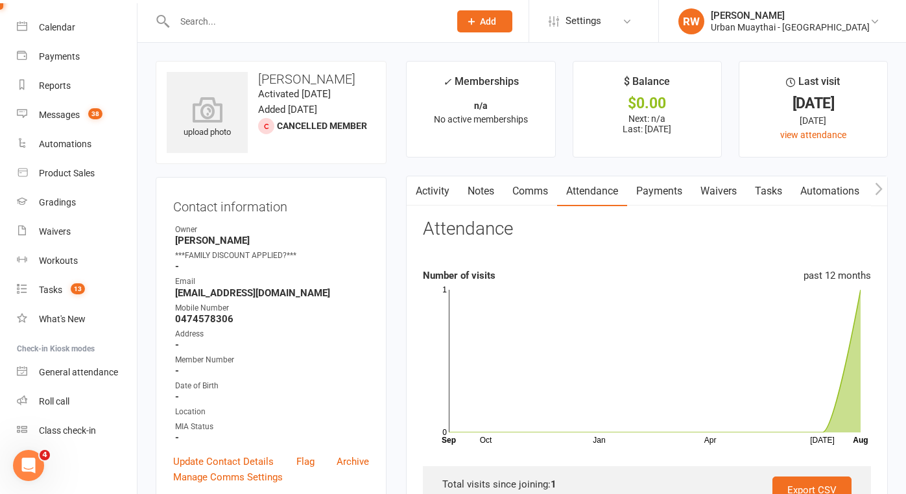
click at [305, 329] on div "Address" at bounding box center [272, 334] width 194 height 12
click at [434, 187] on link "Activity" at bounding box center [433, 191] width 52 height 30
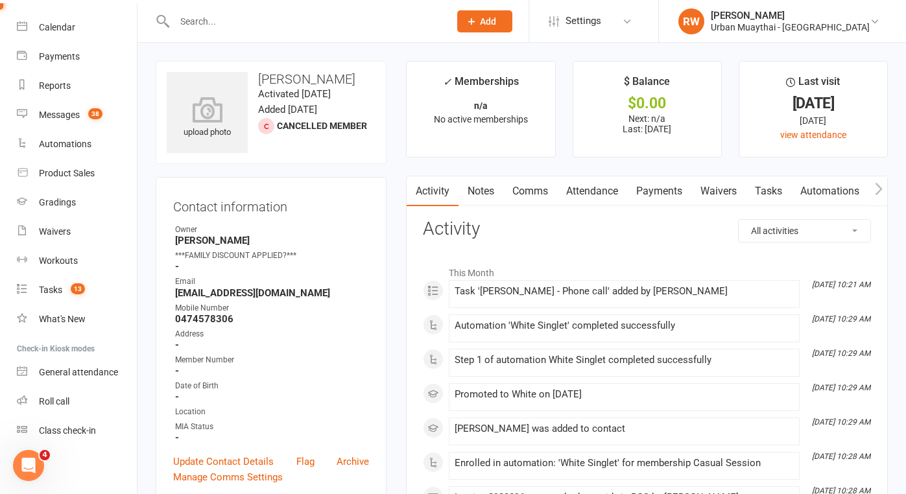
click at [484, 199] on link "Notes" at bounding box center [480, 191] width 45 height 30
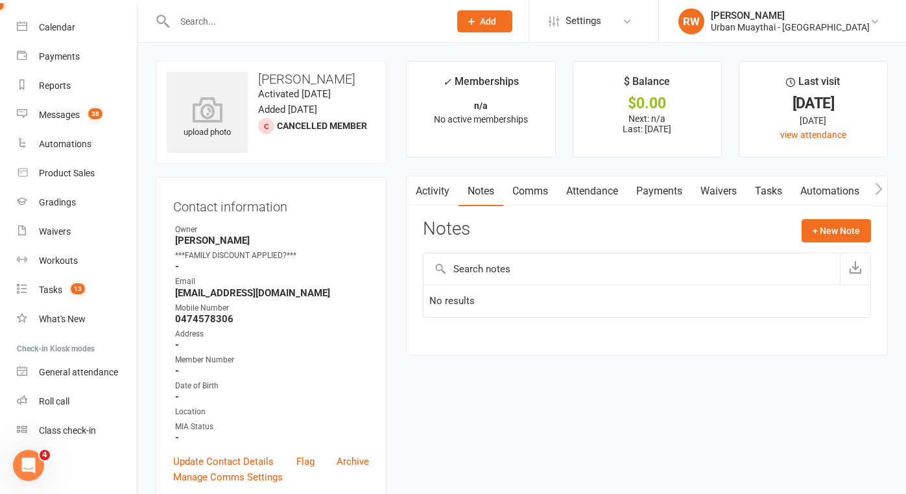
click at [425, 190] on link "Activity" at bounding box center [433, 191] width 52 height 30
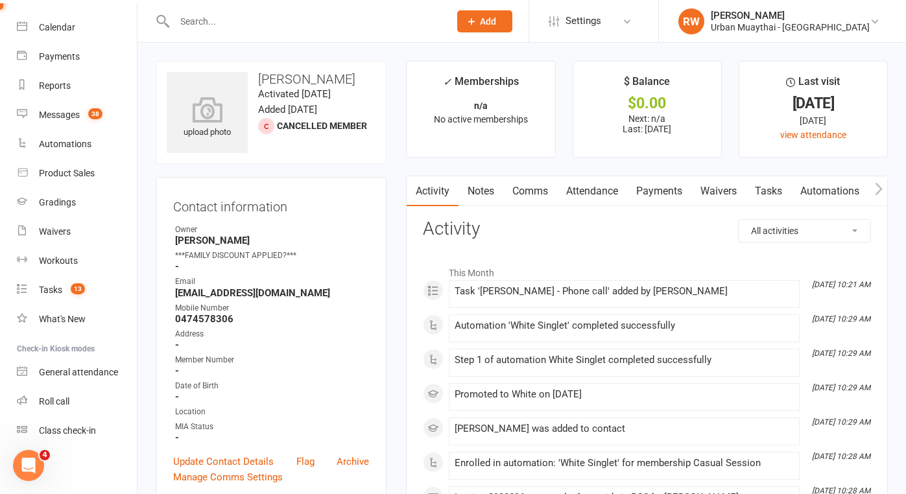
click at [489, 186] on link "Notes" at bounding box center [480, 191] width 45 height 30
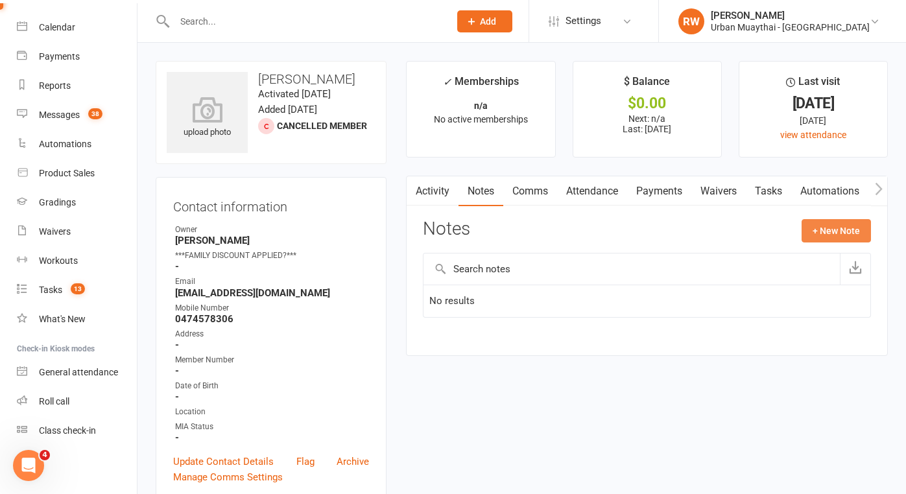
click at [840, 230] on button "+ New Note" at bounding box center [835, 230] width 69 height 23
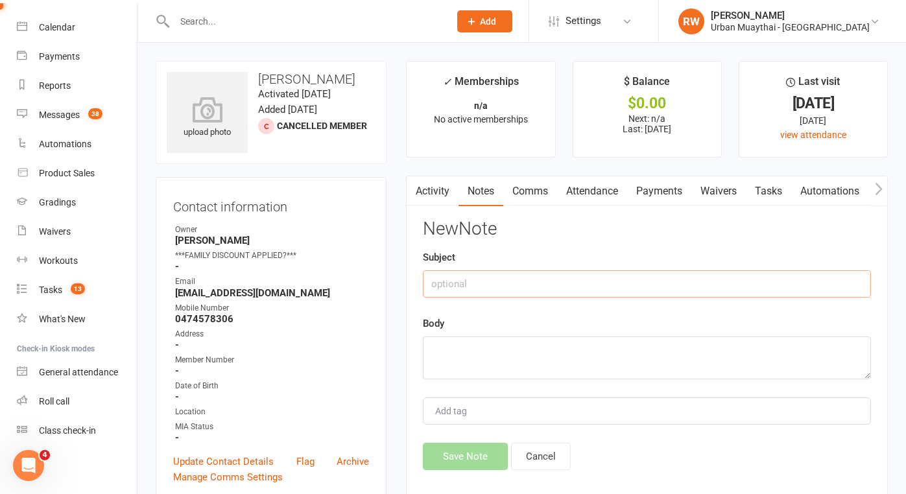
click at [461, 279] on input "text" at bounding box center [647, 283] width 448 height 27
type input "[DATE]"
drag, startPoint x: 461, startPoint y: 279, endPoint x: 453, endPoint y: 360, distance: 81.5
click at [453, 360] on textarea at bounding box center [647, 358] width 448 height 43
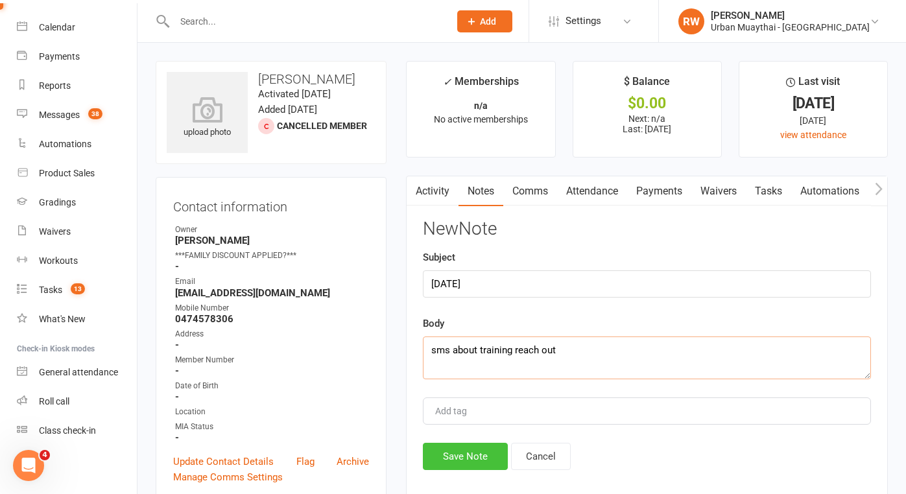
type textarea "sms about training reach out"
click at [465, 451] on button "Save Note" at bounding box center [465, 456] width 85 height 27
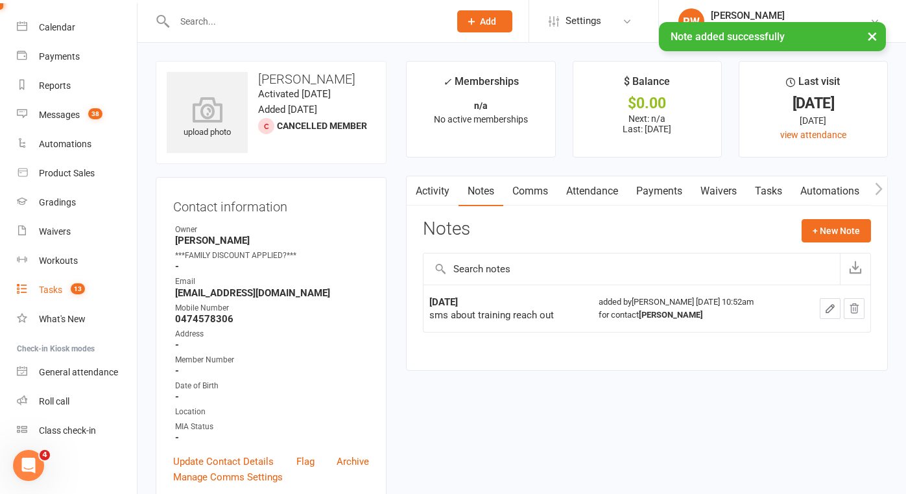
click at [47, 287] on div "Tasks" at bounding box center [50, 290] width 23 height 10
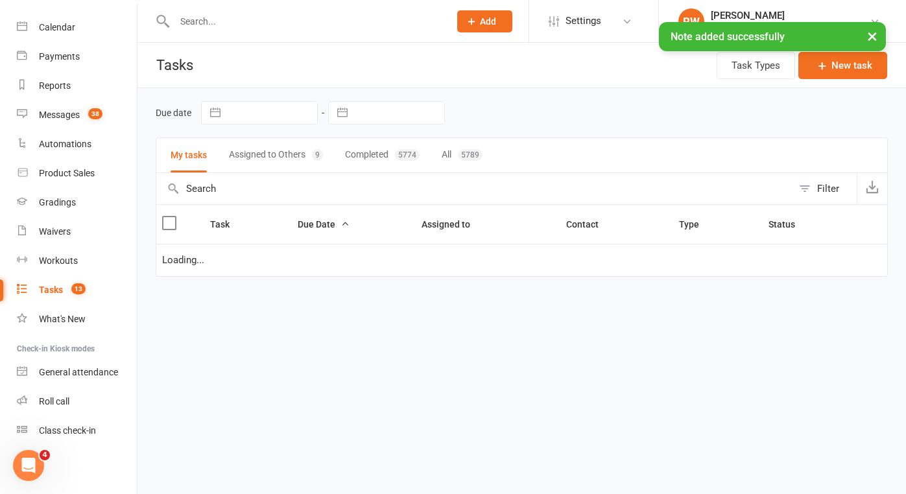
select select "started"
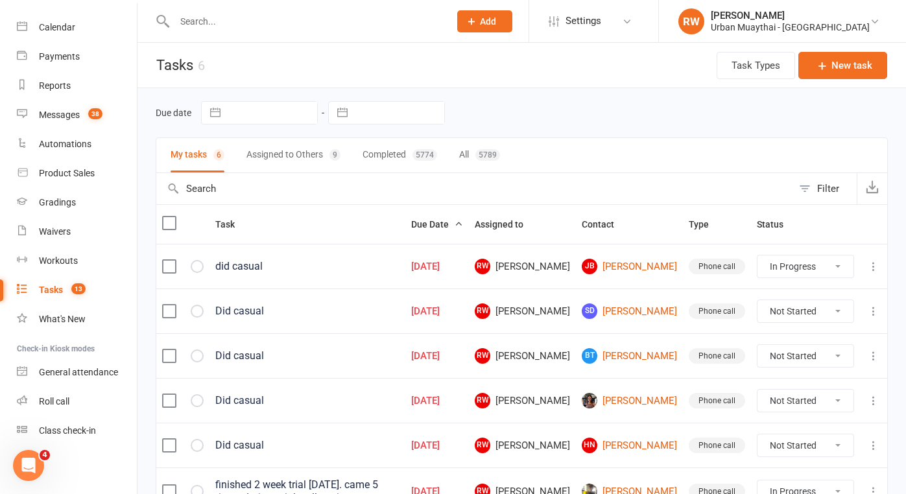
select select "unstarted"
select select "started"
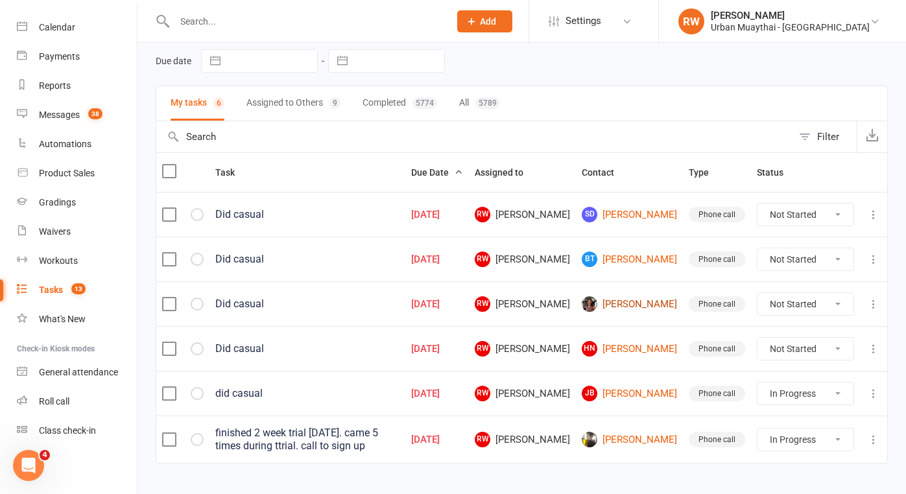
scroll to position [49, 0]
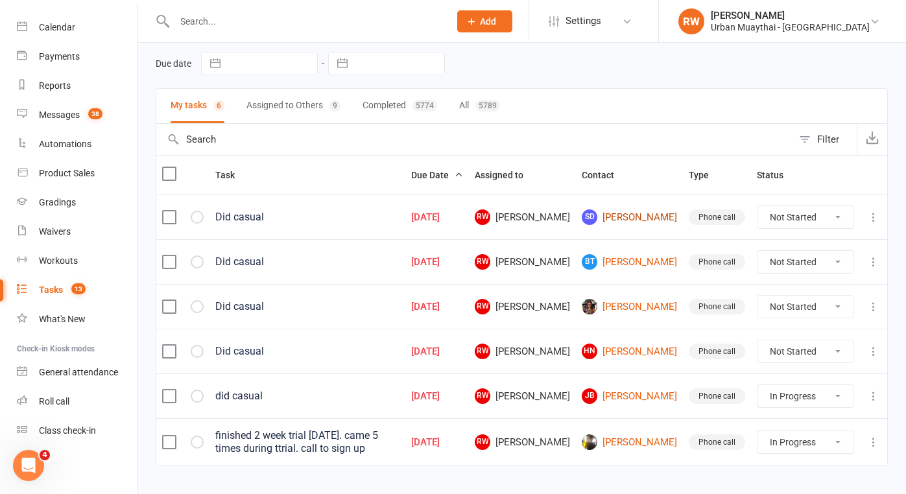
click at [644, 217] on link "SD Shizuka Deguchi" at bounding box center [629, 217] width 95 height 16
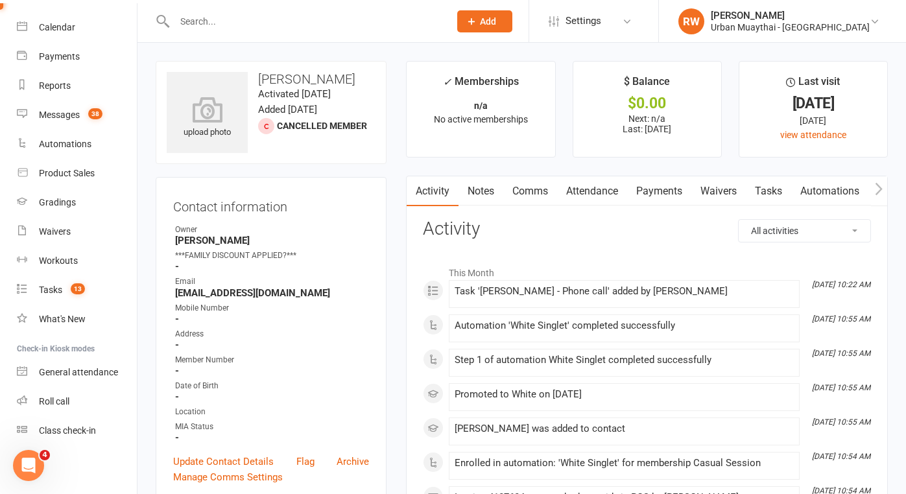
click at [478, 190] on link "Notes" at bounding box center [480, 191] width 45 height 30
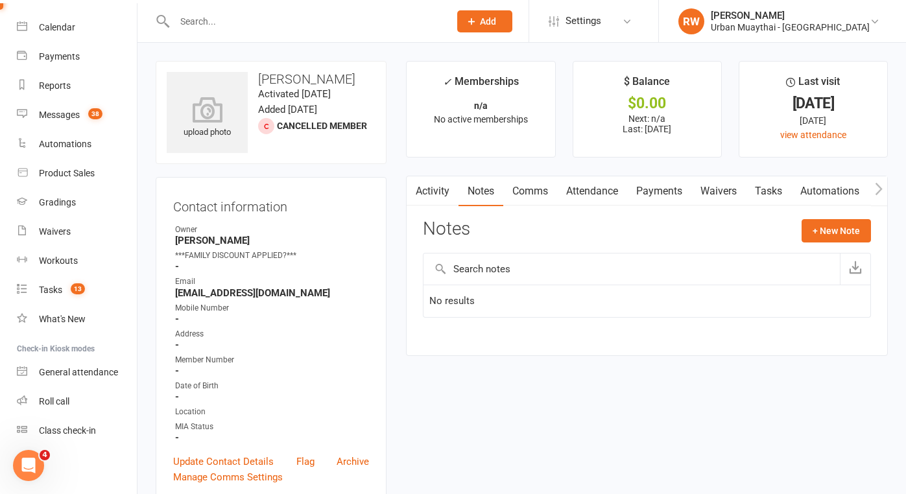
click at [431, 183] on link "Activity" at bounding box center [433, 191] width 52 height 30
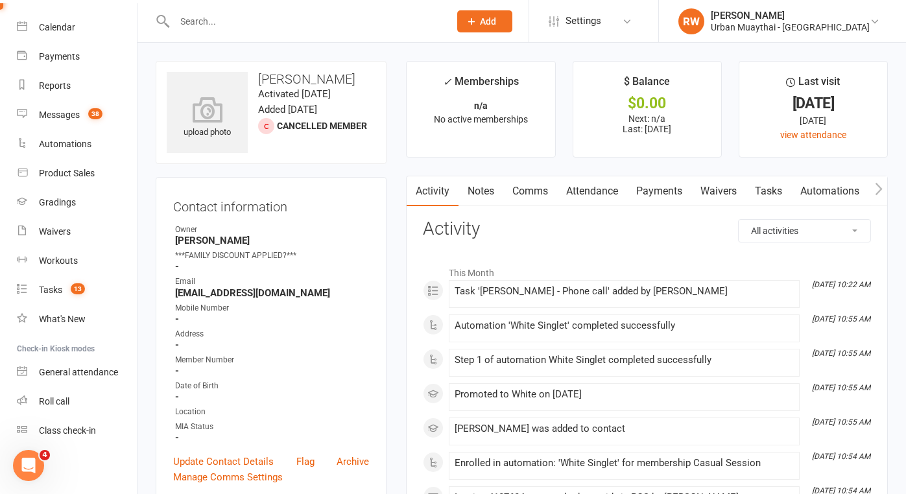
click at [532, 192] on link "Comms" at bounding box center [530, 191] width 54 height 30
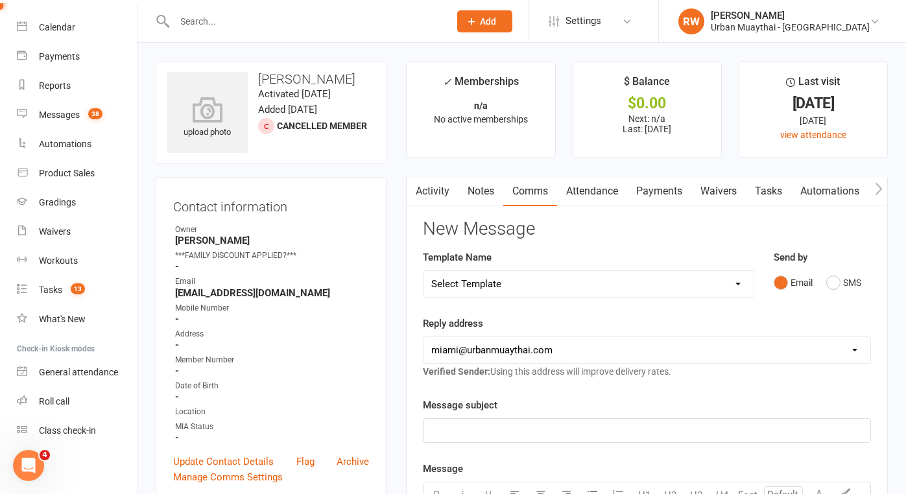
click at [464, 431] on p "﻿" at bounding box center [646, 431] width 431 height 16
click at [460, 431] on span "Traini g at Urban Muaythai" at bounding box center [487, 431] width 113 height 12
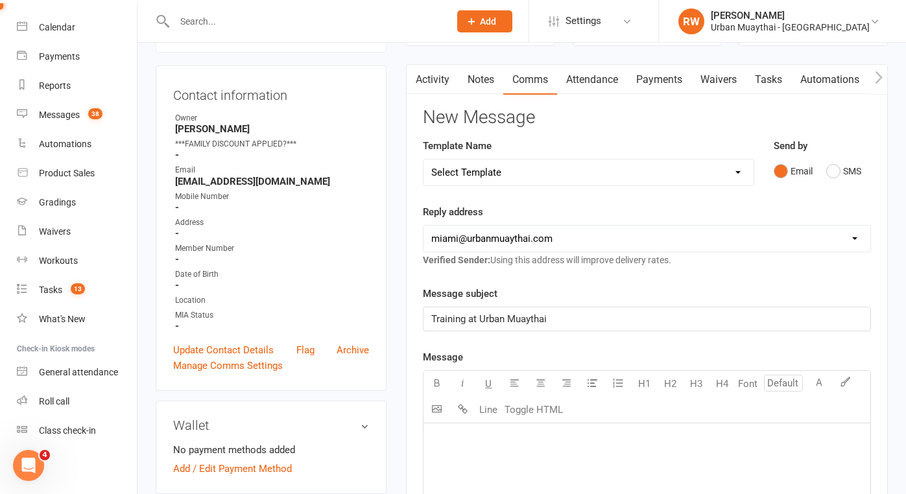
scroll to position [111, 0]
click at [510, 433] on p "﻿" at bounding box center [646, 440] width 431 height 16
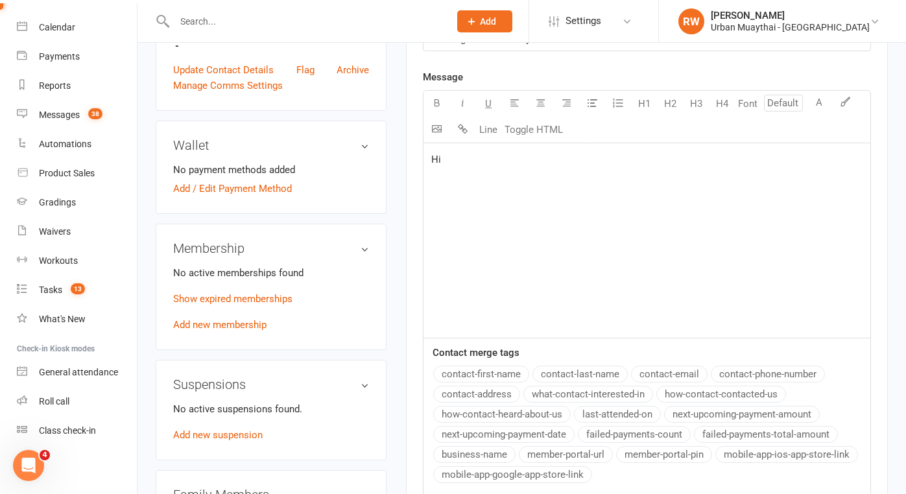
scroll to position [394, 0]
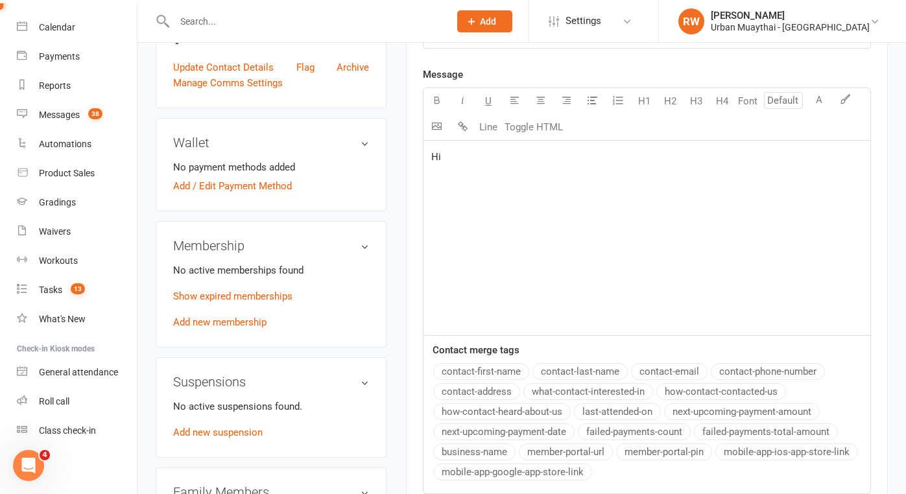
click at [497, 370] on button "contact-first-name" at bounding box center [481, 371] width 96 height 17
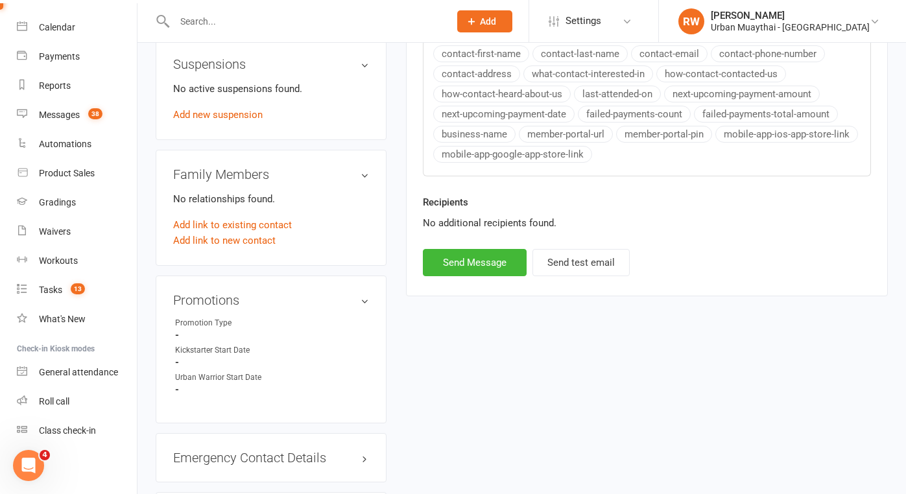
scroll to position [716, 0]
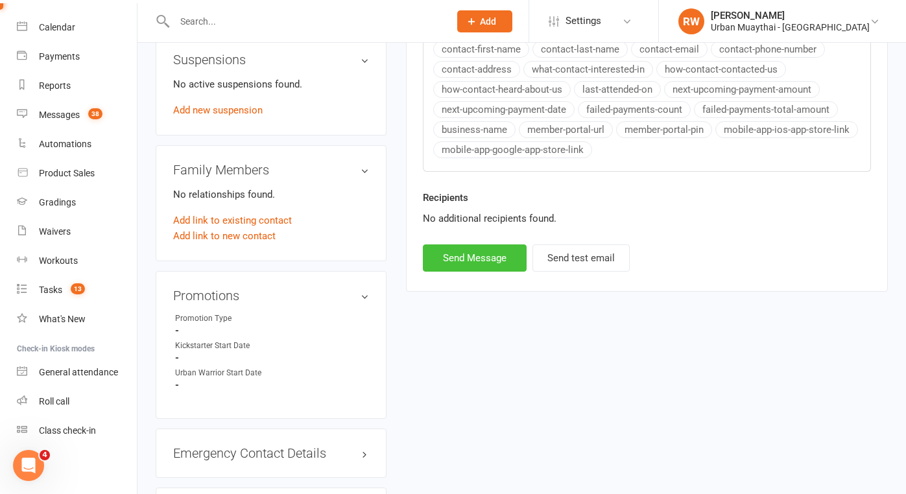
click at [466, 254] on button "Send Message" at bounding box center [475, 257] width 104 height 27
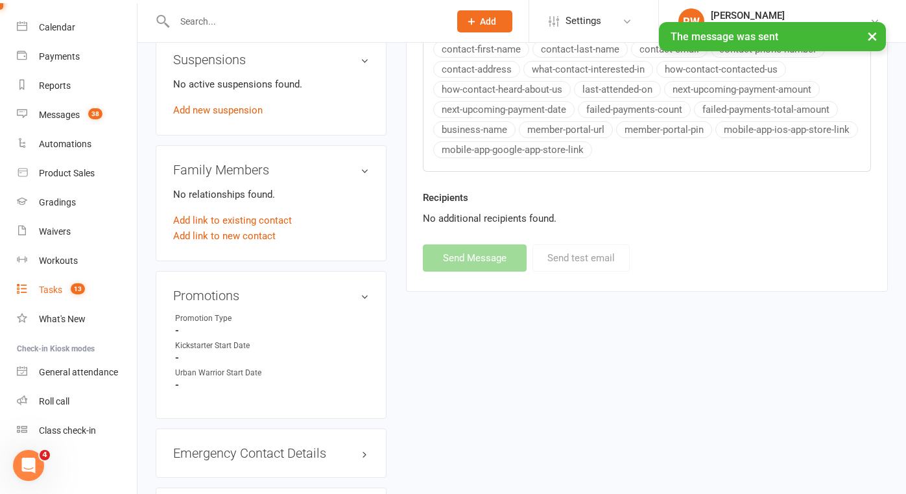
click at [53, 290] on div "Tasks" at bounding box center [50, 290] width 23 height 10
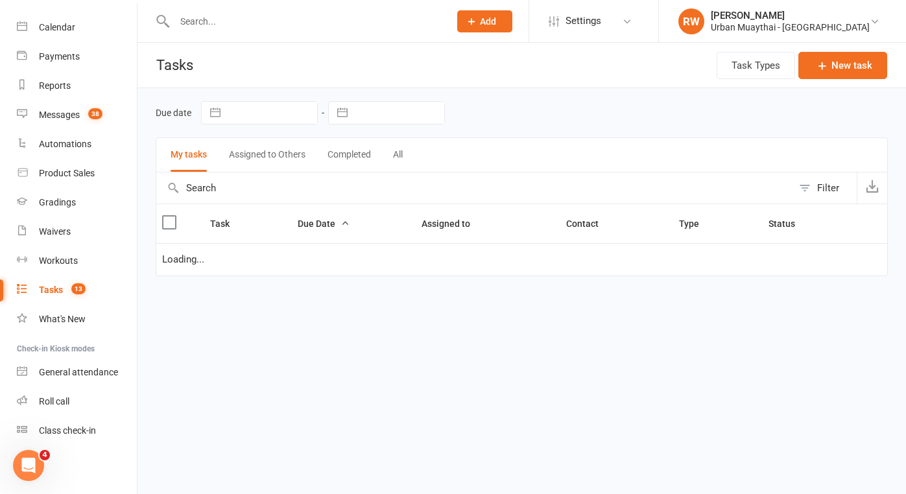
select select "started"
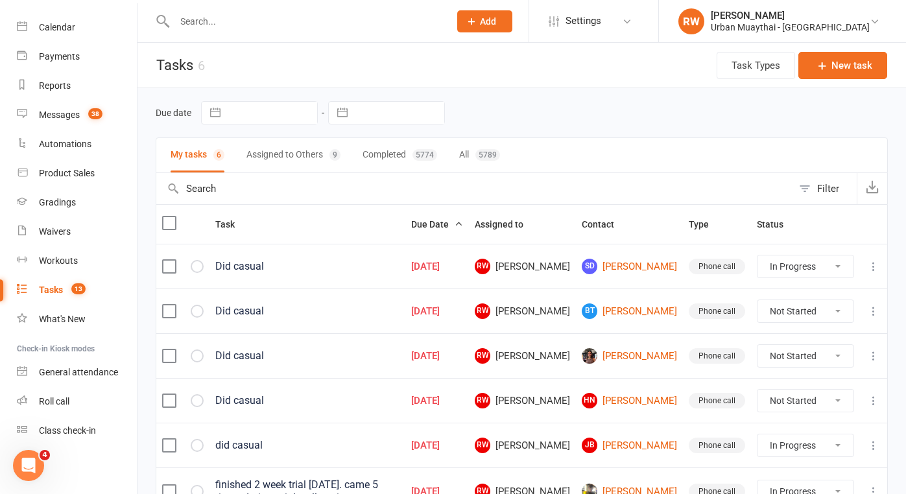
select select "unstarted"
select select "started"
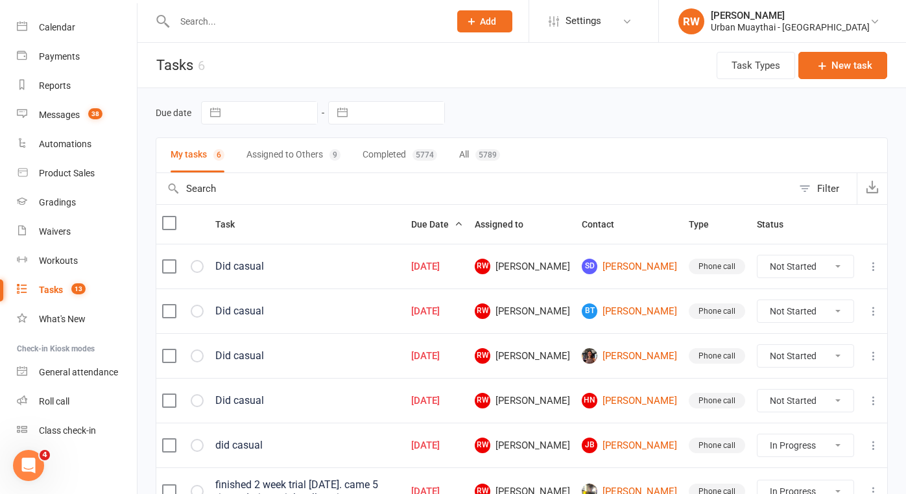
select select "started"
click at [644, 268] on link "BT Brock Thornburgh" at bounding box center [629, 267] width 95 height 16
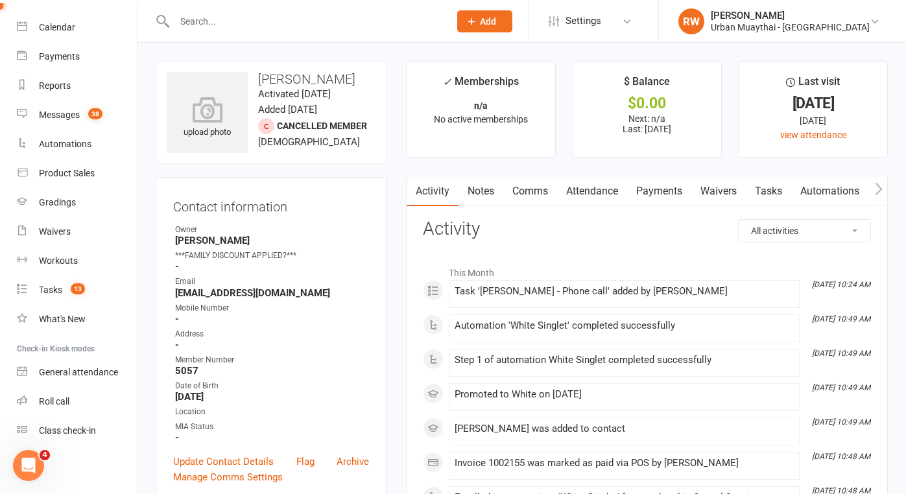
click at [534, 190] on link "Comms" at bounding box center [530, 191] width 54 height 30
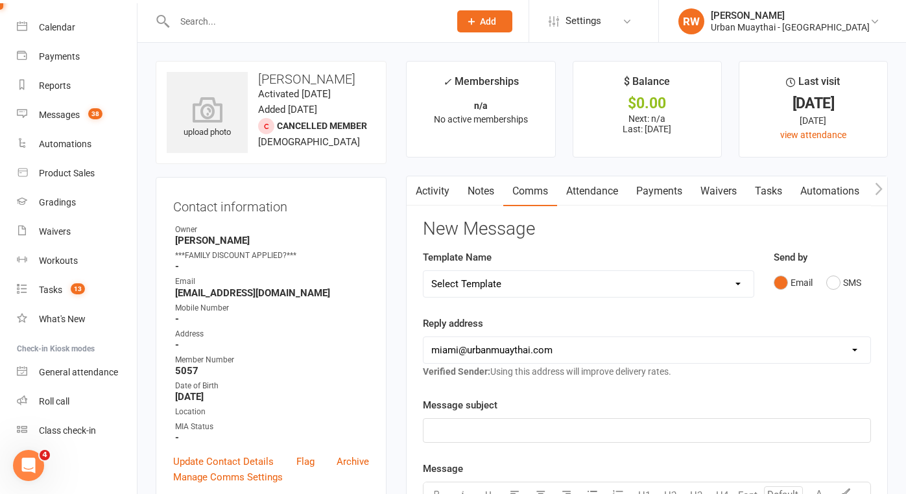
click at [467, 431] on p "﻿" at bounding box center [646, 431] width 431 height 16
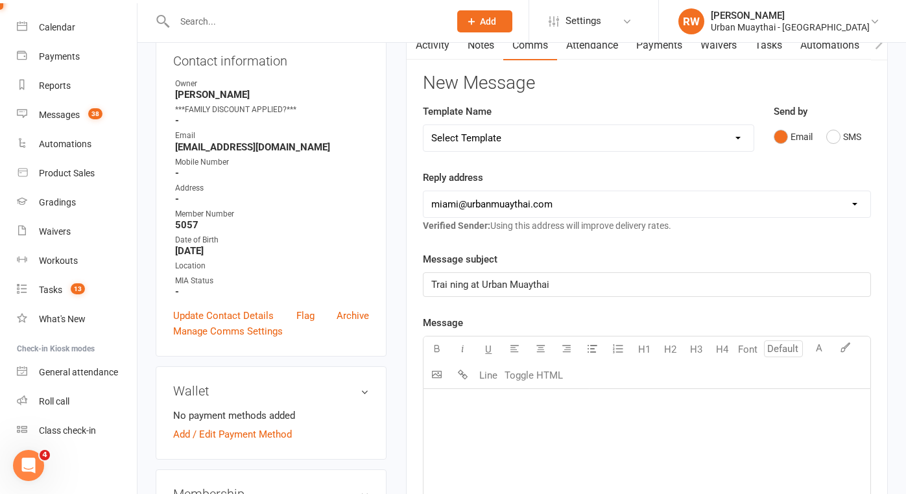
scroll to position [148, 0]
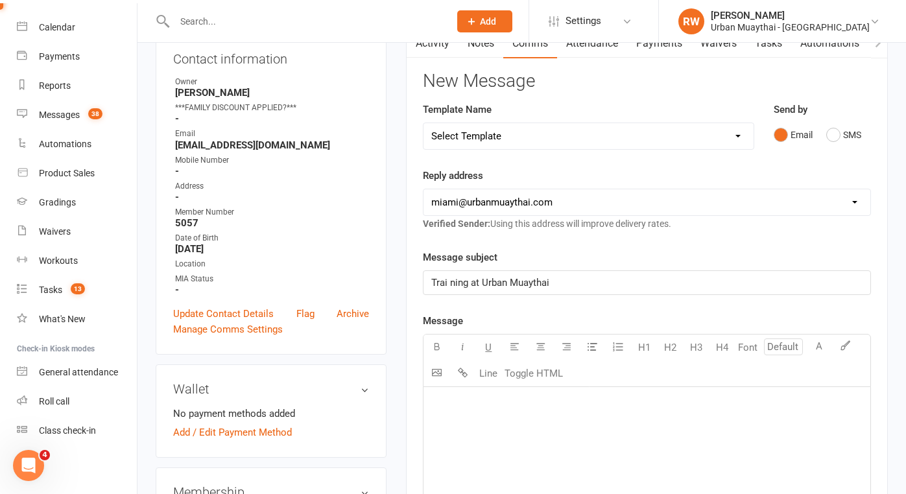
click at [451, 283] on span "Trai ning at Urban Muaythai" at bounding box center [490, 283] width 118 height 12
click at [490, 401] on p "﻿" at bounding box center [646, 404] width 431 height 16
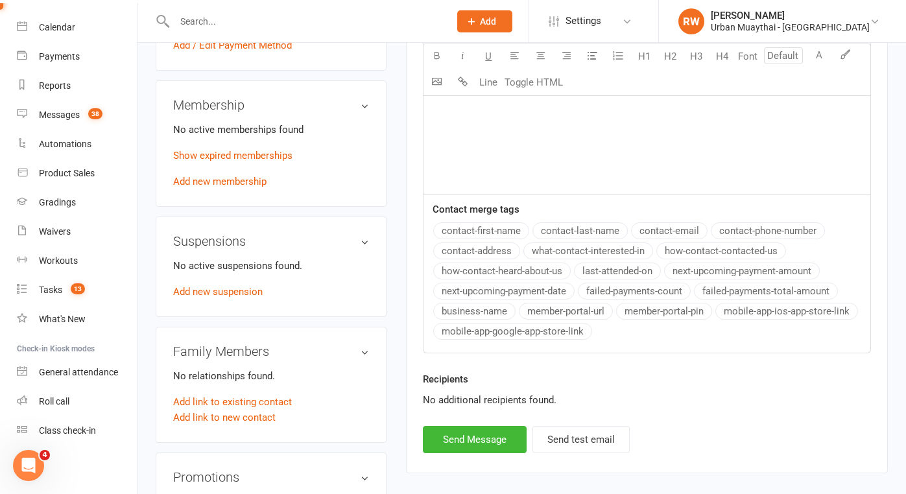
scroll to position [546, 0]
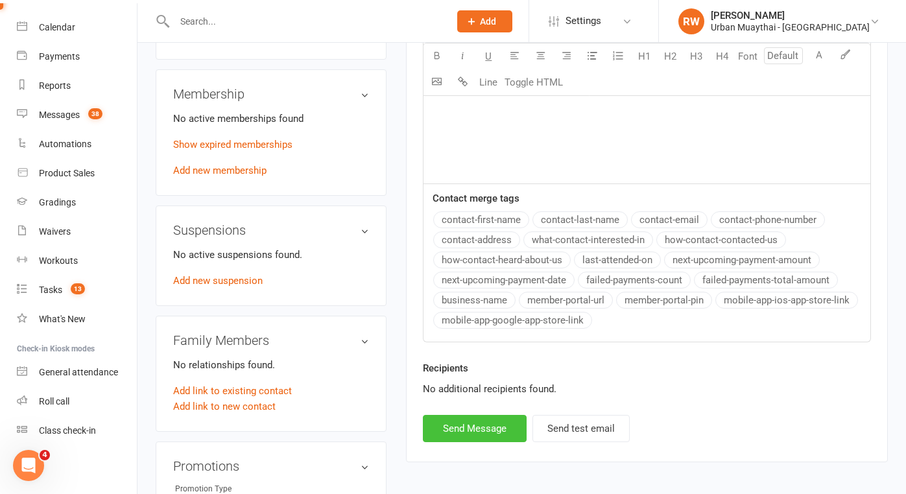
click at [477, 428] on button "Send Message" at bounding box center [475, 428] width 104 height 27
click at [56, 289] on div "Tasks" at bounding box center [50, 290] width 23 height 10
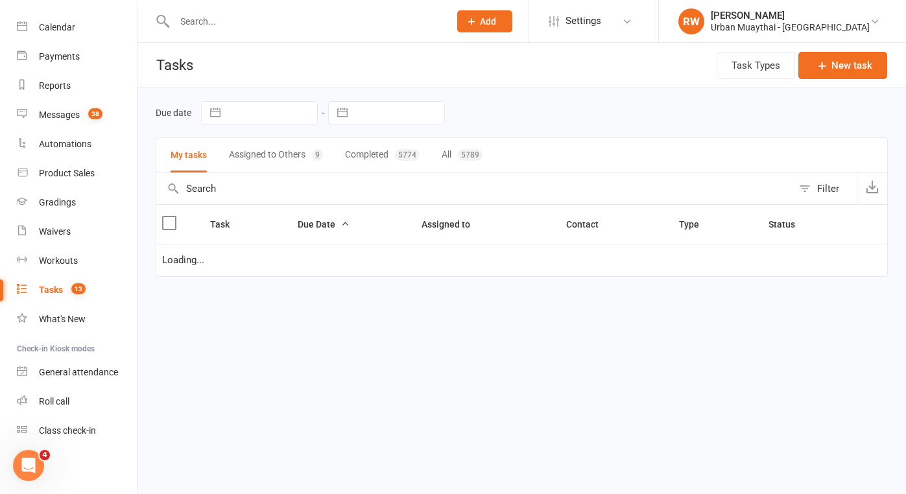
select select "started"
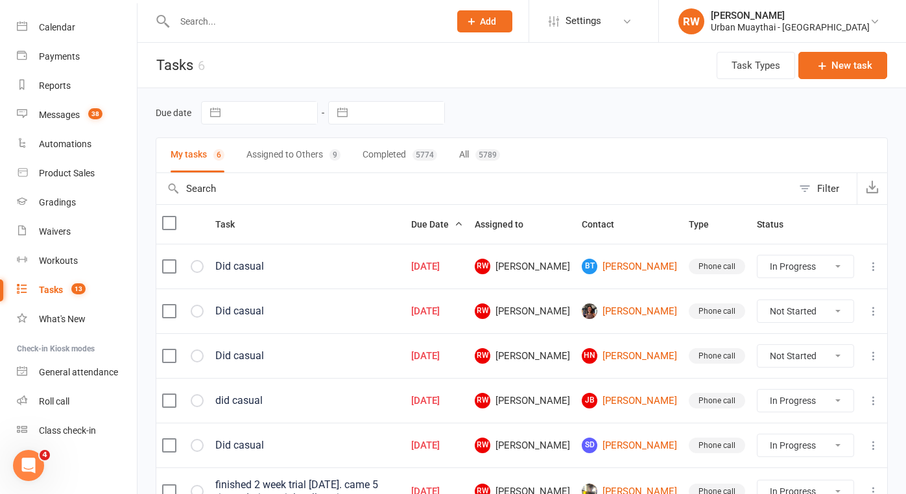
select select "unstarted"
select select "started"
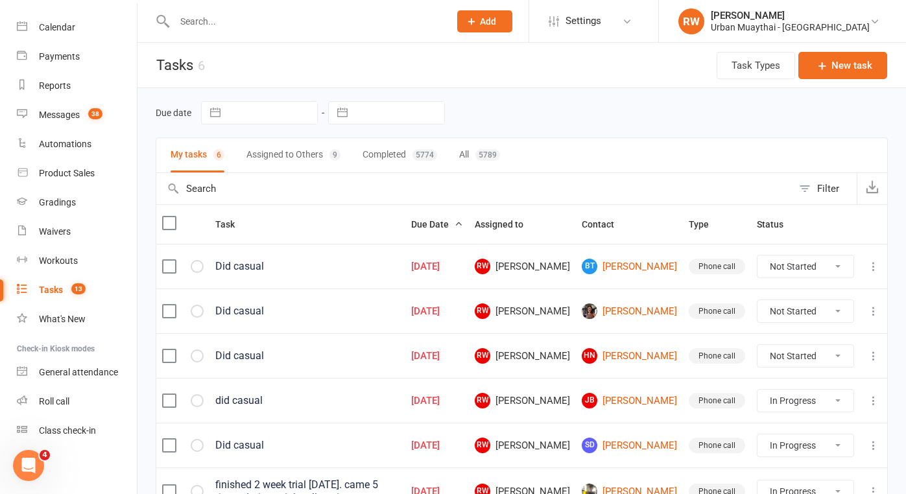
select select "started"
click at [653, 266] on link "Cici Hu" at bounding box center [629, 267] width 95 height 16
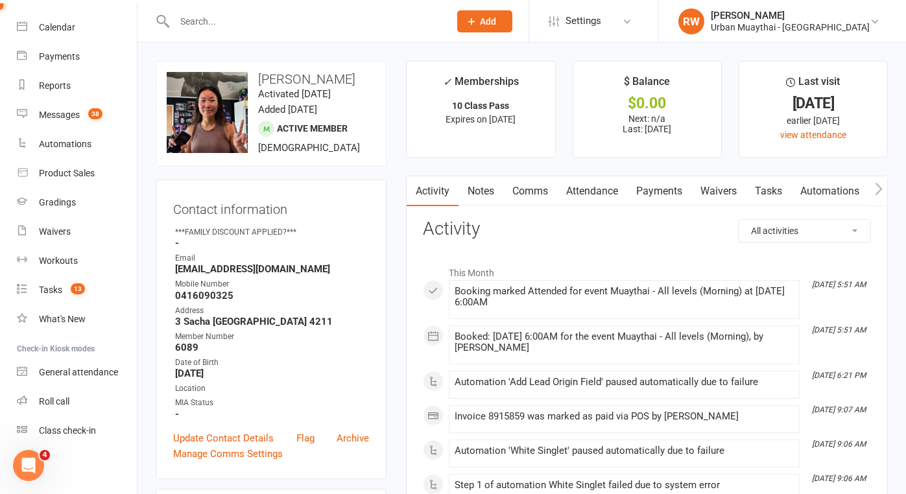
click at [488, 190] on link "Notes" at bounding box center [480, 191] width 45 height 30
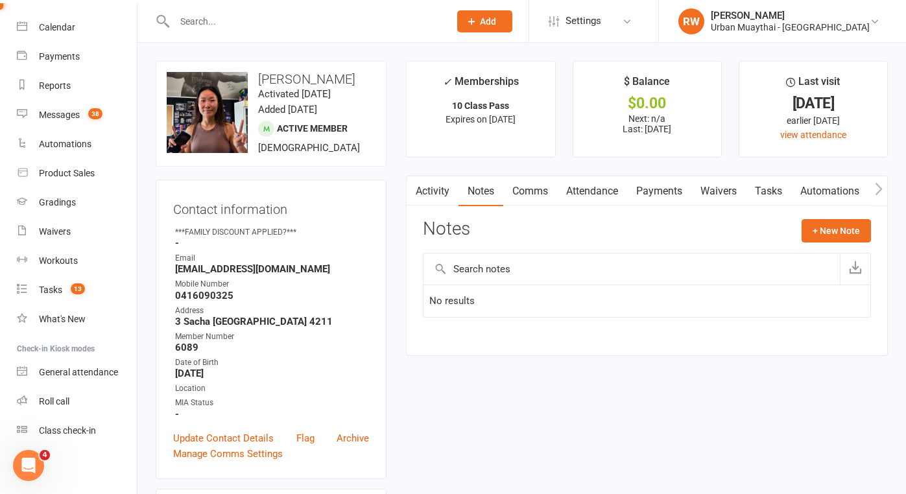
click at [432, 189] on link "Activity" at bounding box center [433, 191] width 52 height 30
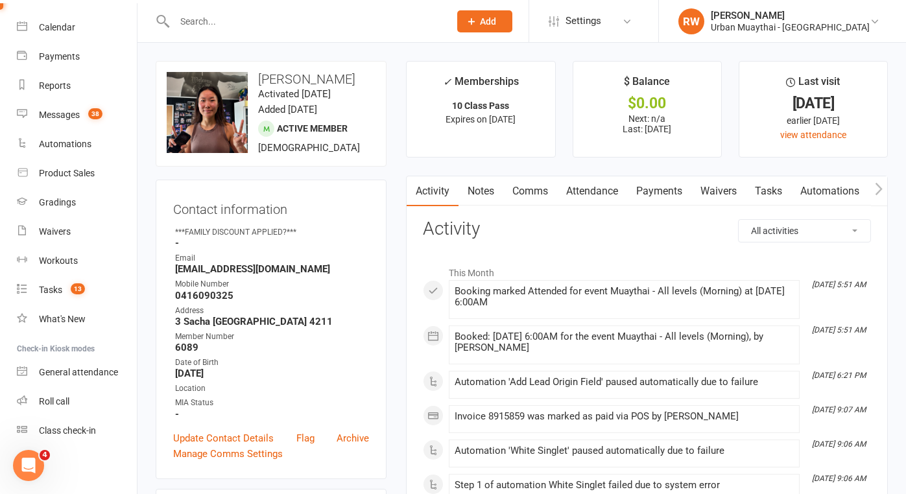
click at [726, 191] on link "Waivers" at bounding box center [718, 191] width 54 height 30
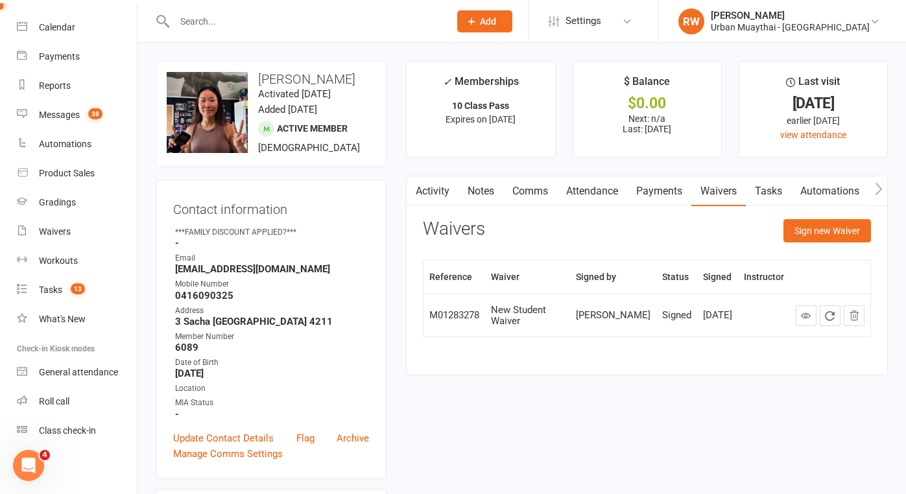
click at [665, 192] on link "Payments" at bounding box center [659, 191] width 64 height 30
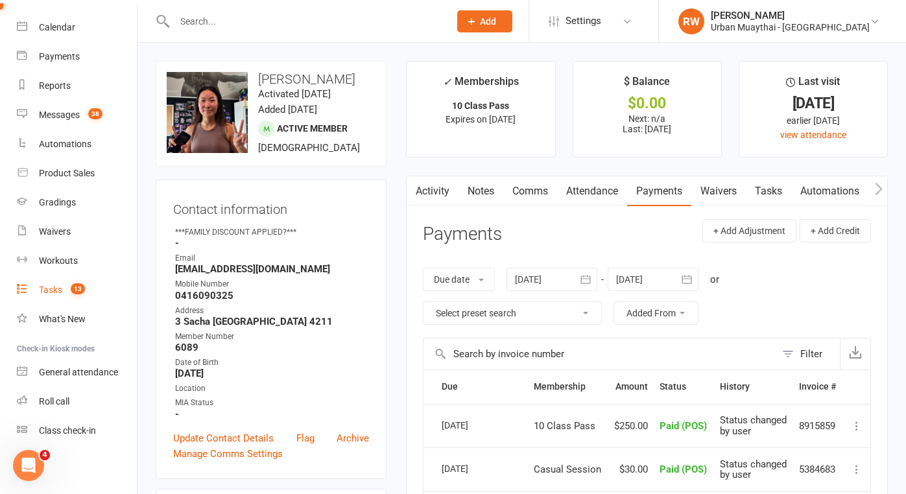
click at [51, 292] on div "Tasks" at bounding box center [50, 290] width 23 height 10
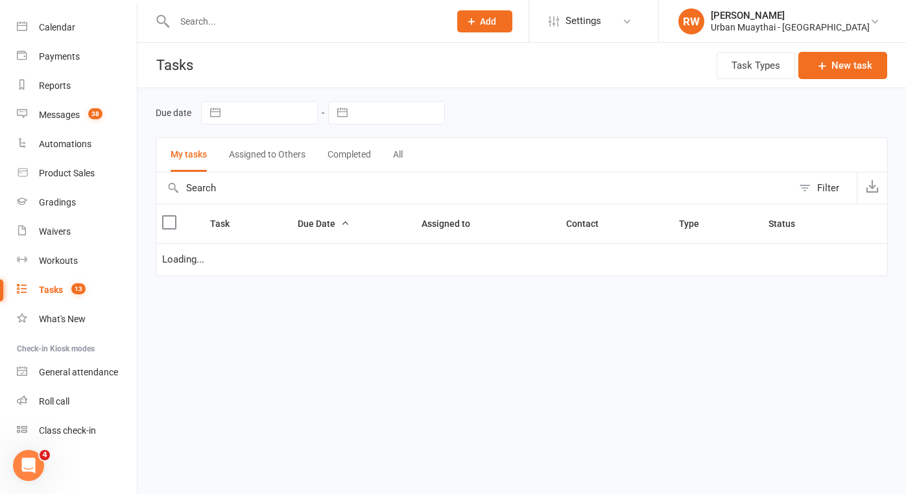
select select "started"
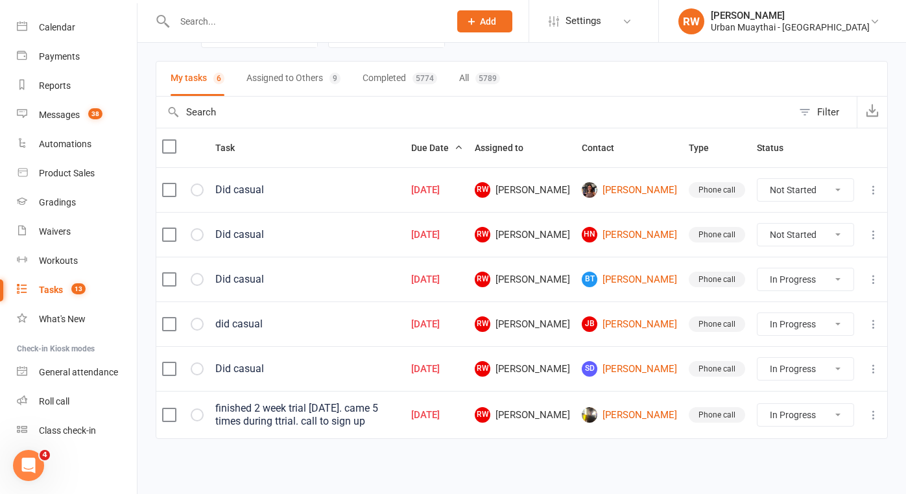
scroll to position [88, 0]
select select "unstarted"
select select "started"
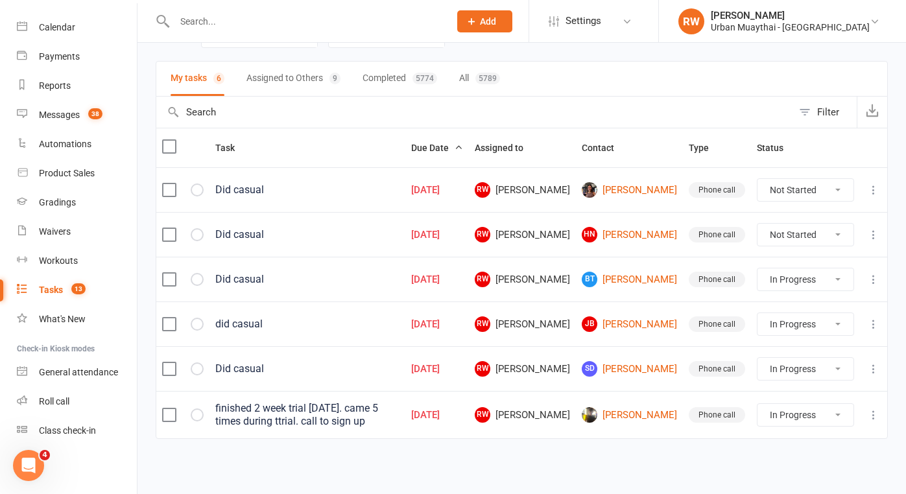
select select "started"
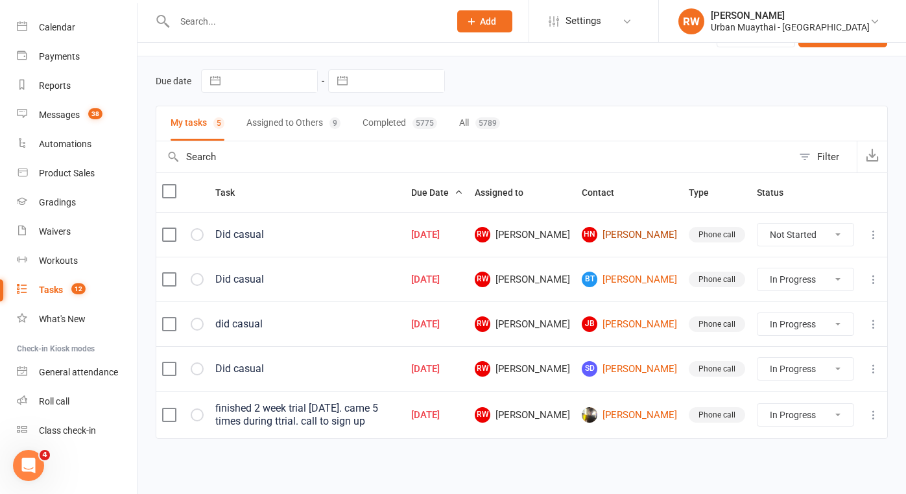
click at [648, 227] on link "HN Harlan Norris" at bounding box center [629, 235] width 95 height 16
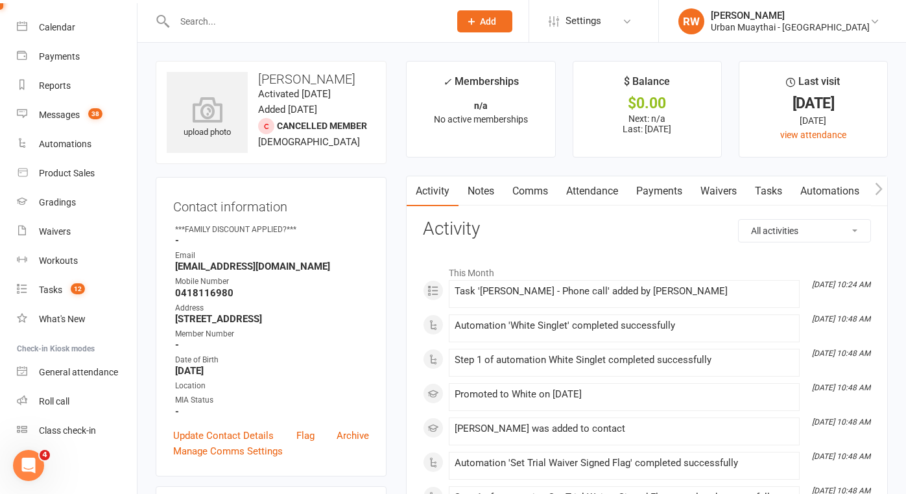
click at [584, 200] on link "Attendance" at bounding box center [592, 191] width 70 height 30
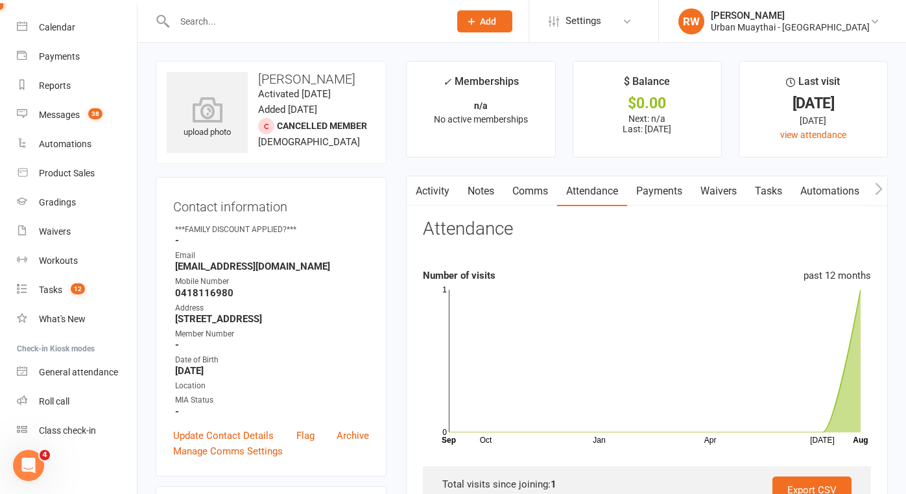
click at [495, 191] on link "Notes" at bounding box center [480, 191] width 45 height 30
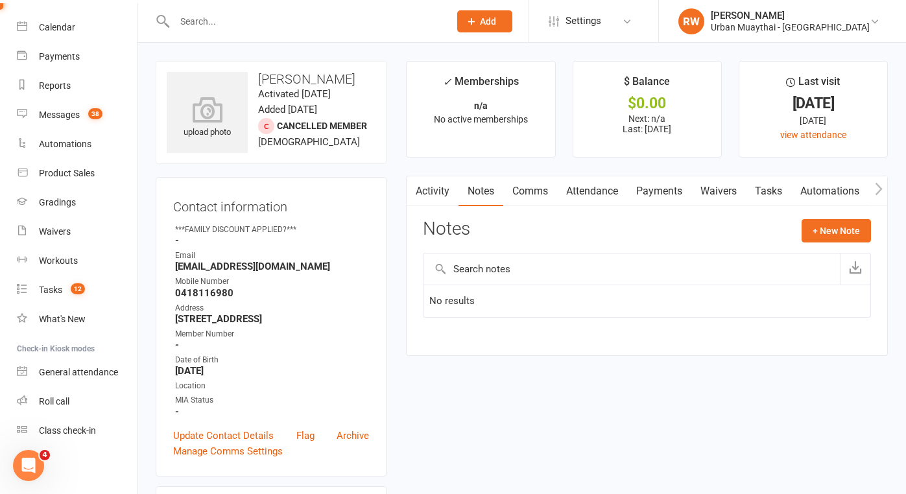
click at [441, 193] on link "Activity" at bounding box center [433, 191] width 52 height 30
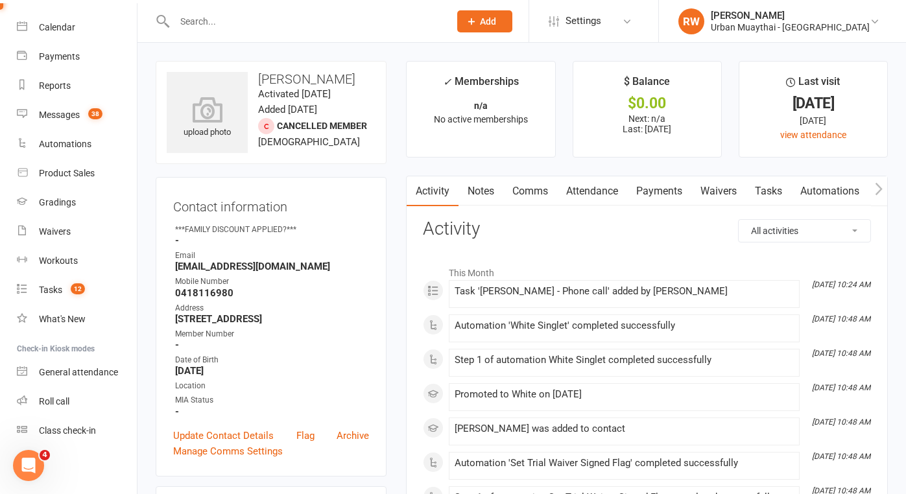
click at [662, 187] on link "Payments" at bounding box center [659, 191] width 64 height 30
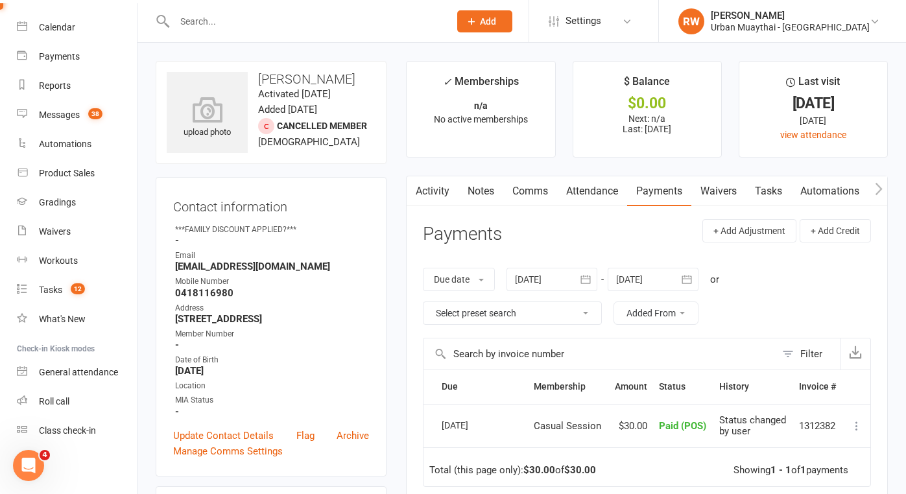
click at [261, 294] on strong "0418116980" at bounding box center [272, 293] width 194 height 12
click at [597, 189] on link "Attendance" at bounding box center [592, 191] width 70 height 30
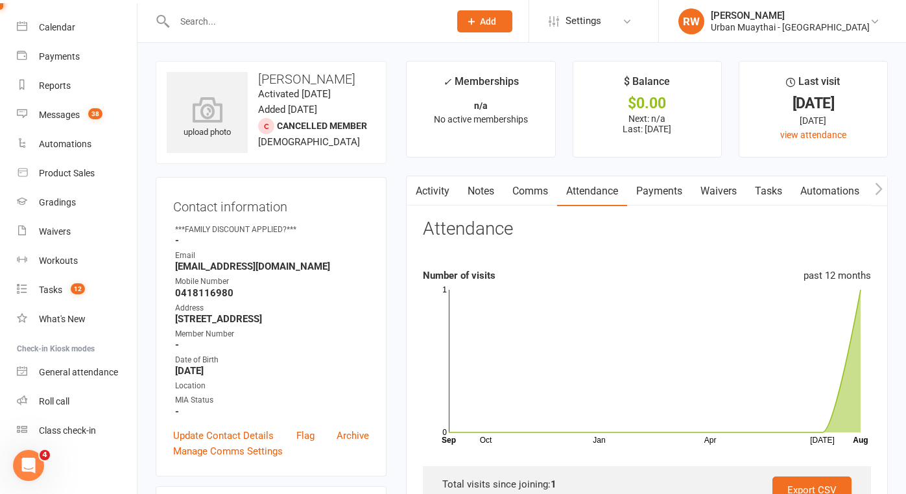
click at [428, 193] on link "Activity" at bounding box center [433, 191] width 52 height 30
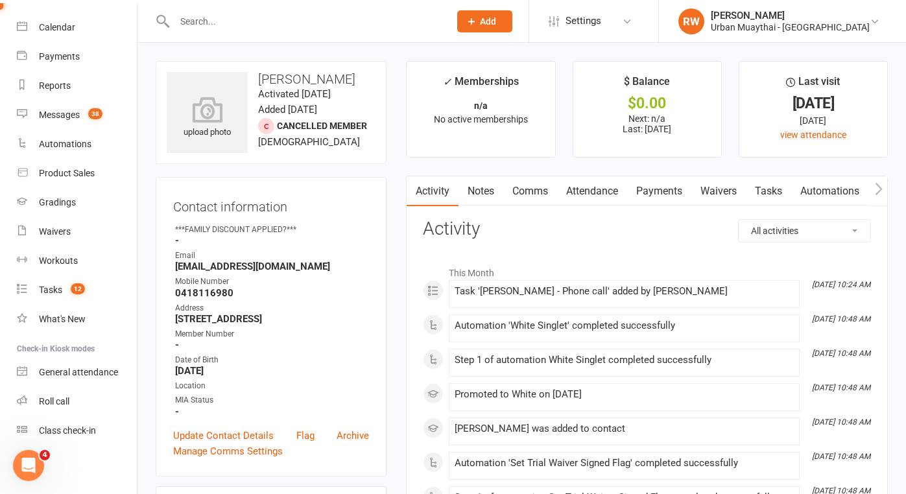
click at [484, 188] on link "Notes" at bounding box center [480, 191] width 45 height 30
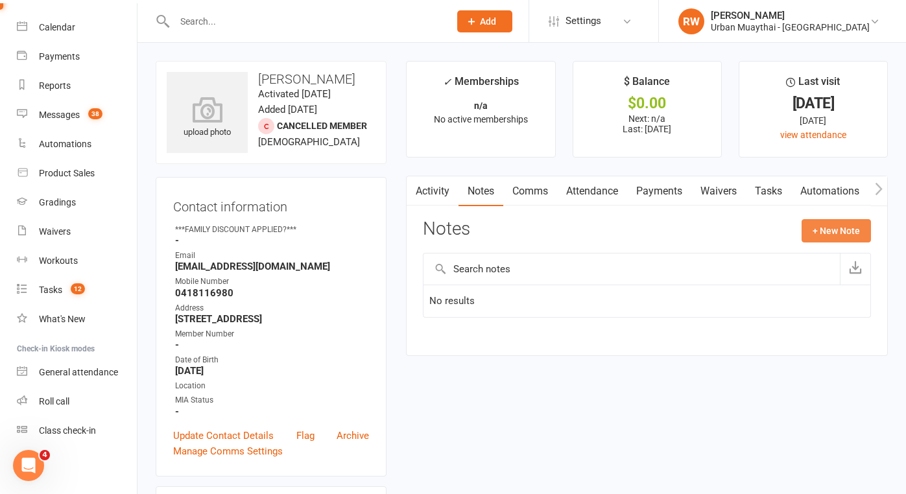
click at [849, 231] on button "+ New Note" at bounding box center [835, 230] width 69 height 23
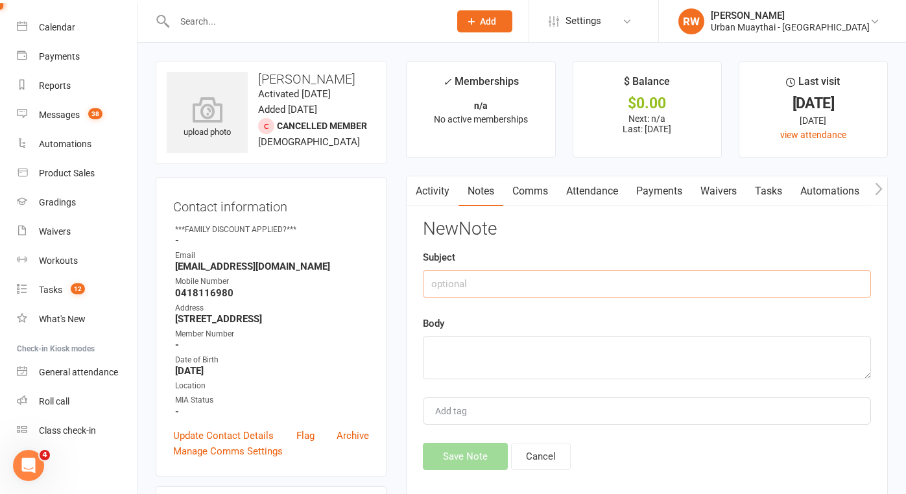
click at [484, 284] on input "text" at bounding box center [647, 283] width 448 height 27
type input "[DATE]"
click at [449, 348] on textarea at bounding box center [647, 358] width 448 height 43
type textarea "reach out sms"
click at [471, 451] on button "Save Note" at bounding box center [465, 456] width 85 height 27
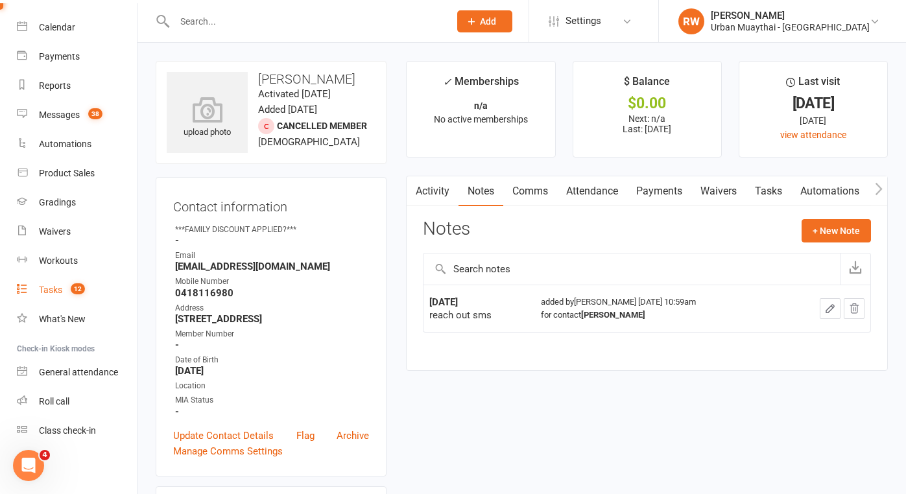
click at [38, 289] on link "Tasks 12" at bounding box center [77, 290] width 120 height 29
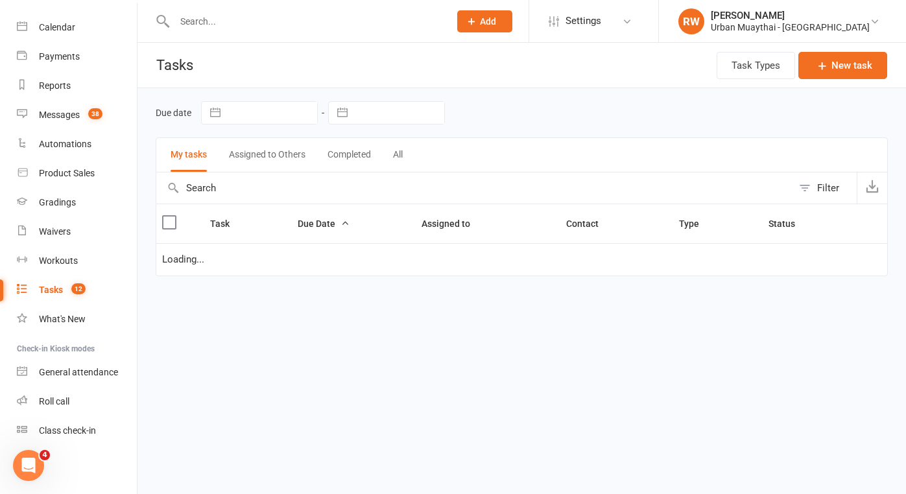
select select "started"
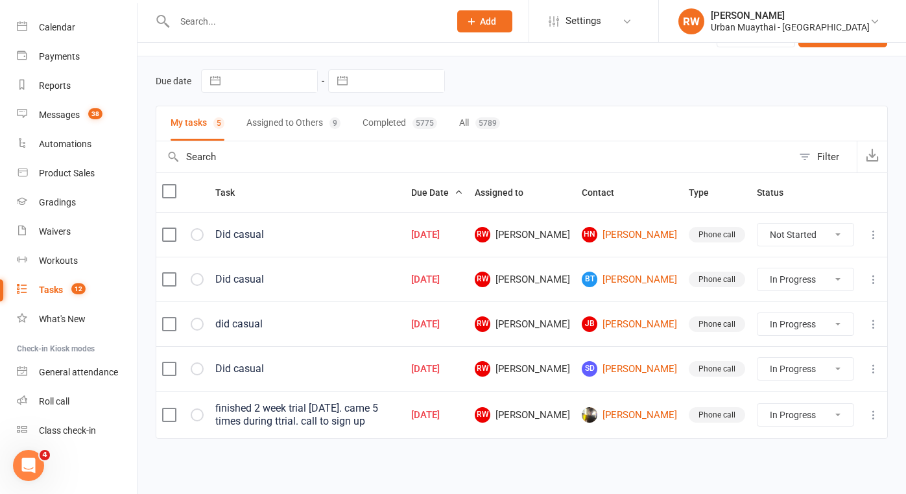
scroll to position [43, 0]
select select "unstarted"
select select "started"
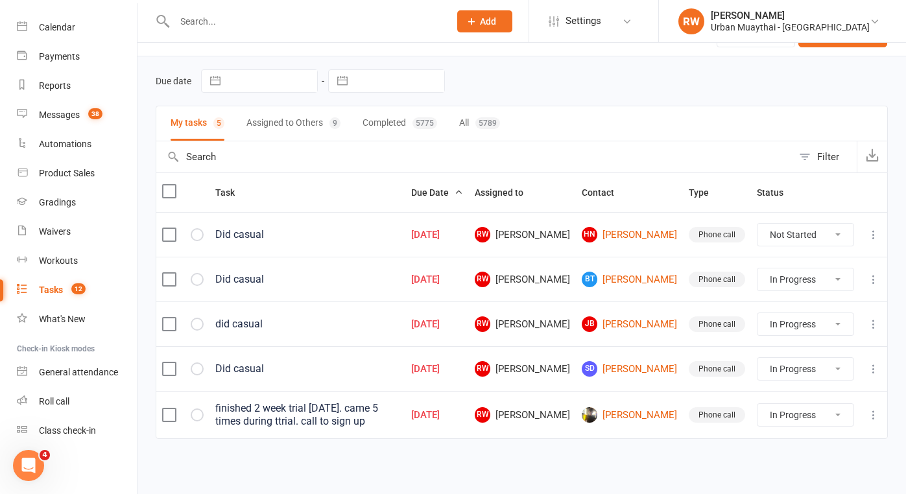
select select "started"
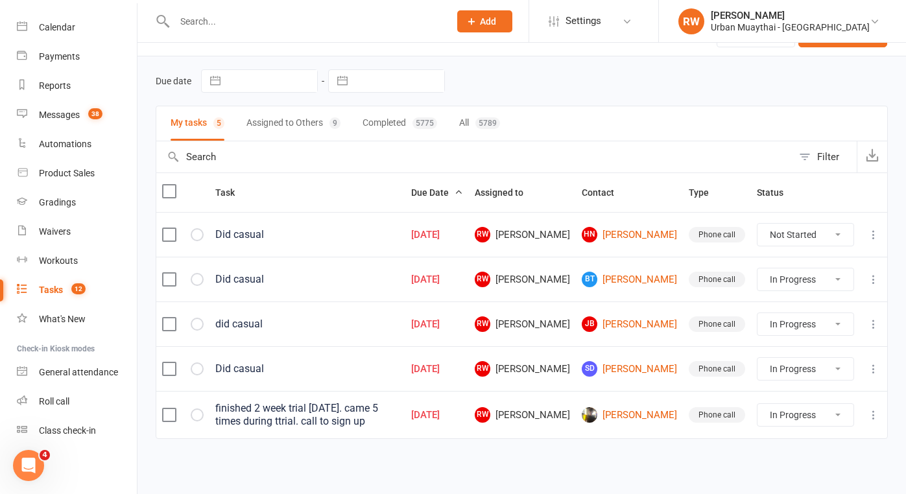
select select "started"
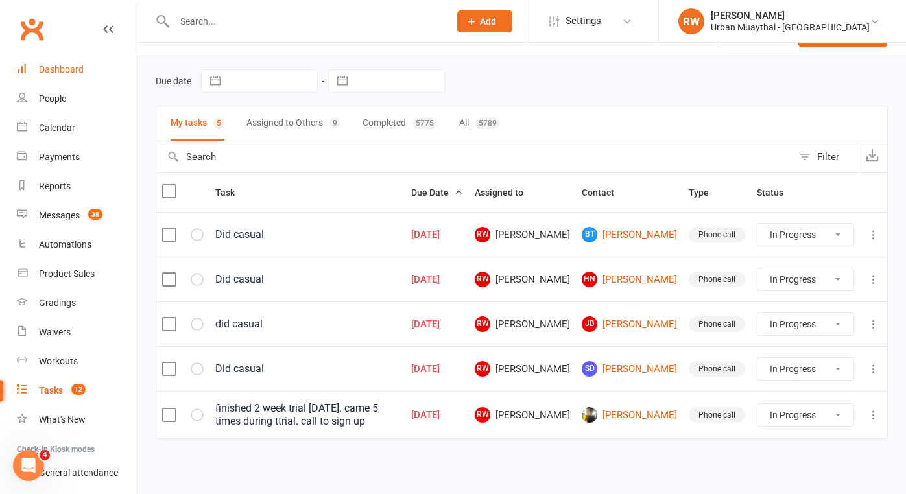
scroll to position [0, 0]
click at [69, 71] on div "Dashboard" at bounding box center [61, 69] width 45 height 10
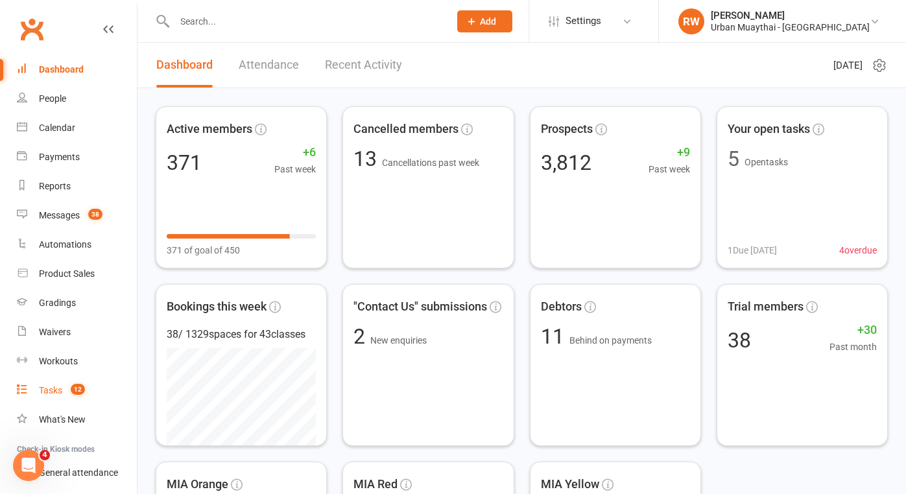
click at [53, 393] on div "Tasks" at bounding box center [50, 390] width 23 height 10
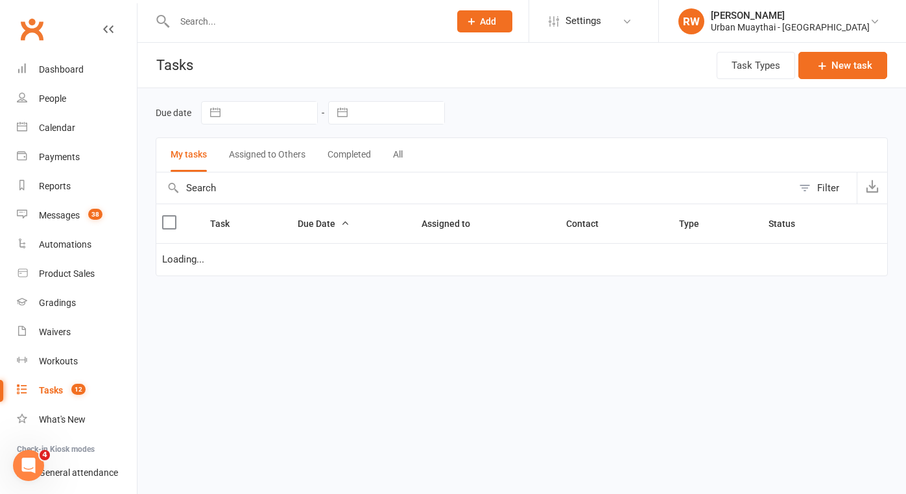
select select "started"
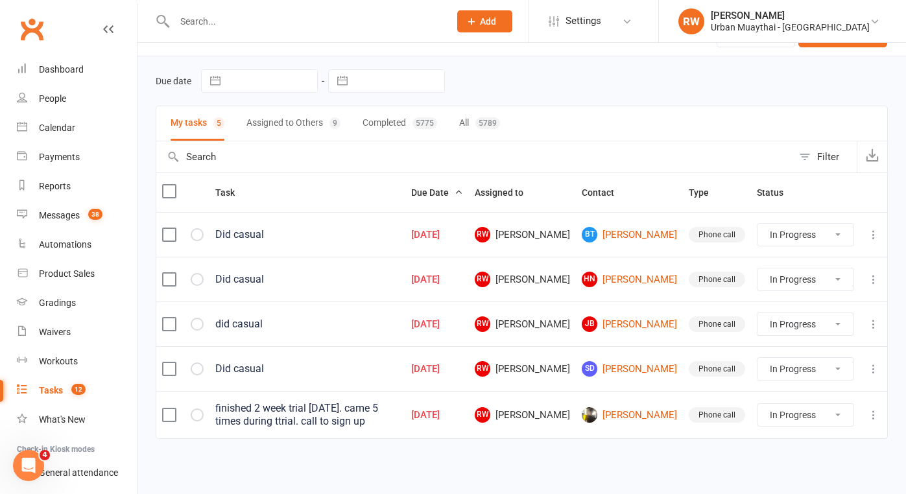
scroll to position [43, 0]
click at [51, 99] on div "People" at bounding box center [52, 98] width 27 height 10
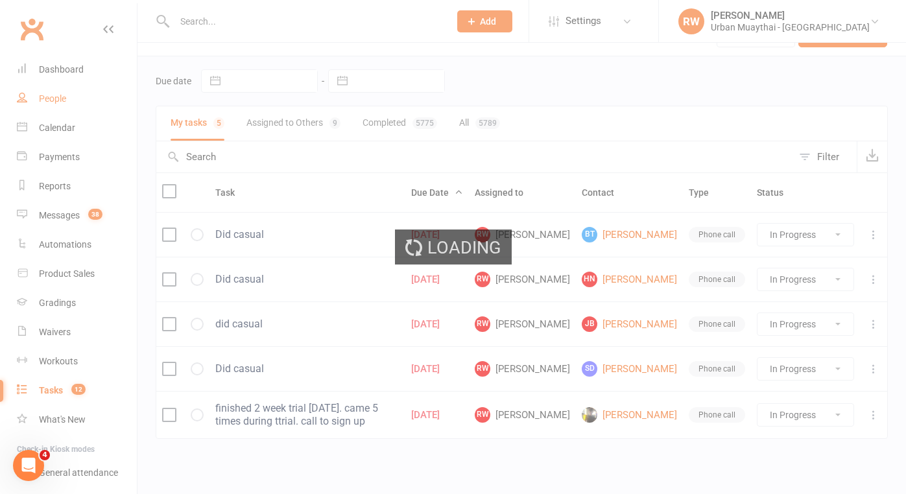
select select "100"
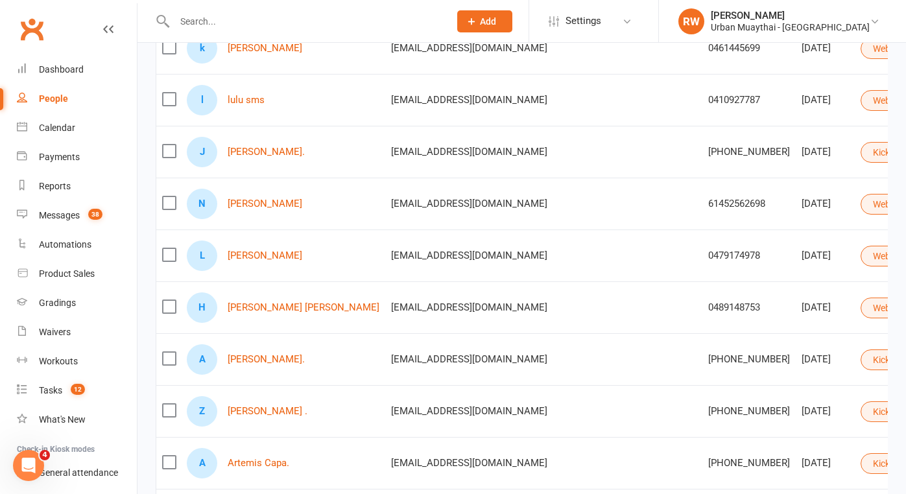
scroll to position [100, 0]
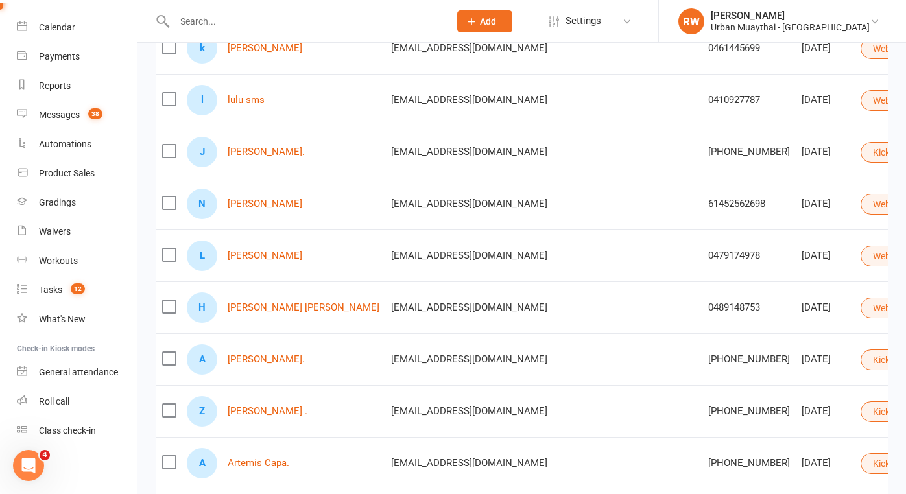
click at [213, 8] on div at bounding box center [298, 21] width 285 height 42
click at [248, 26] on input "text" at bounding box center [306, 21] width 270 height 18
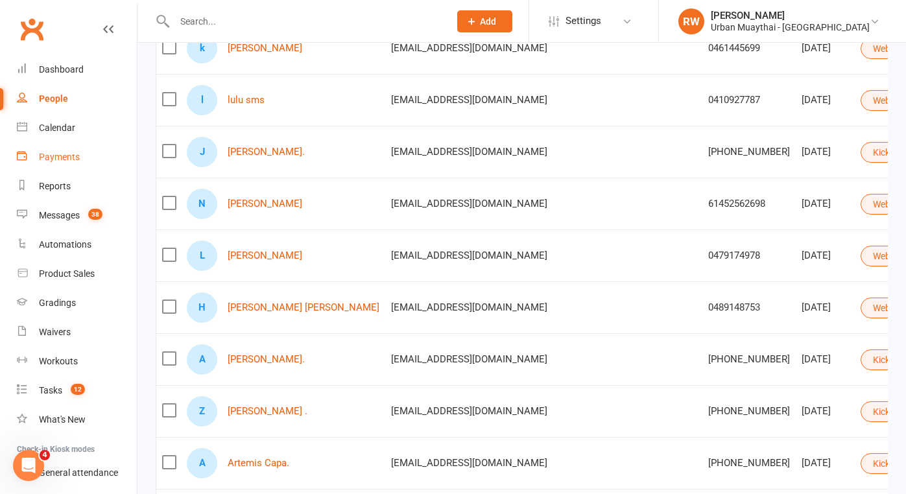
scroll to position [0, 0]
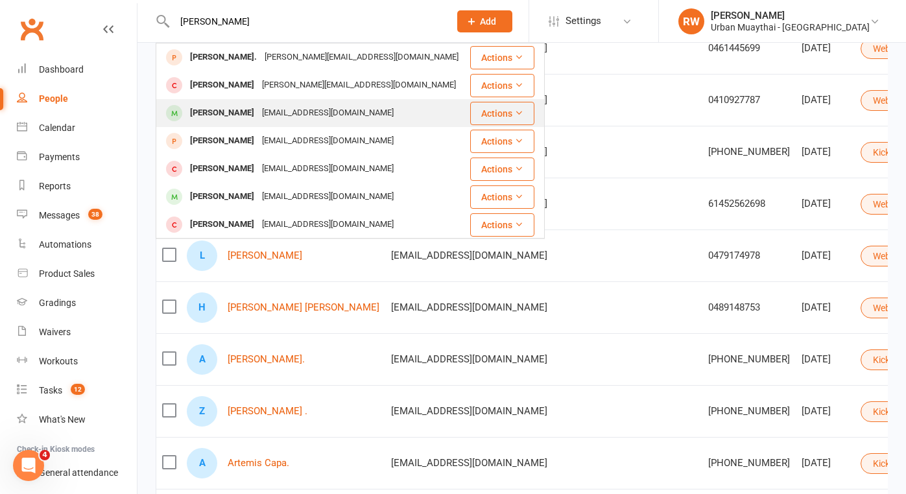
type input "Finn"
click at [231, 110] on div "Brayden Finn" at bounding box center [222, 113] width 72 height 19
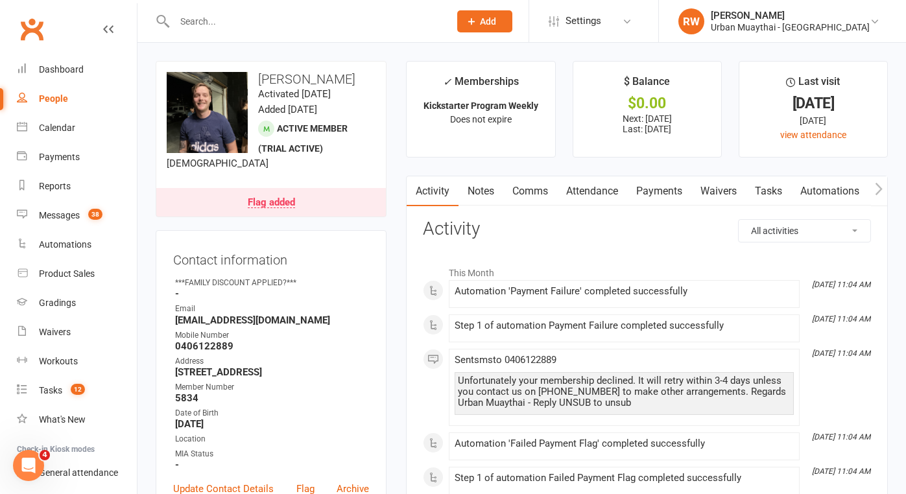
click at [330, 196] on link "Flag added" at bounding box center [271, 202] width 230 height 29
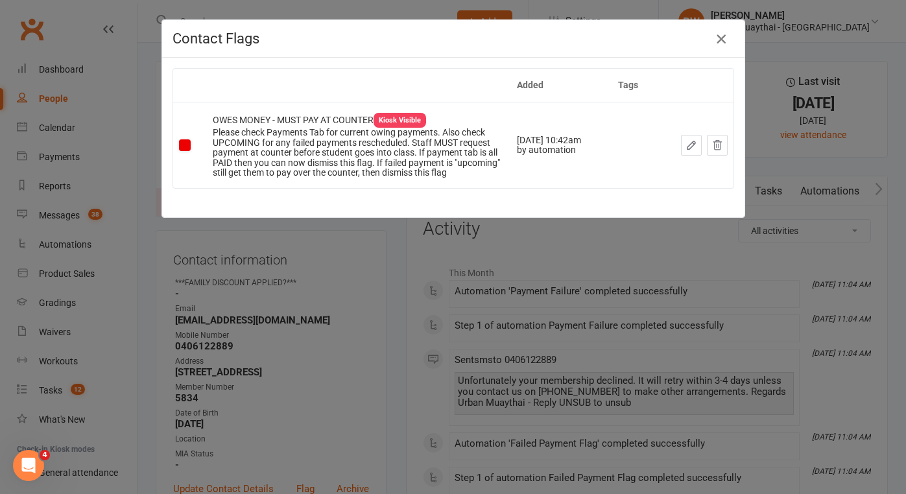
click at [726, 37] on icon "button" at bounding box center [721, 39] width 16 height 16
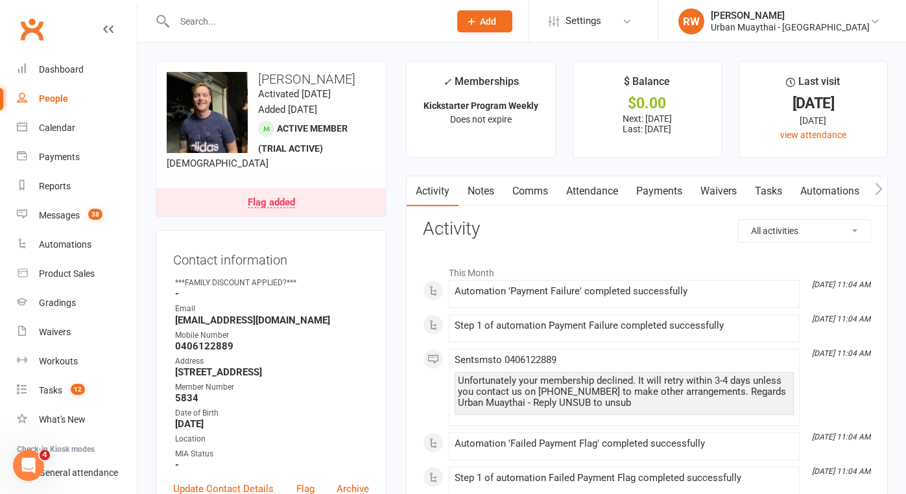
click at [659, 193] on link "Payments" at bounding box center [659, 191] width 64 height 30
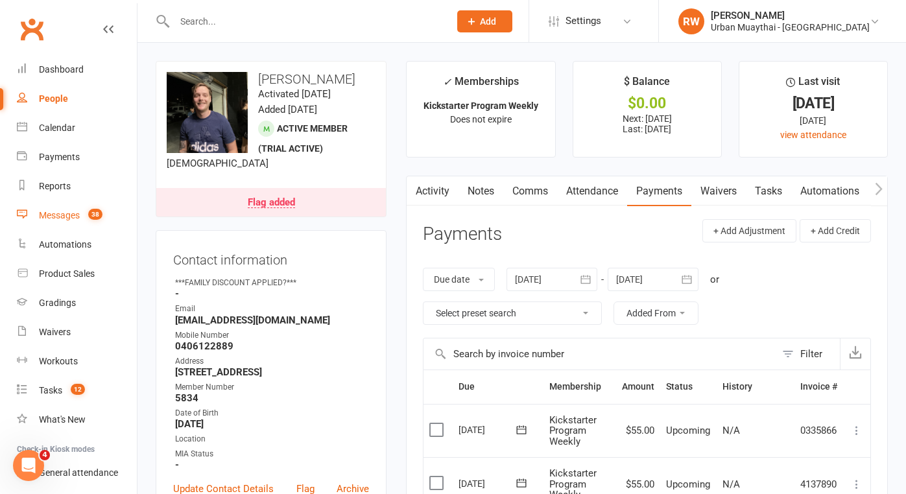
click at [58, 211] on div "Messages" at bounding box center [59, 215] width 41 height 10
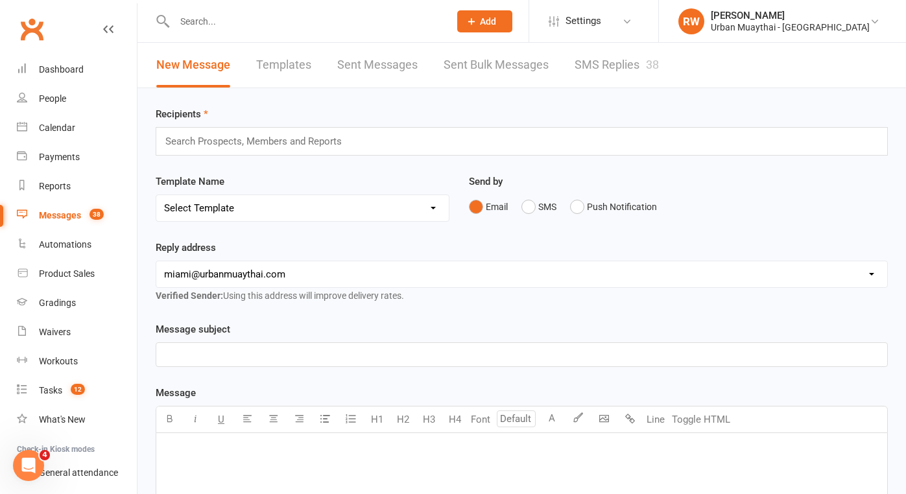
click at [220, 141] on input "text" at bounding box center [259, 141] width 191 height 17
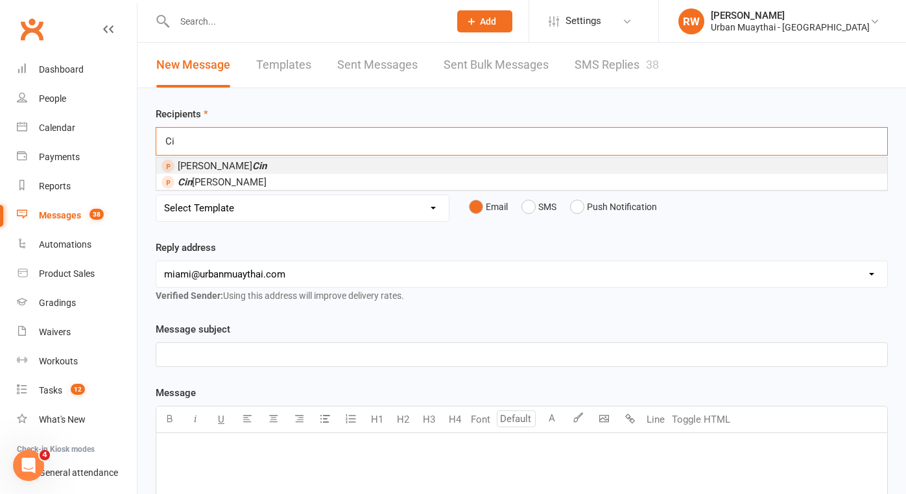
type input "C"
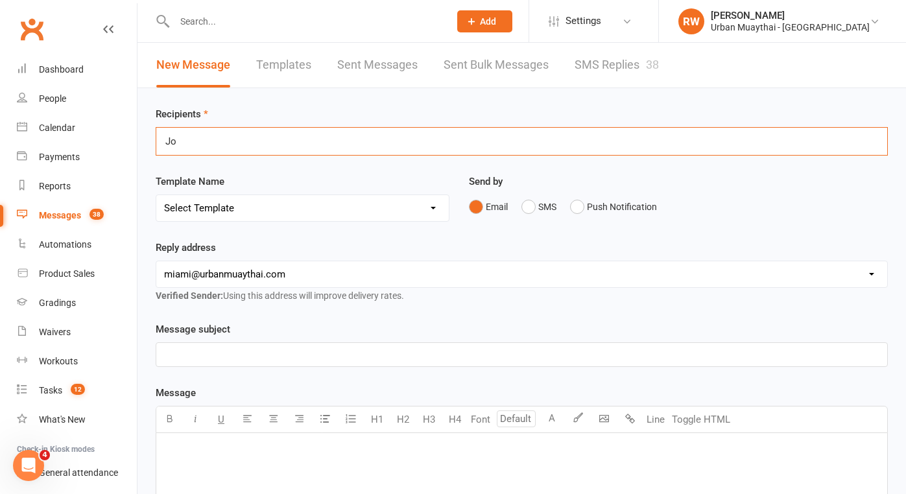
type input "J"
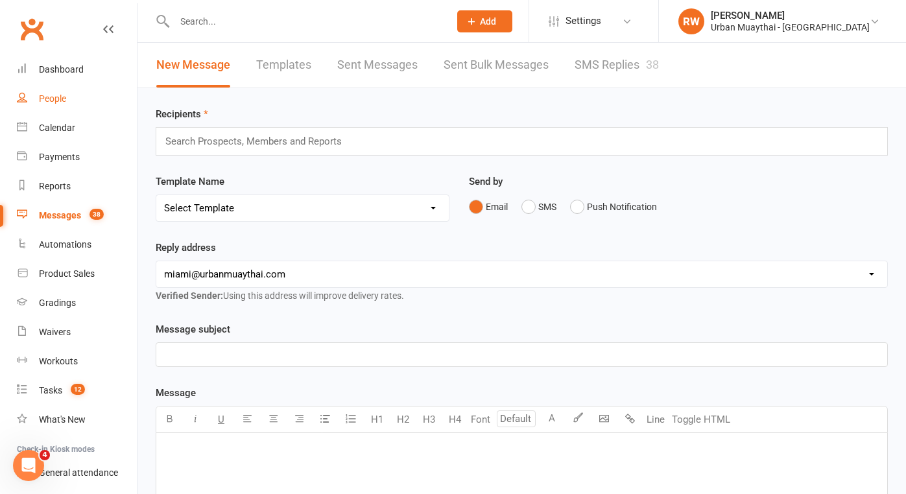
click at [43, 99] on div "People" at bounding box center [52, 98] width 27 height 10
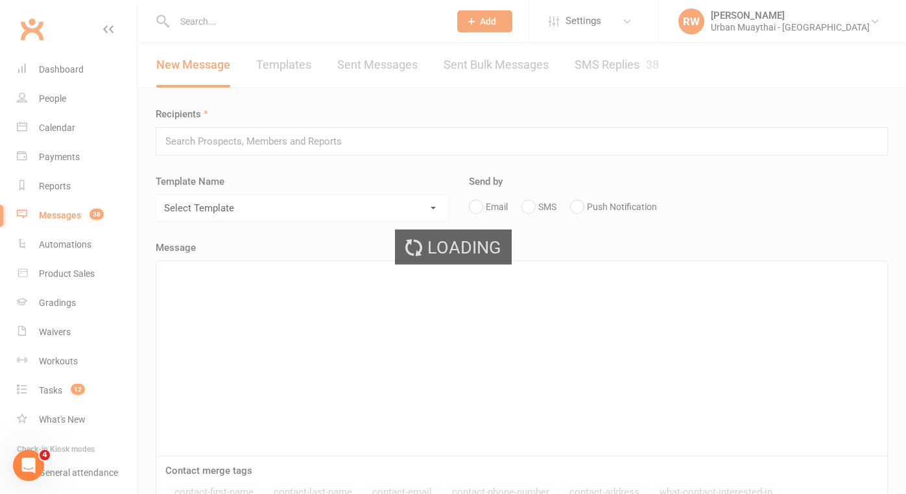
select select "100"
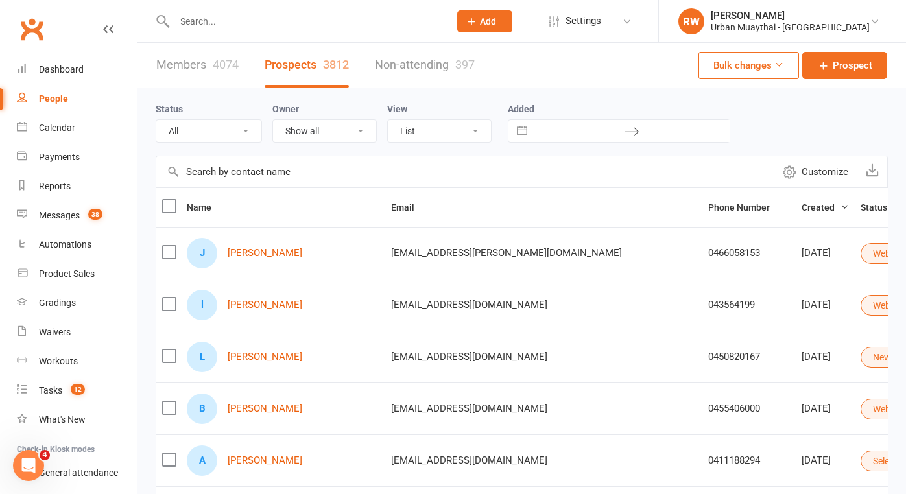
click at [222, 25] on input "text" at bounding box center [306, 21] width 270 height 18
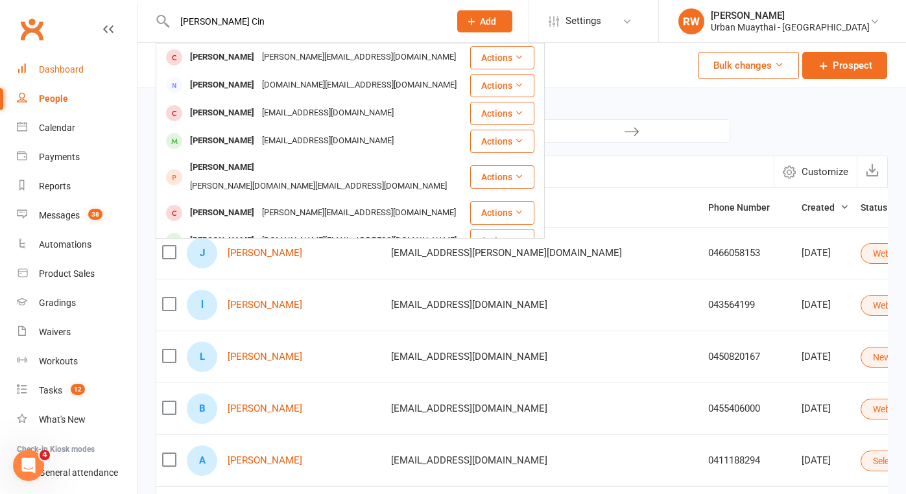
type input "Johnson Cin"
click at [68, 67] on div "Dashboard" at bounding box center [61, 69] width 45 height 10
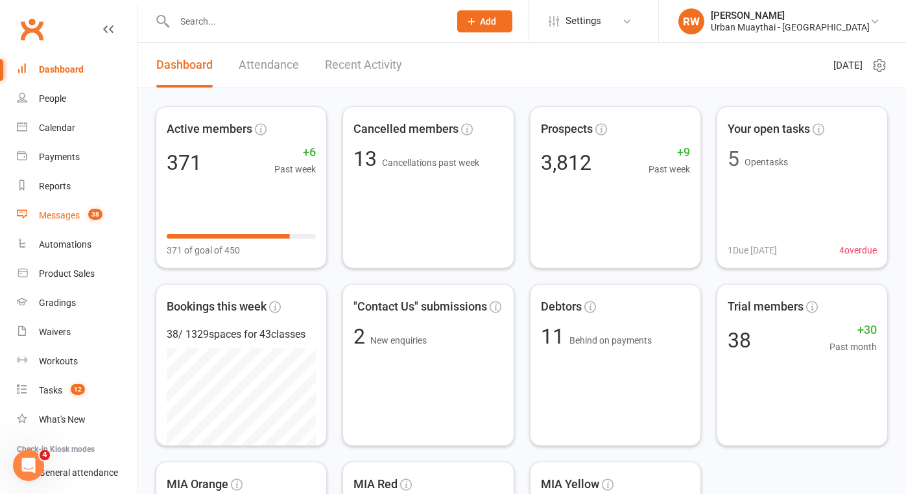
click at [57, 219] on div "Messages" at bounding box center [59, 215] width 41 height 10
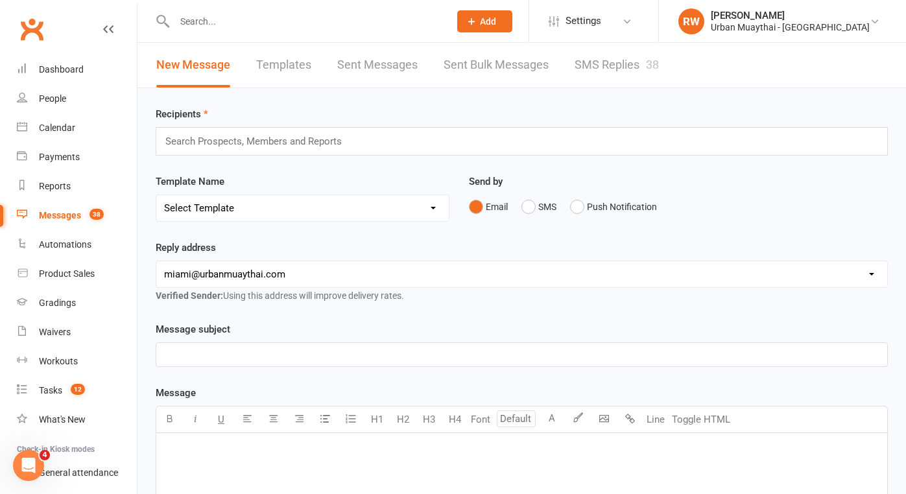
click at [232, 152] on div "Search Prospects, Members and Reports" at bounding box center [522, 141] width 732 height 29
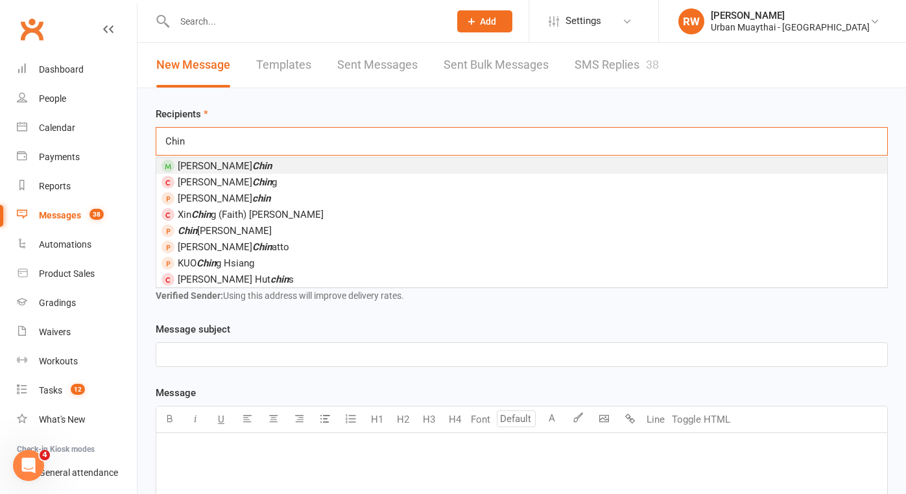
type input "Chin"
click at [239, 164] on li "Johnson Chin" at bounding box center [521, 166] width 731 height 16
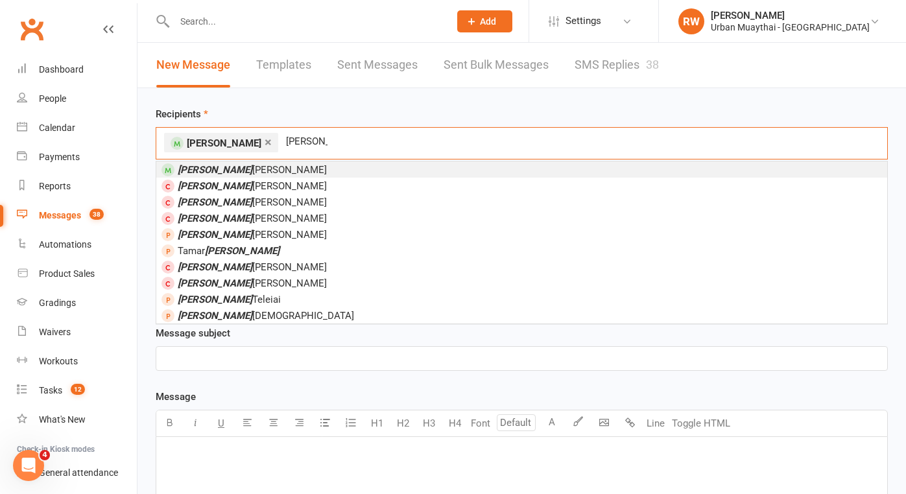
type input "Brandon"
click at [192, 172] on em "Brandon" at bounding box center [215, 170] width 75 height 12
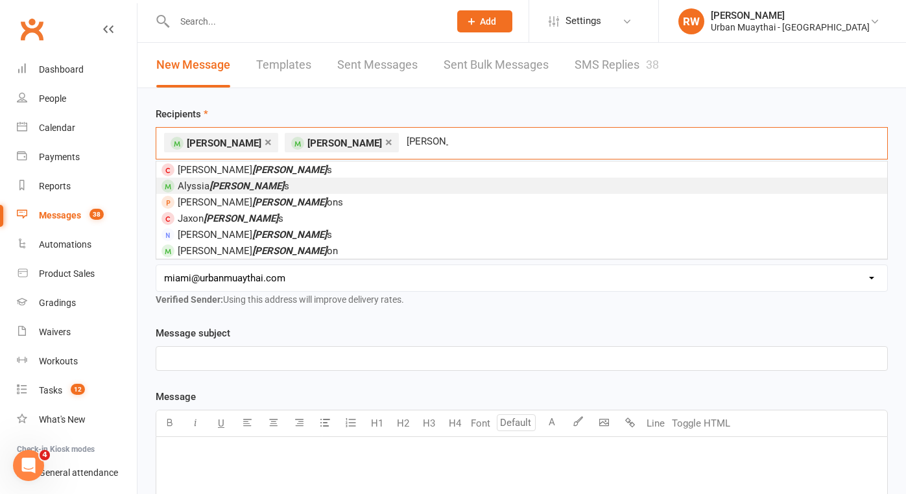
type input "Gibb"
click at [194, 182] on span "Alyssia Gibb s" at bounding box center [234, 186] width 112 height 12
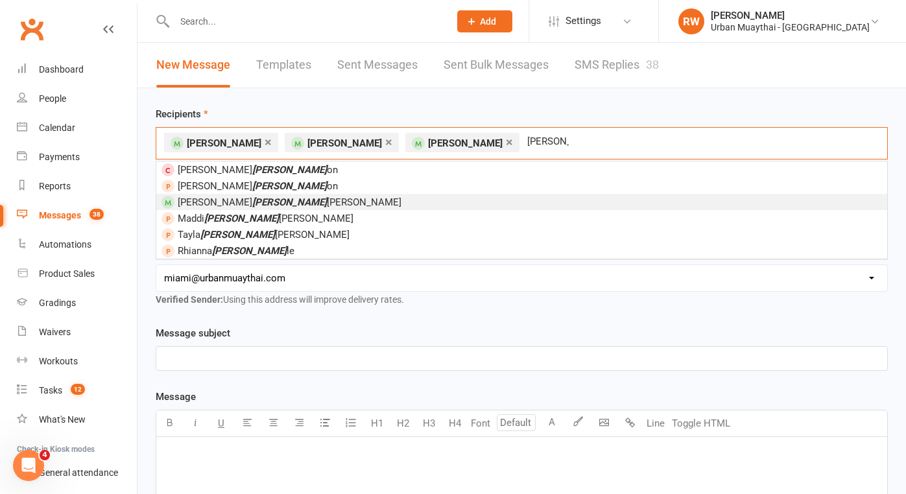
type input "Whitt"
click at [181, 200] on span "Laura Whitt aker" at bounding box center [290, 202] width 224 height 12
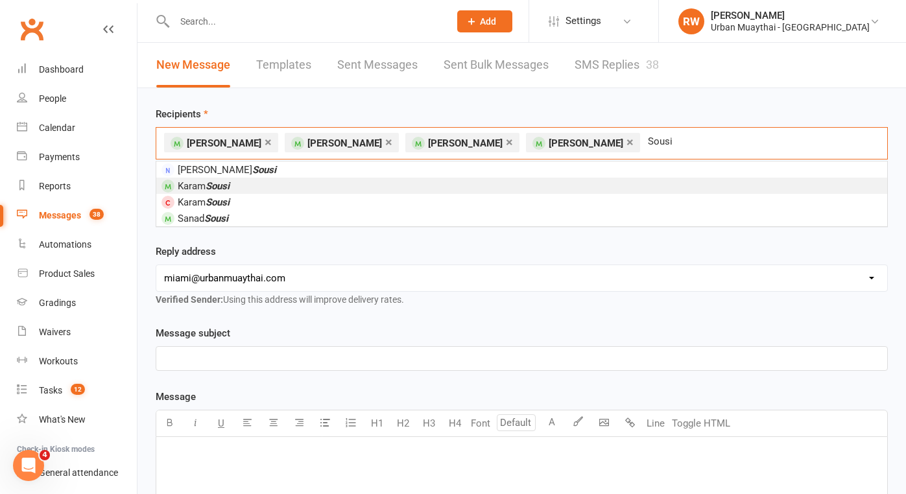
type input "Sousi"
click at [192, 185] on span "Karam Sousi" at bounding box center [204, 186] width 52 height 12
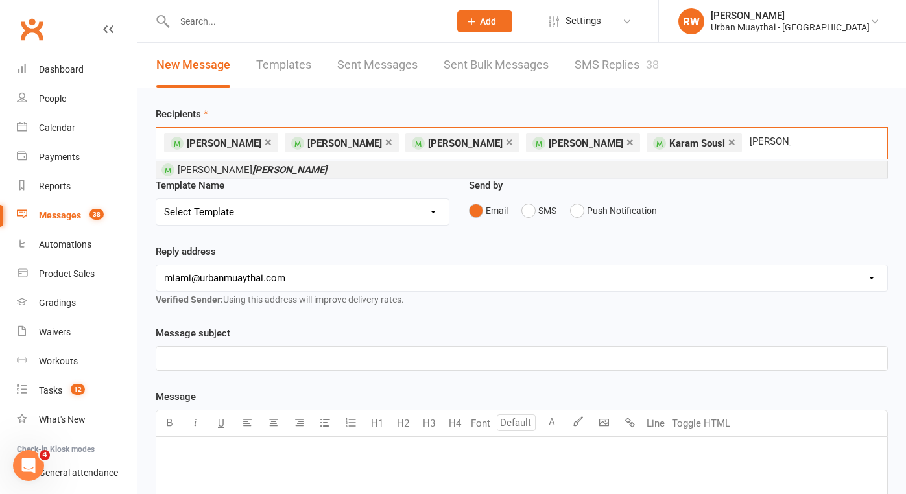
type input "Goldie"
drag, startPoint x: 192, startPoint y: 185, endPoint x: 207, endPoint y: 169, distance: 22.0
click at [252, 169] on em "Goldie" at bounding box center [289, 170] width 75 height 12
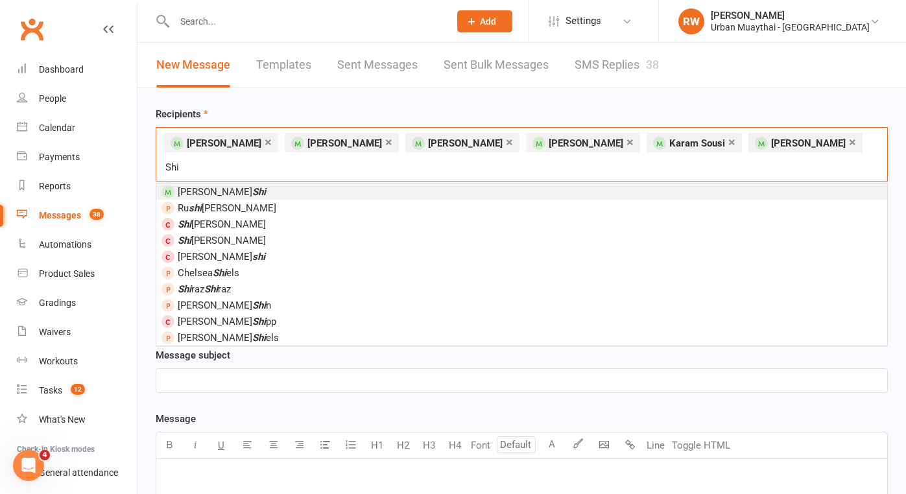
type input "Shi"
click at [189, 186] on span "Sandra Shi" at bounding box center [222, 192] width 88 height 12
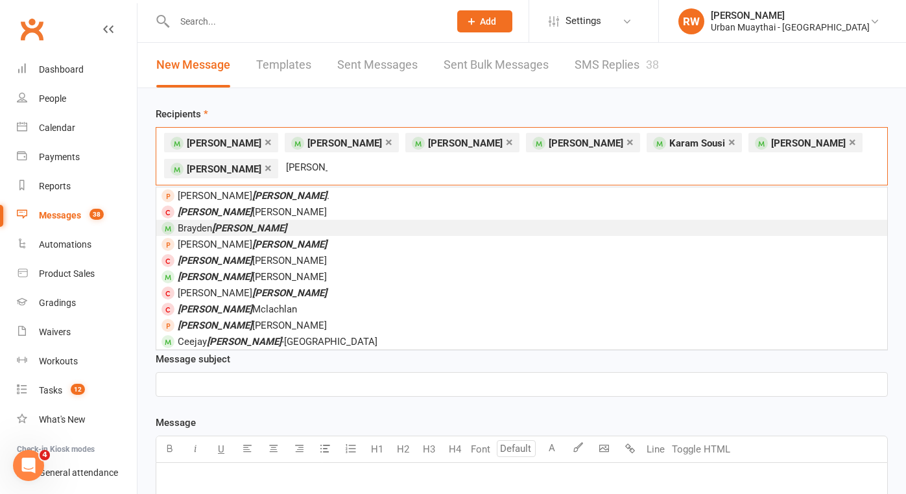
type input "Finn"
click at [189, 228] on span "Brayden Finn" at bounding box center [232, 228] width 109 height 12
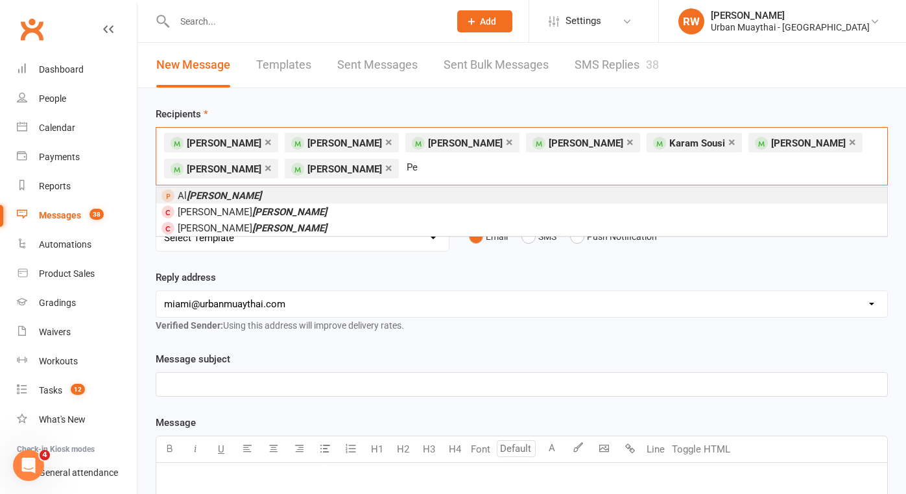
type input "P"
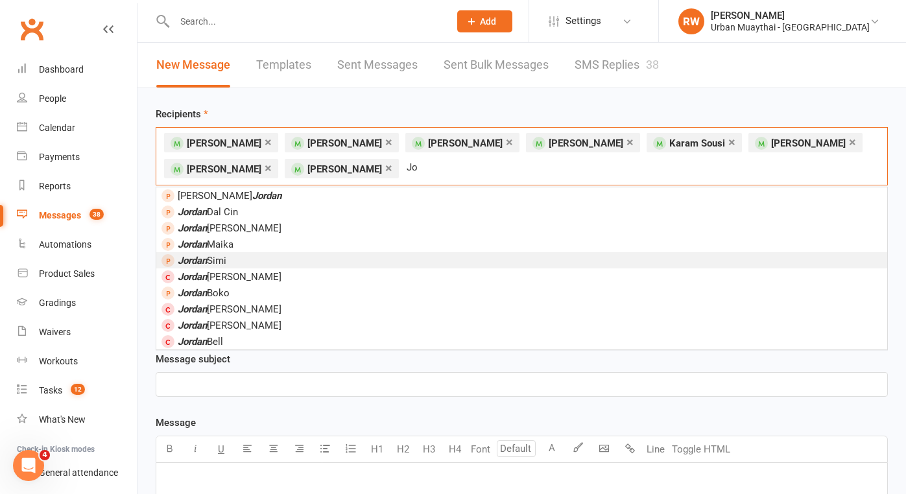
type input "J"
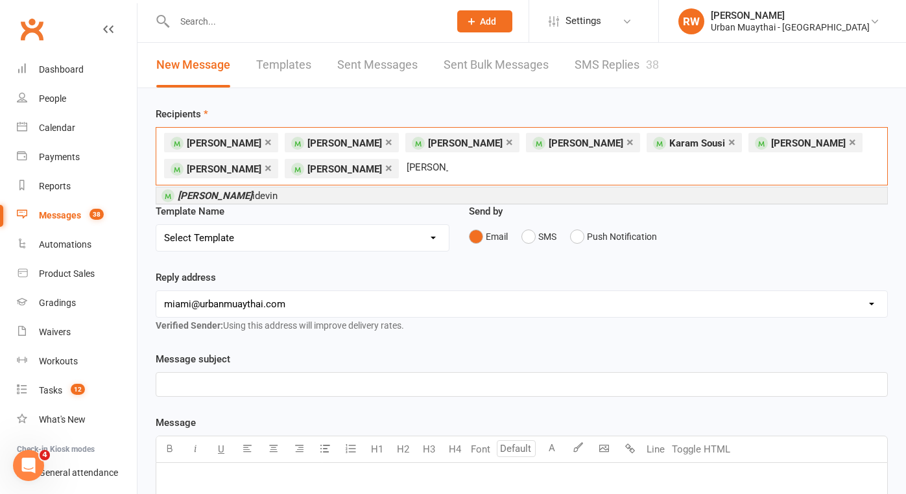
type input "Jack Po"
click at [213, 194] on span "Jack Po idevin" at bounding box center [228, 196] width 100 height 12
type input "Sam Edg"
click at [207, 191] on em "Sam Edg" at bounding box center [215, 196] width 75 height 12
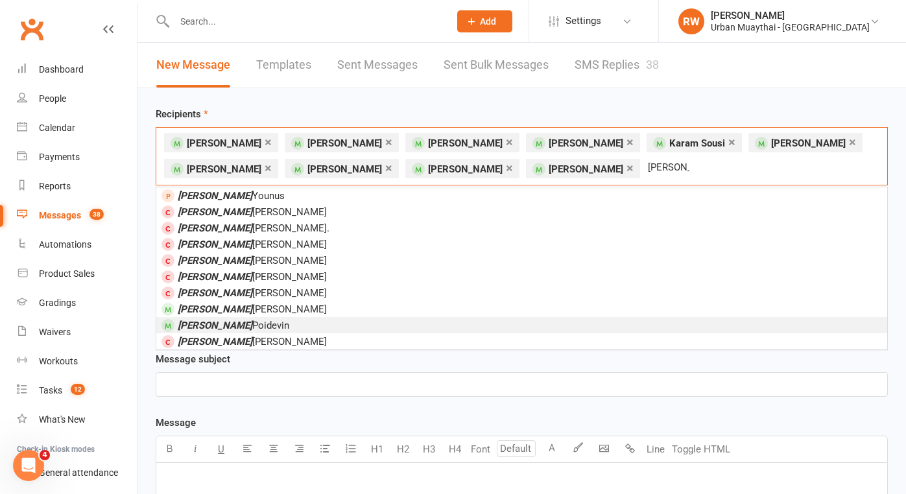
type input "Billy"
click at [180, 320] on em "Billy" at bounding box center [215, 326] width 75 height 12
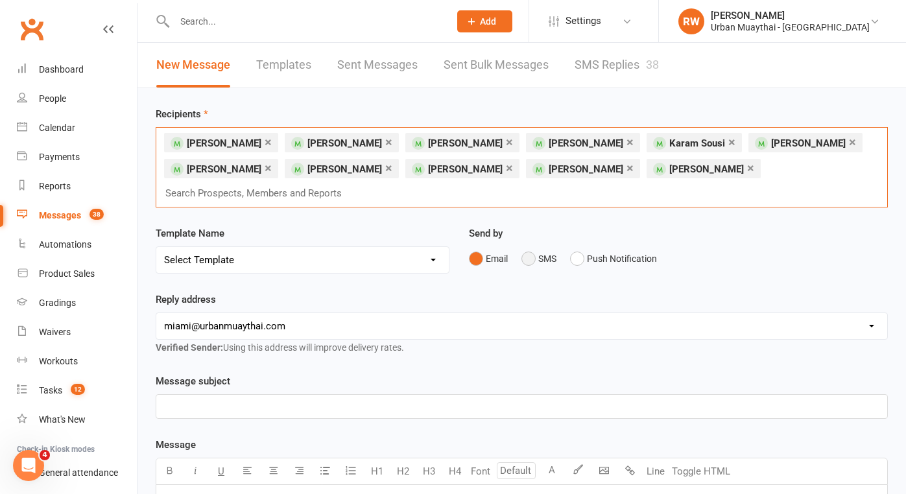
click at [532, 246] on button "SMS" at bounding box center [538, 258] width 35 height 25
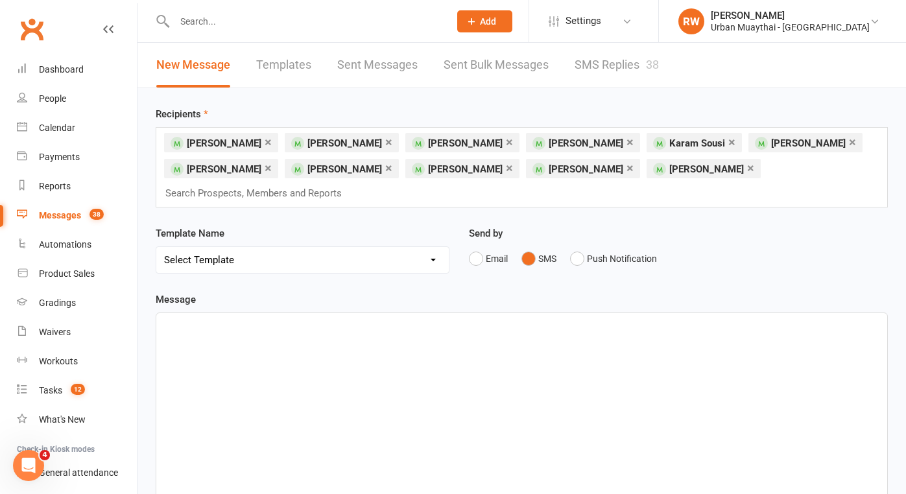
click at [187, 313] on div "﻿" at bounding box center [521, 410] width 731 height 195
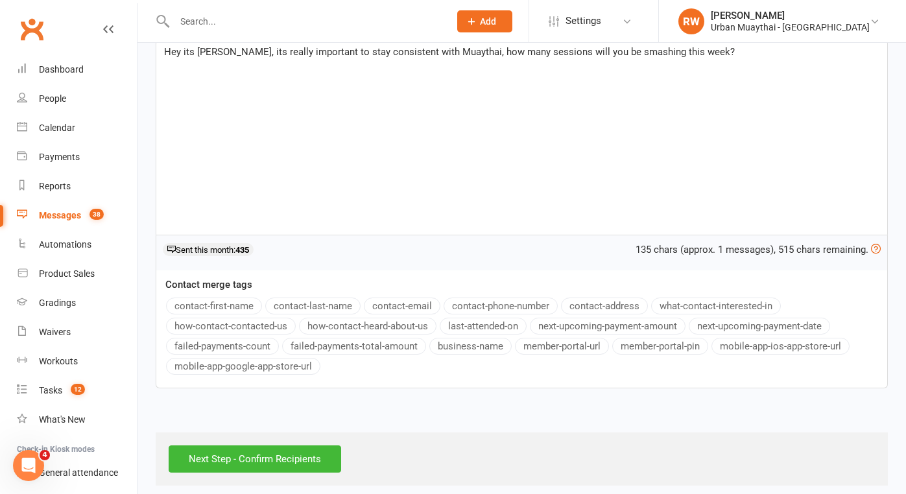
scroll to position [272, 0]
click at [285, 446] on input "Next Step - Confirm Recipients" at bounding box center [255, 459] width 172 height 27
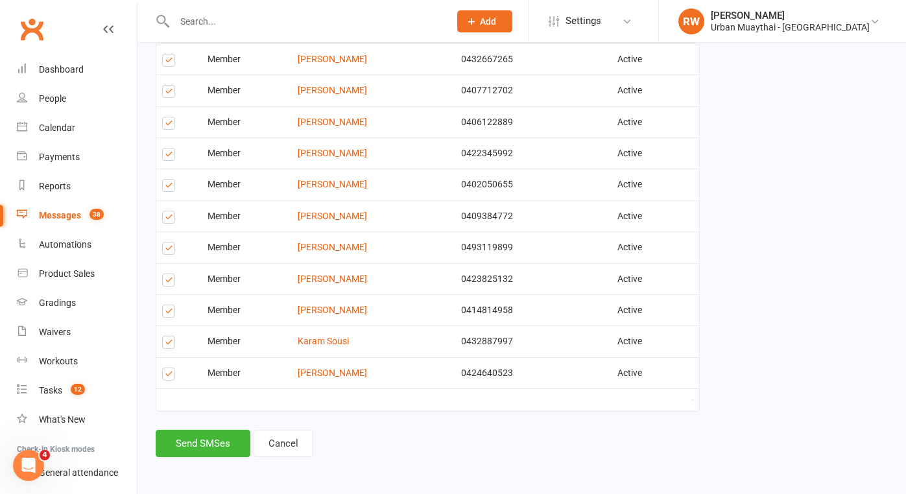
scroll to position [309, 0]
click at [211, 432] on button "Send SMSes" at bounding box center [203, 443] width 95 height 27
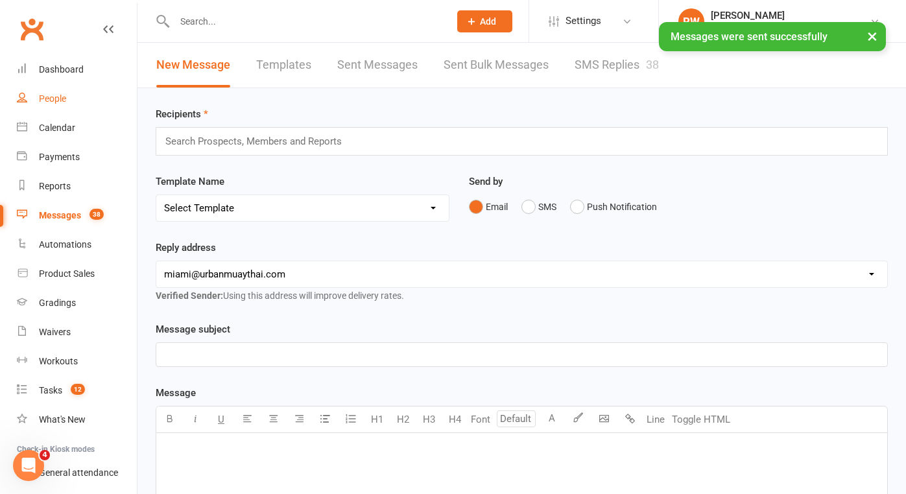
click at [56, 98] on div "People" at bounding box center [52, 98] width 27 height 10
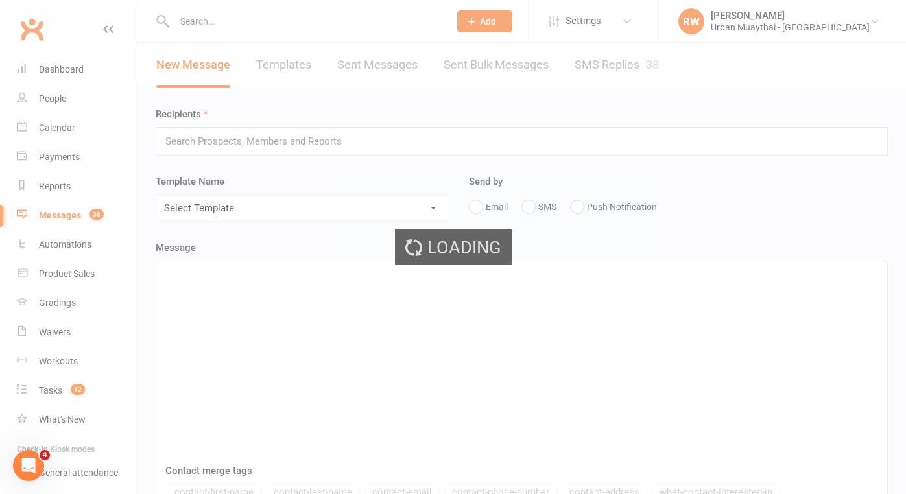
select select "100"
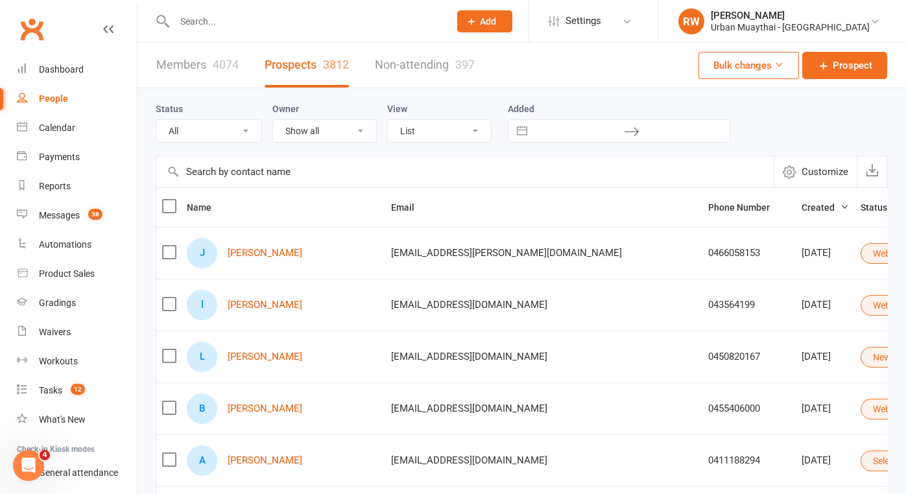
click at [214, 18] on input "text" at bounding box center [306, 21] width 270 height 18
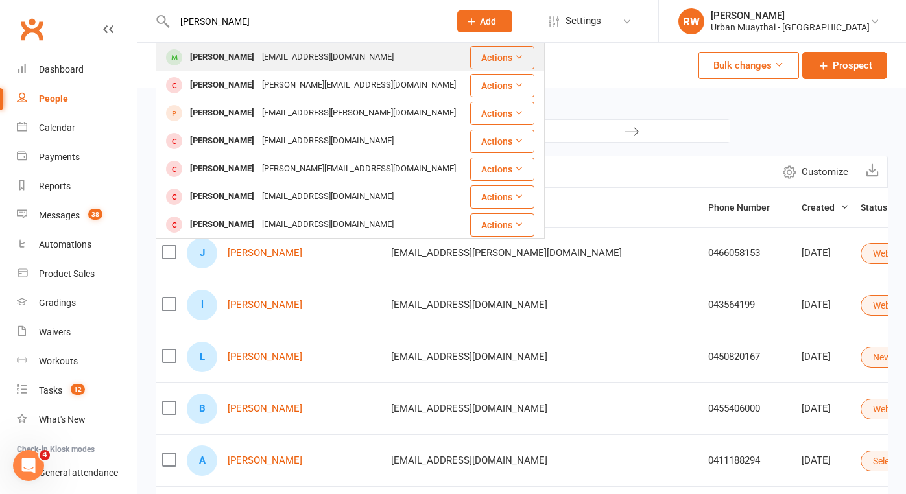
type input "Jordan Peterson"
click at [211, 57] on div "Jordan Paterson" at bounding box center [222, 57] width 72 height 19
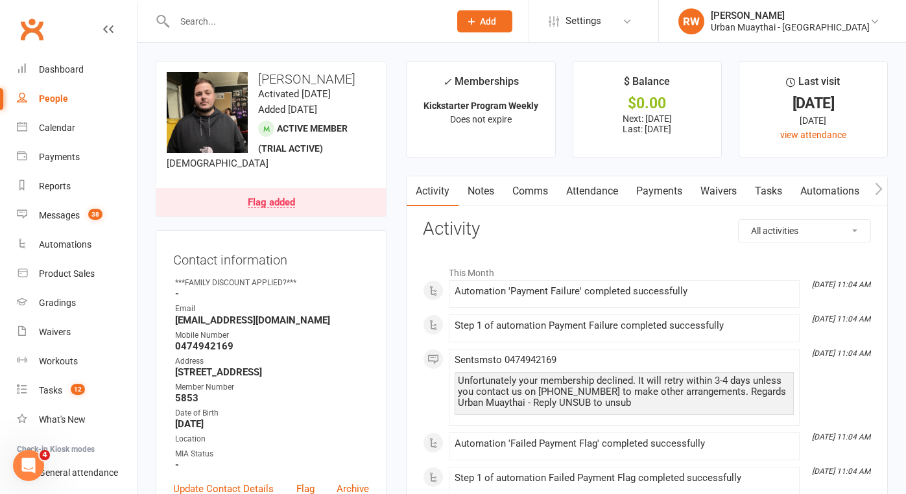
click at [305, 198] on link "Flag added" at bounding box center [271, 202] width 230 height 29
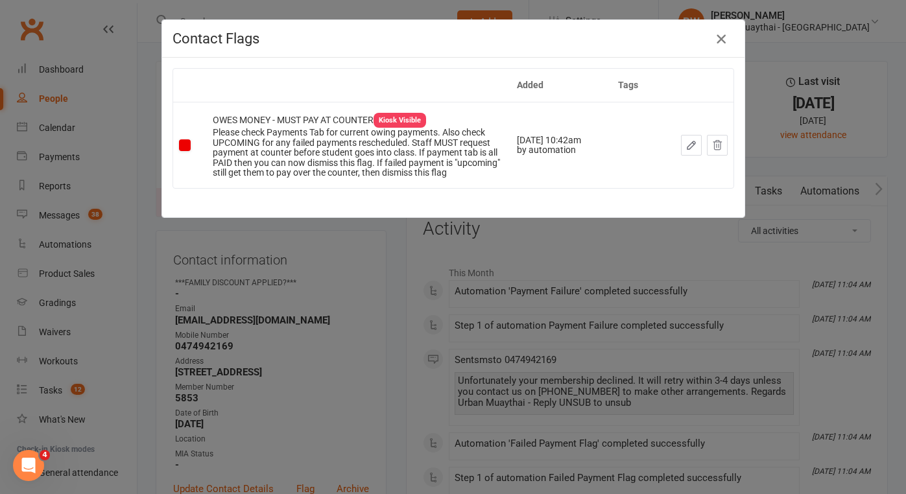
click at [728, 40] on icon "button" at bounding box center [721, 39] width 16 height 16
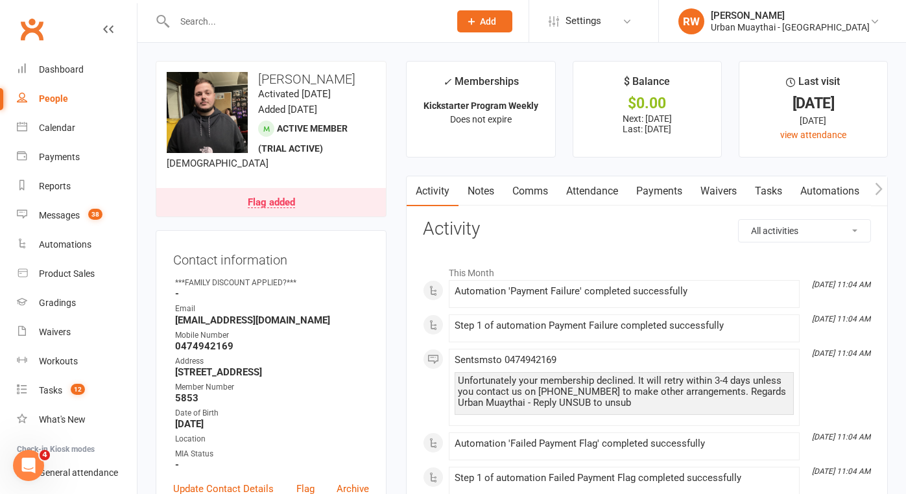
click at [658, 189] on link "Payments" at bounding box center [659, 191] width 64 height 30
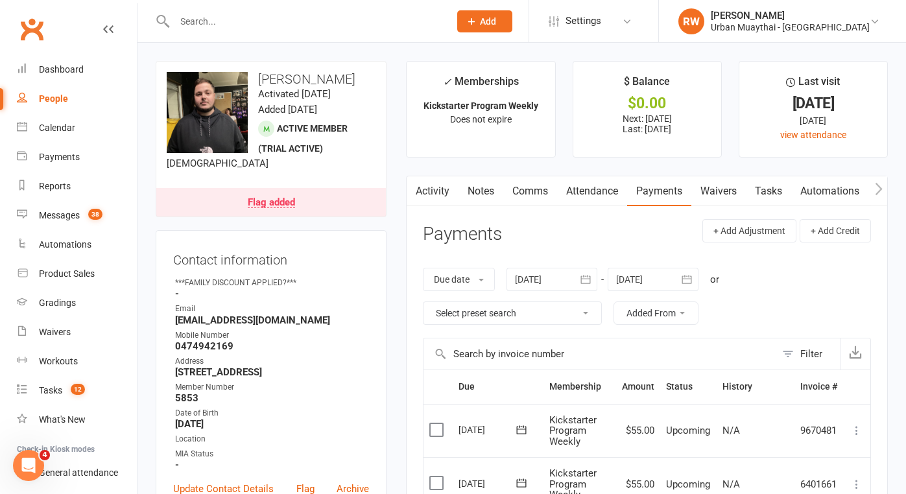
click at [593, 191] on link "Attendance" at bounding box center [592, 191] width 70 height 30
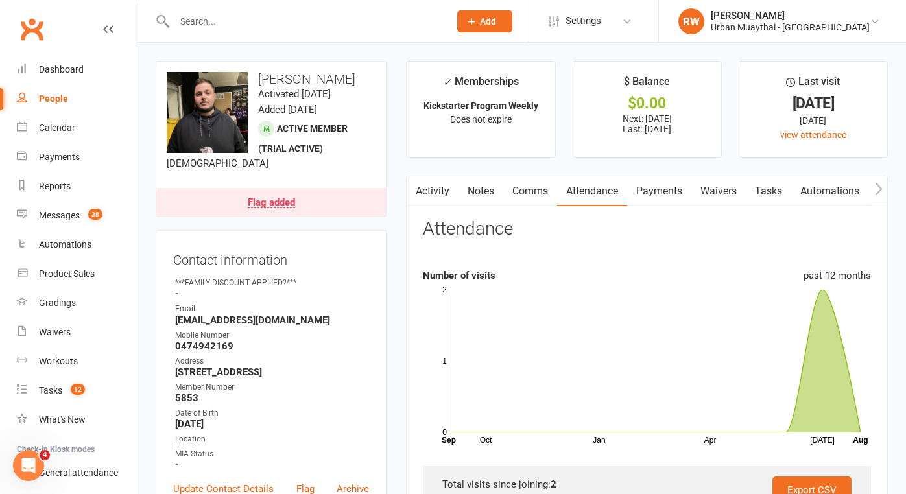
click at [527, 191] on link "Comms" at bounding box center [530, 191] width 54 height 30
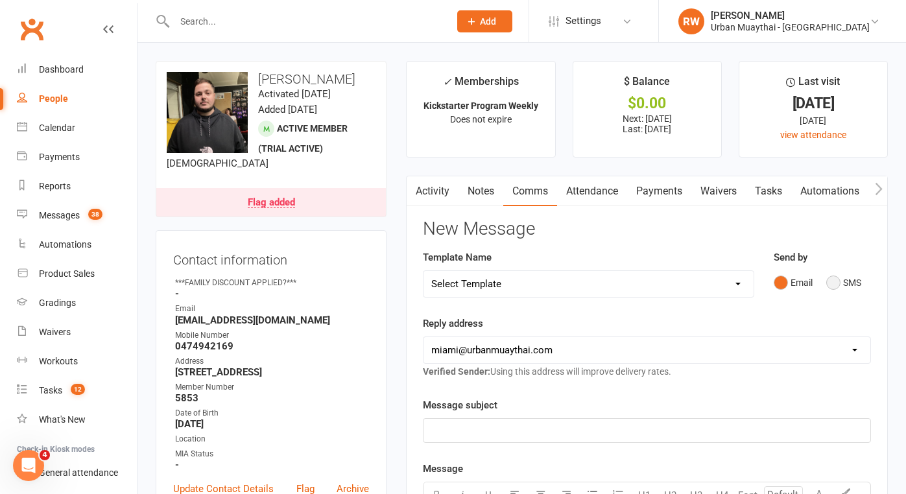
click at [835, 279] on button "SMS" at bounding box center [843, 282] width 35 height 25
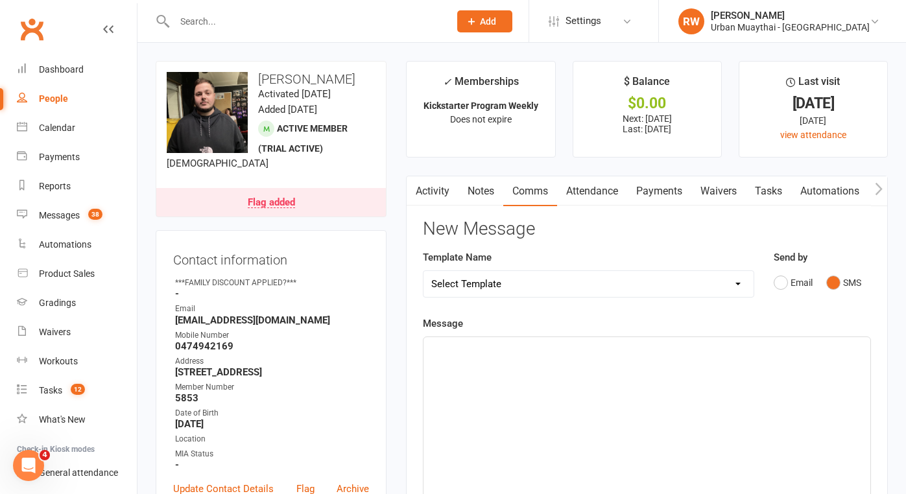
click at [457, 372] on div "﻿" at bounding box center [646, 434] width 447 height 195
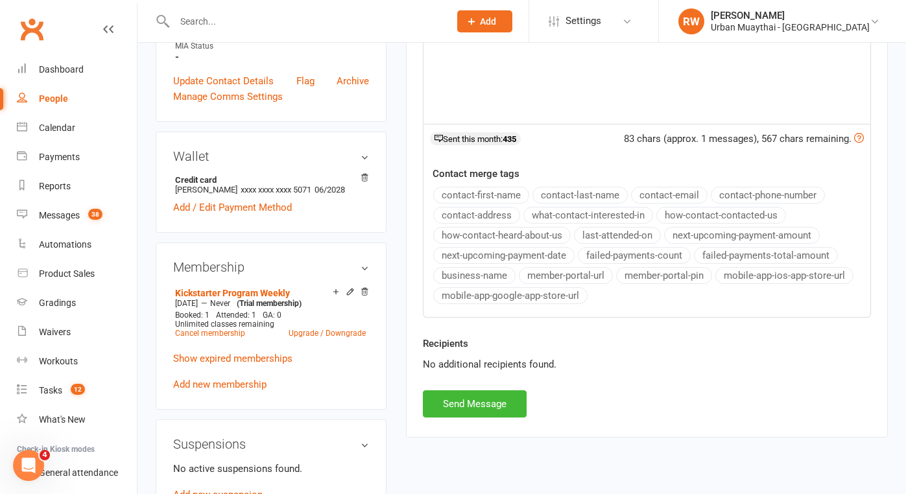
scroll to position [410, 0]
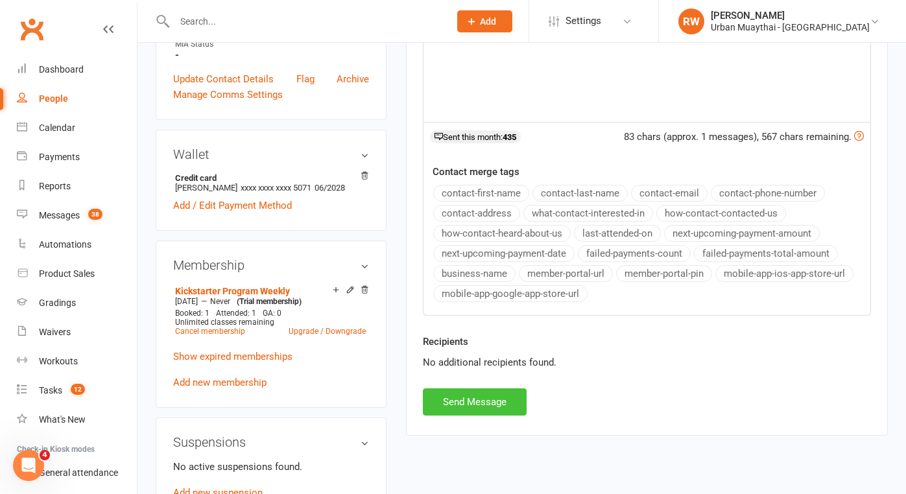
click at [475, 398] on button "Send Message" at bounding box center [475, 401] width 104 height 27
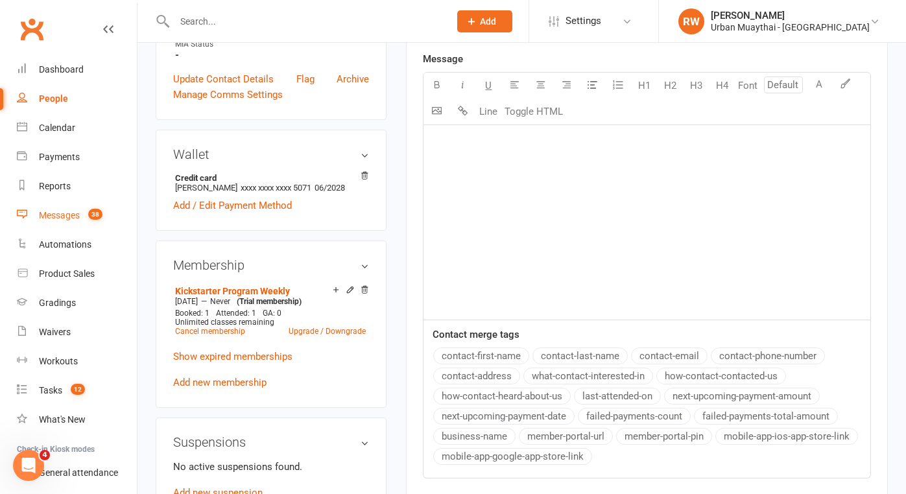
click at [58, 212] on div "Messages" at bounding box center [59, 215] width 41 height 10
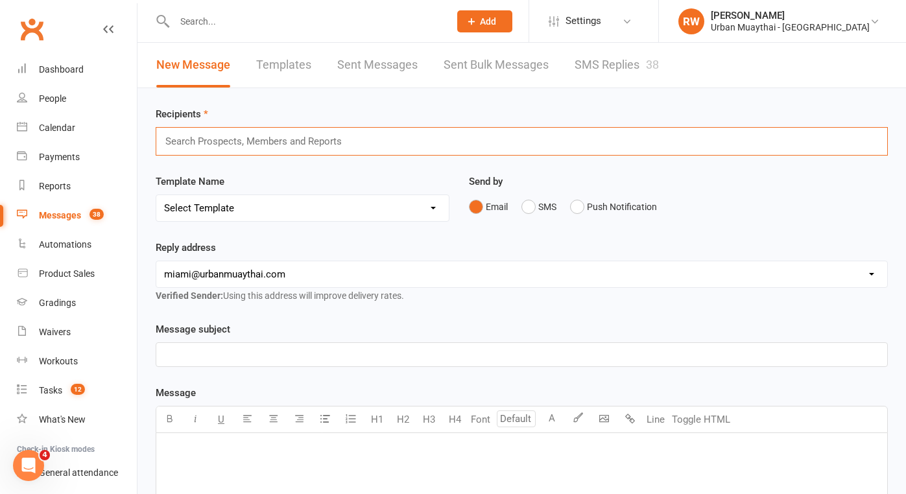
click at [232, 143] on input "text" at bounding box center [259, 141] width 191 height 17
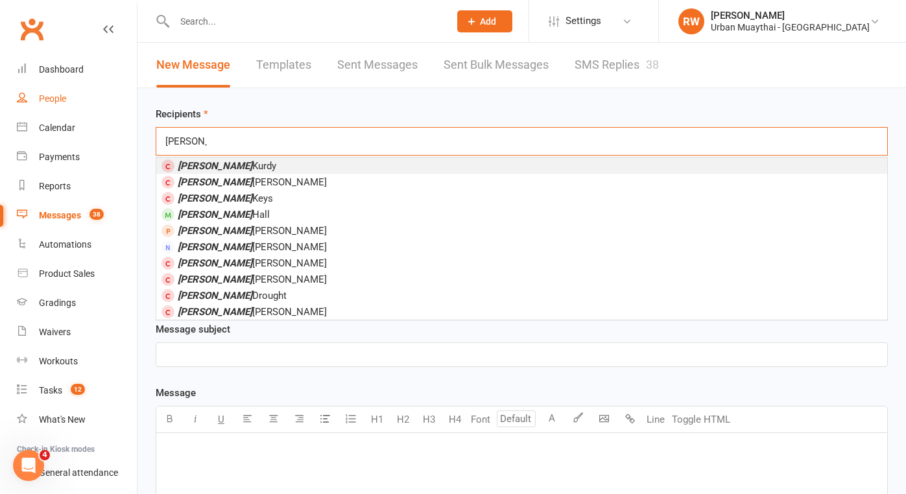
type input "Adam"
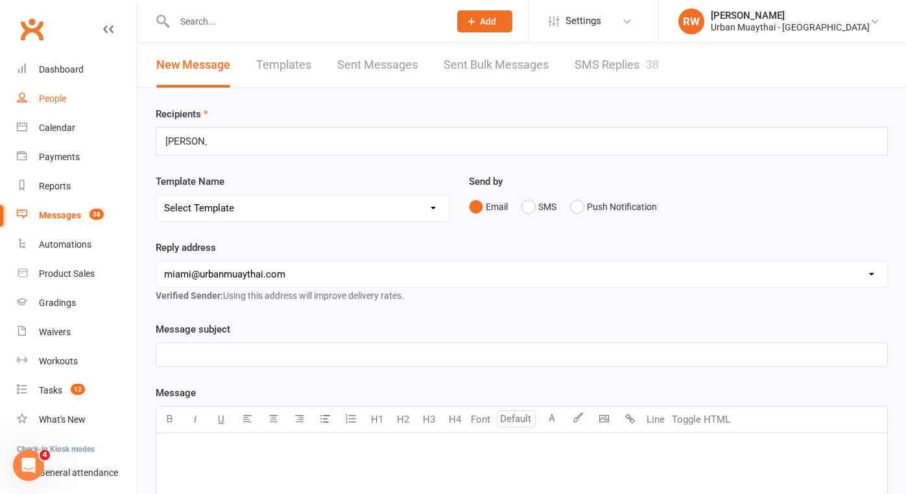
click at [54, 104] on link "People" at bounding box center [77, 98] width 120 height 29
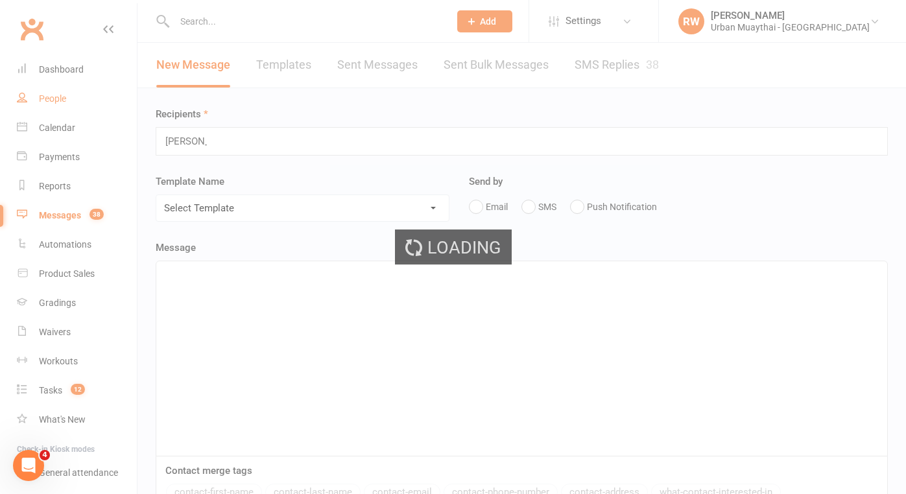
select select "100"
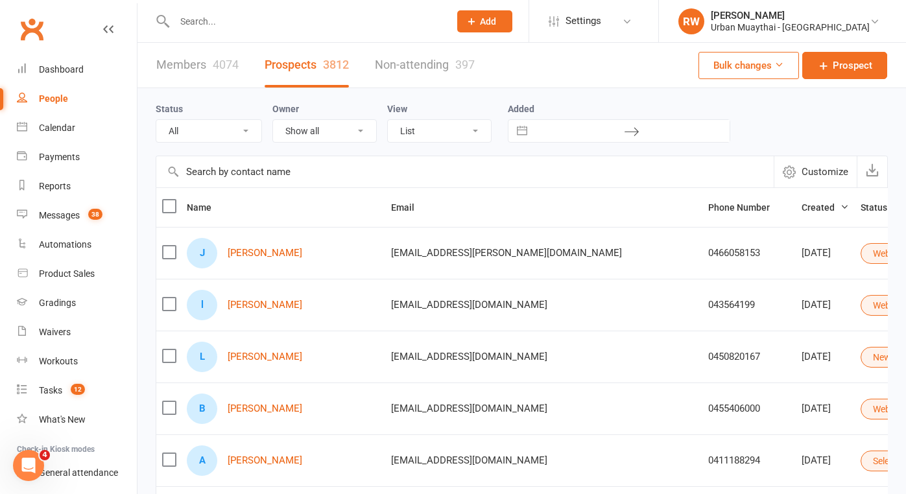
click at [211, 25] on input "text" at bounding box center [306, 21] width 270 height 18
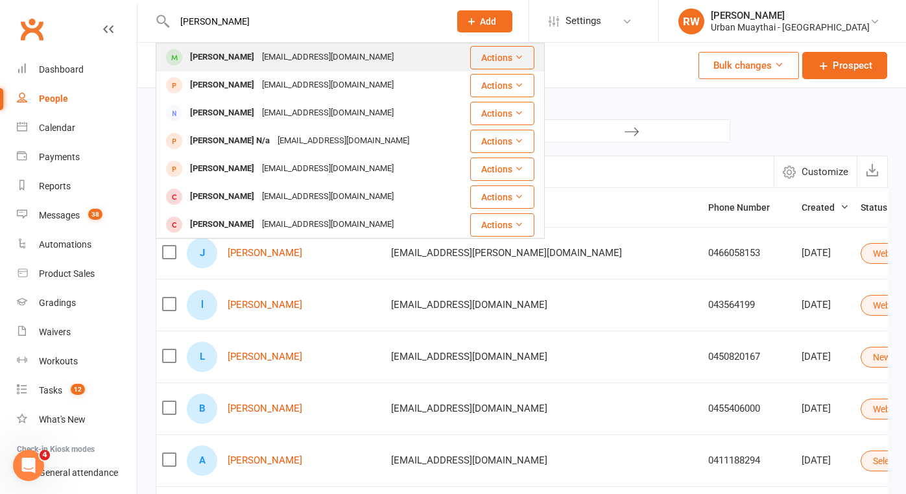
type input "Trotman"
click at [233, 58] on div "Kobie Trotman" at bounding box center [222, 57] width 72 height 19
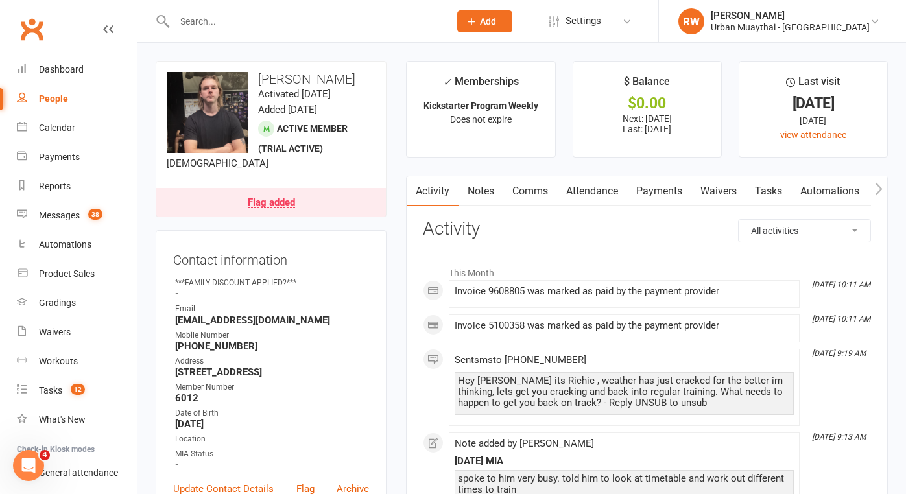
click at [198, 22] on input "text" at bounding box center [306, 21] width 270 height 18
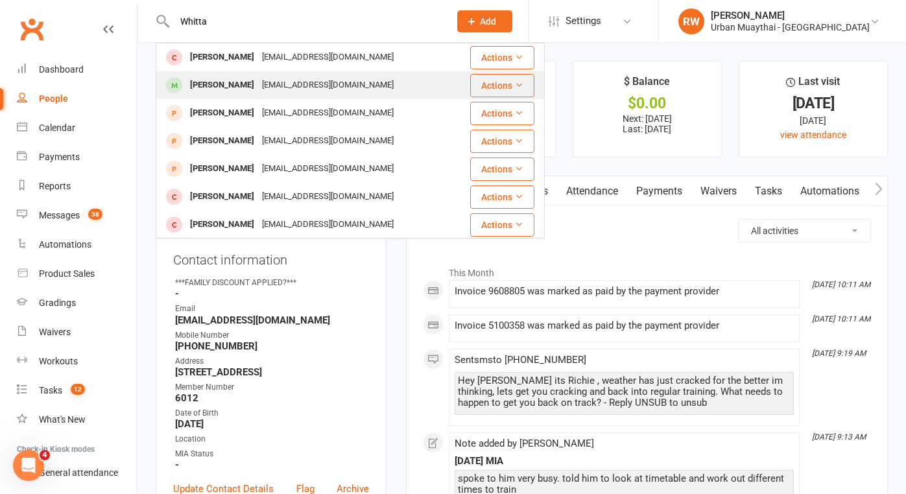
type input "Whitta"
click at [211, 85] on div "Laura Whittaker" at bounding box center [222, 85] width 72 height 19
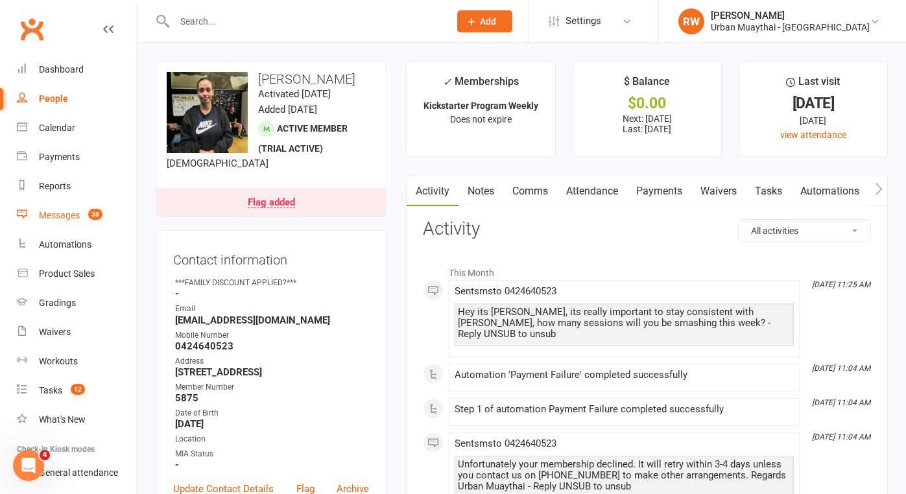
click at [69, 217] on div "Messages" at bounding box center [59, 215] width 41 height 10
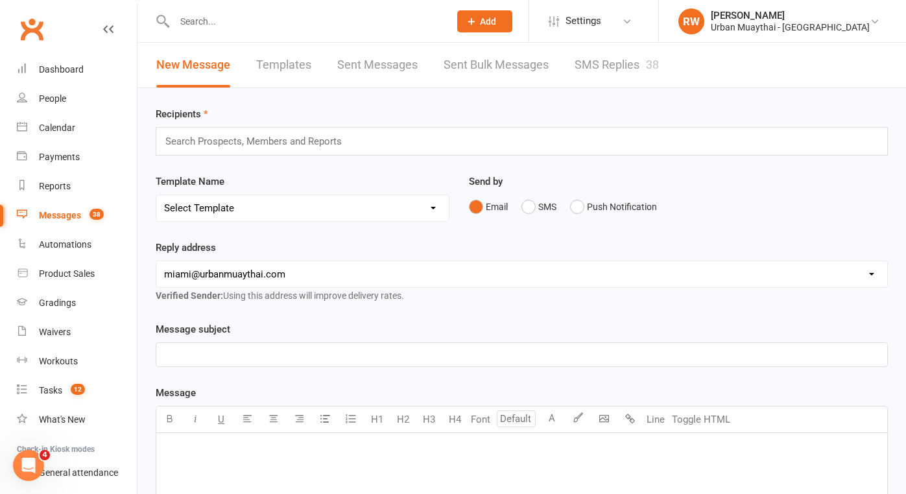
click at [199, 141] on input "text" at bounding box center [259, 141] width 191 height 17
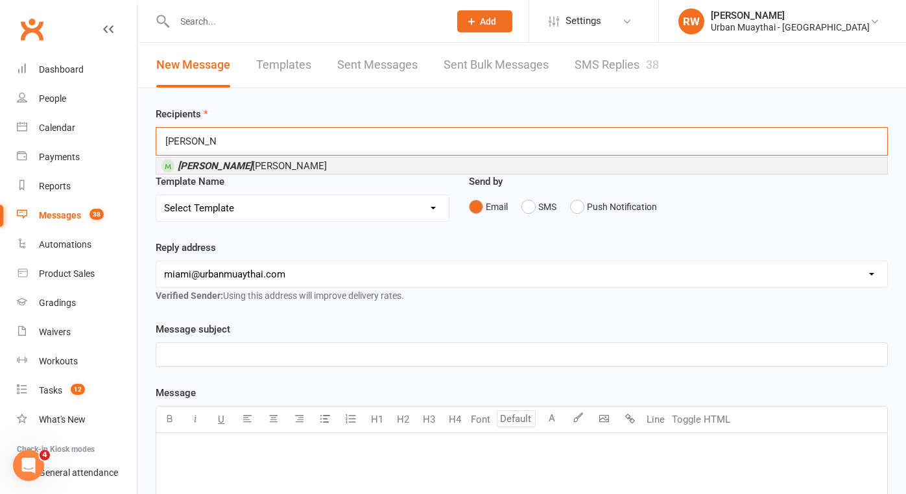
type input "Adam Brad"
click at [215, 171] on em "Adam Brad" at bounding box center [215, 166] width 75 height 12
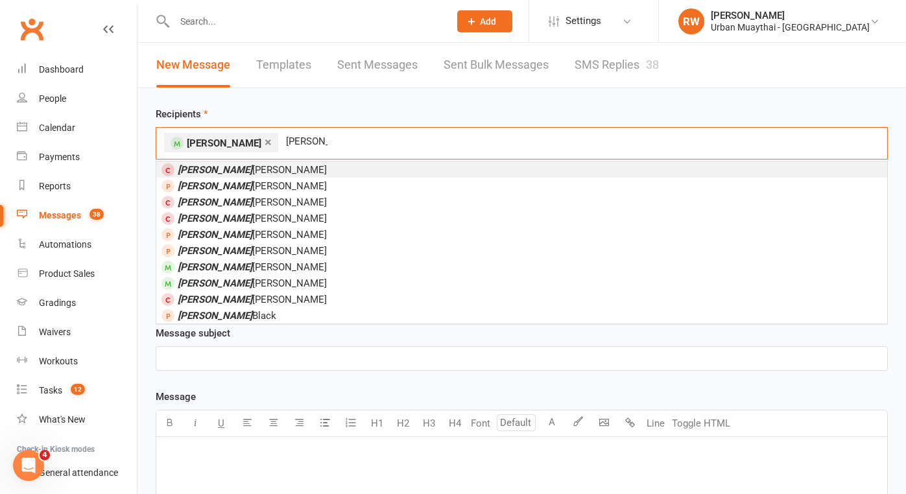
type input "Hannah"
drag, startPoint x: 215, startPoint y: 171, endPoint x: 58, endPoint y: 100, distance: 172.4
click at [58, 100] on div "People" at bounding box center [52, 98] width 27 height 10
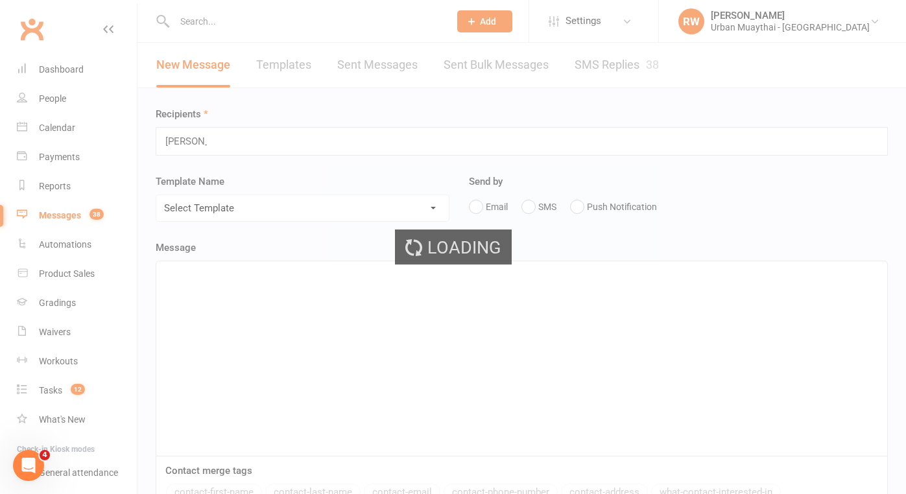
select select "100"
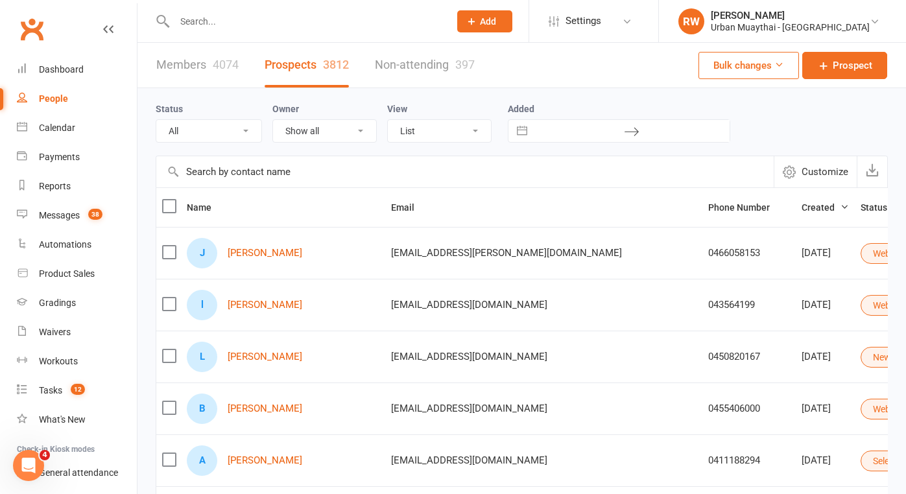
click at [195, 21] on input "text" at bounding box center [306, 21] width 270 height 18
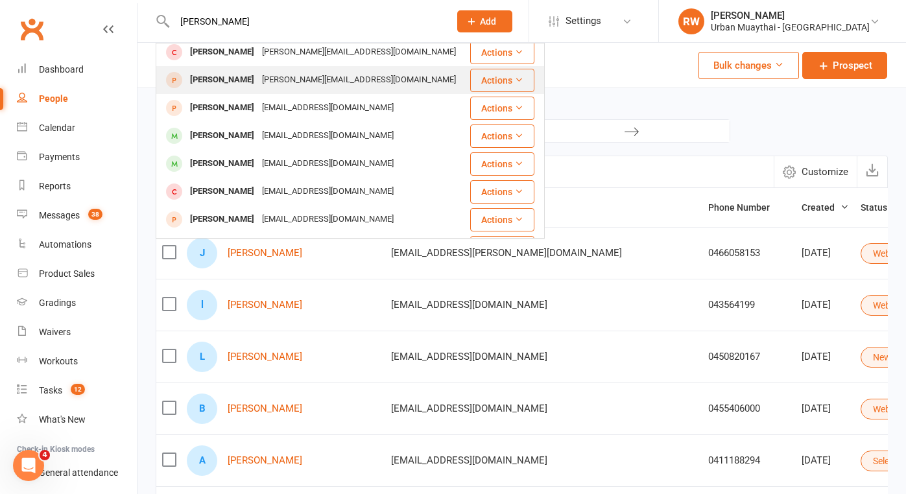
scroll to position [88, 0]
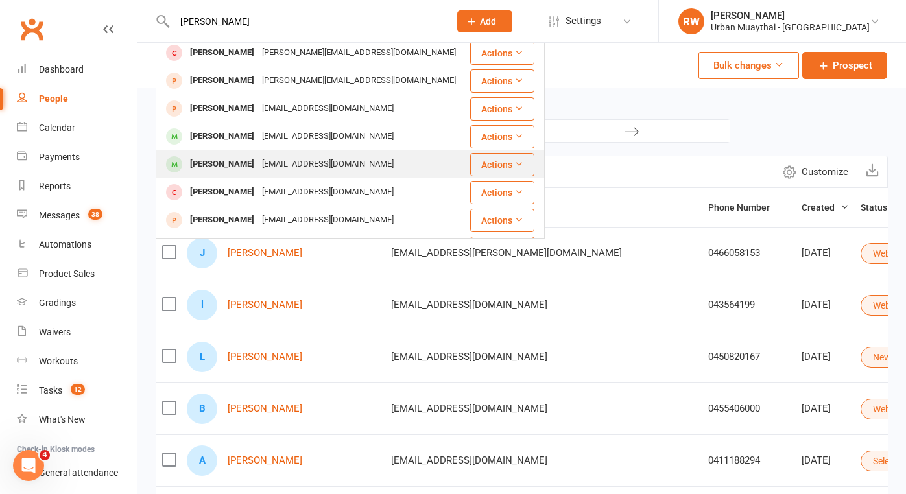
type input "Hannah"
click at [238, 161] on div "Hannah Doherty" at bounding box center [222, 164] width 72 height 19
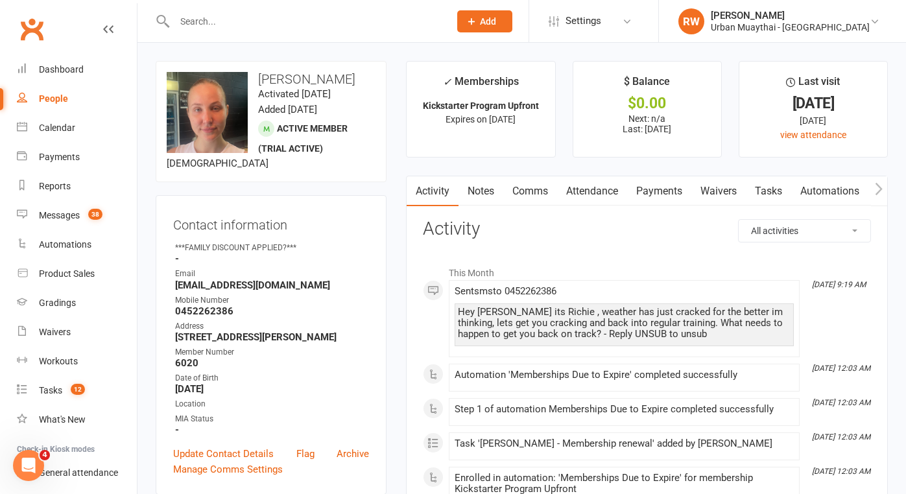
click at [195, 19] on input "text" at bounding box center [306, 21] width 270 height 18
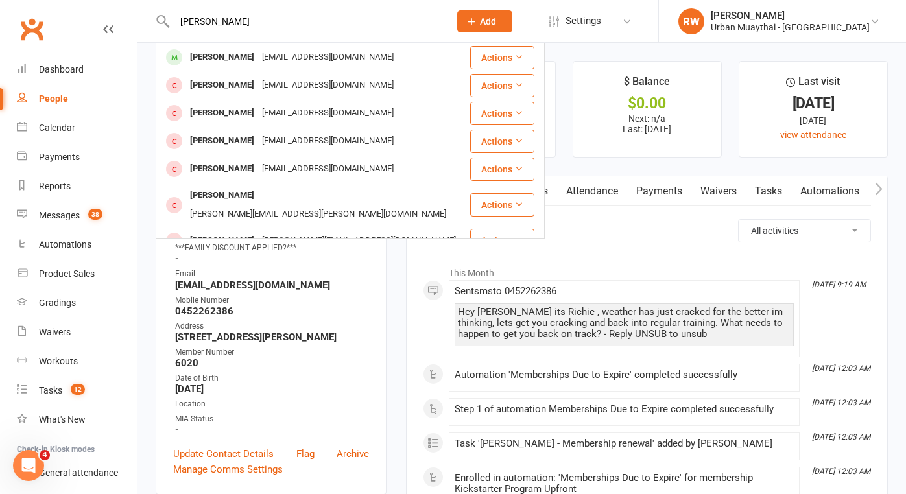
type input "Bailey Wilson"
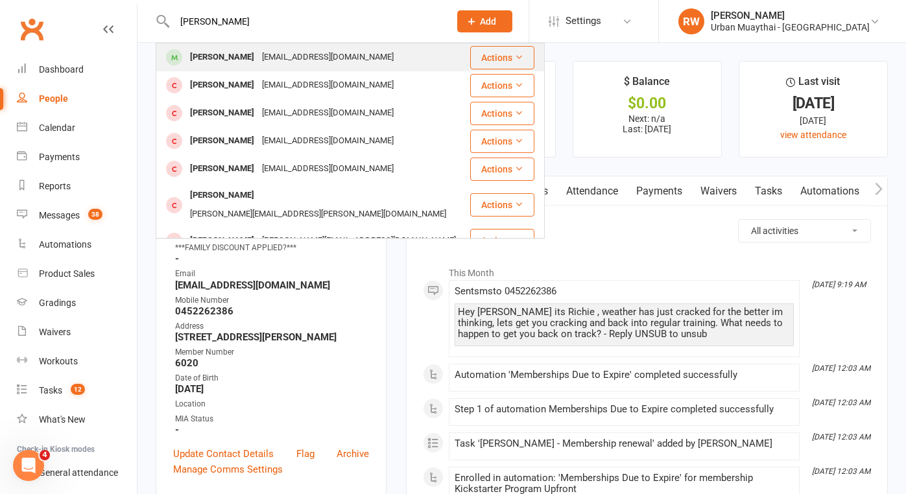
drag, startPoint x: 195, startPoint y: 19, endPoint x: 202, endPoint y: 62, distance: 42.9
click at [202, 62] on div "Bailey Wilson" at bounding box center [222, 57] width 72 height 19
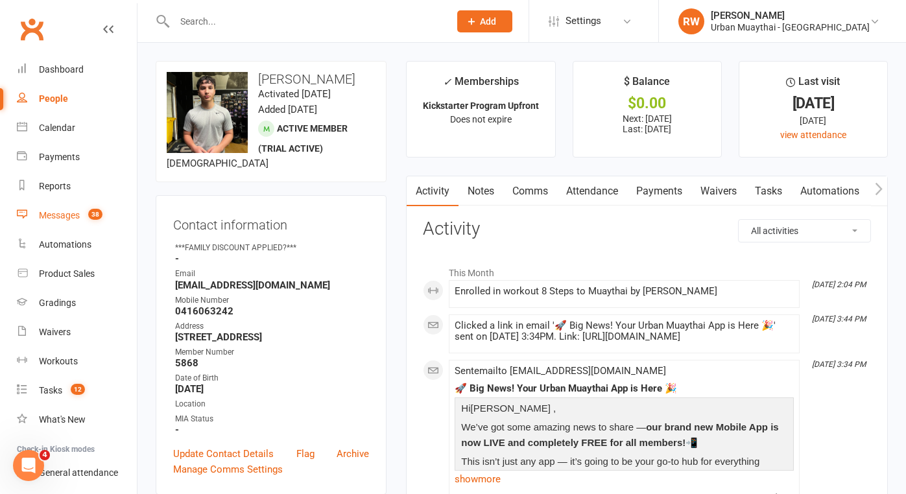
click at [53, 217] on div "Messages" at bounding box center [59, 215] width 41 height 10
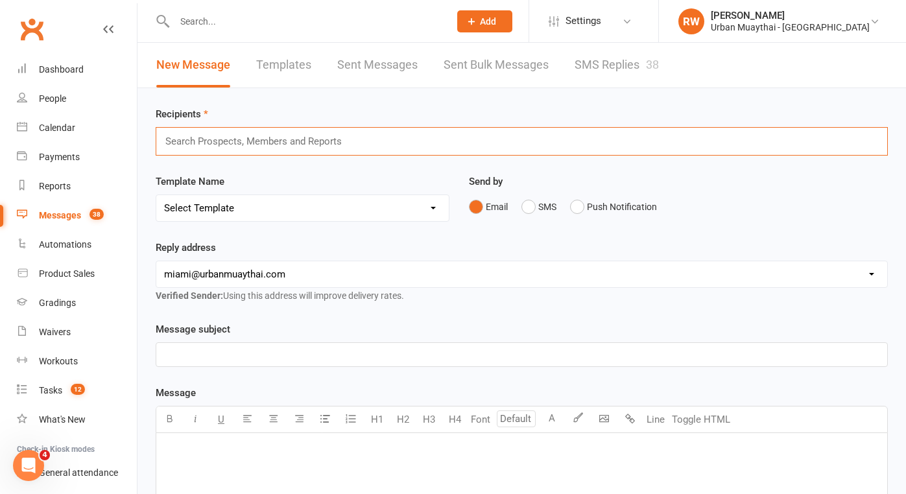
click at [179, 140] on input "text" at bounding box center [259, 141] width 191 height 17
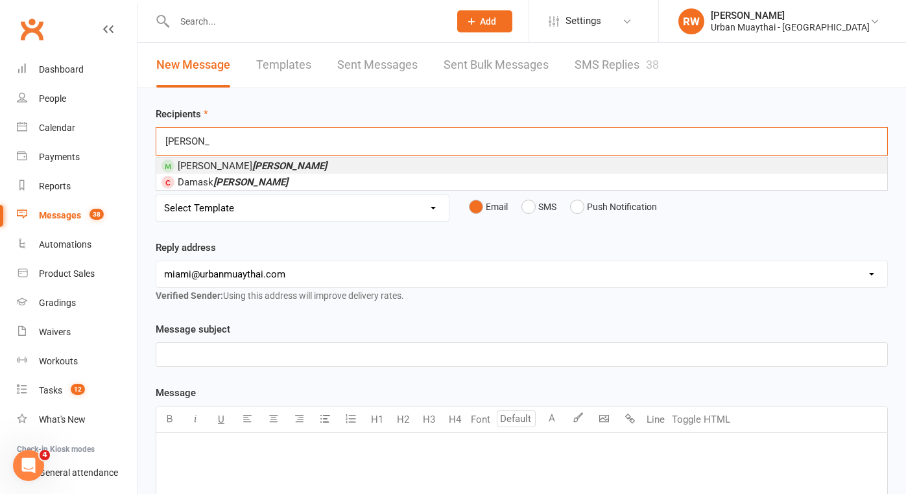
type input "Bradshaw"
drag, startPoint x: 197, startPoint y: 163, endPoint x: 223, endPoint y: 167, distance: 26.3
click at [252, 167] on em "Bradshaw" at bounding box center [289, 166] width 75 height 12
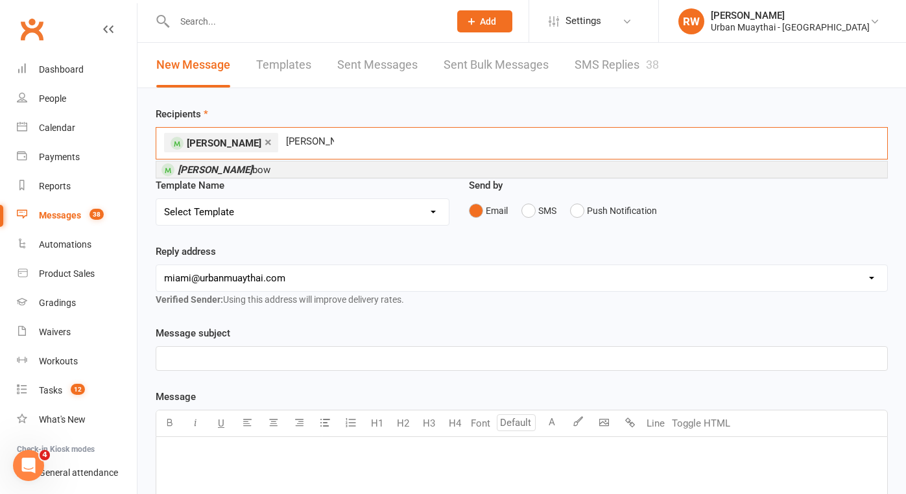
type input "Ashlie rain"
click at [206, 169] on em "Ashlie Rain" at bounding box center [215, 170] width 75 height 12
type input "Bailey Wilson"
drag, startPoint x: 206, startPoint y: 169, endPoint x: 195, endPoint y: 170, distance: 11.7
click at [195, 170] on em "Bailey Wilson" at bounding box center [215, 170] width 75 height 12
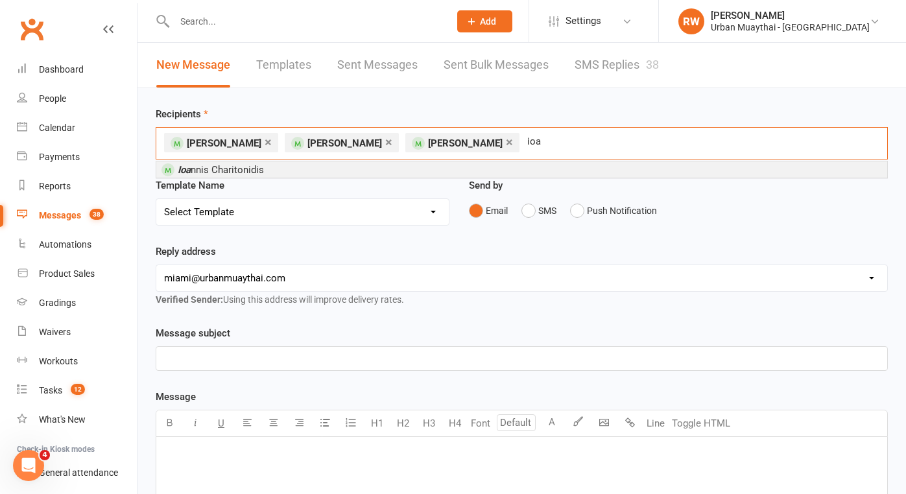
type input "ion"
drag, startPoint x: 195, startPoint y: 170, endPoint x: 176, endPoint y: 172, distance: 18.9
click at [176, 172] on span "Ioa nnis Charitonidis" at bounding box center [212, 169] width 102 height 12
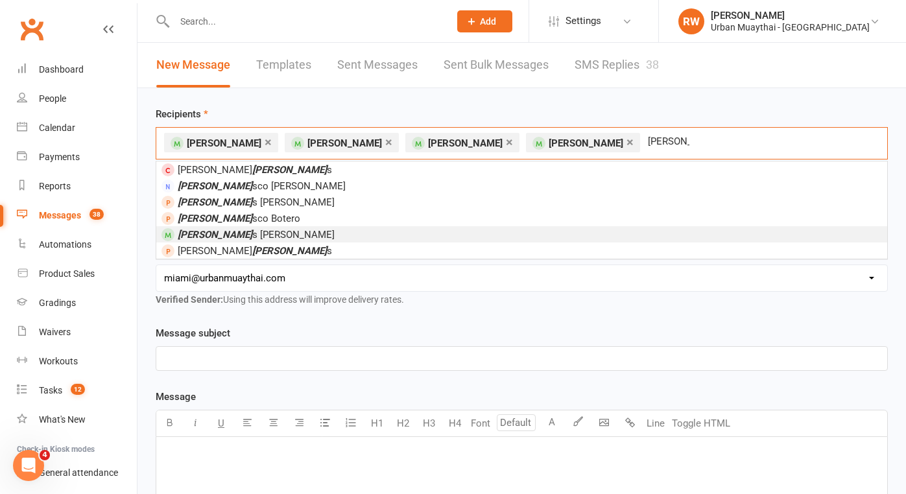
type input "franci"
click at [191, 236] on em "Franci" at bounding box center [215, 235] width 75 height 12
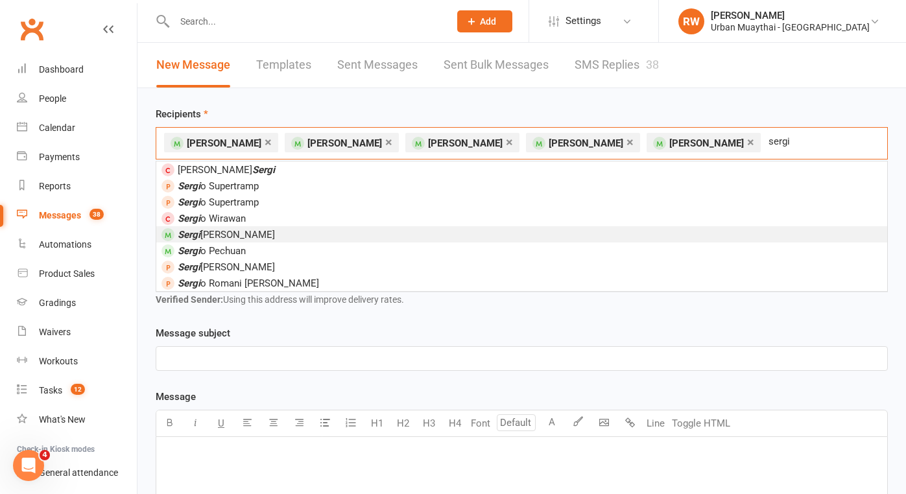
type input "sergi"
click at [197, 233] on em "Sergi" at bounding box center [189, 235] width 23 height 12
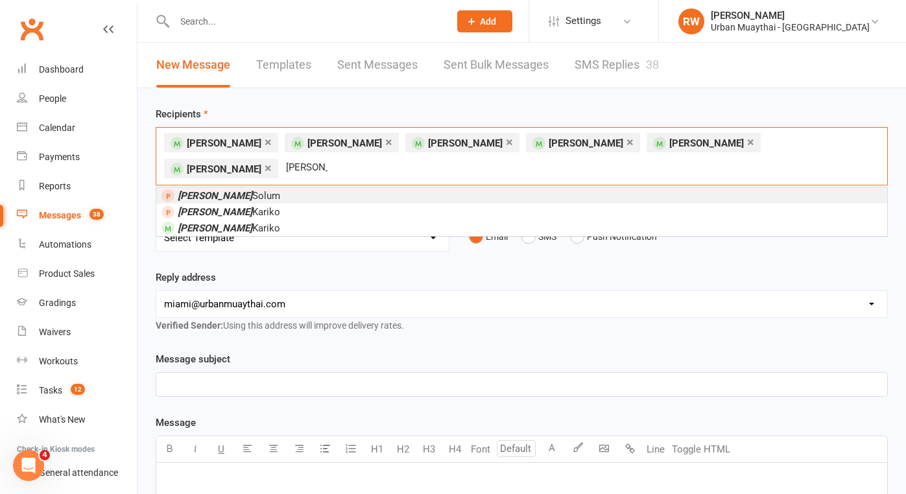
type input "Damon"
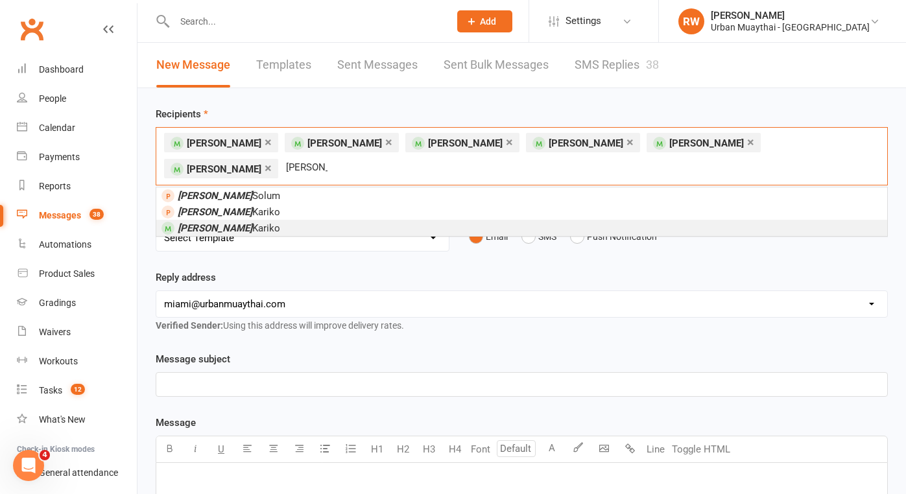
drag, startPoint x: 197, startPoint y: 233, endPoint x: 204, endPoint y: 228, distance: 9.2
click at [204, 228] on em "Damon" at bounding box center [215, 228] width 75 height 12
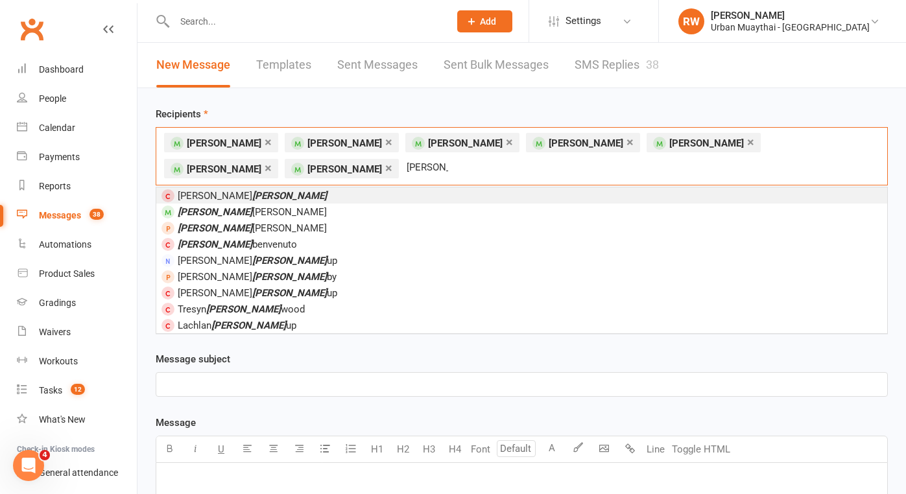
type input "Kirk"
drag, startPoint x: 204, startPoint y: 228, endPoint x: 220, endPoint y: 213, distance: 21.6
click at [220, 213] on span "Kirk Craigen" at bounding box center [252, 212] width 149 height 12
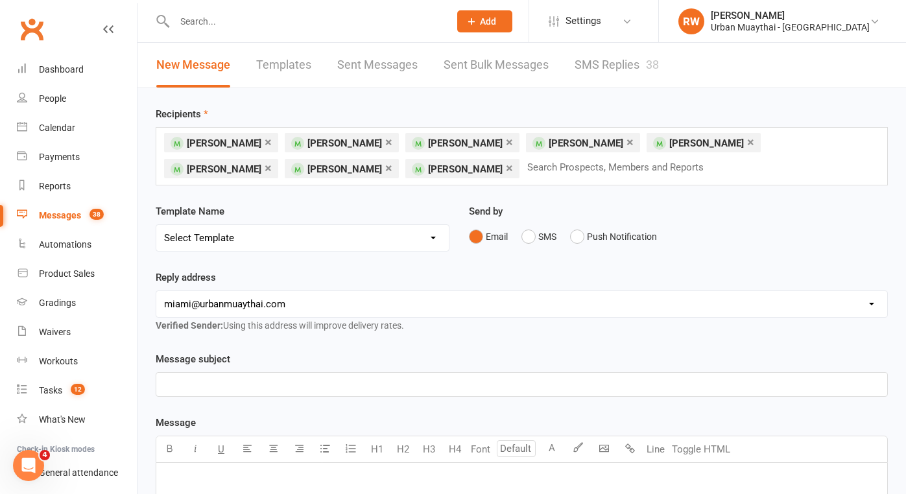
click at [433, 345] on div "Reply address hello@clubworx.com miami@urbanmuaythai.com melissa@urbanfightgym.…" at bounding box center [521, 311] width 751 height 82
click at [528, 237] on button "SMS" at bounding box center [538, 236] width 35 height 25
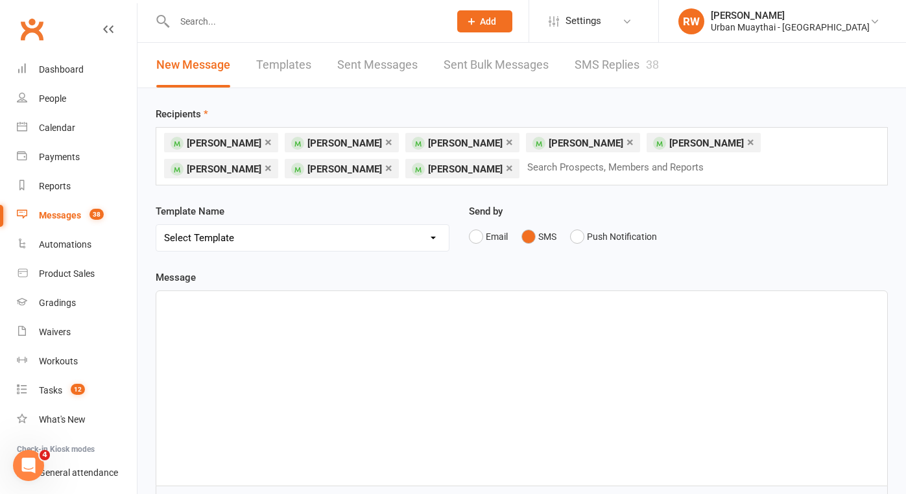
click at [179, 305] on p "﻿" at bounding box center [521, 303] width 715 height 16
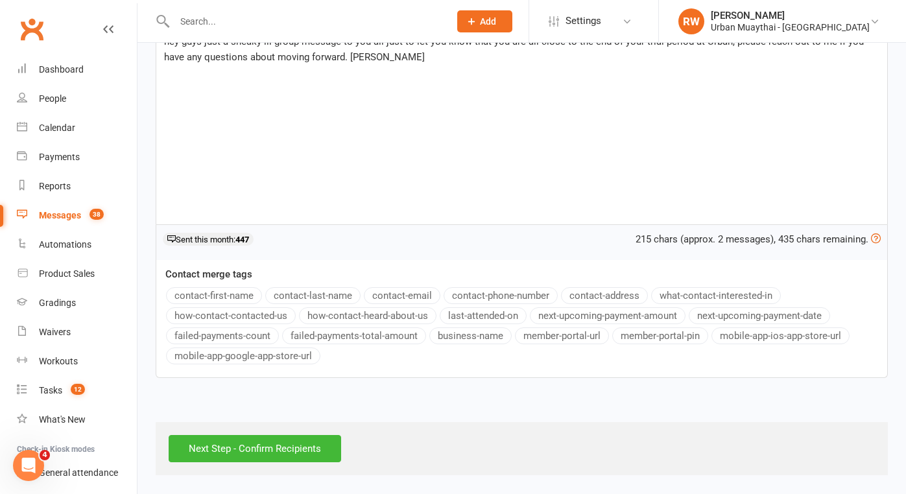
scroll to position [272, 0]
click at [259, 435] on input "Next Step - Confirm Recipients" at bounding box center [255, 448] width 172 height 27
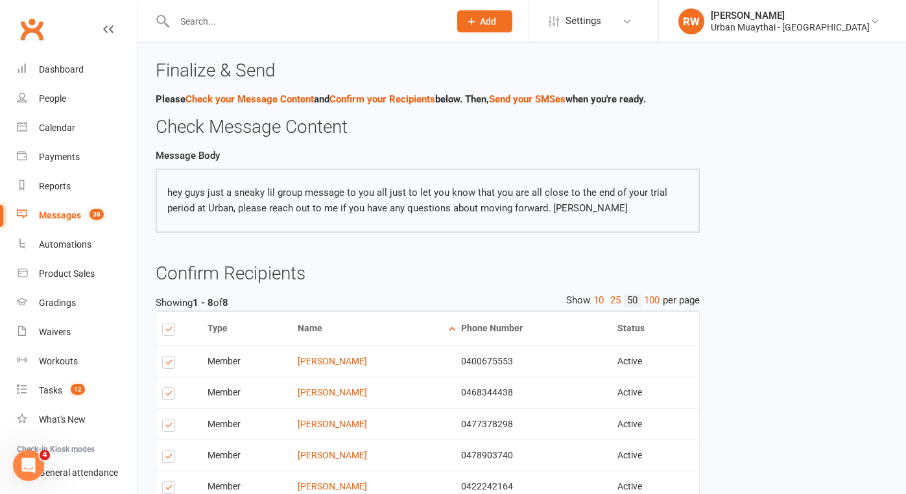
click at [70, 215] on div "Messages" at bounding box center [60, 215] width 42 height 10
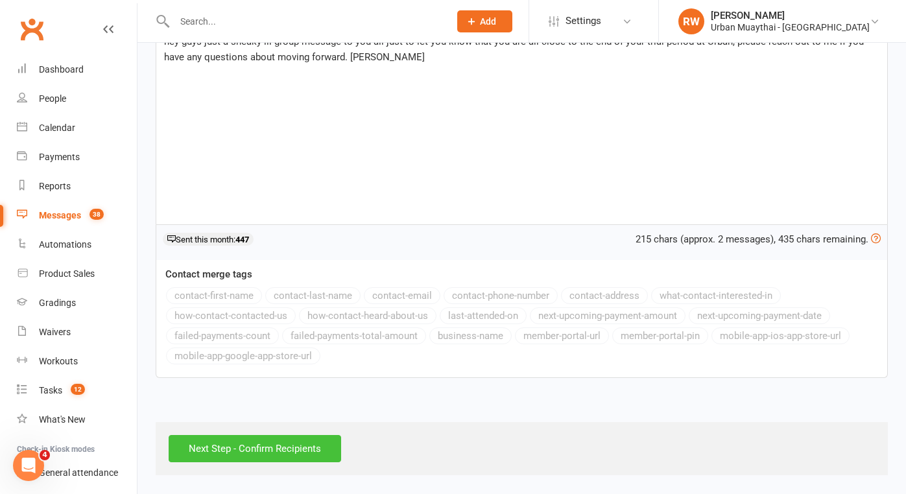
scroll to position [272, 0]
click at [287, 439] on input "Next Step - Confirm Recipients" at bounding box center [255, 448] width 172 height 27
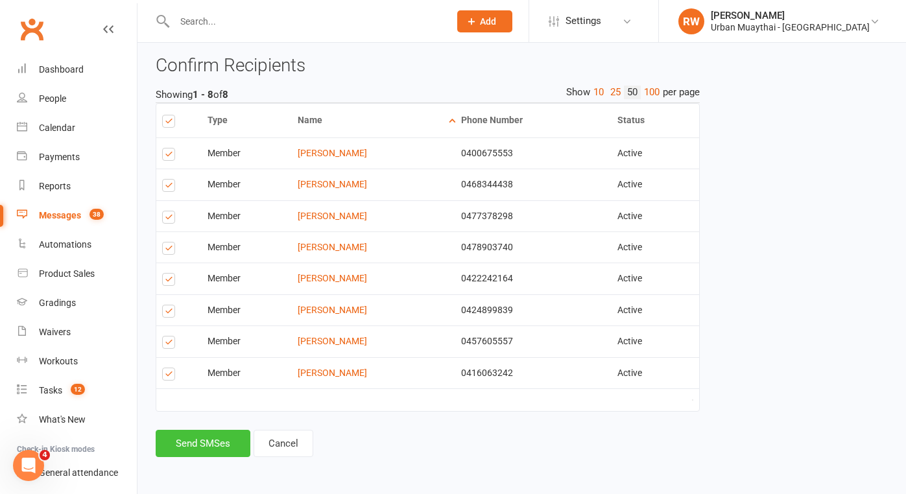
click at [171, 436] on button "Send SMSes" at bounding box center [203, 443] width 95 height 27
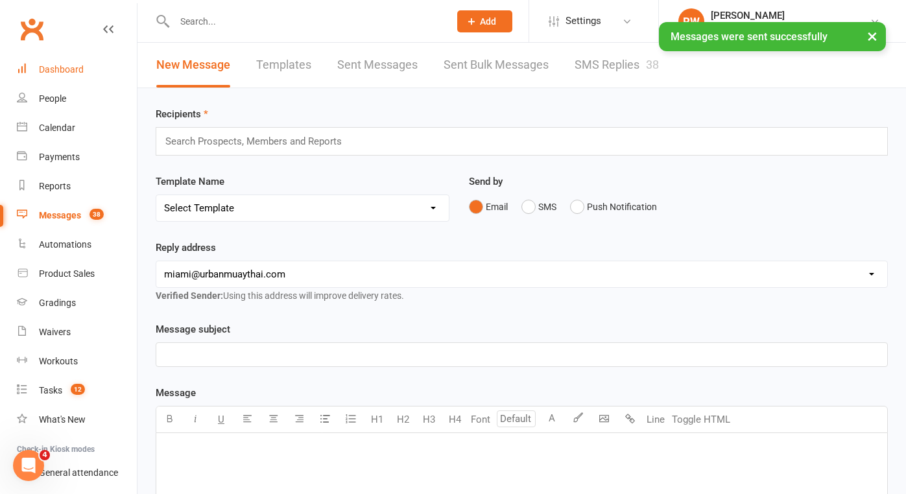
click at [71, 70] on div "Dashboard" at bounding box center [61, 69] width 45 height 10
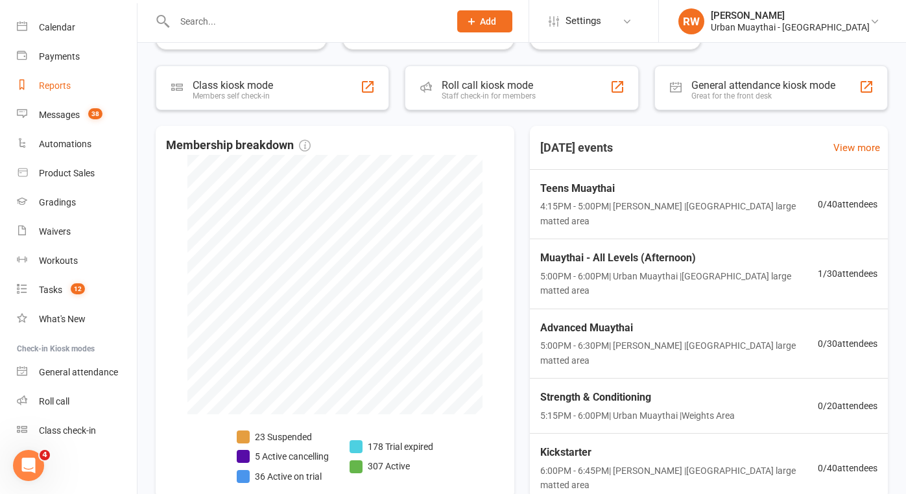
scroll to position [599, 0]
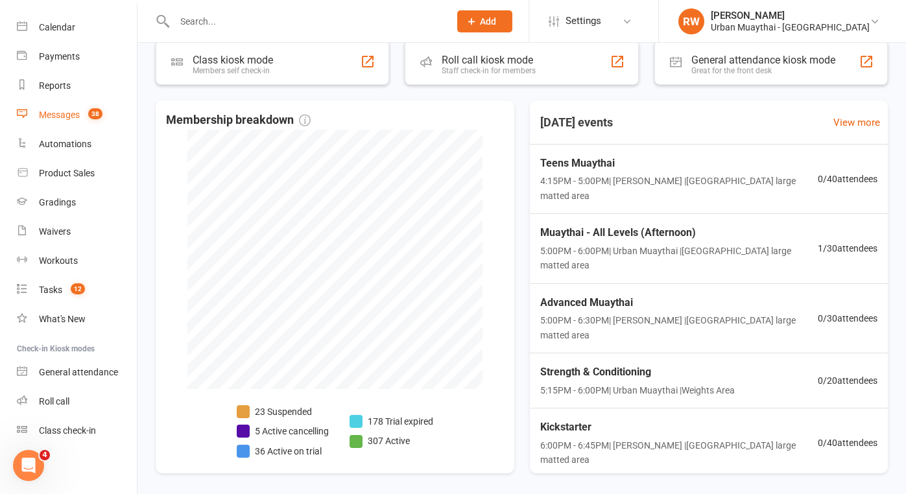
click at [69, 113] on div "Messages" at bounding box center [59, 115] width 41 height 10
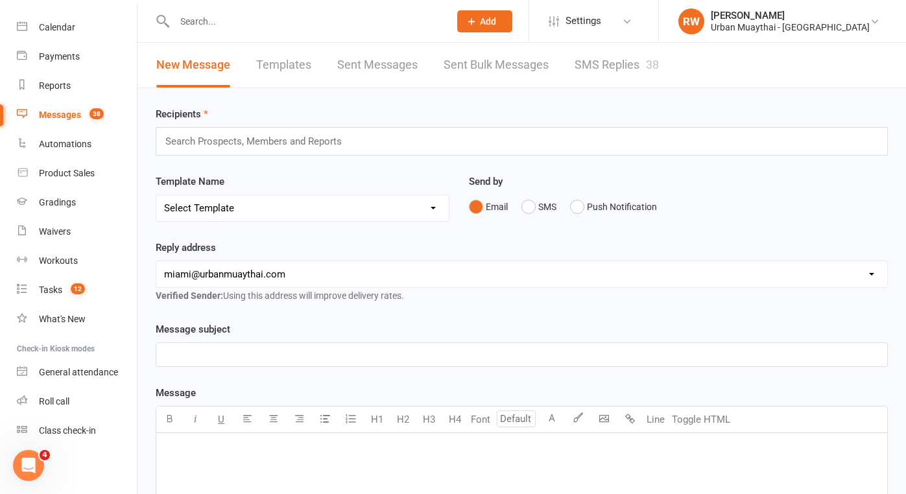
click at [613, 64] on link "SMS Replies 38" at bounding box center [616, 65] width 84 height 45
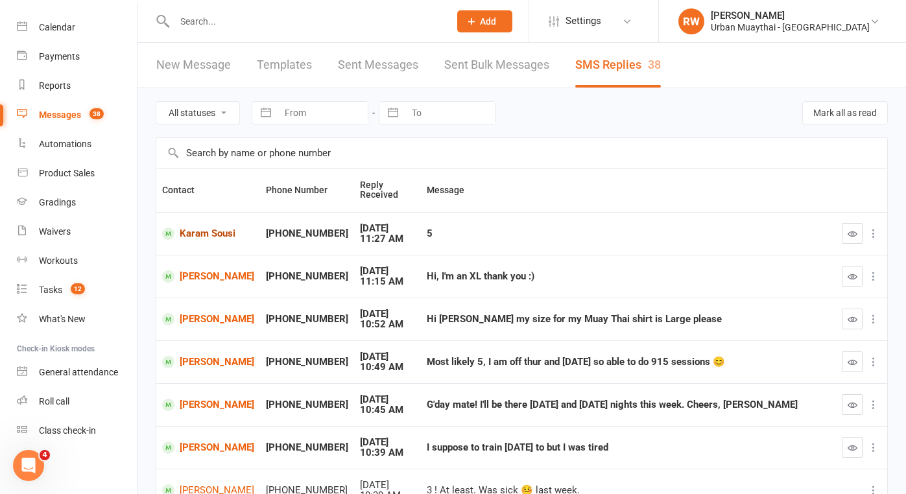
click at [218, 235] on link "Karam Sousi" at bounding box center [208, 234] width 92 height 12
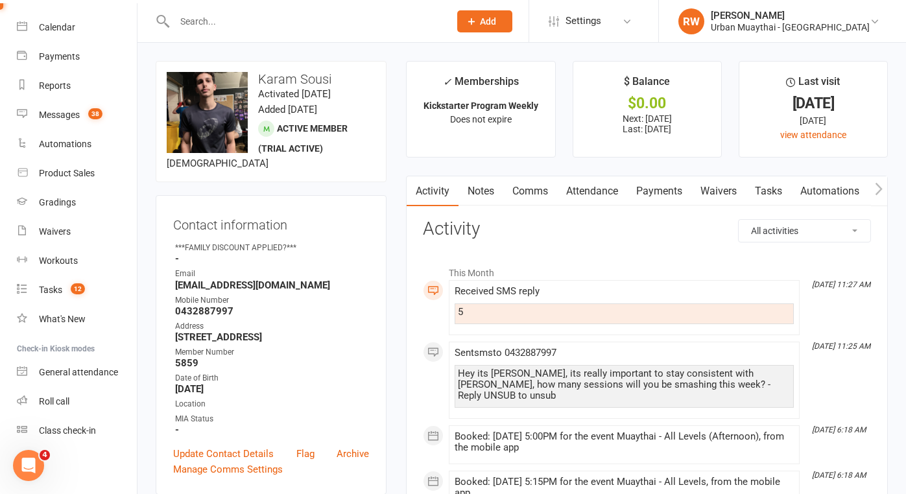
click at [533, 188] on link "Comms" at bounding box center [530, 191] width 54 height 30
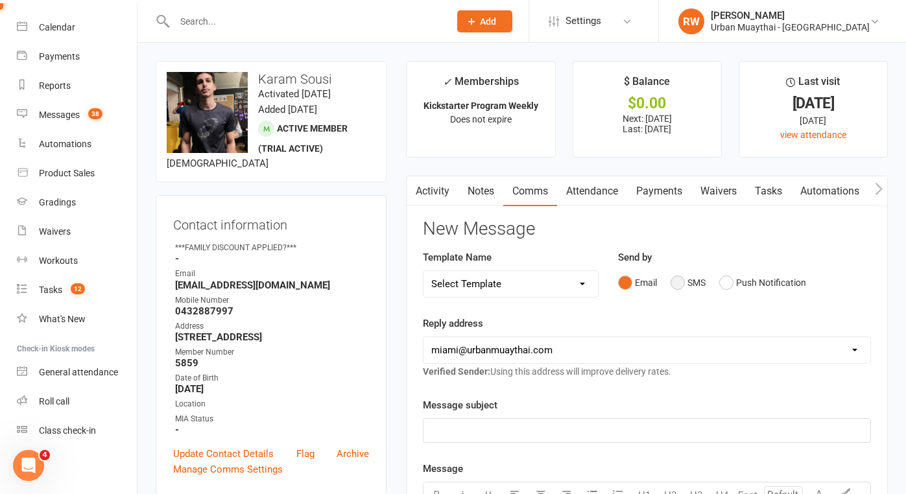
click at [681, 275] on button "SMS" at bounding box center [687, 282] width 35 height 25
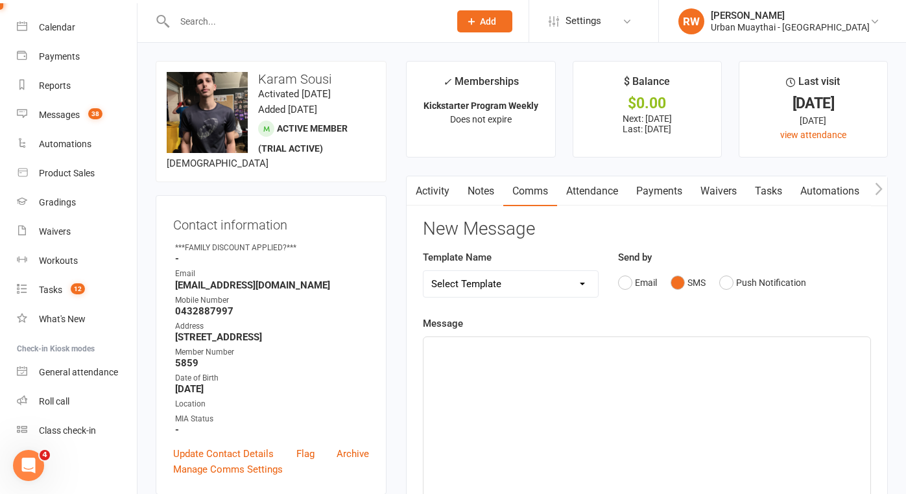
click at [478, 353] on p "﻿" at bounding box center [646, 349] width 431 height 16
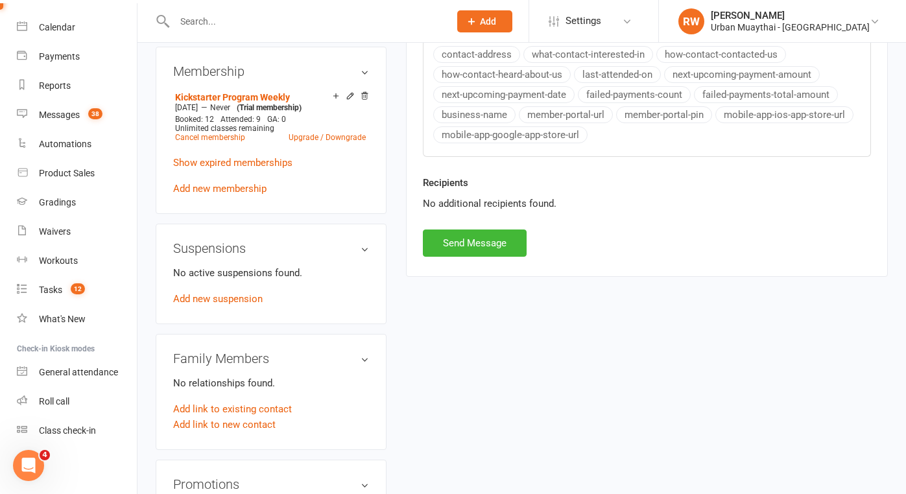
scroll to position [629, 0]
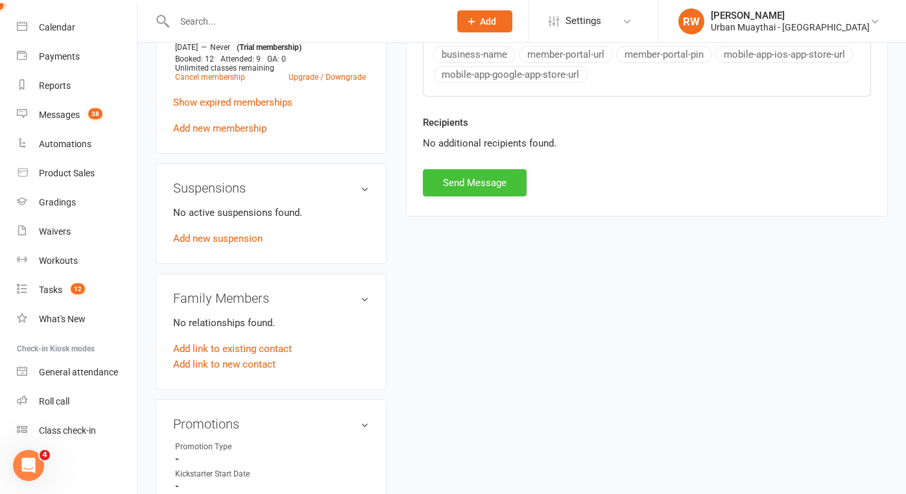
click at [474, 178] on button "Send Message" at bounding box center [475, 182] width 104 height 27
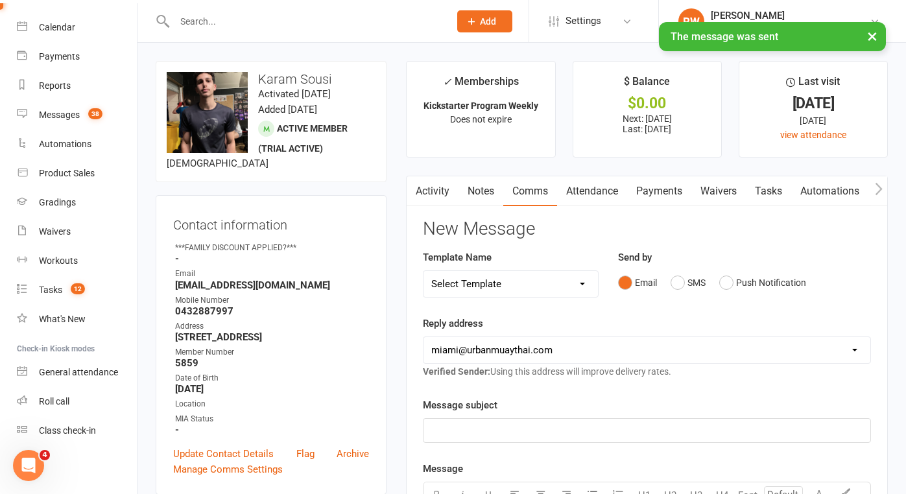
scroll to position [0, 0]
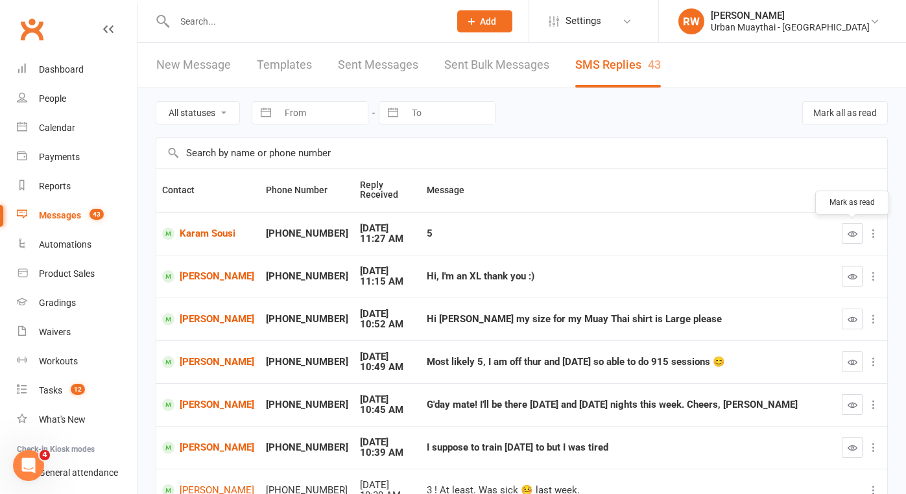
click at [857, 235] on icon "button" at bounding box center [852, 234] width 10 height 10
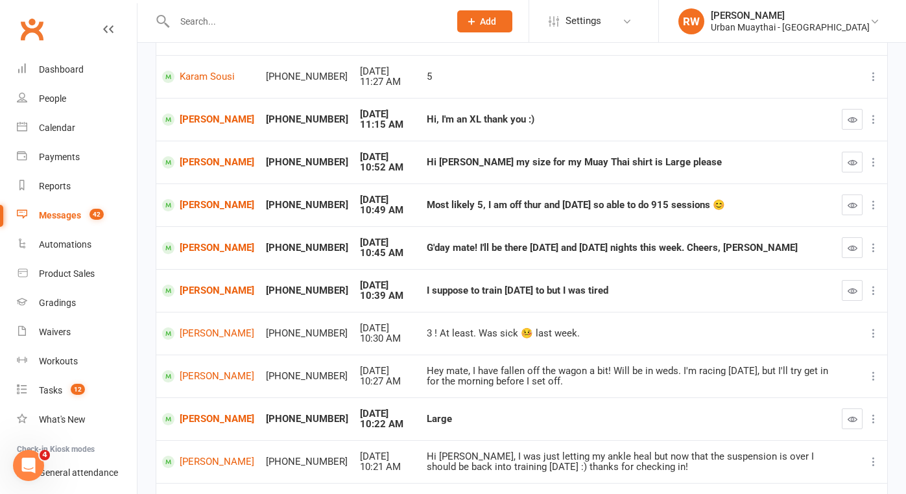
scroll to position [158, 0]
click at [205, 198] on link "[PERSON_NAME]" at bounding box center [208, 204] width 92 height 12
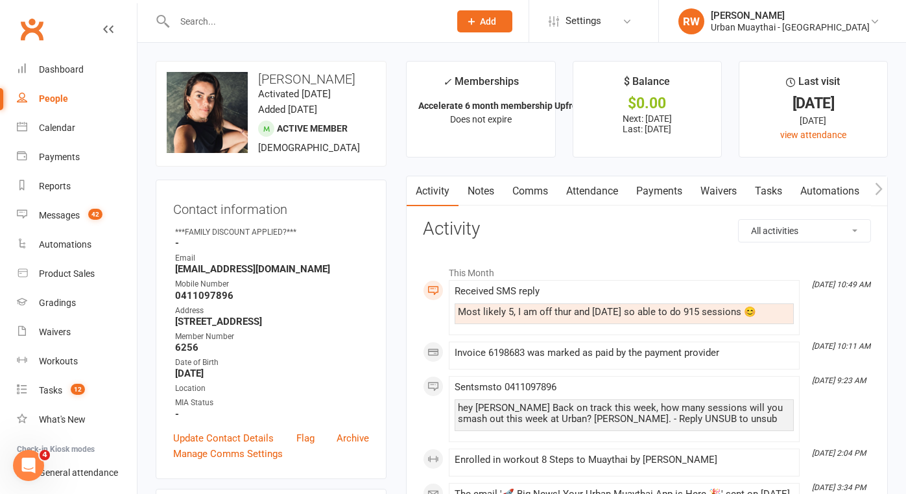
click at [530, 188] on link "Comms" at bounding box center [530, 191] width 54 height 30
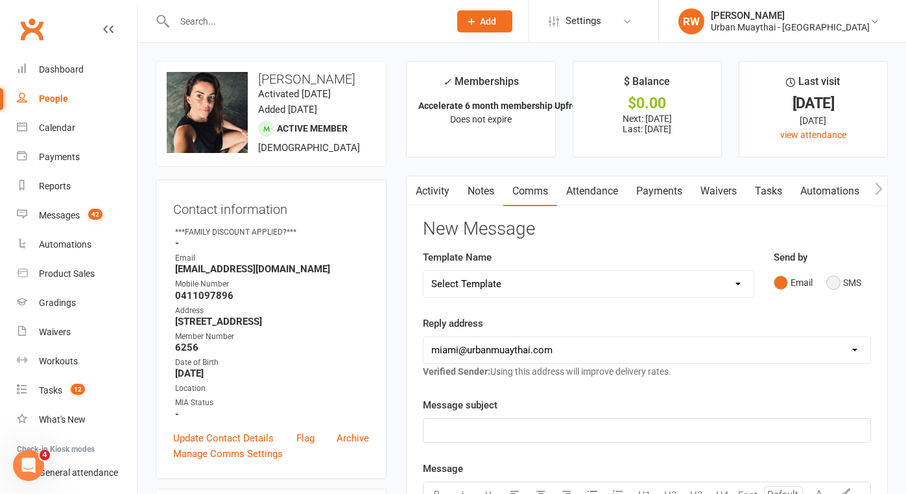
click at [833, 282] on button "SMS" at bounding box center [843, 282] width 35 height 25
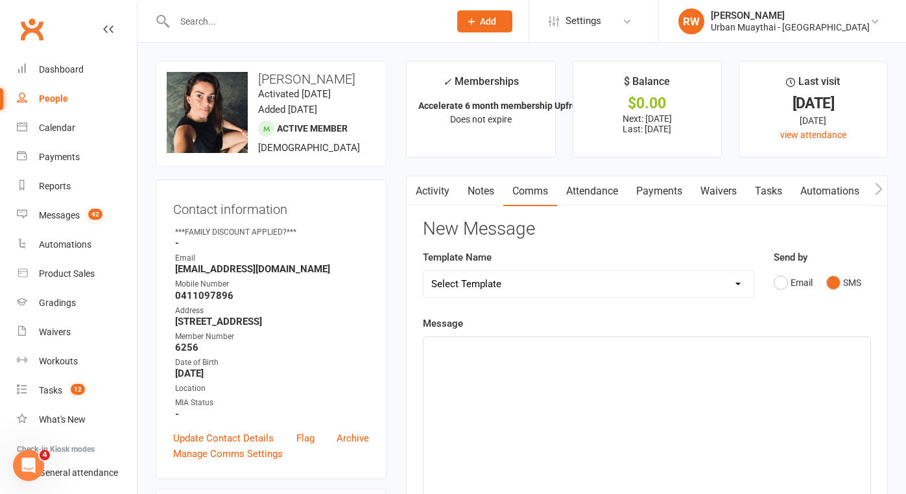
click at [516, 352] on p "﻿" at bounding box center [646, 349] width 431 height 16
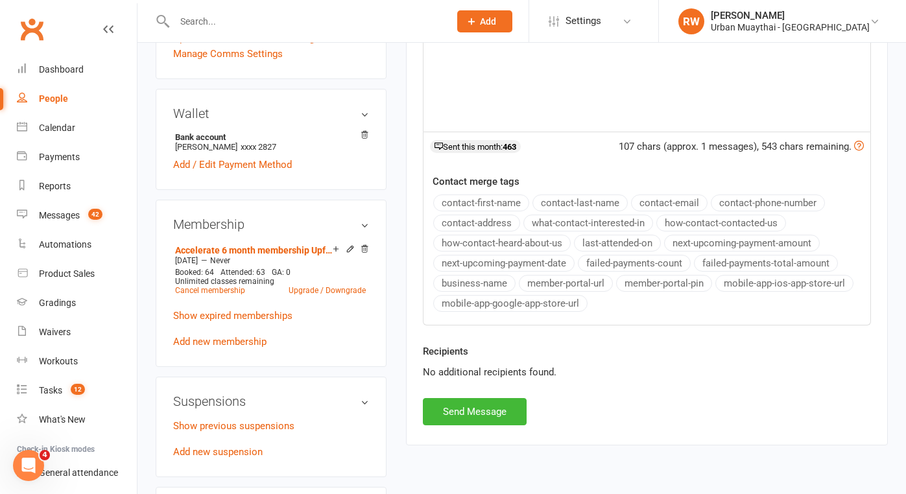
scroll to position [406, 0]
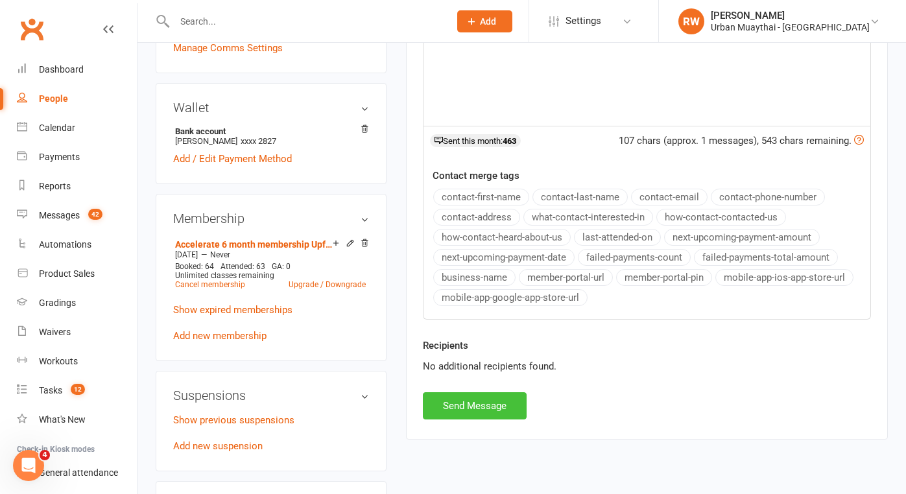
click at [475, 400] on button "Send Message" at bounding box center [475, 405] width 104 height 27
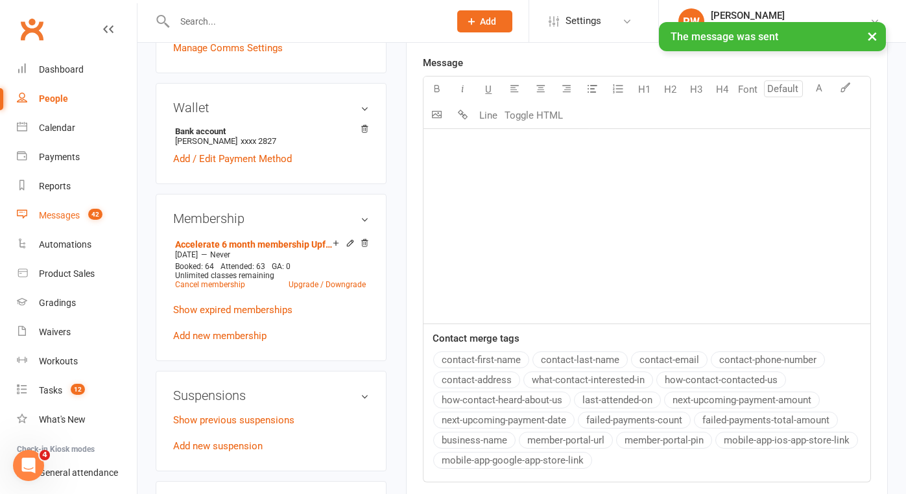
click at [67, 215] on div "Messages" at bounding box center [59, 215] width 41 height 10
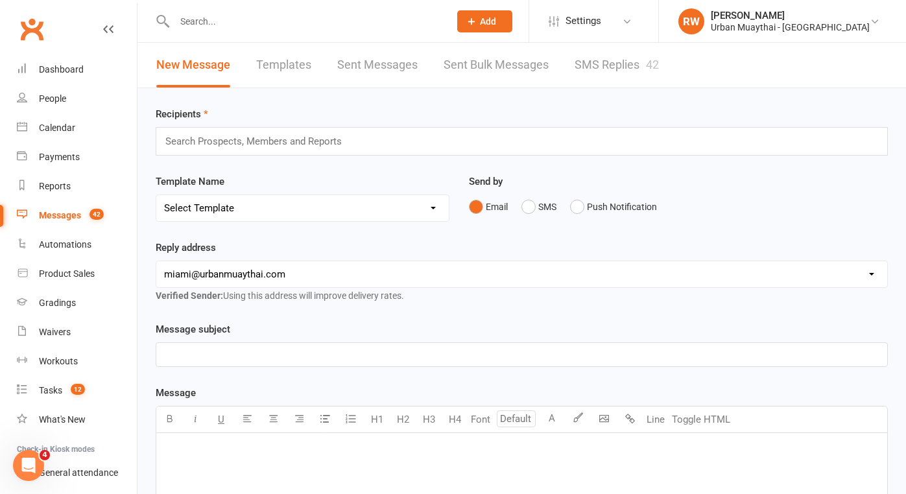
click at [626, 65] on link "SMS Replies 42" at bounding box center [616, 65] width 84 height 45
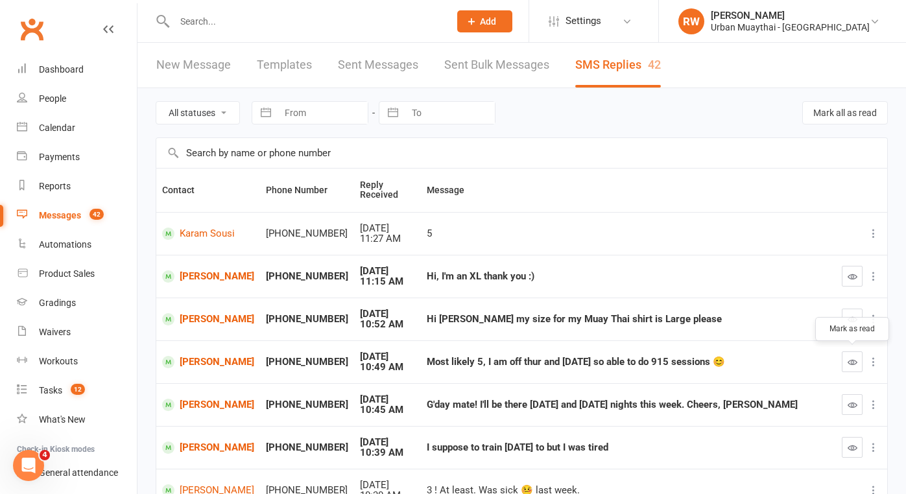
click at [853, 357] on icon "button" at bounding box center [852, 362] width 10 height 10
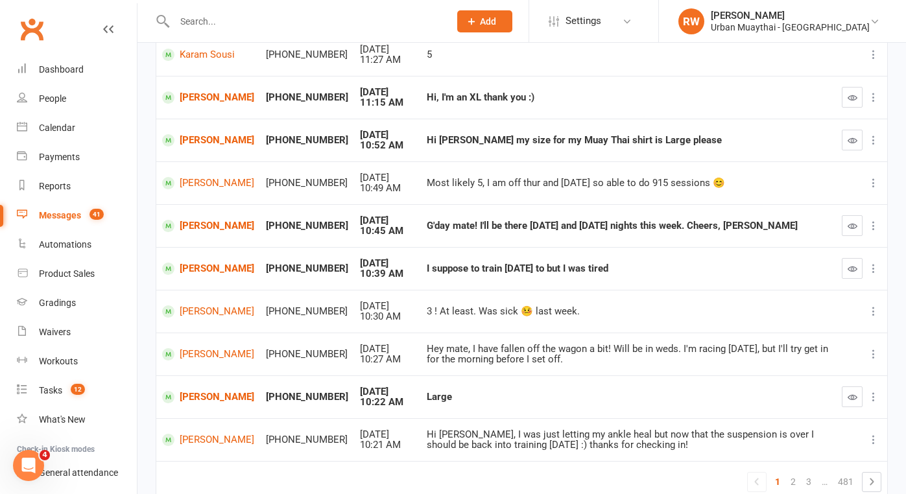
scroll to position [180, 0]
click at [198, 221] on link "[PERSON_NAME]" at bounding box center [208, 225] width 92 height 12
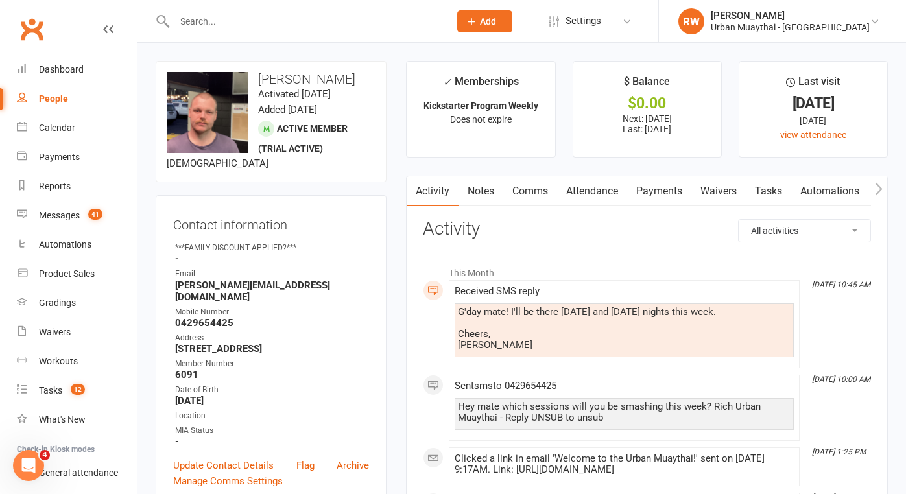
click at [526, 191] on link "Comms" at bounding box center [530, 191] width 54 height 30
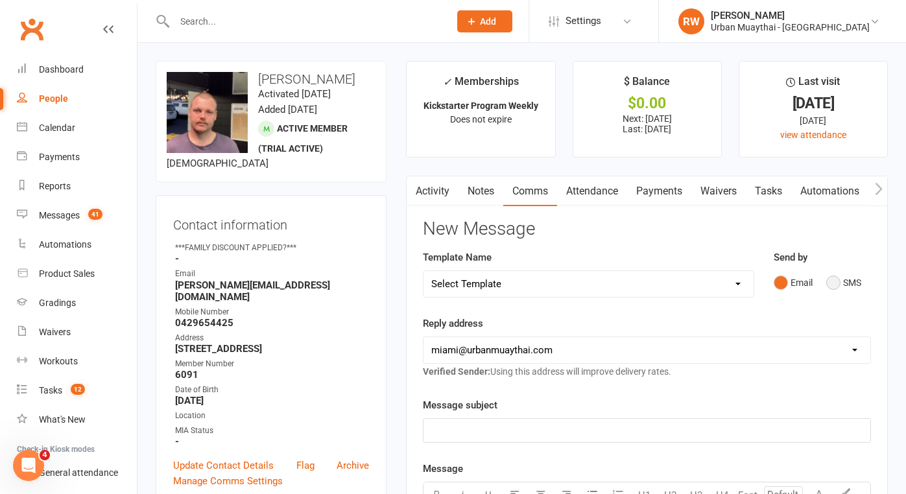
click at [836, 283] on button "SMS" at bounding box center [843, 282] width 35 height 25
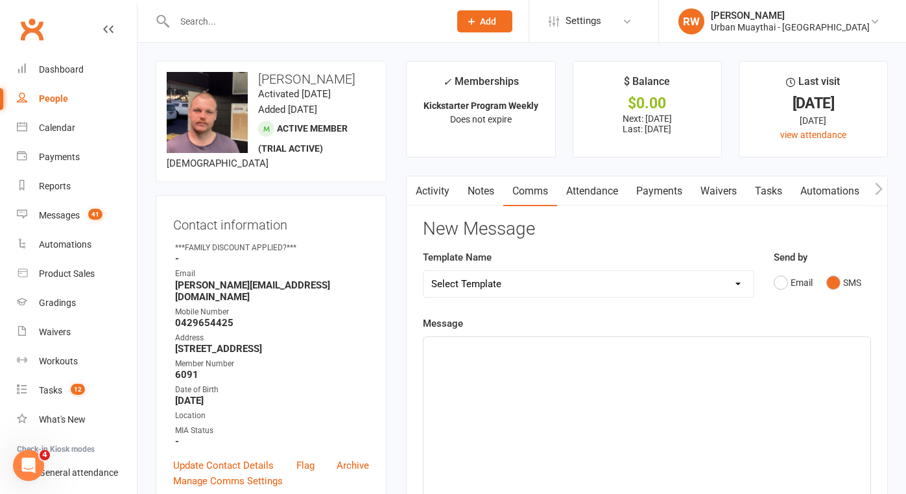
click at [463, 352] on p "﻿" at bounding box center [646, 349] width 431 height 16
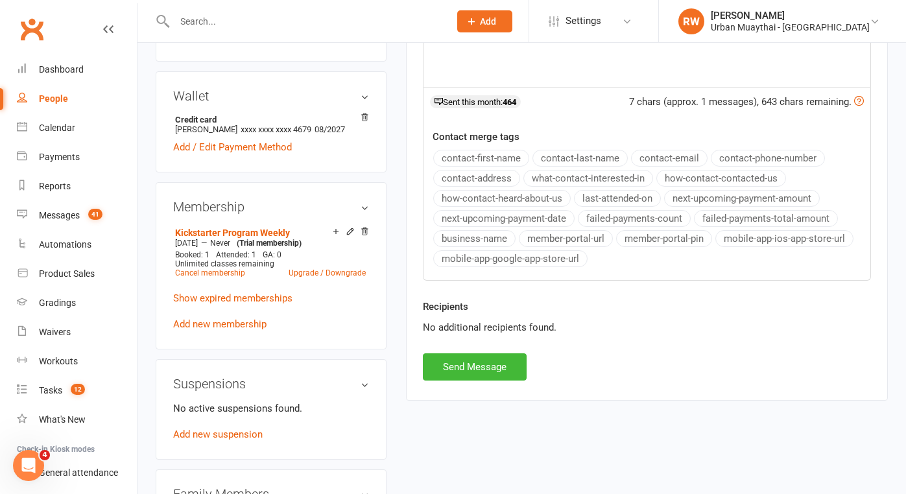
scroll to position [449, 0]
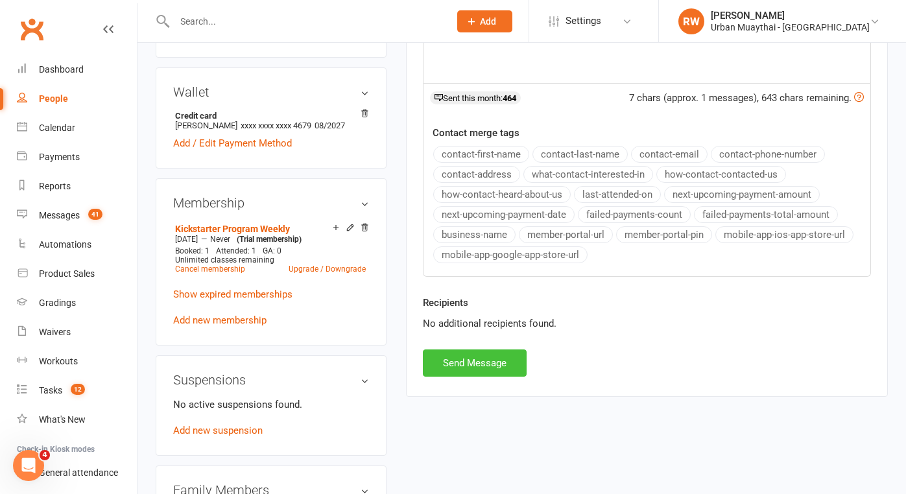
click at [464, 361] on button "Send Message" at bounding box center [475, 362] width 104 height 27
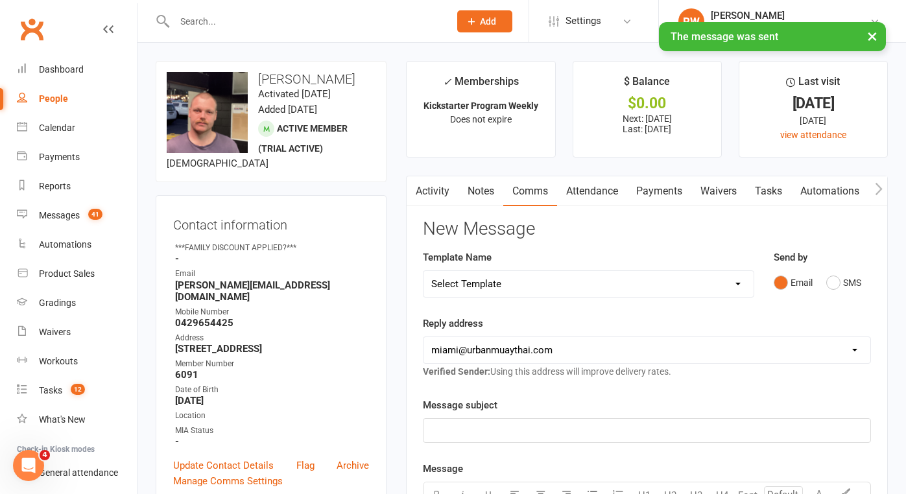
scroll to position [0, 0]
click at [71, 215] on div "Messages" at bounding box center [59, 215] width 41 height 10
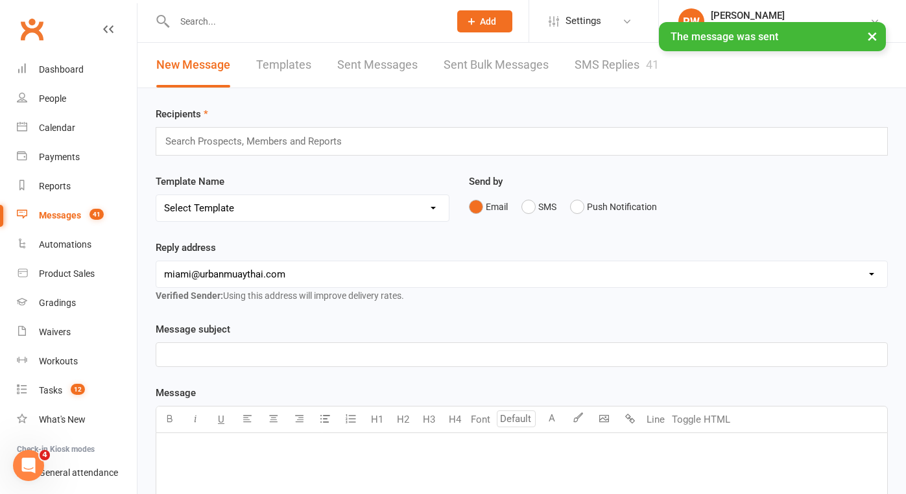
click at [617, 61] on link "SMS Replies 41" at bounding box center [616, 65] width 84 height 45
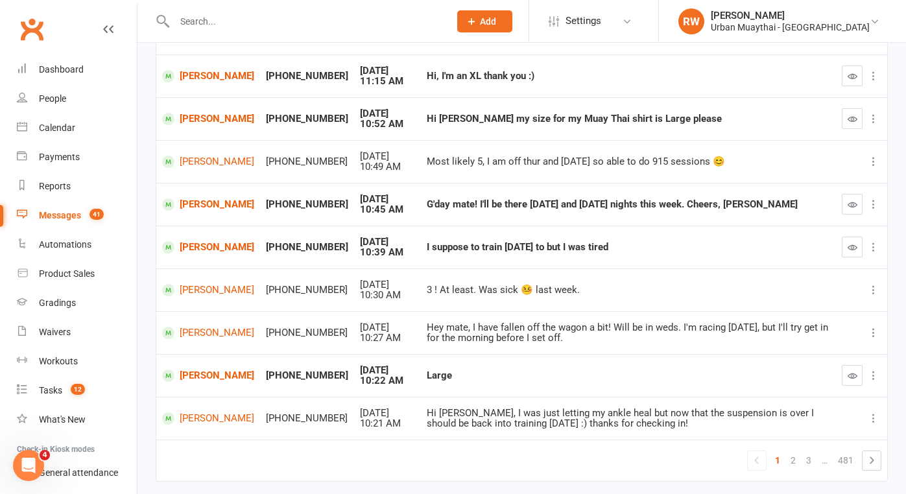
scroll to position [200, 0]
click at [853, 202] on icon "button" at bounding box center [852, 205] width 10 height 10
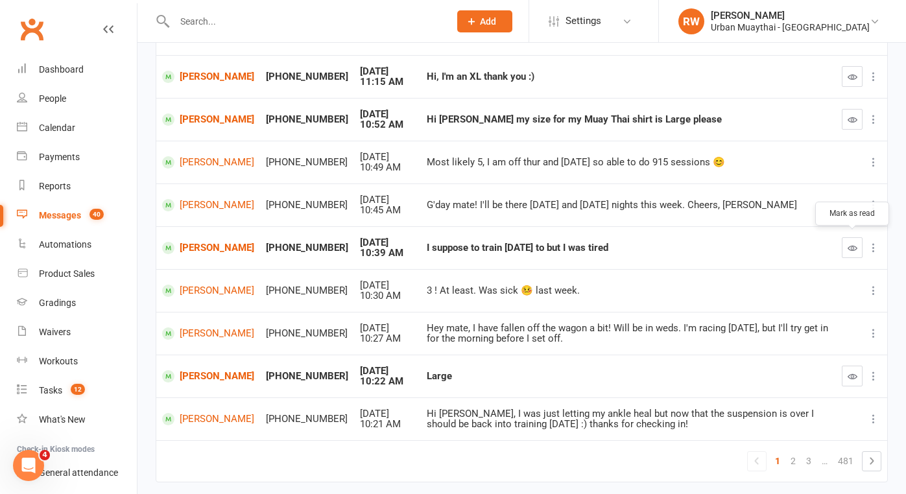
click at [854, 243] on icon "button" at bounding box center [852, 248] width 10 height 10
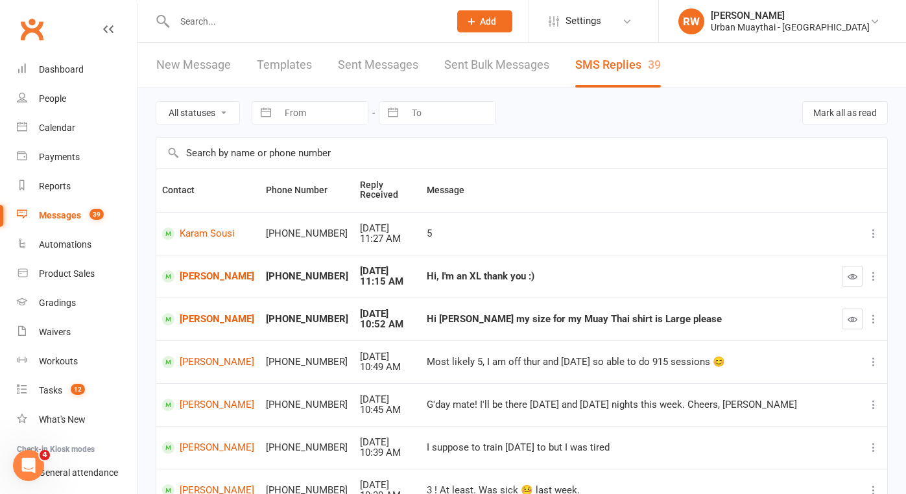
scroll to position [0, 0]
click at [66, 69] on div "Dashboard" at bounding box center [61, 69] width 45 height 10
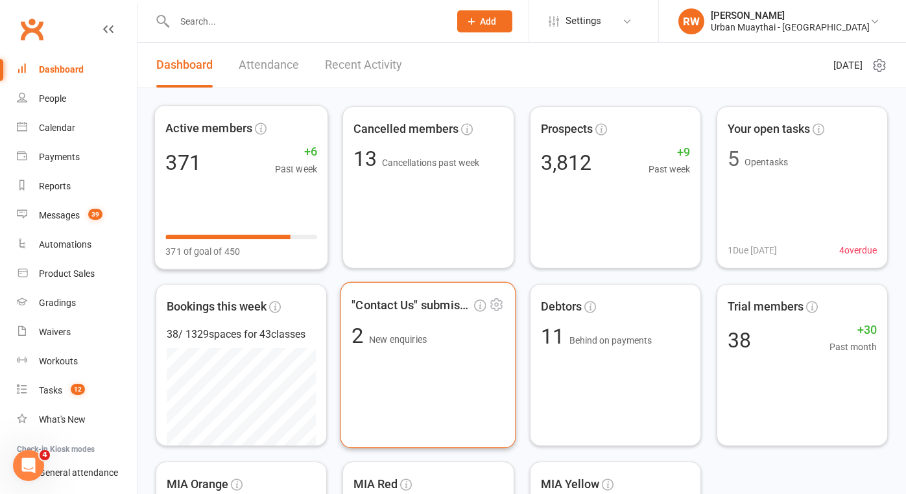
click at [428, 357] on div ""Contact Us" submissions 2 New enquiries" at bounding box center [428, 365] width 176 height 166
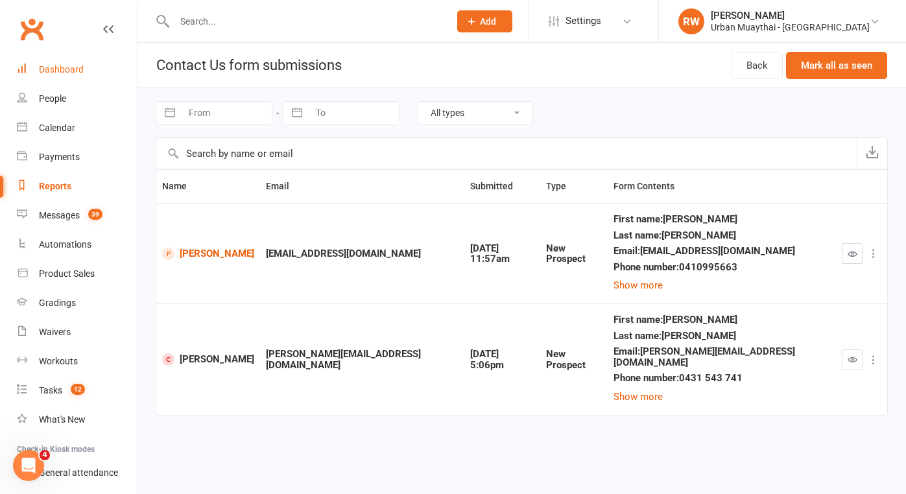
click at [69, 67] on div "Dashboard" at bounding box center [61, 69] width 45 height 10
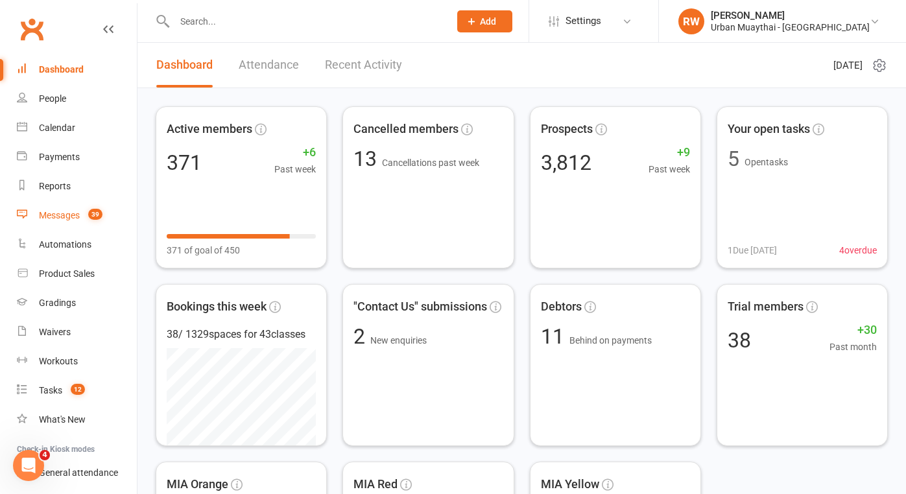
click at [64, 214] on div "Messages" at bounding box center [59, 215] width 41 height 10
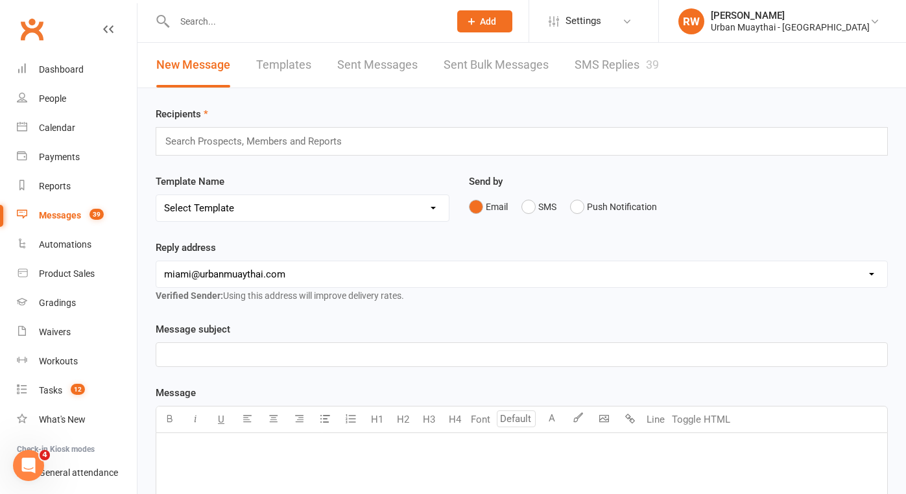
click at [612, 65] on link "SMS Replies 39" at bounding box center [616, 65] width 84 height 45
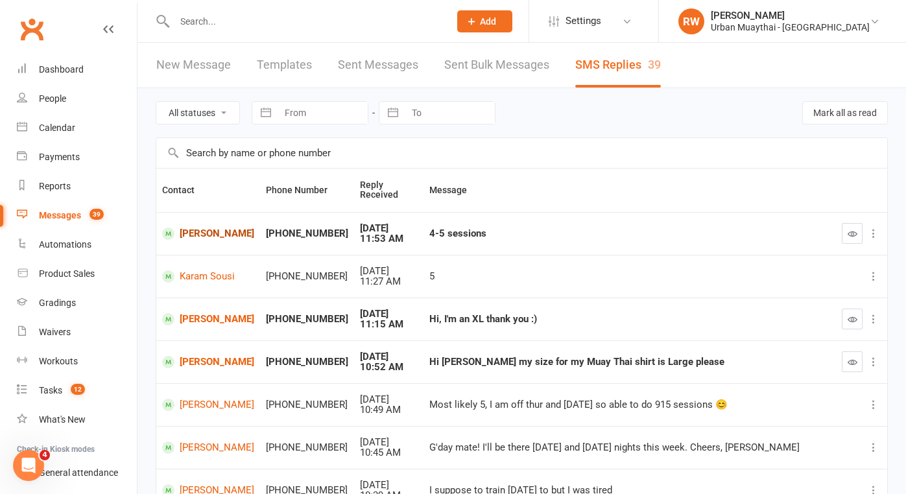
click at [222, 230] on link "[PERSON_NAME]" at bounding box center [208, 234] width 92 height 12
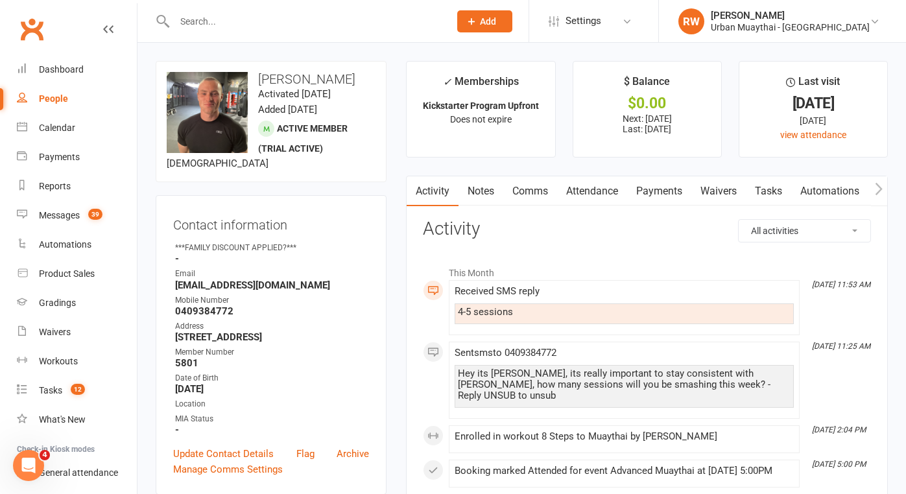
click at [531, 188] on link "Comms" at bounding box center [530, 191] width 54 height 30
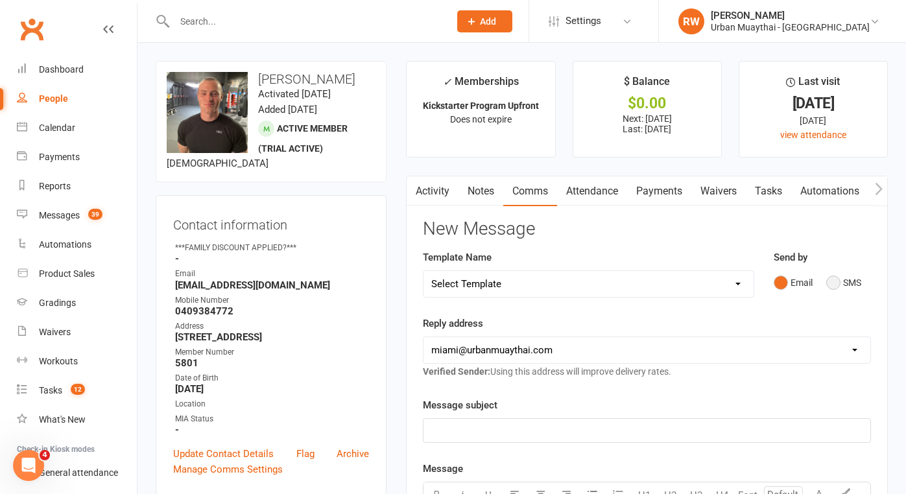
click at [839, 284] on button "SMS" at bounding box center [843, 282] width 35 height 25
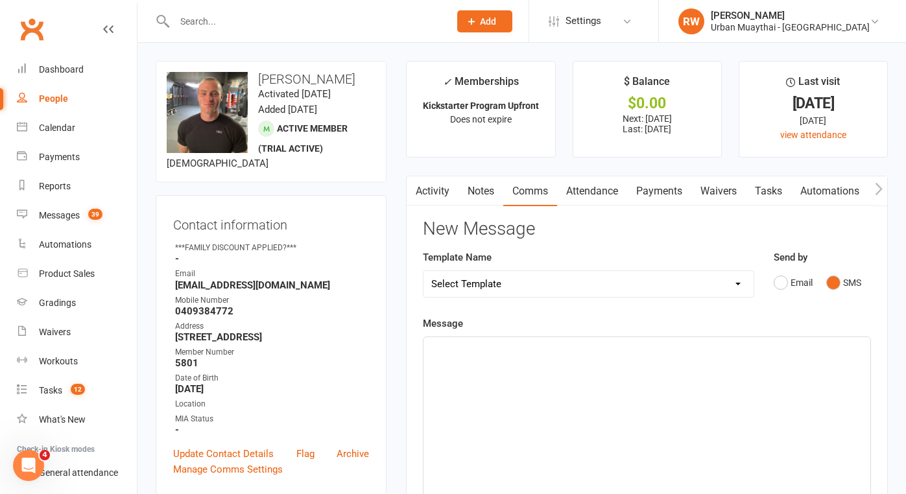
click at [466, 358] on div "﻿" at bounding box center [646, 434] width 447 height 195
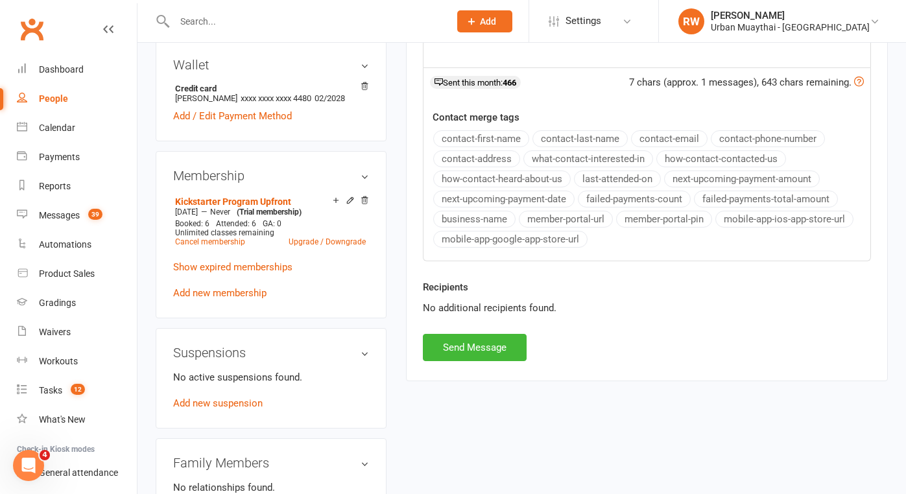
scroll to position [438, 0]
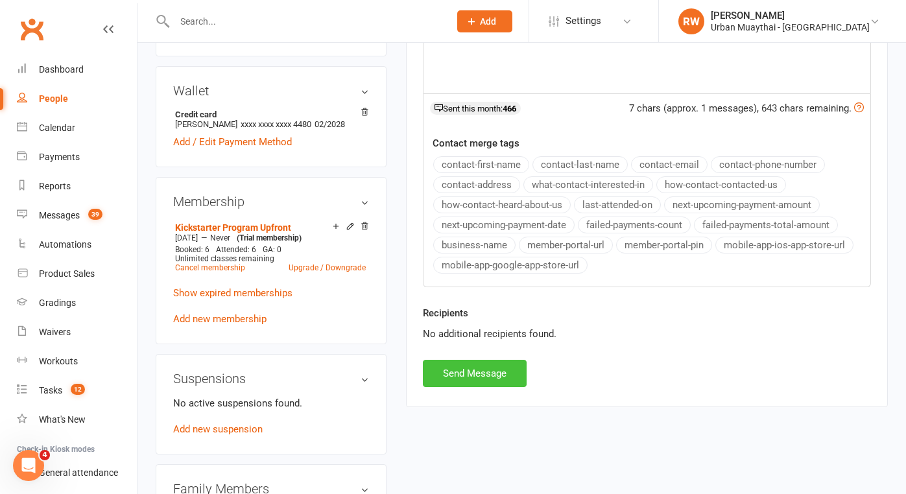
click at [468, 372] on button "Send Message" at bounding box center [475, 373] width 104 height 27
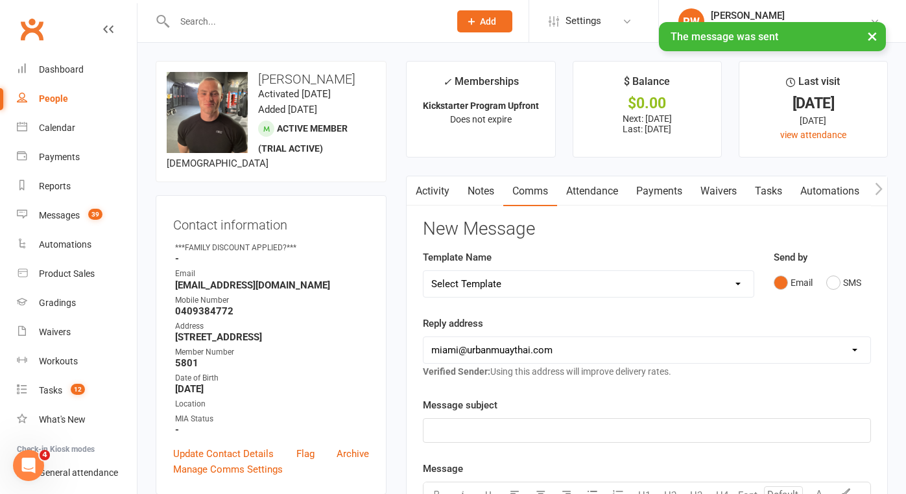
scroll to position [0, 0]
click at [59, 217] on div "Messages" at bounding box center [59, 215] width 41 height 10
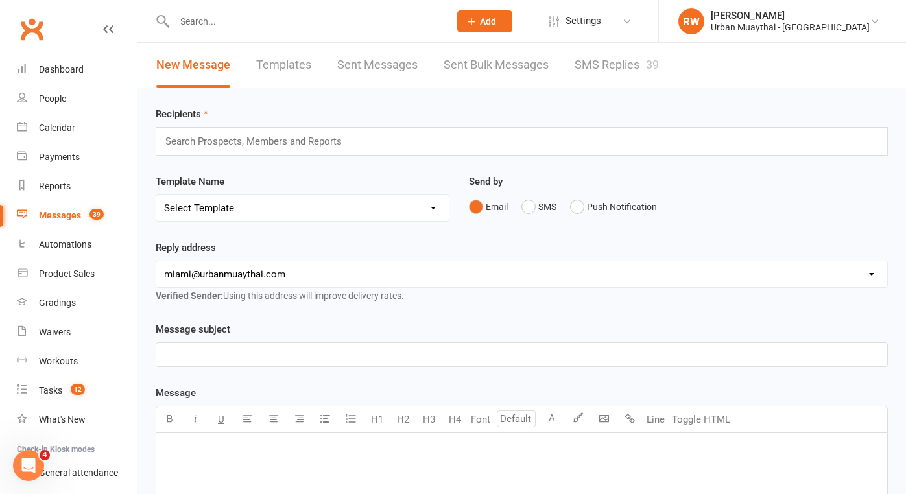
click at [875, 35] on li "RW [PERSON_NAME] Urban Muaythai - [GEOGRAPHIC_DATA] My profile Help Terms & con…" at bounding box center [782, 21] width 248 height 42
click at [622, 64] on link "SMS Replies 39" at bounding box center [616, 65] width 84 height 45
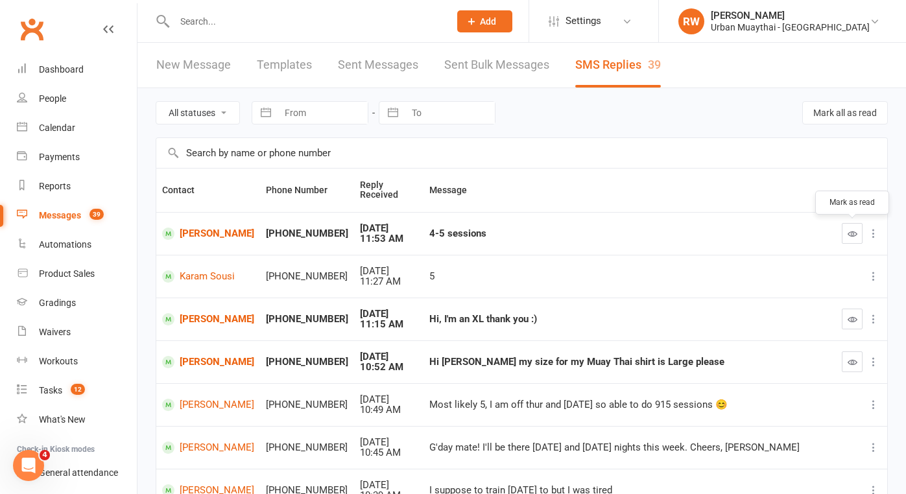
click at [855, 230] on icon "button" at bounding box center [852, 234] width 10 height 10
click at [54, 72] on div "Dashboard" at bounding box center [61, 69] width 45 height 10
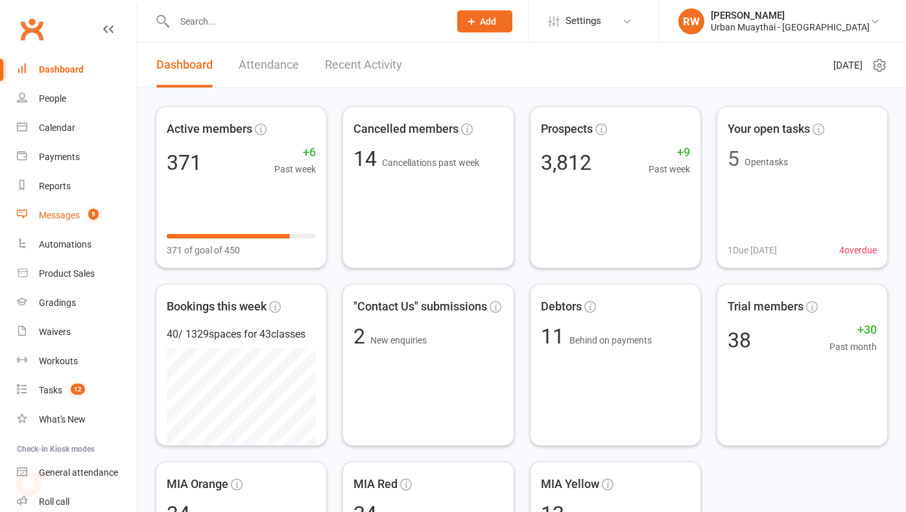
click at [62, 212] on div "Messages" at bounding box center [59, 215] width 41 height 10
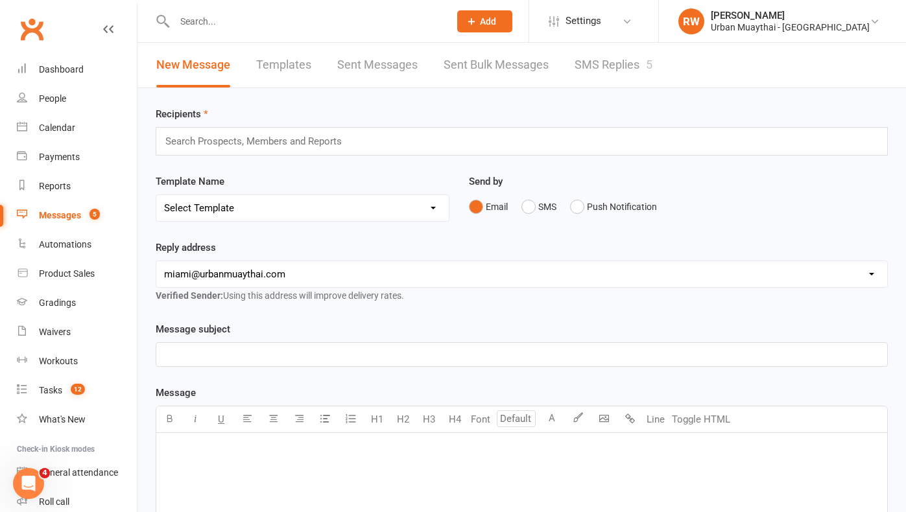
click at [600, 62] on link "SMS Replies 5" at bounding box center [613, 65] width 78 height 45
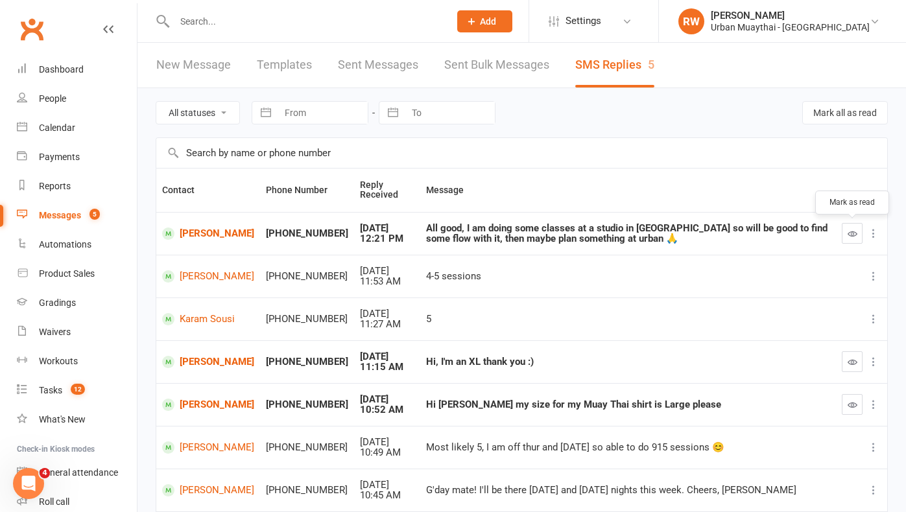
click at [850, 230] on icon "button" at bounding box center [852, 234] width 10 height 10
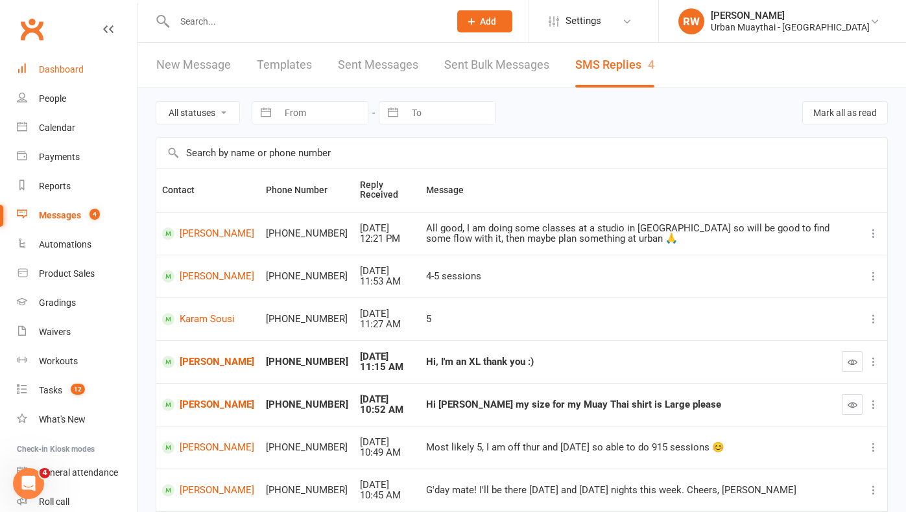
click at [64, 71] on div "Dashboard" at bounding box center [61, 69] width 45 height 10
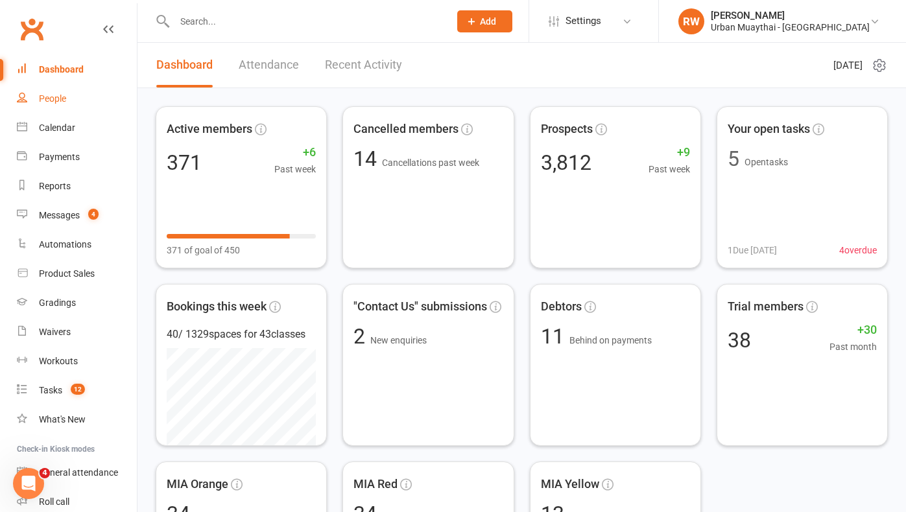
click at [50, 100] on div "People" at bounding box center [52, 98] width 27 height 10
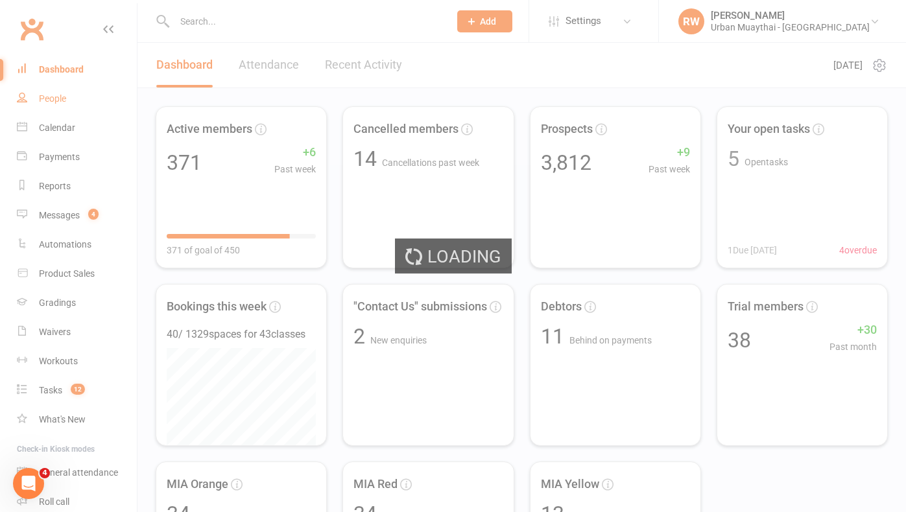
select select "100"
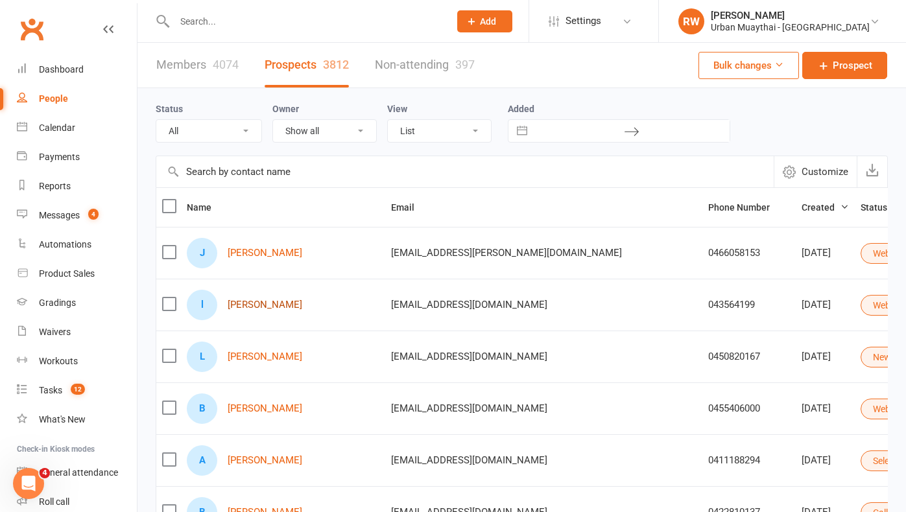
click at [260, 304] on link "[PERSON_NAME]" at bounding box center [265, 305] width 75 height 11
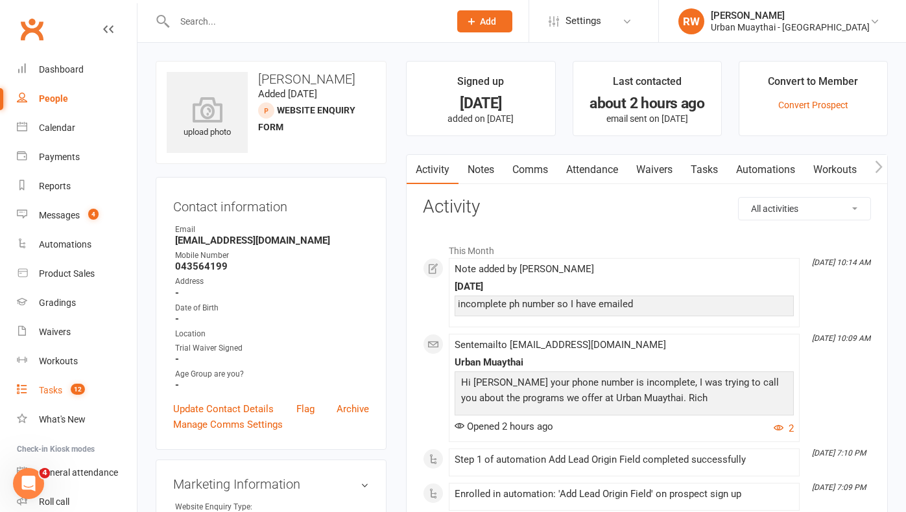
click at [53, 392] on div "Tasks" at bounding box center [50, 390] width 23 height 10
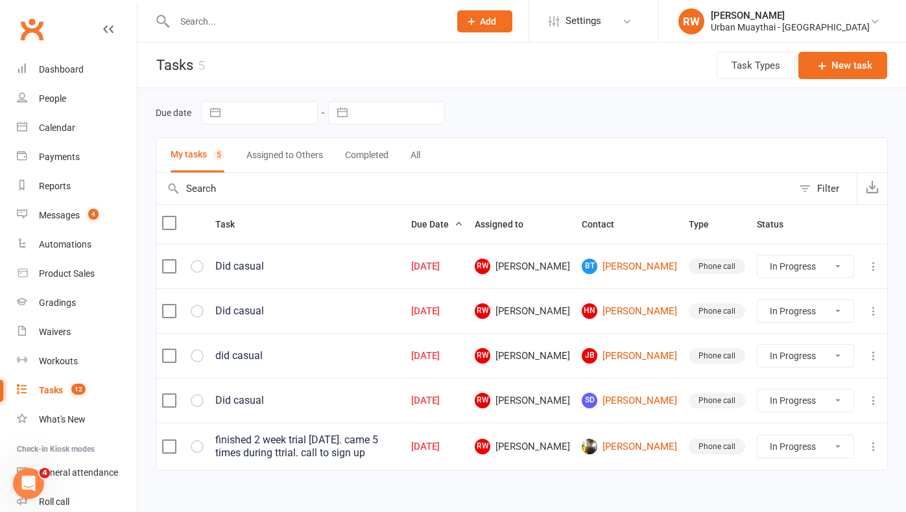
select select "started"
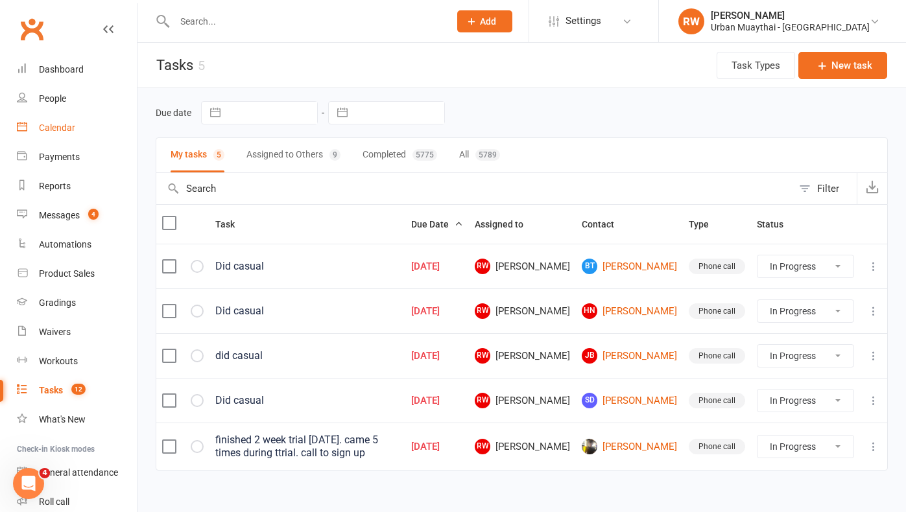
click at [57, 130] on div "Calendar" at bounding box center [57, 128] width 36 height 10
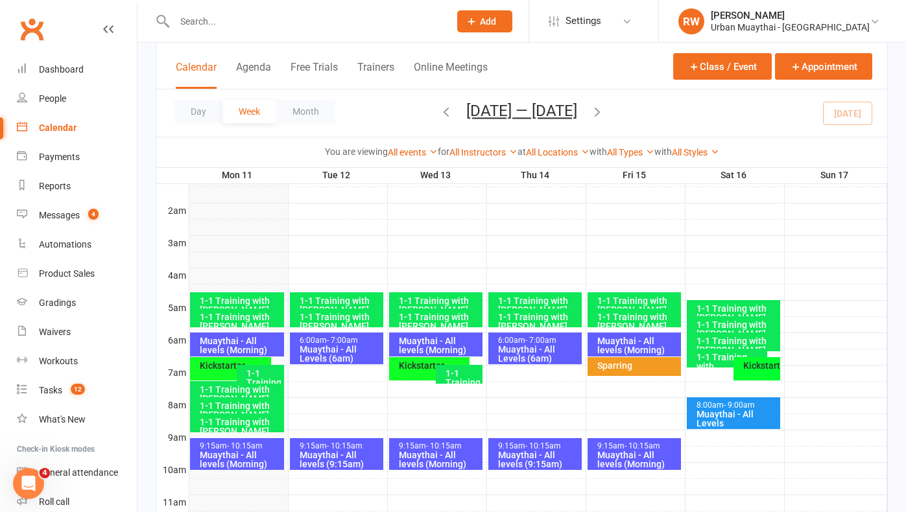
scroll to position [133, 0]
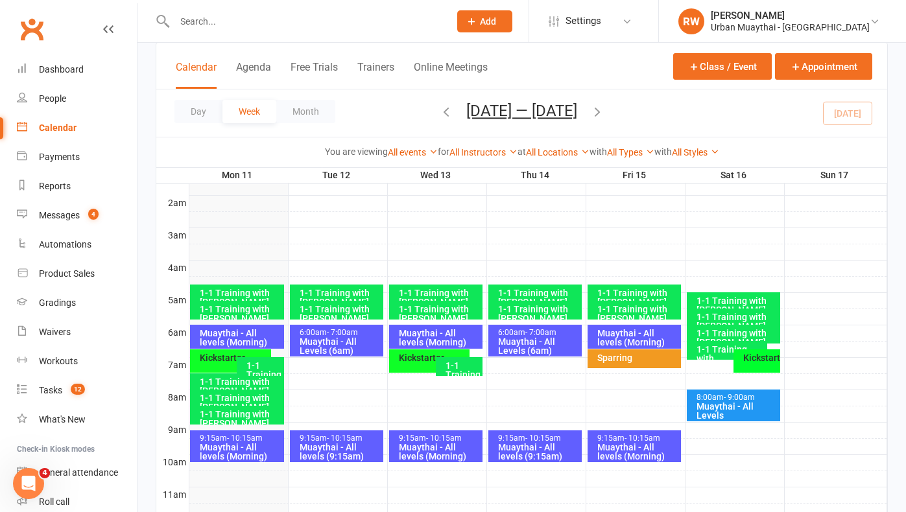
click at [230, 447] on div "Muaythai - All levels (Morning)" at bounding box center [240, 452] width 82 height 18
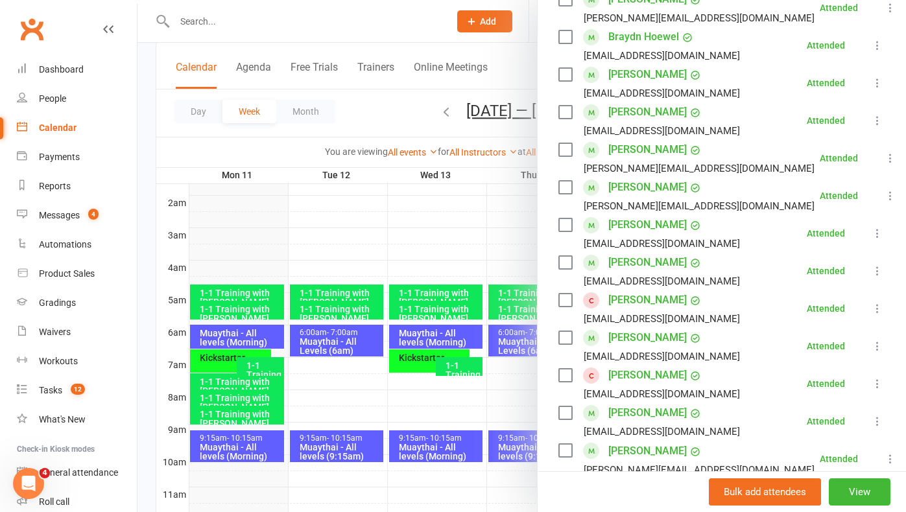
scroll to position [384, 0]
click at [652, 289] on link "[PERSON_NAME]" at bounding box center [647, 299] width 78 height 21
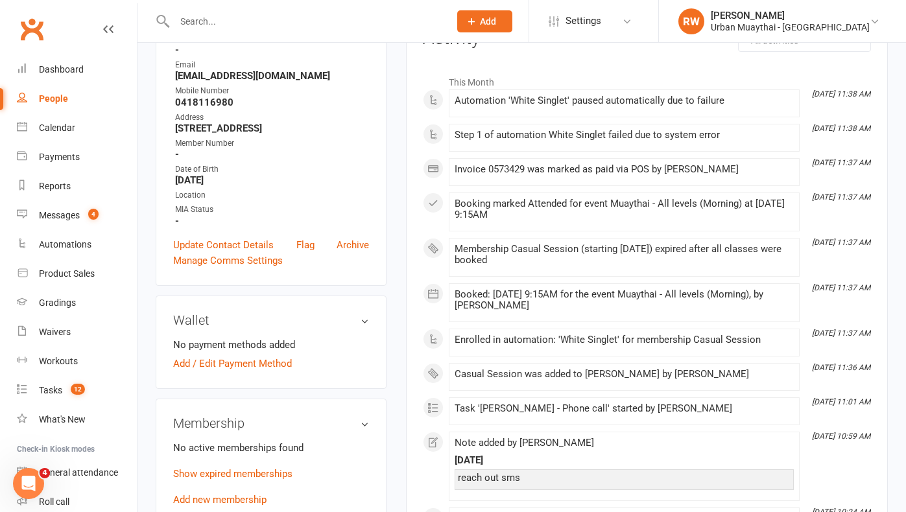
scroll to position [191, 0]
